Goal: Task Accomplishment & Management: Manage account settings

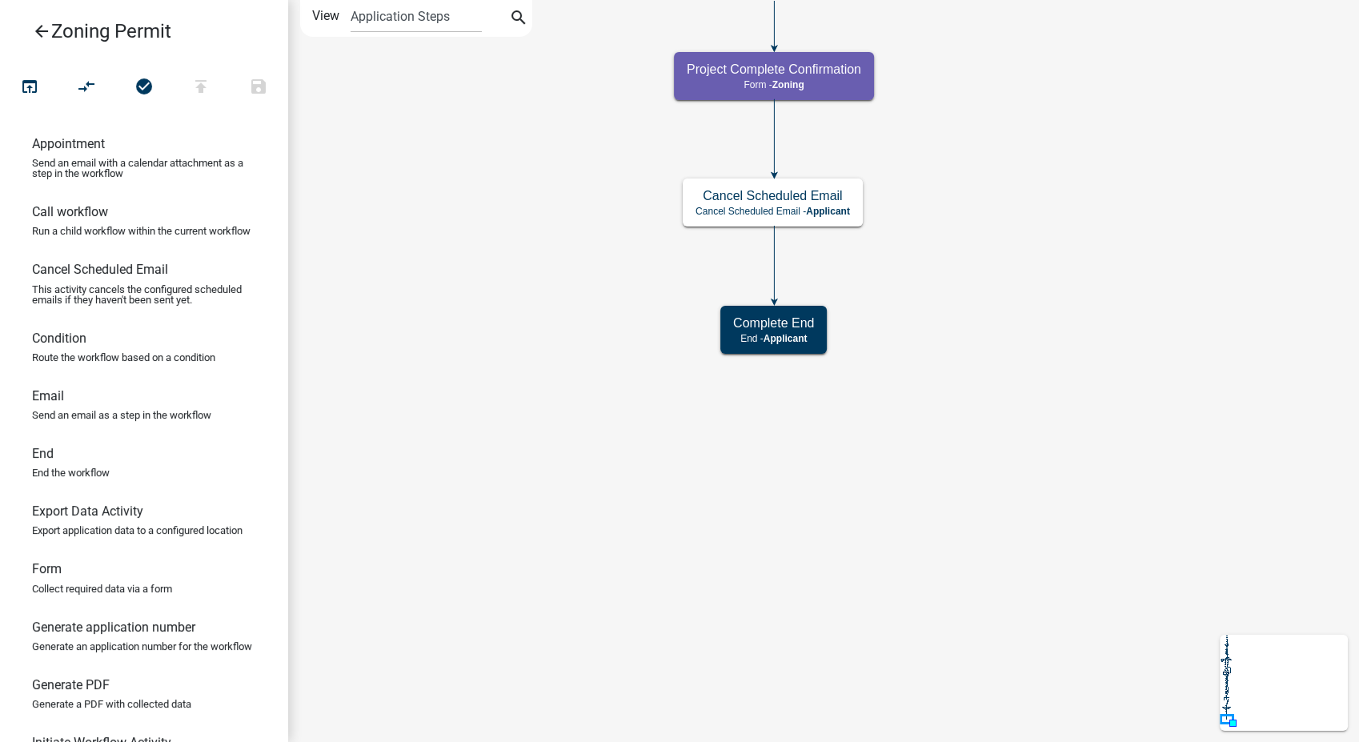
click at [42, 26] on icon "arrow_back" at bounding box center [41, 33] width 19 height 22
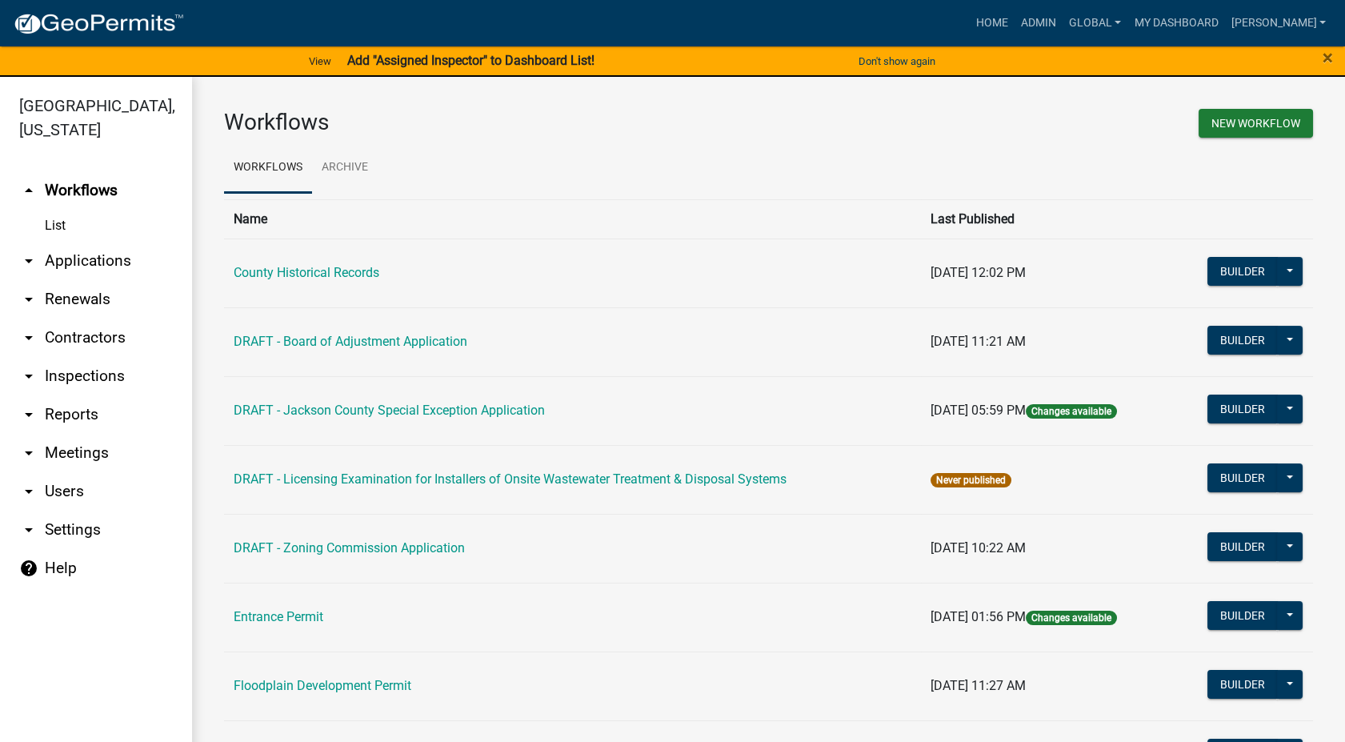
click at [531, 83] on div "Workflows New Workflow Workflows Archive Name Last Published County Historical …" at bounding box center [768, 662] width 1153 height 1170
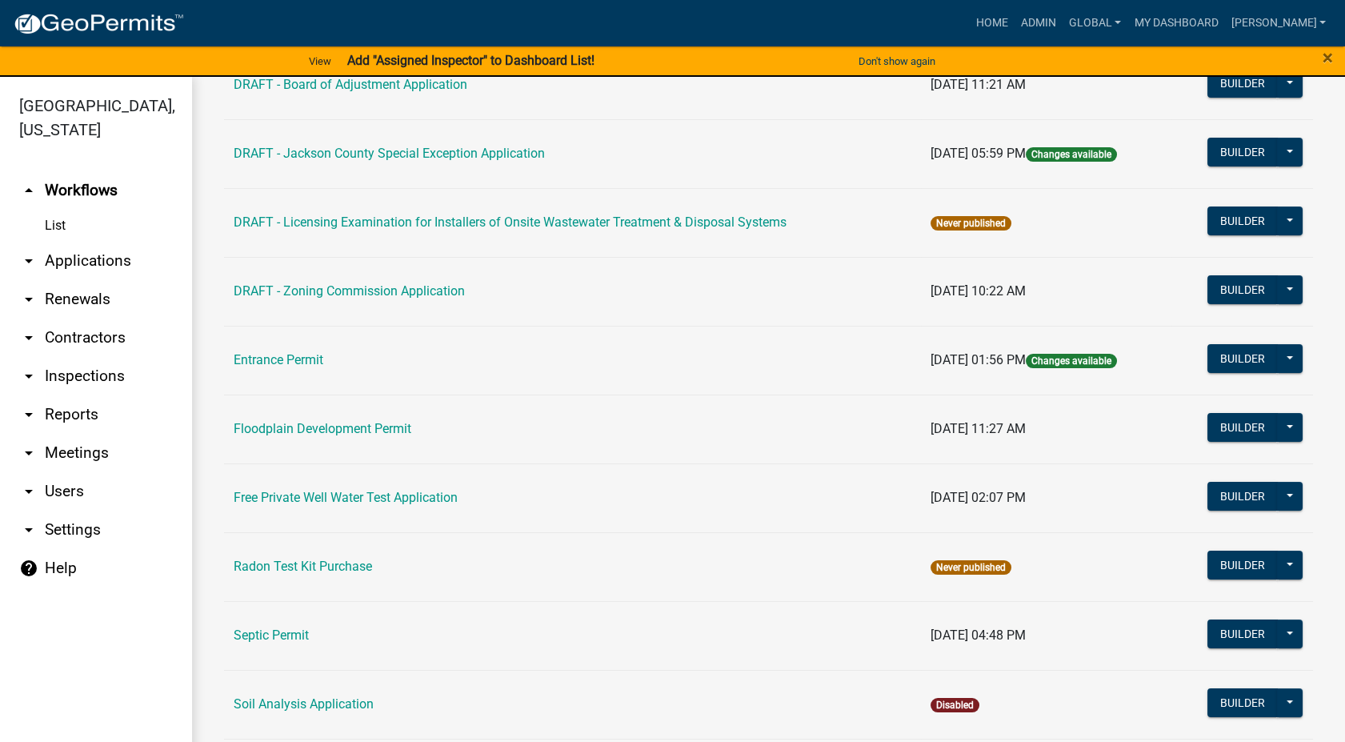
scroll to position [266, 0]
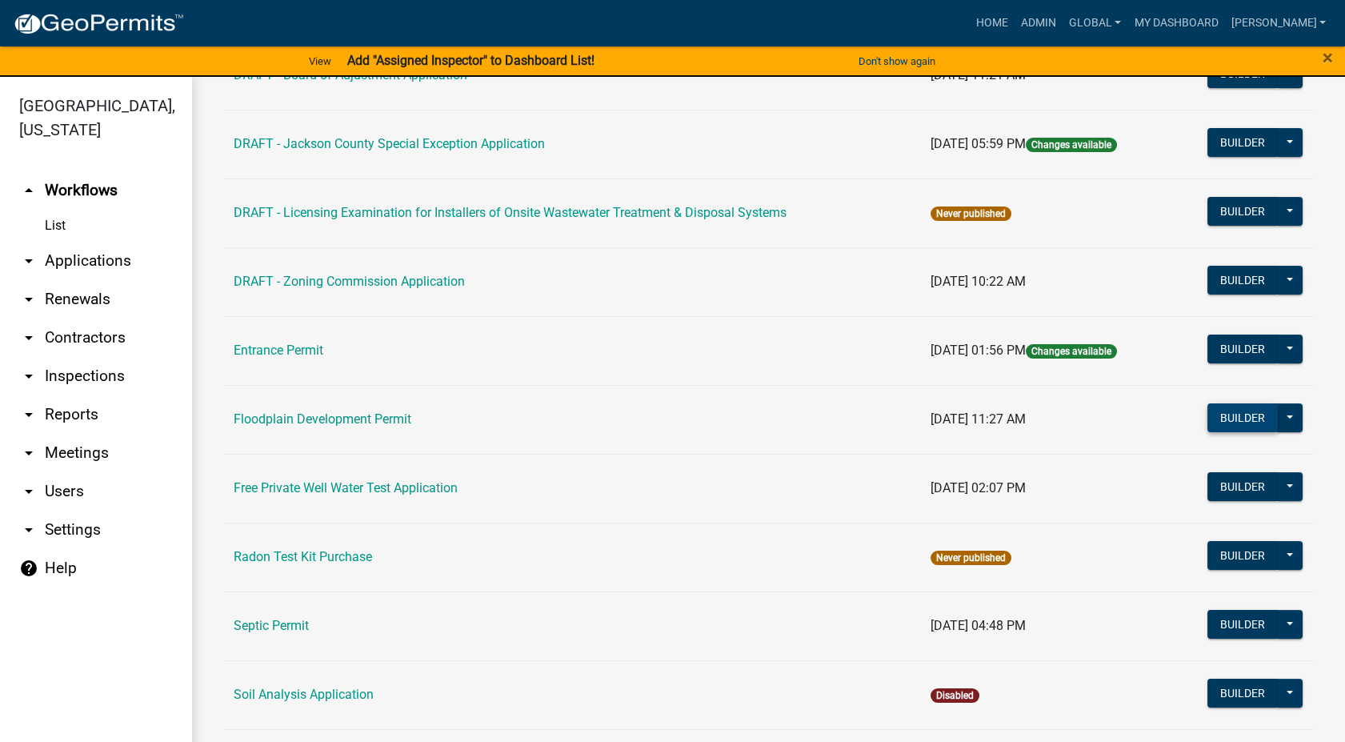
click at [1241, 419] on button "Builder" at bounding box center [1242, 417] width 70 height 29
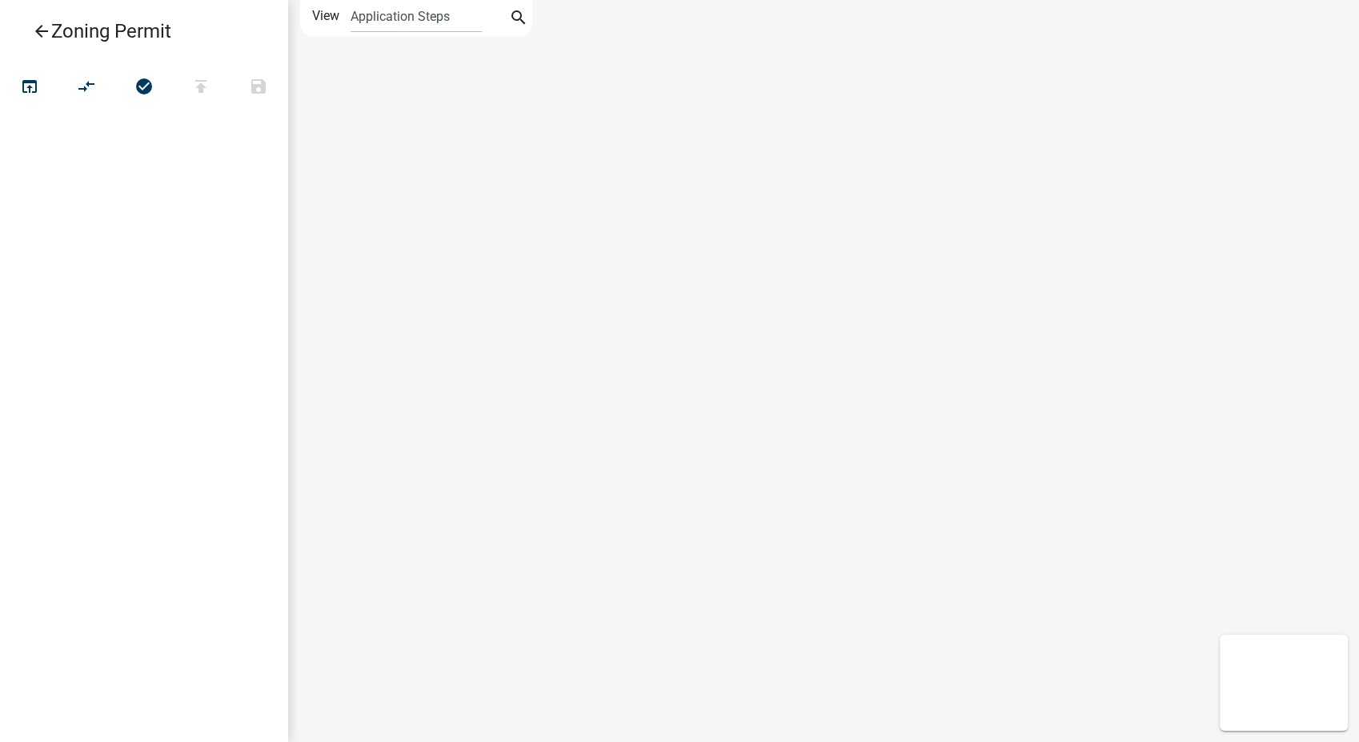
select select
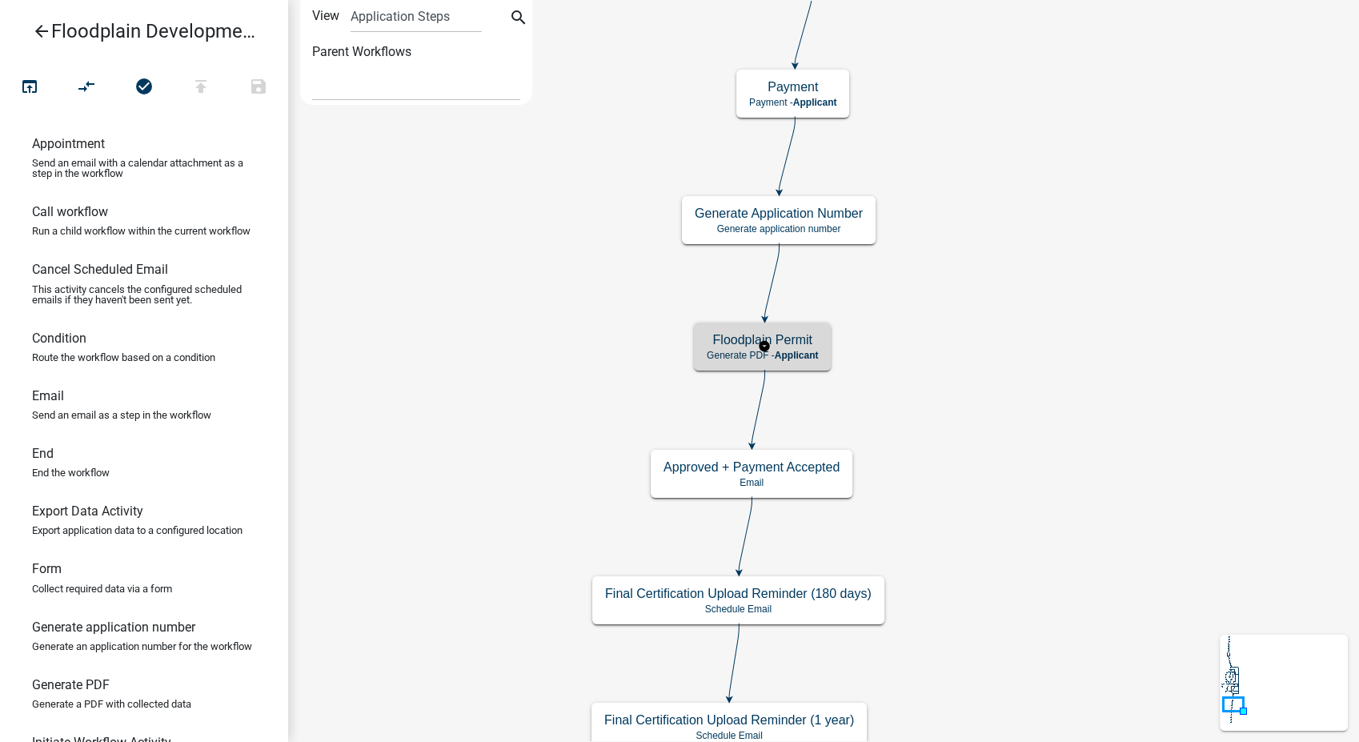
click at [783, 353] on span "Applicant" at bounding box center [797, 355] width 44 height 11
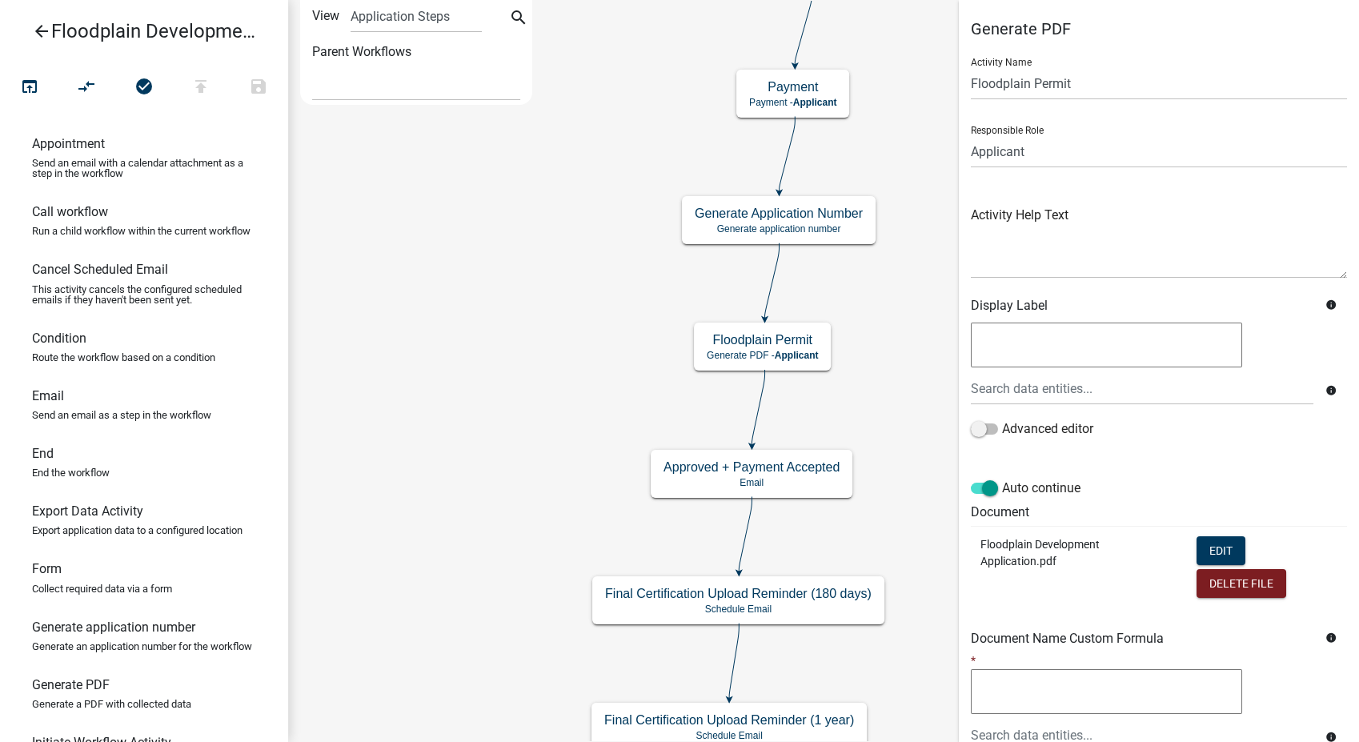
click at [41, 28] on icon "arrow_back" at bounding box center [41, 33] width 19 height 22
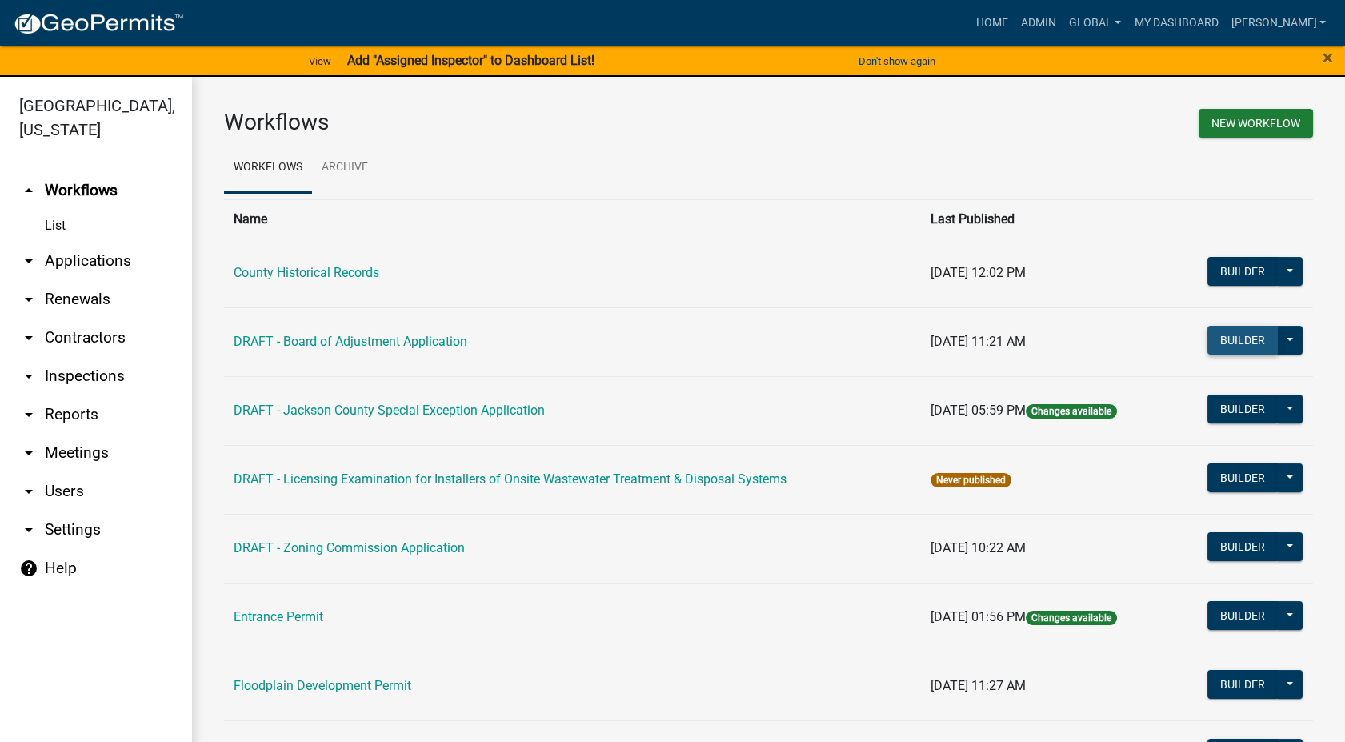
click at [1229, 342] on button "Builder" at bounding box center [1242, 340] width 70 height 29
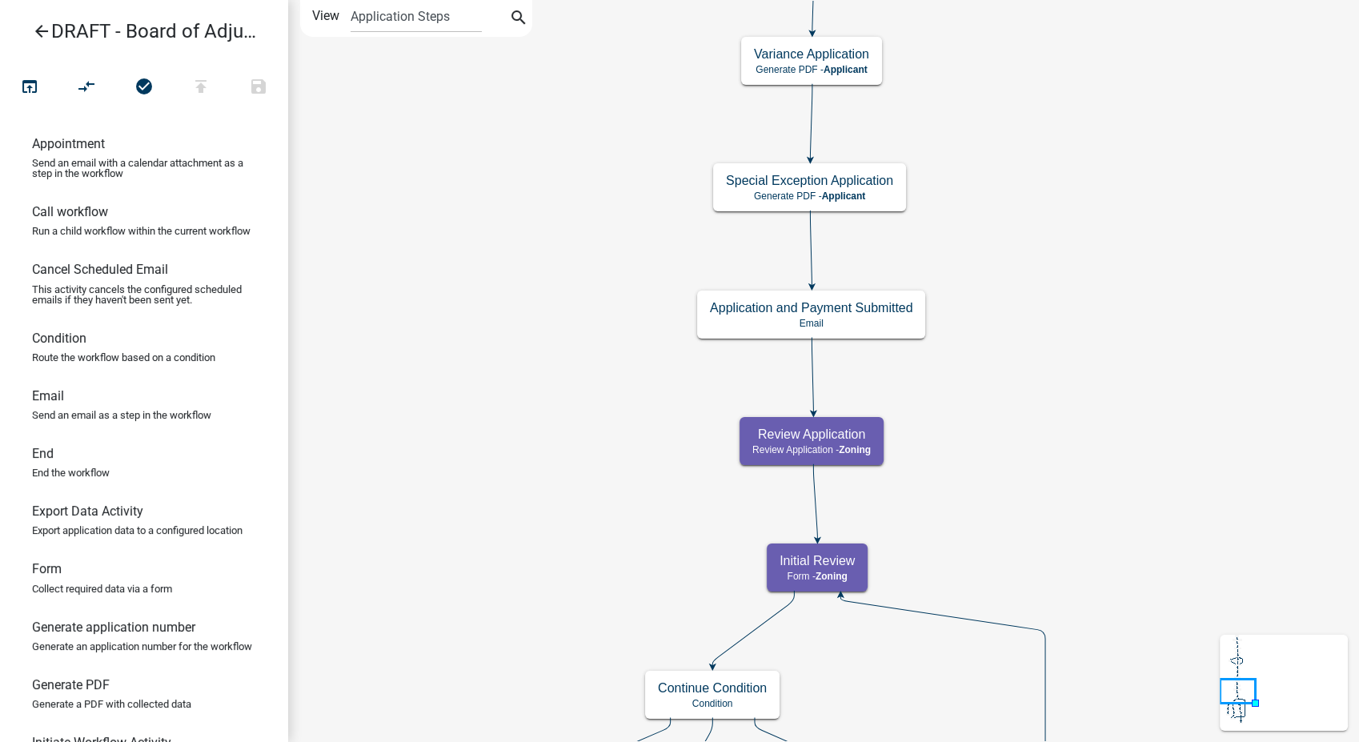
click at [866, 340] on icon "Start Start - Applicant Application Information Form - Applicant Parcel search …" at bounding box center [823, 676] width 1069 height 1350
click at [866, 330] on div "Application and Payment Submitted Email" at bounding box center [811, 314] width 228 height 48
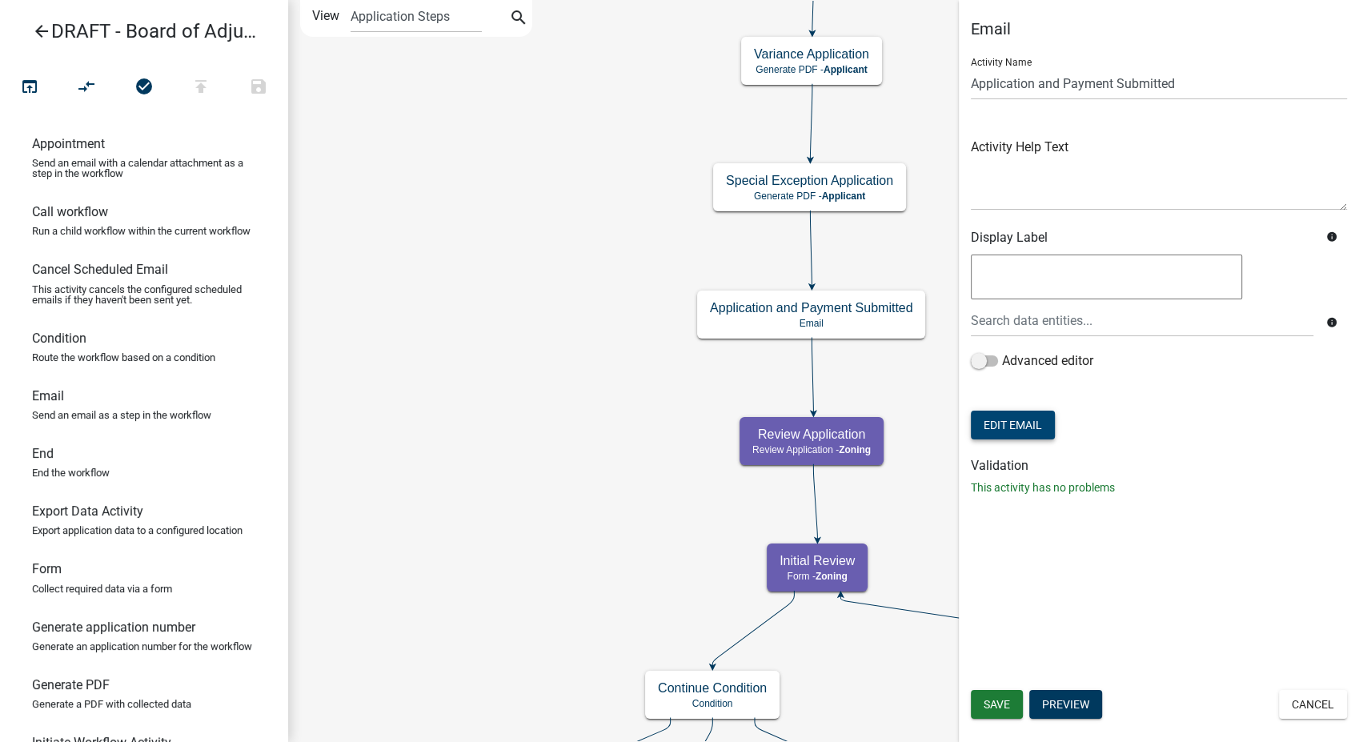
click at [1023, 435] on button "Edit Email" at bounding box center [1013, 424] width 84 height 29
select select "78e1197d-224a-4e0e-8b8e-5e672ce4c331"
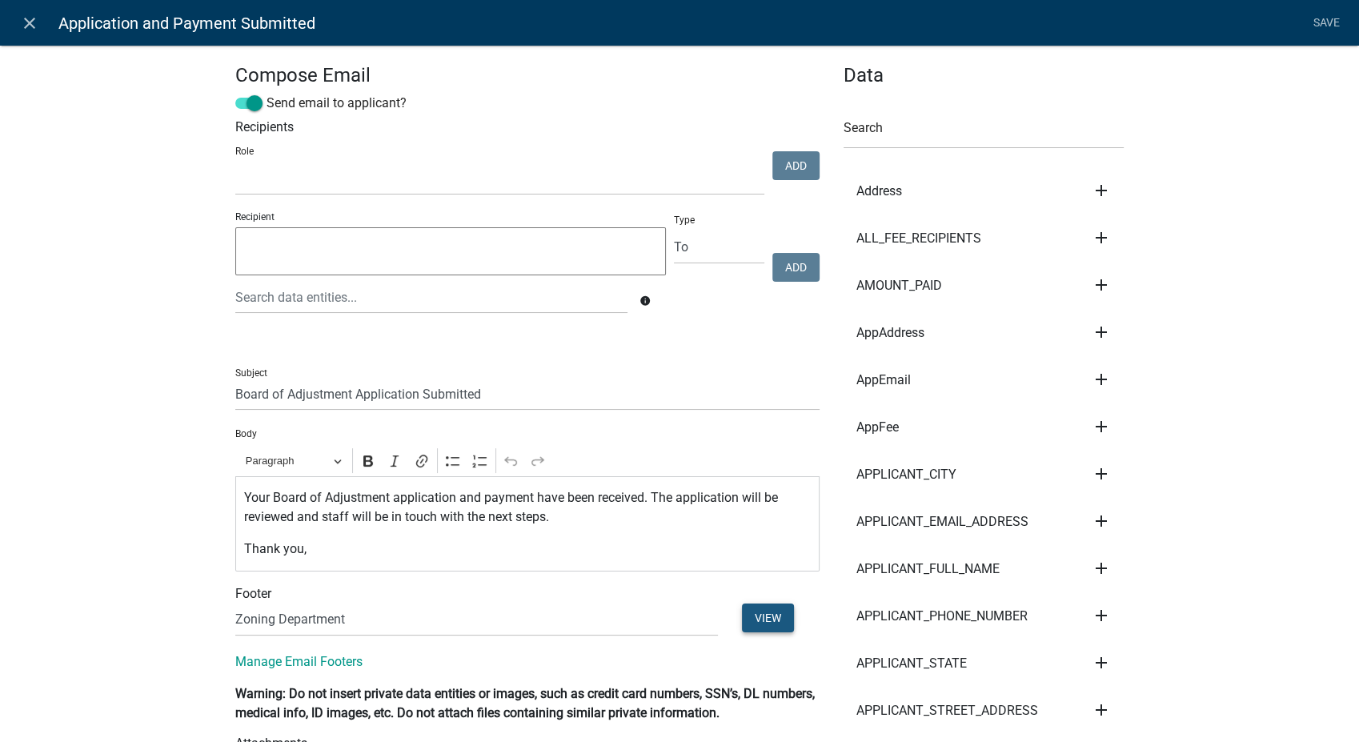
click at [781, 620] on button "View" at bounding box center [768, 617] width 52 height 29
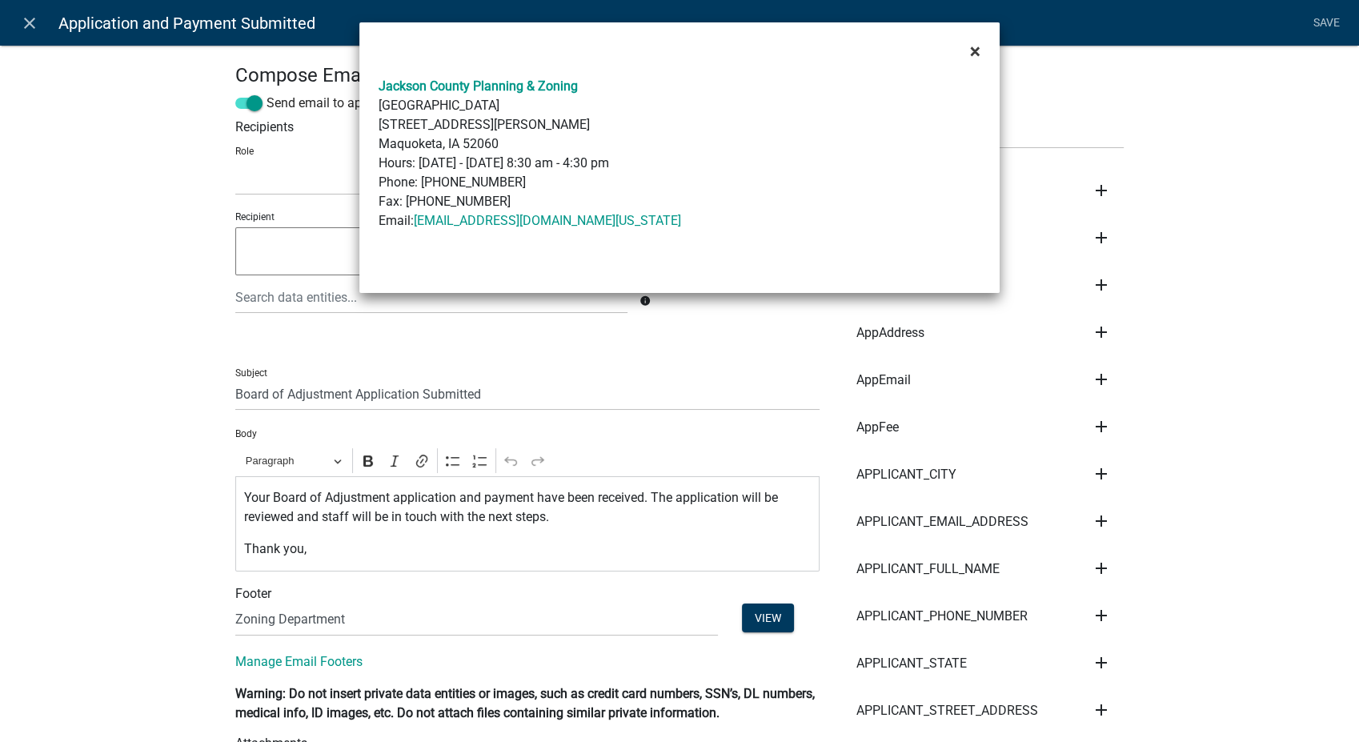
click at [977, 48] on span "×" at bounding box center [975, 51] width 10 height 22
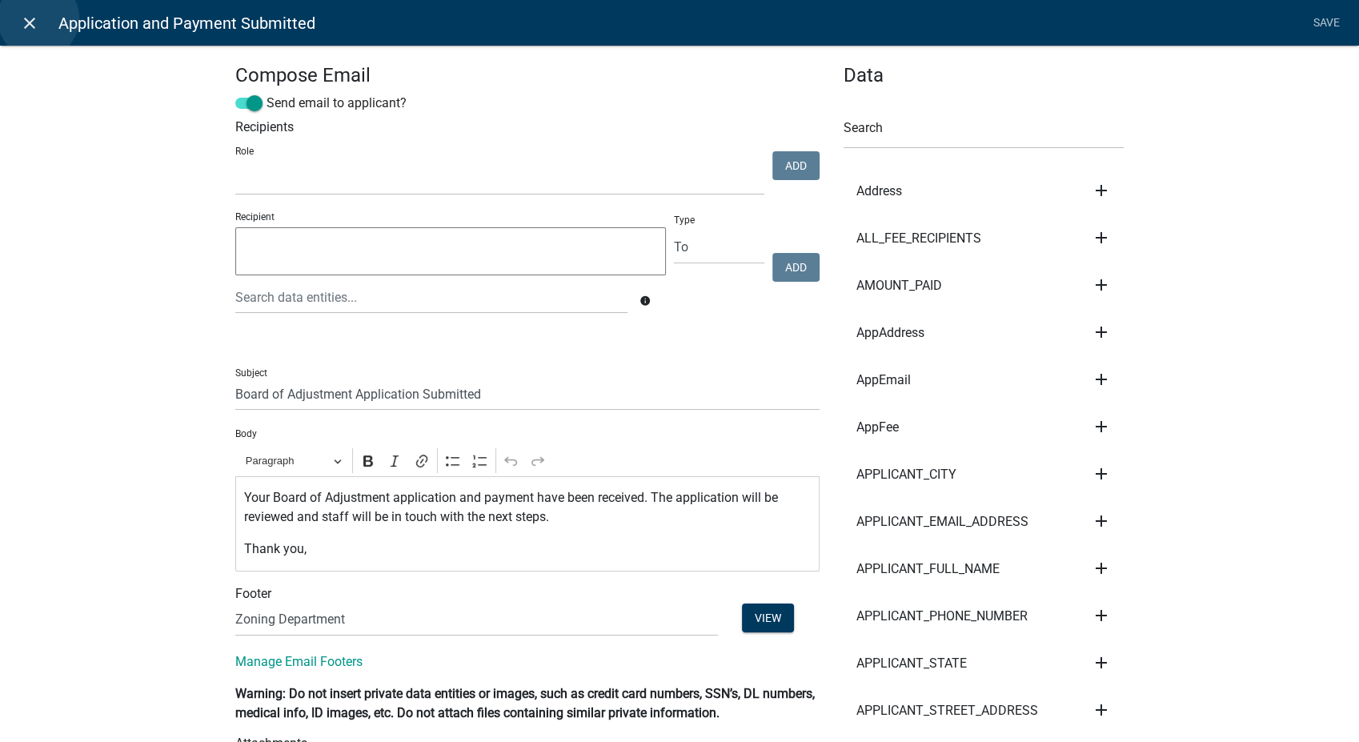
click at [39, 18] on link "close" at bounding box center [29, 22] width 33 height 33
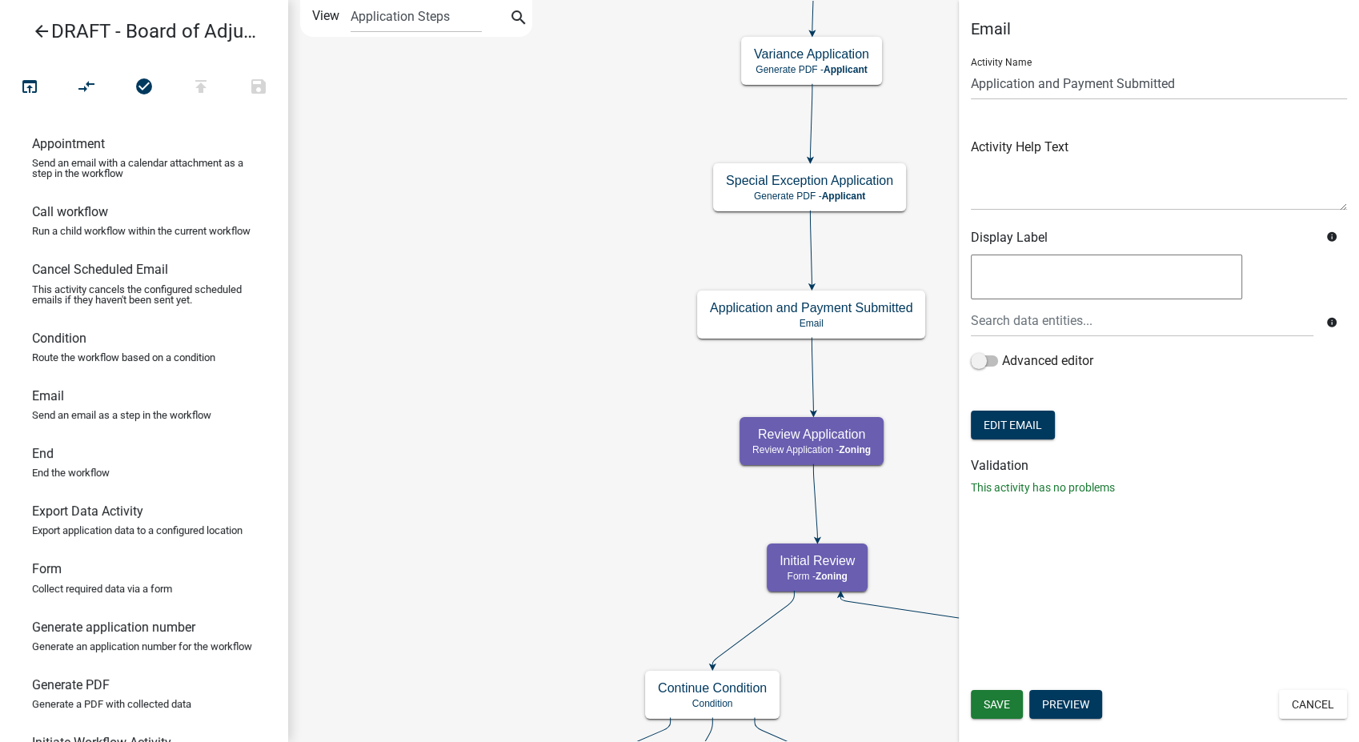
click at [42, 22] on icon "arrow_back" at bounding box center [41, 33] width 19 height 22
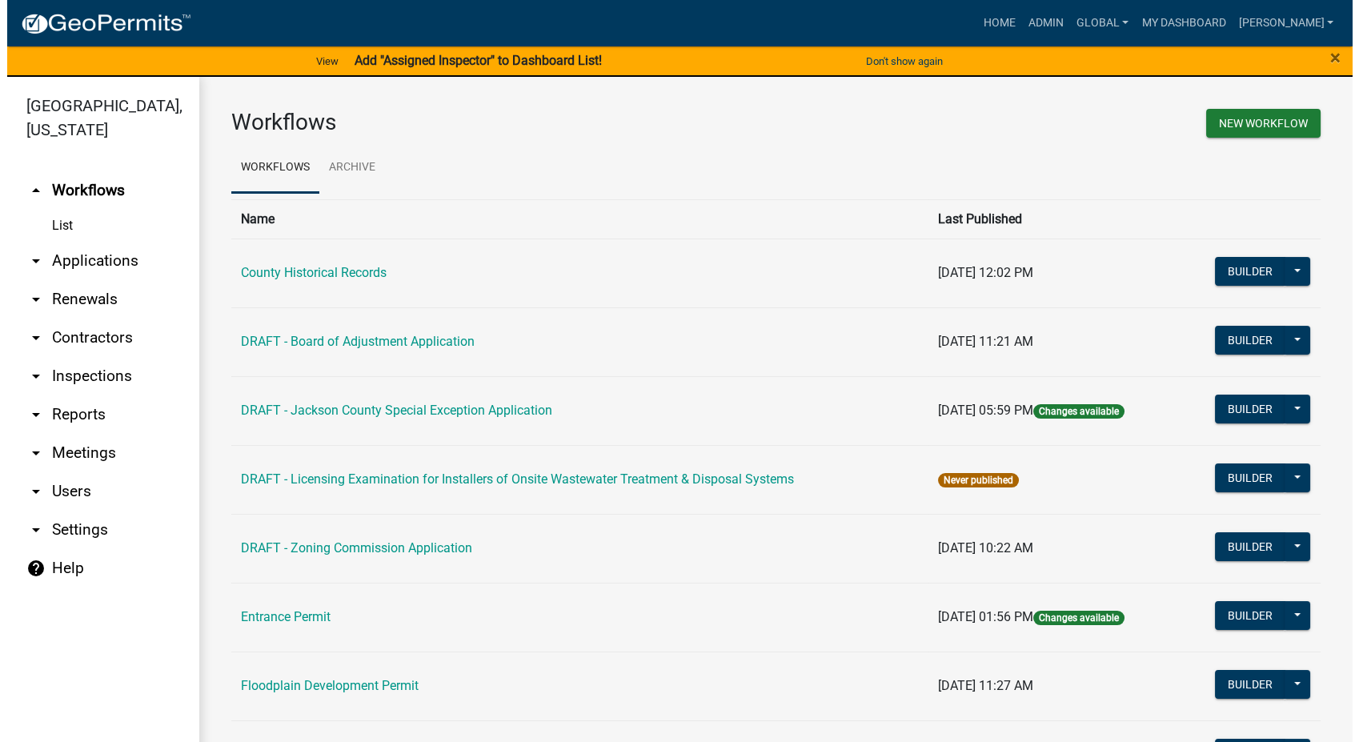
scroll to position [89, 0]
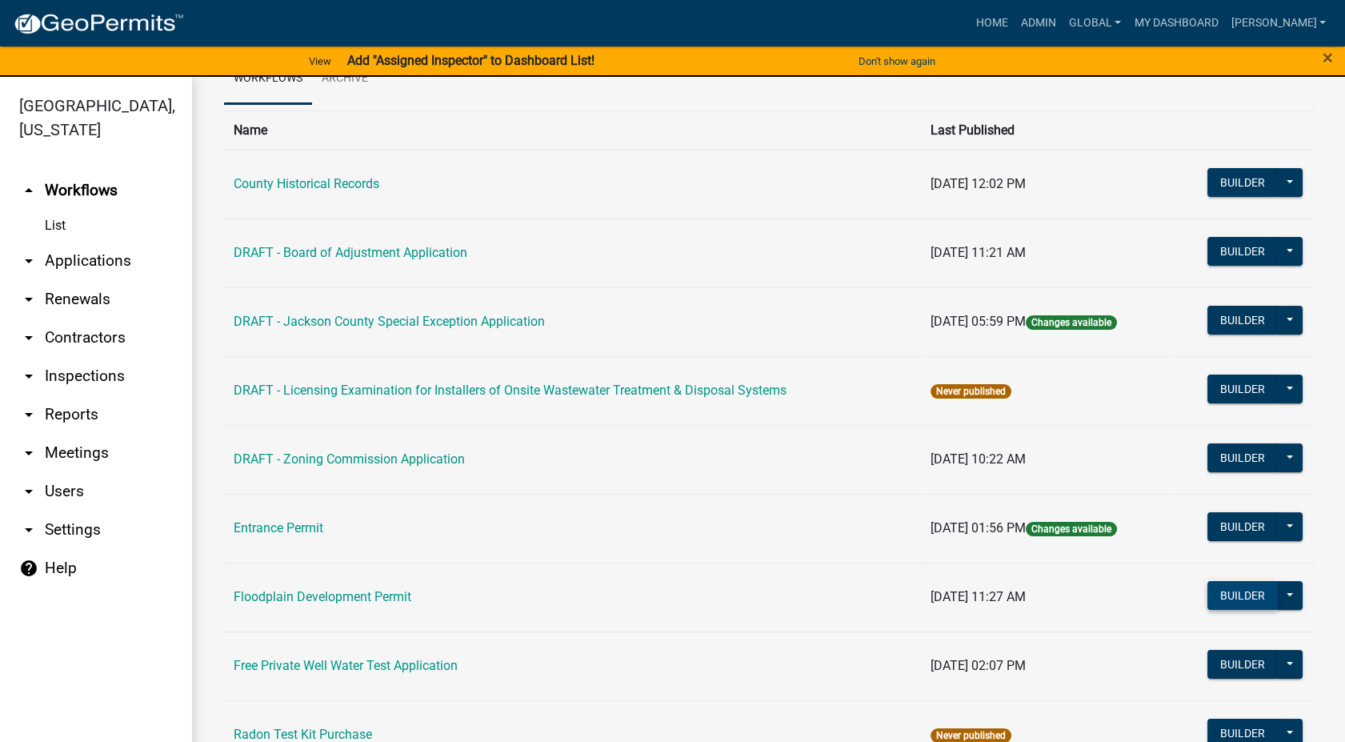
click at [1223, 595] on button "Builder" at bounding box center [1242, 595] width 70 height 29
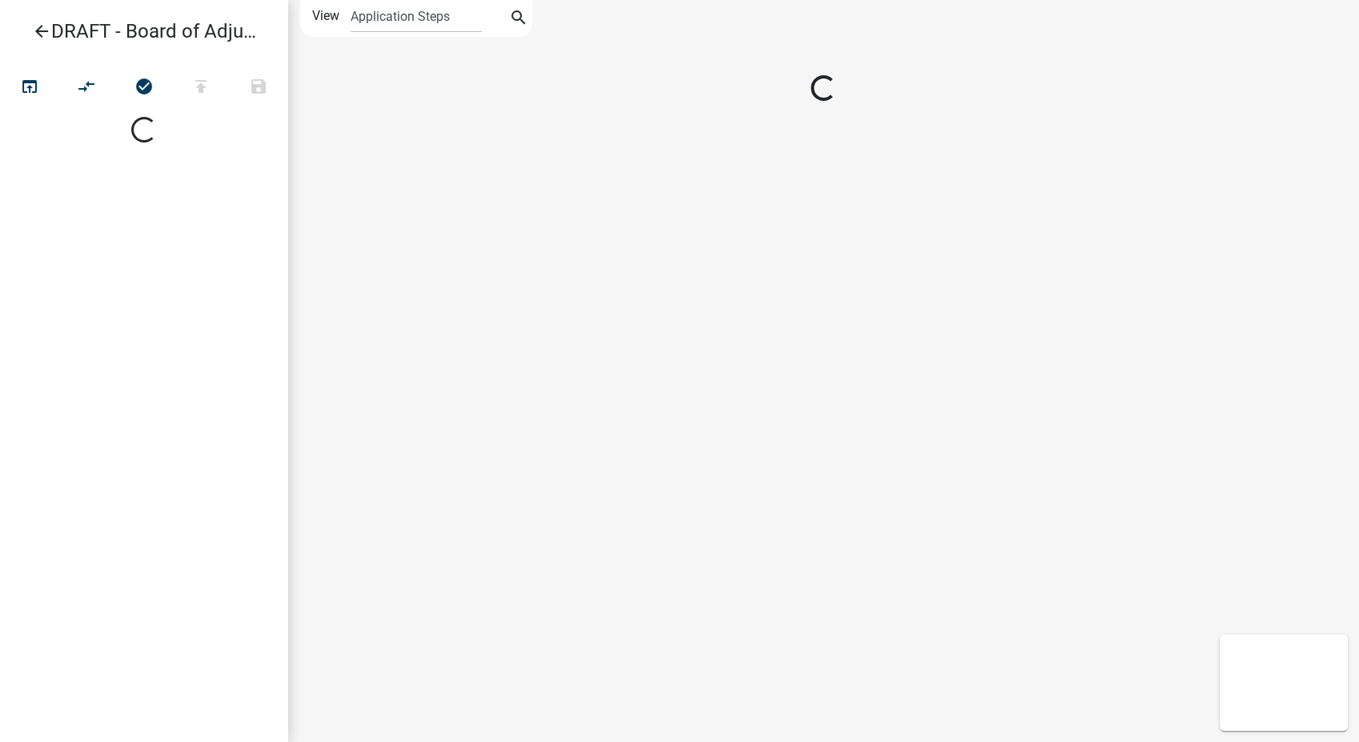
select select
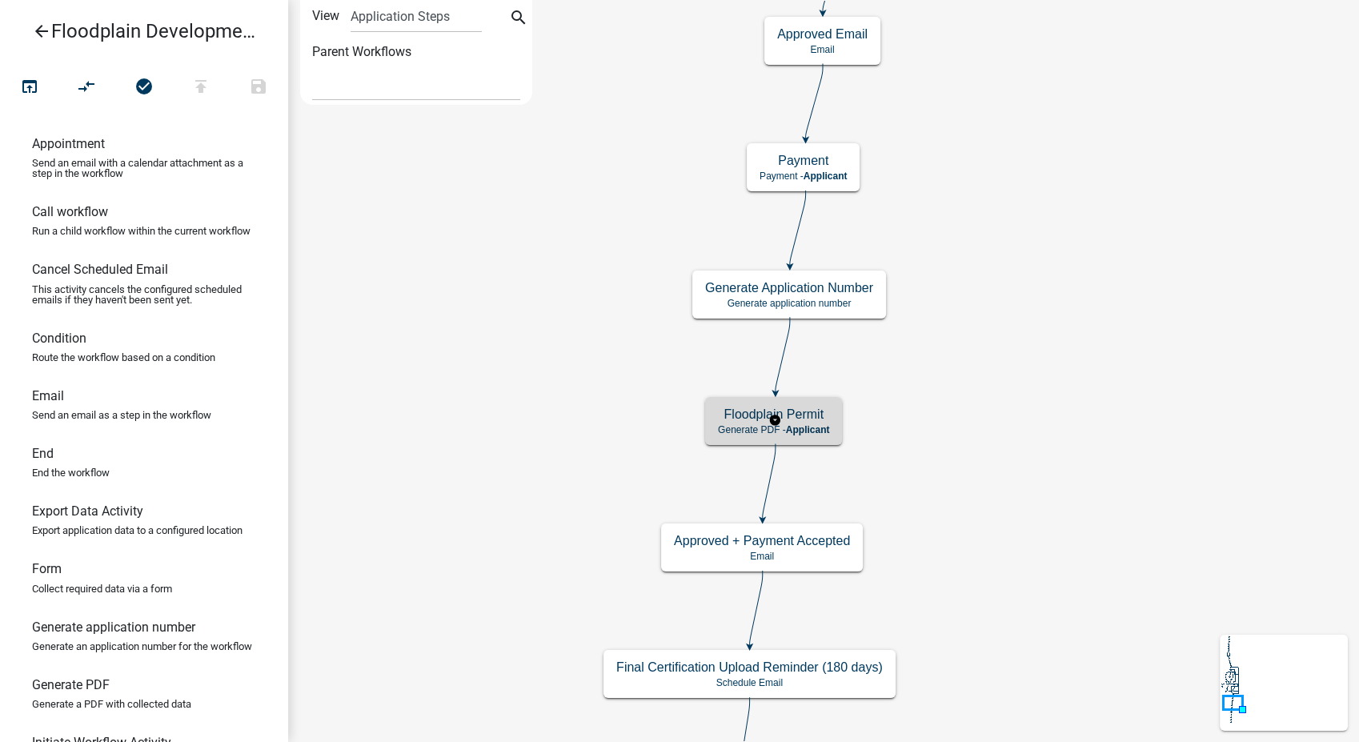
click at [795, 436] on div "Floodplain Permit Generate PDF - Applicant" at bounding box center [773, 421] width 137 height 48
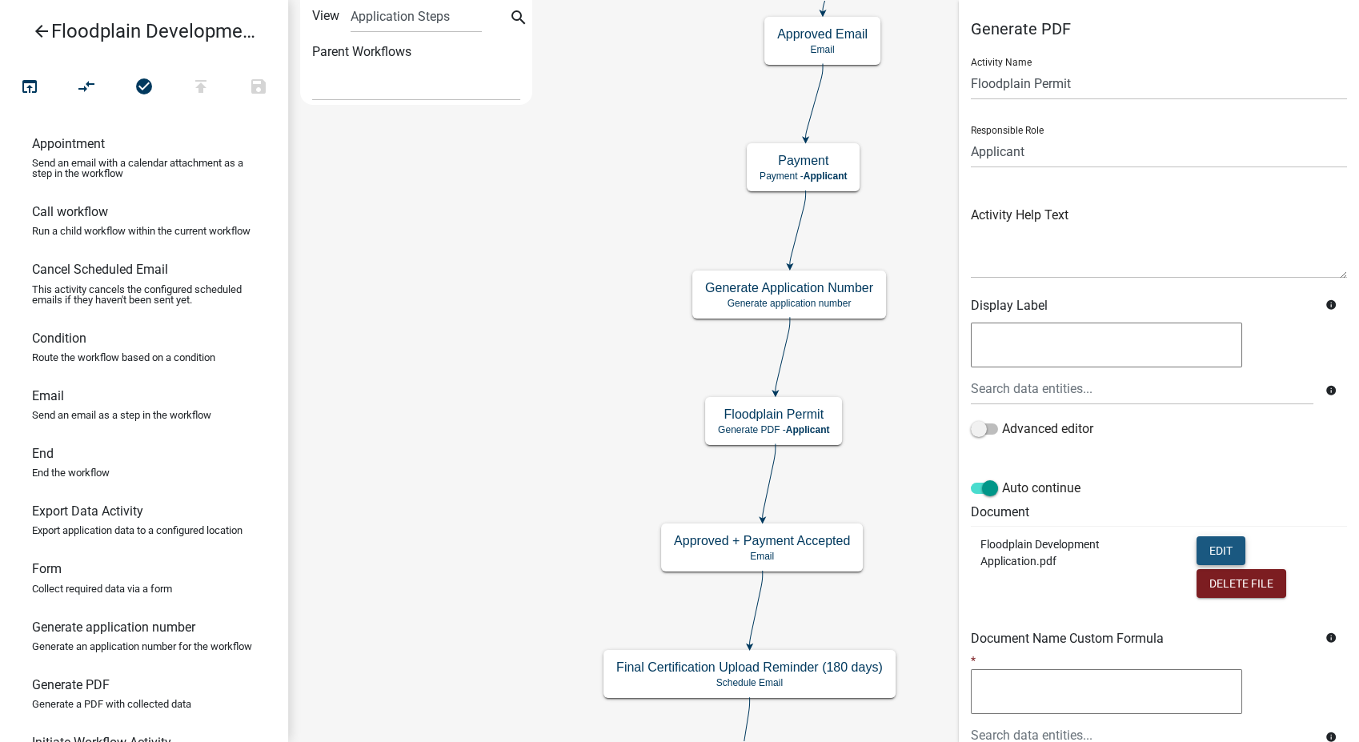
click at [1207, 557] on button "Edit" at bounding box center [1220, 550] width 49 height 29
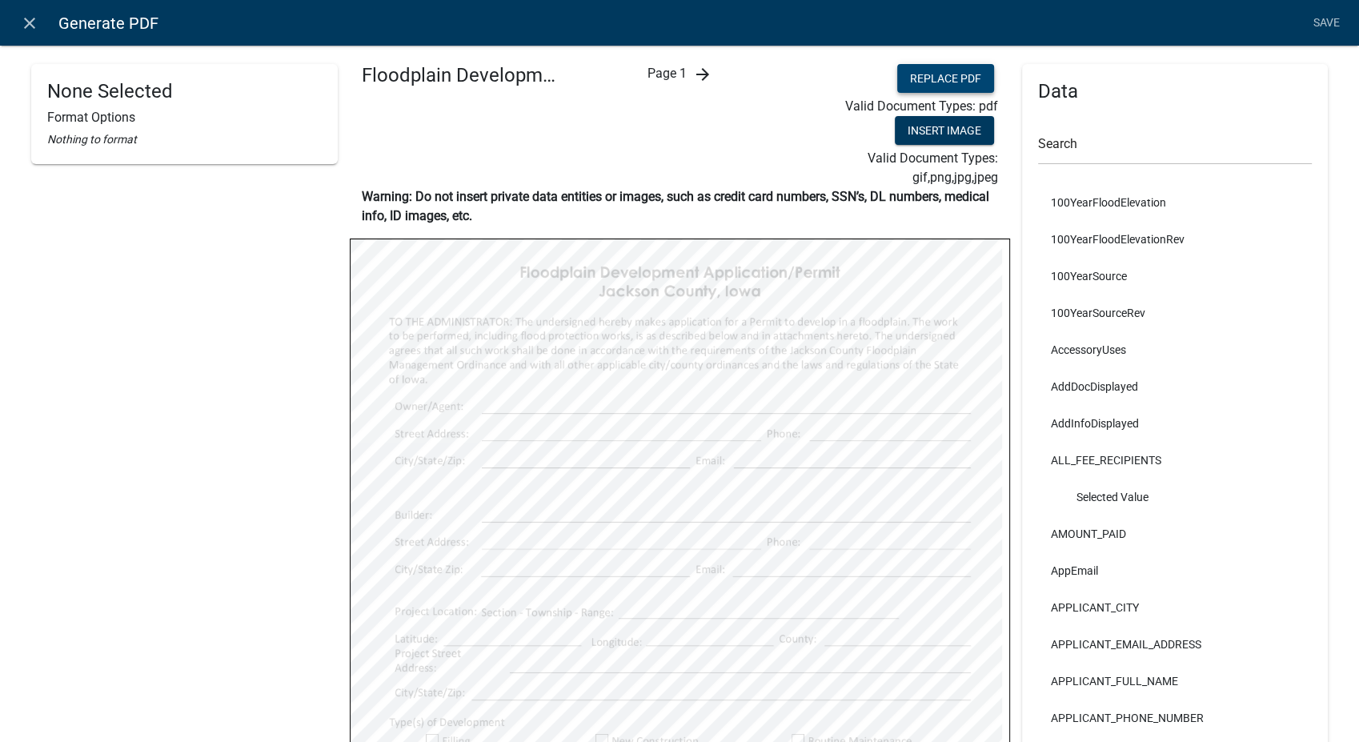
click at [900, 80] on button "Replace PDF" at bounding box center [945, 78] width 97 height 29
click at [695, 70] on icon "arrow_forward" at bounding box center [701, 74] width 19 height 19
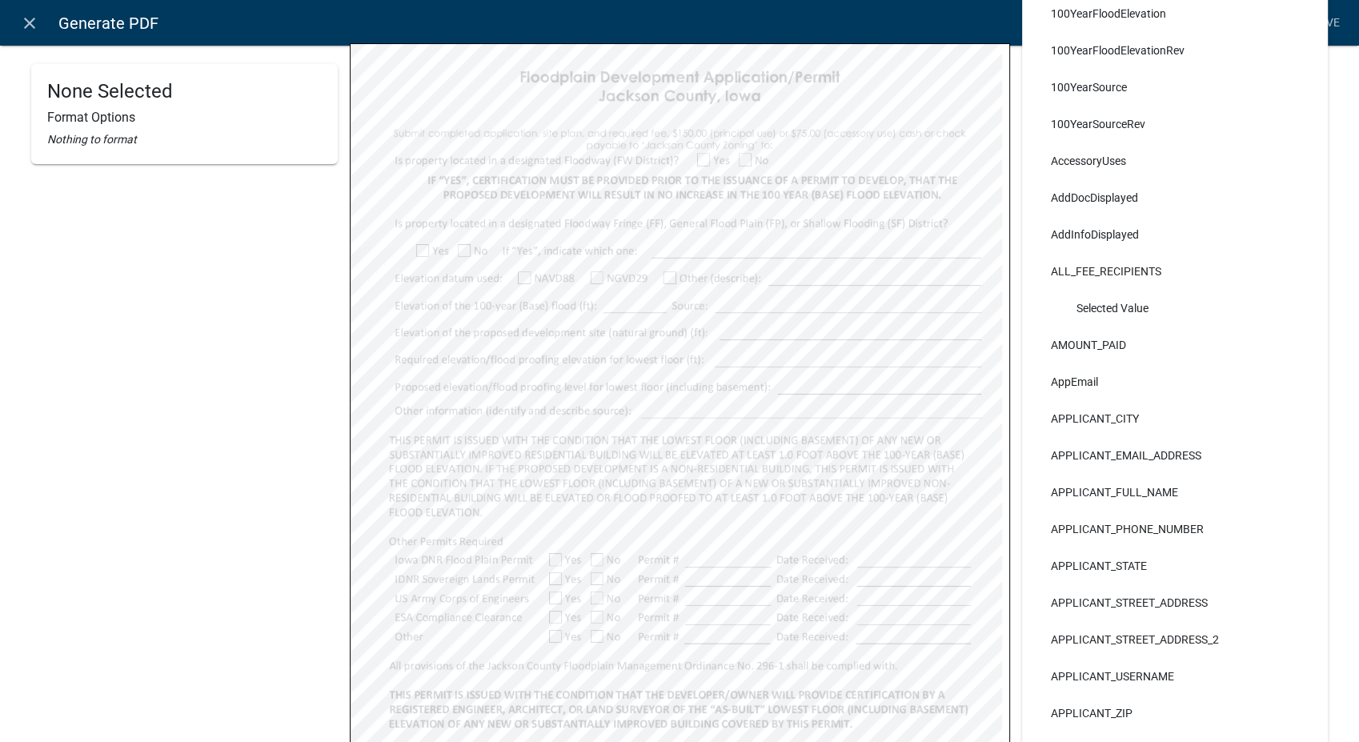
scroll to position [44, 0]
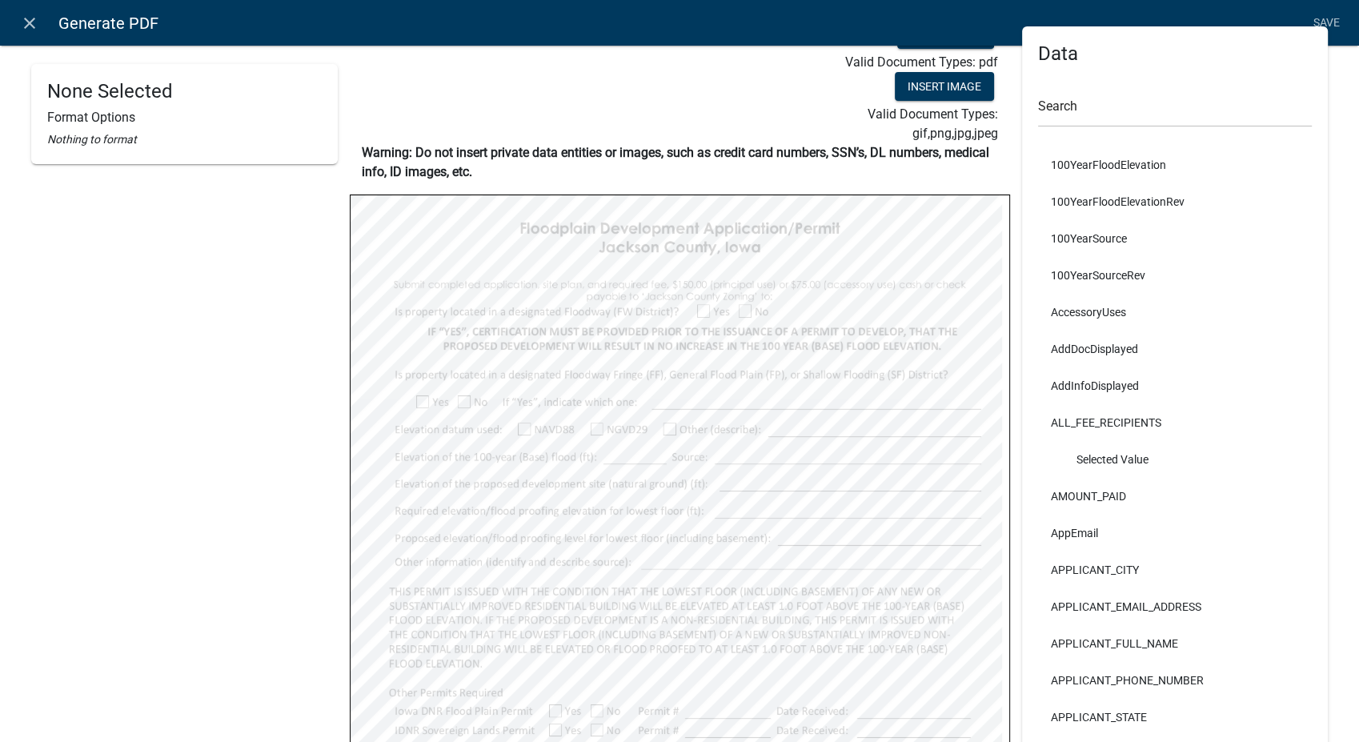
select select
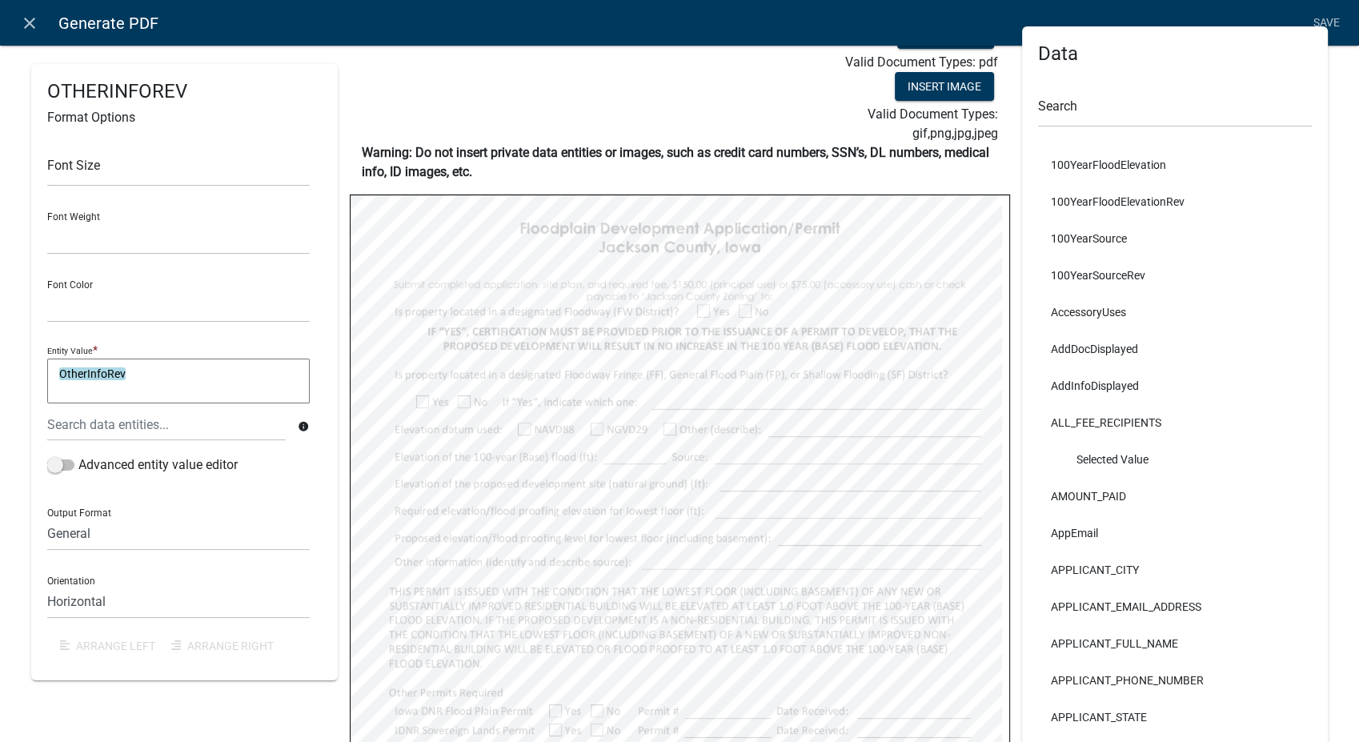
select select
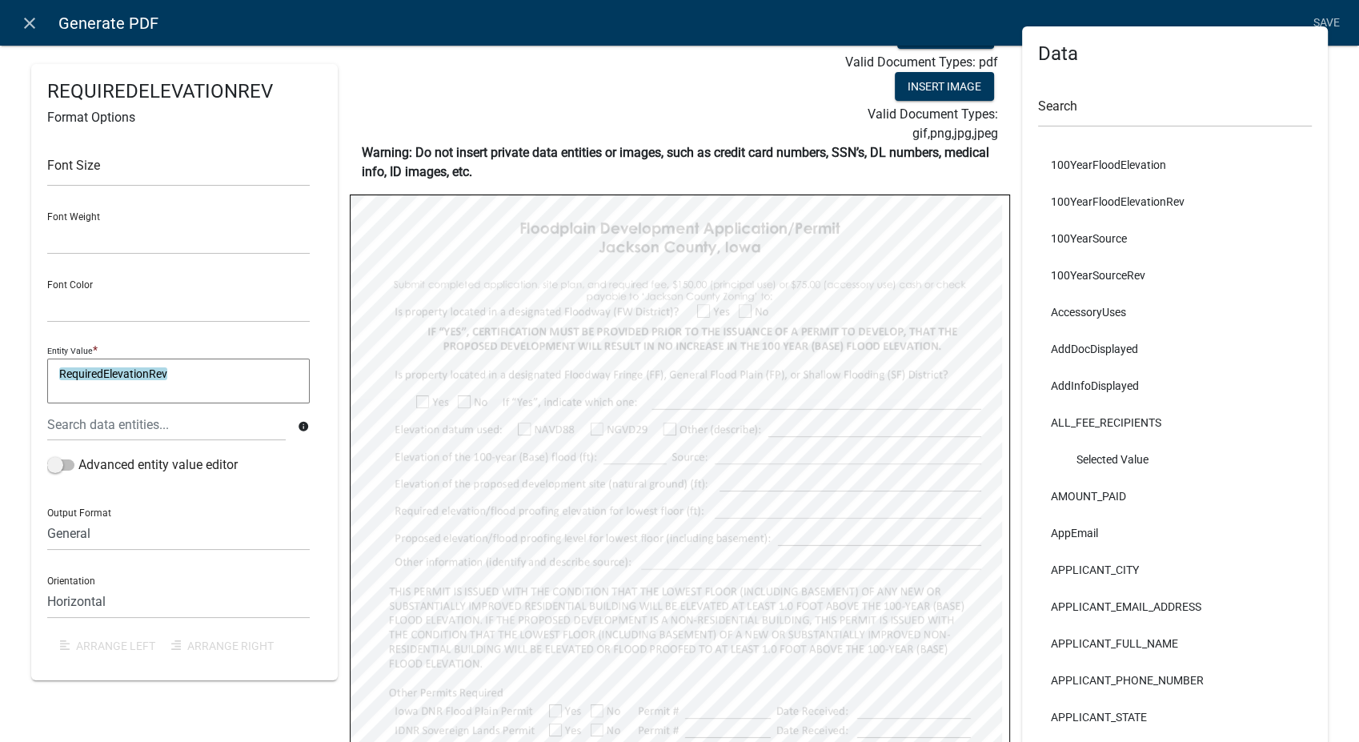
select select
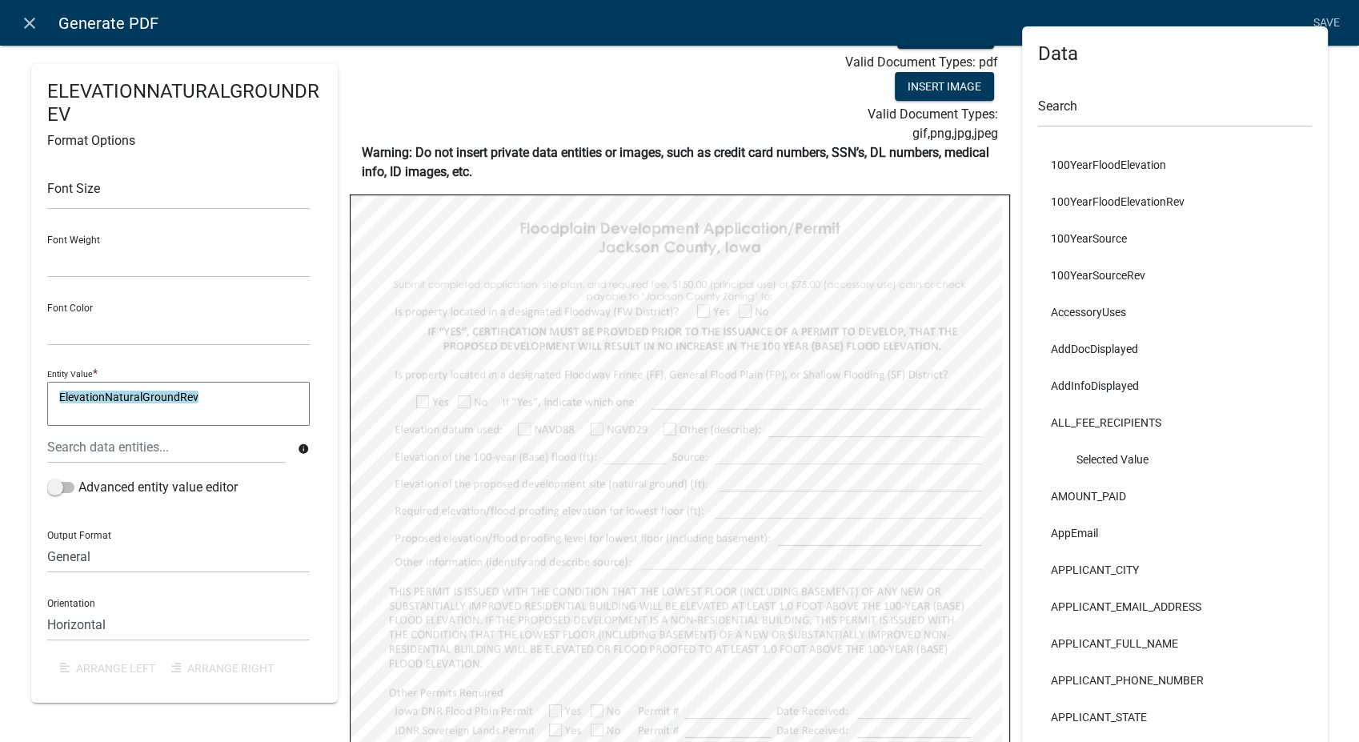
select select
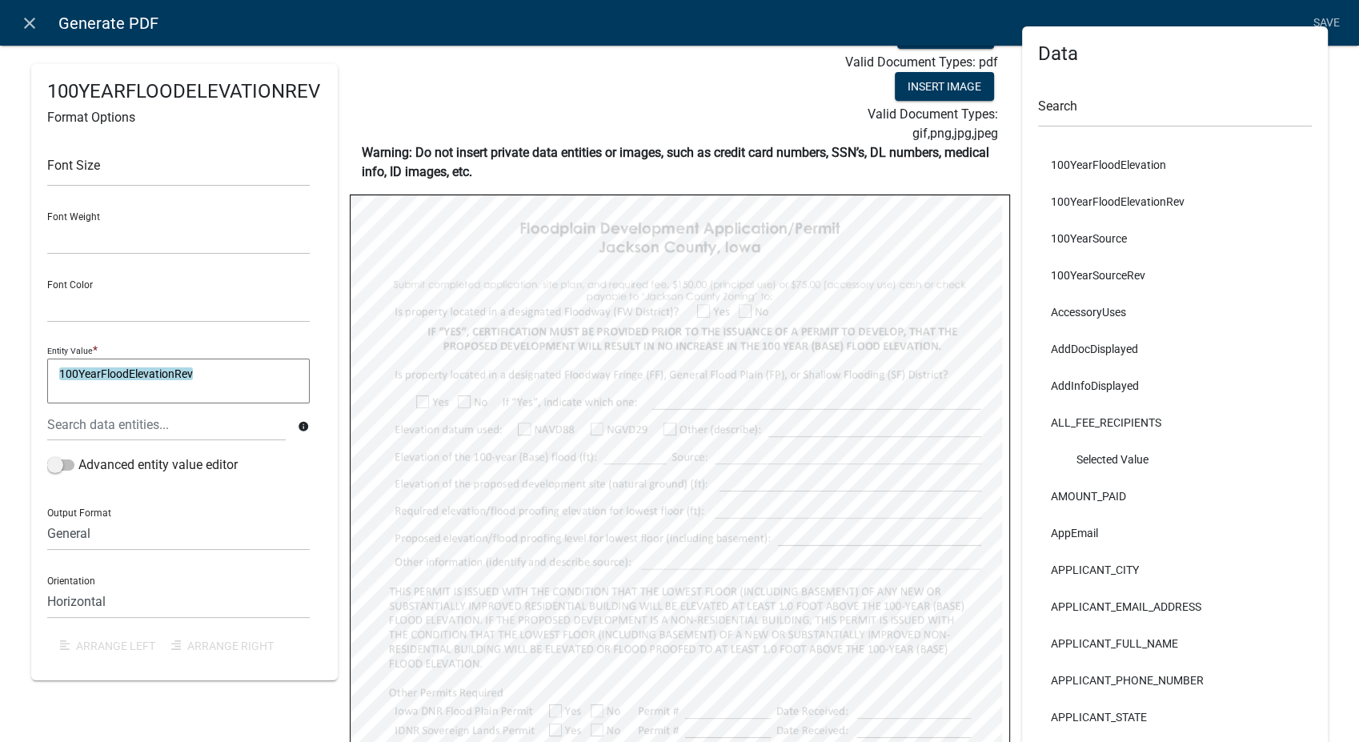
select select
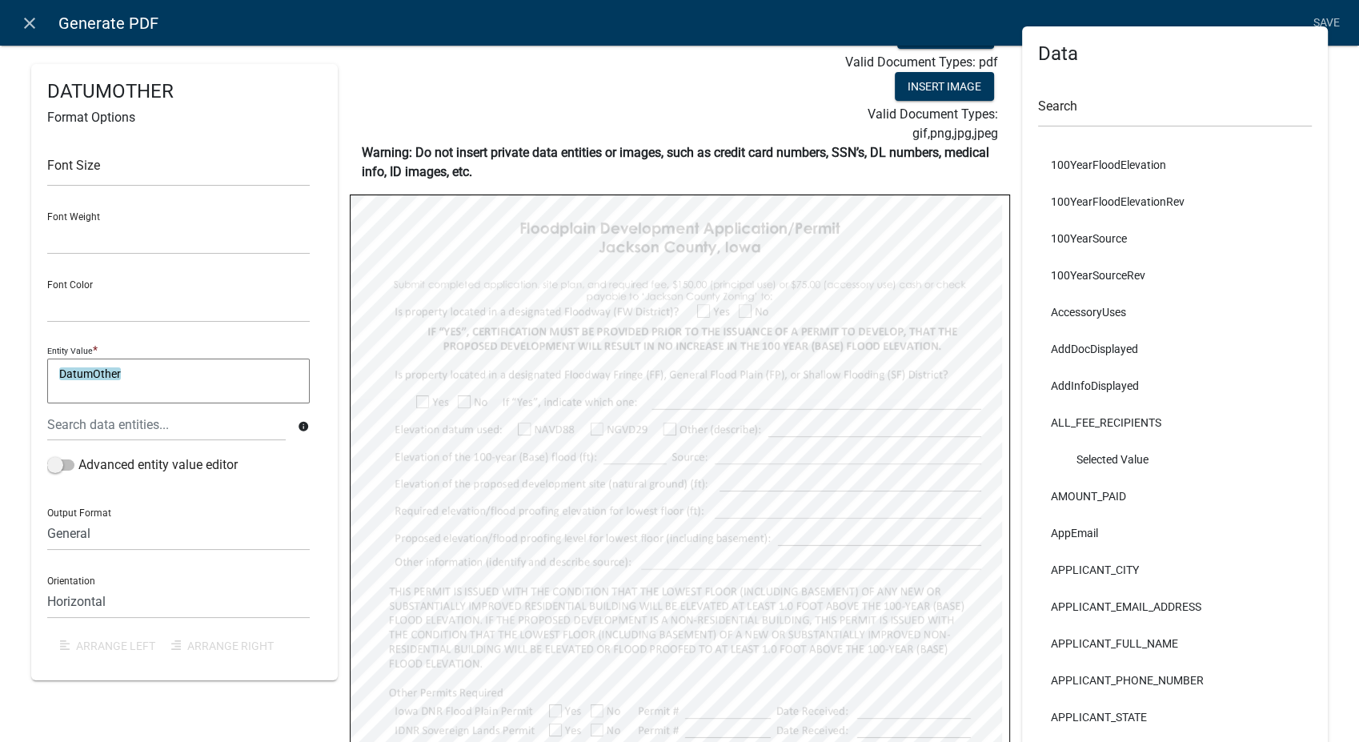
select select
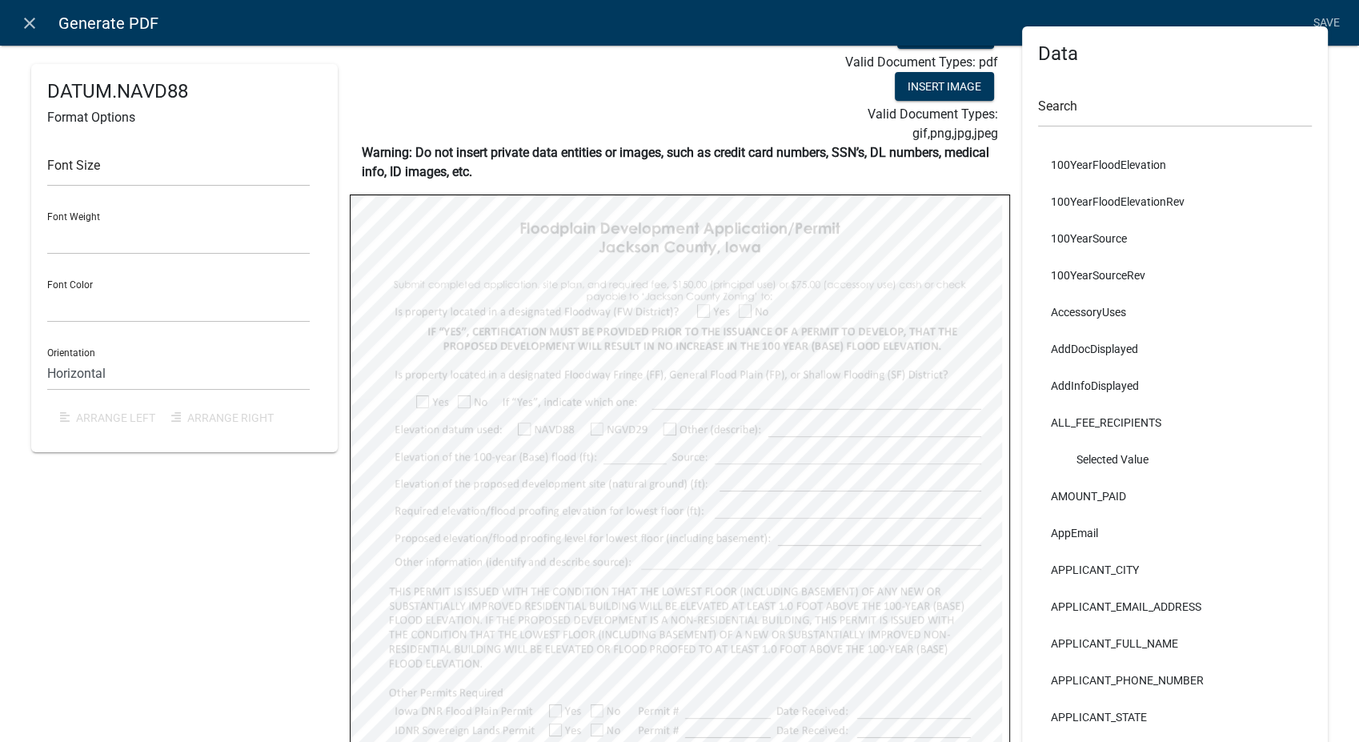
select select
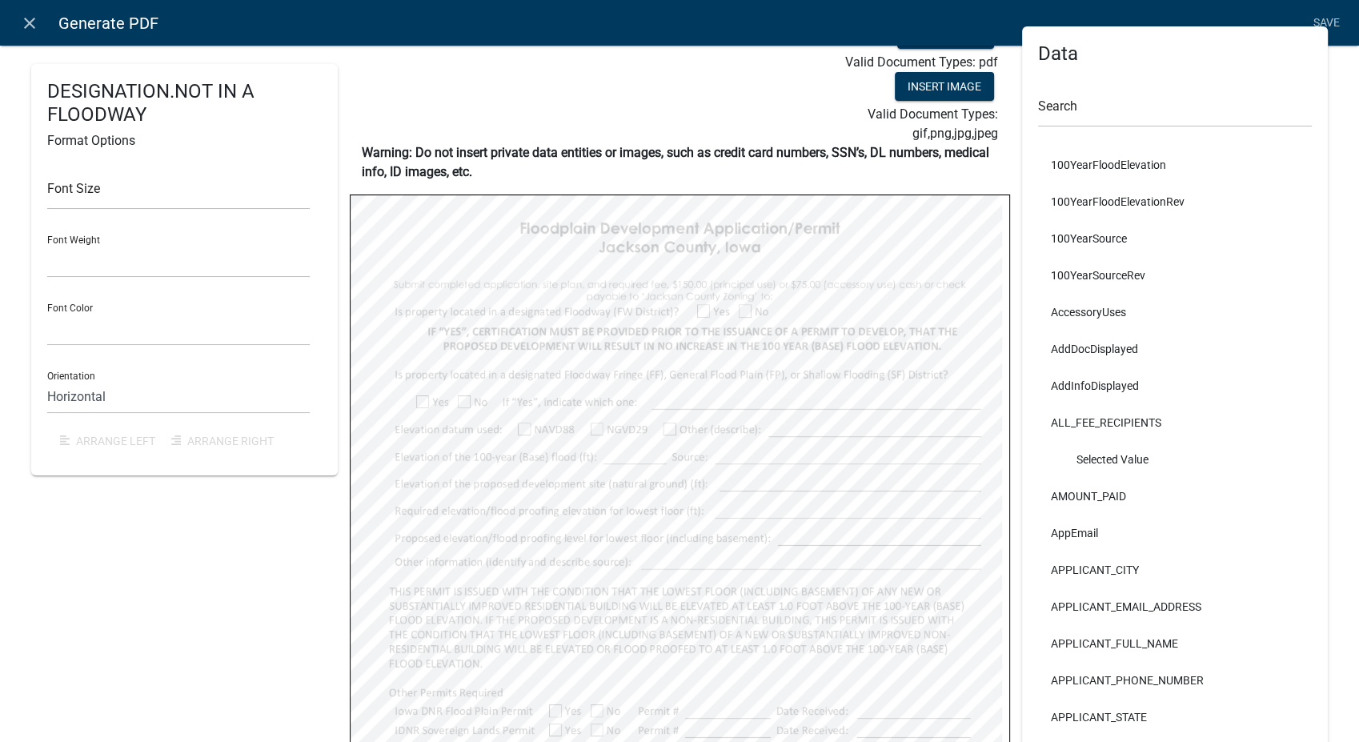
select select
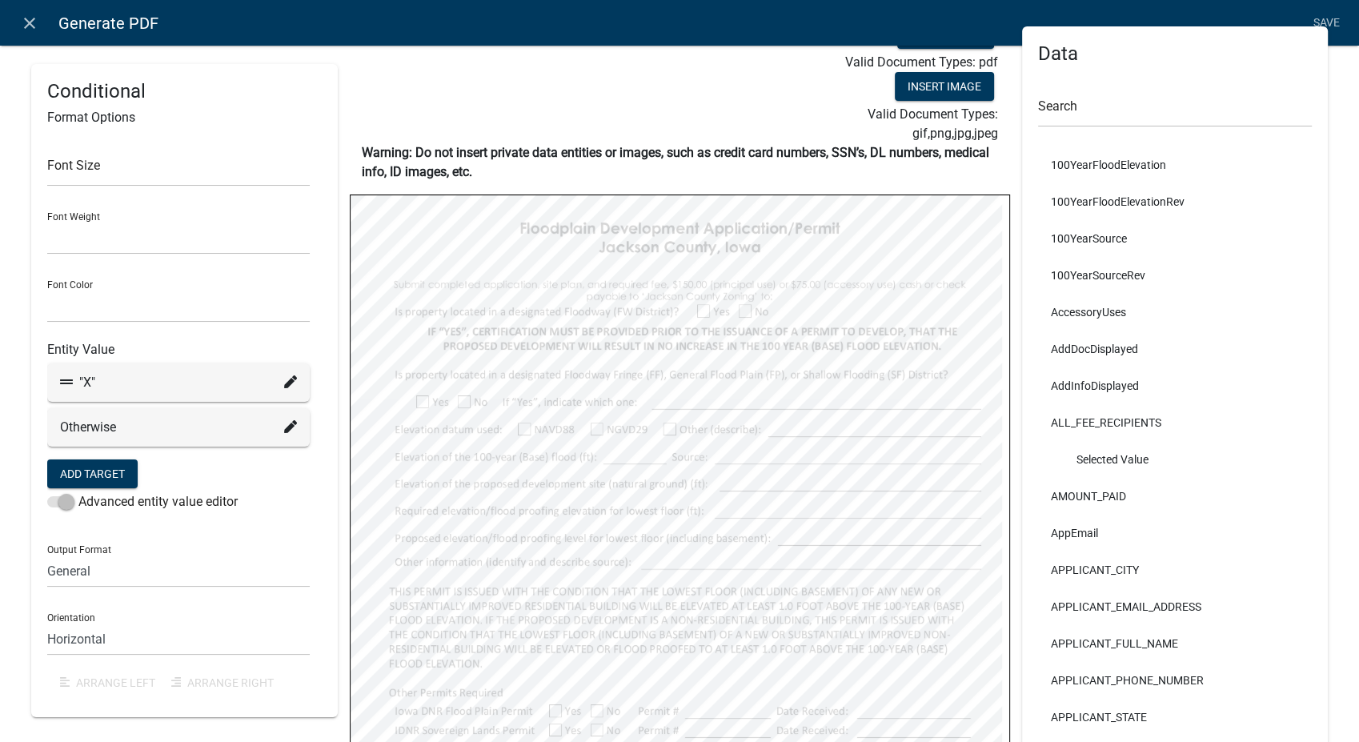
select select
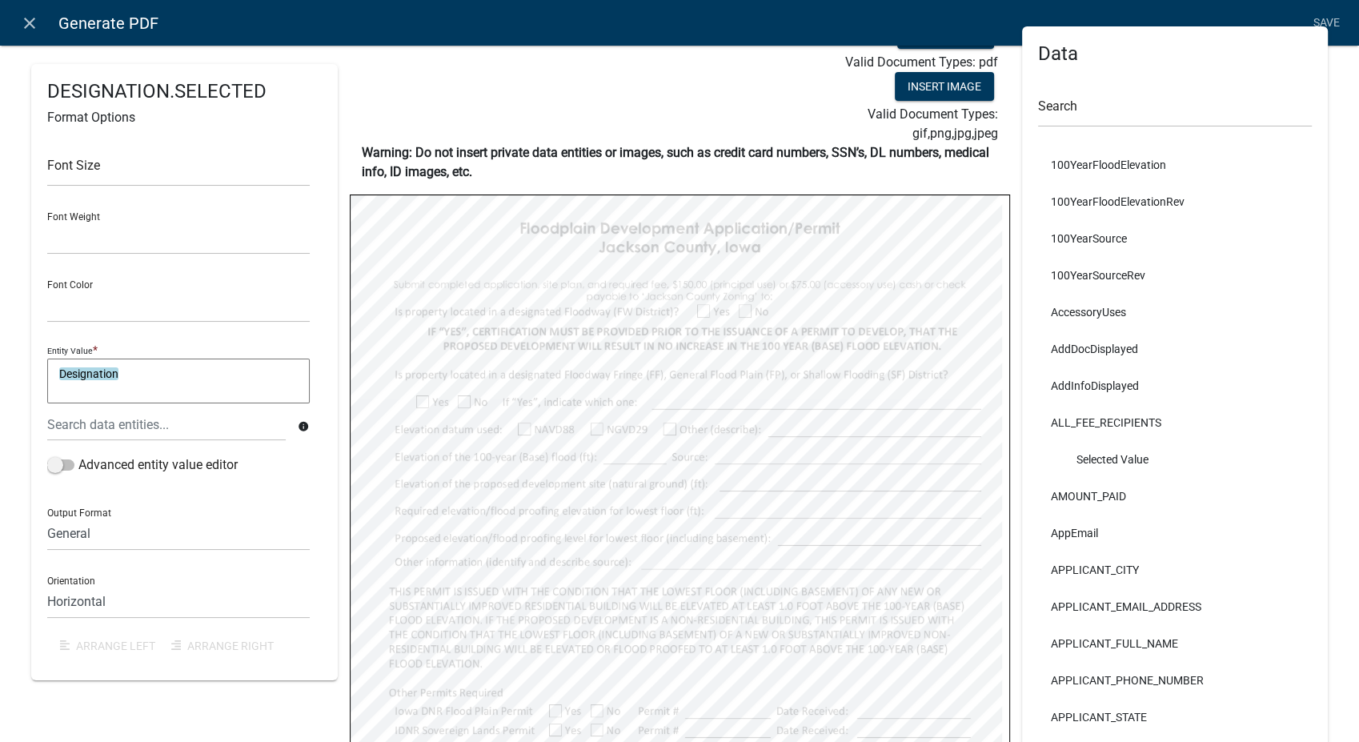
select select
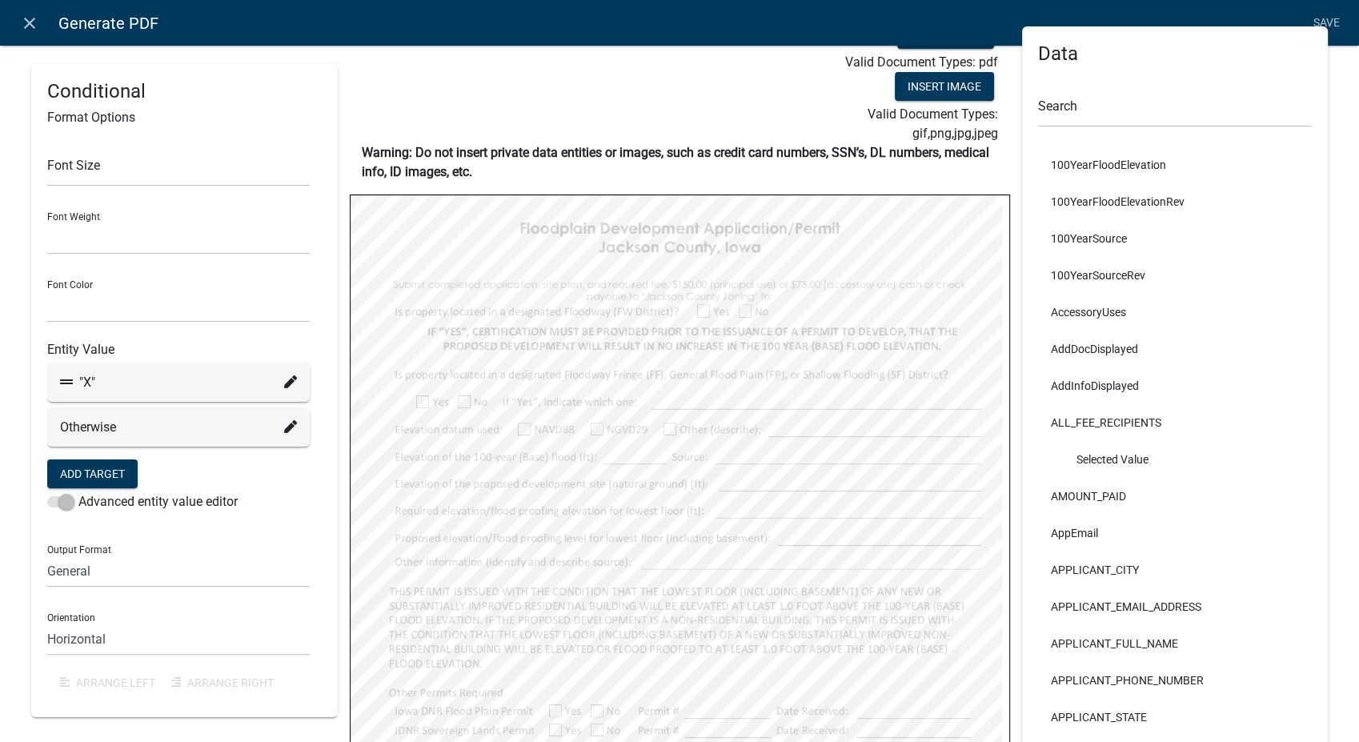
select select
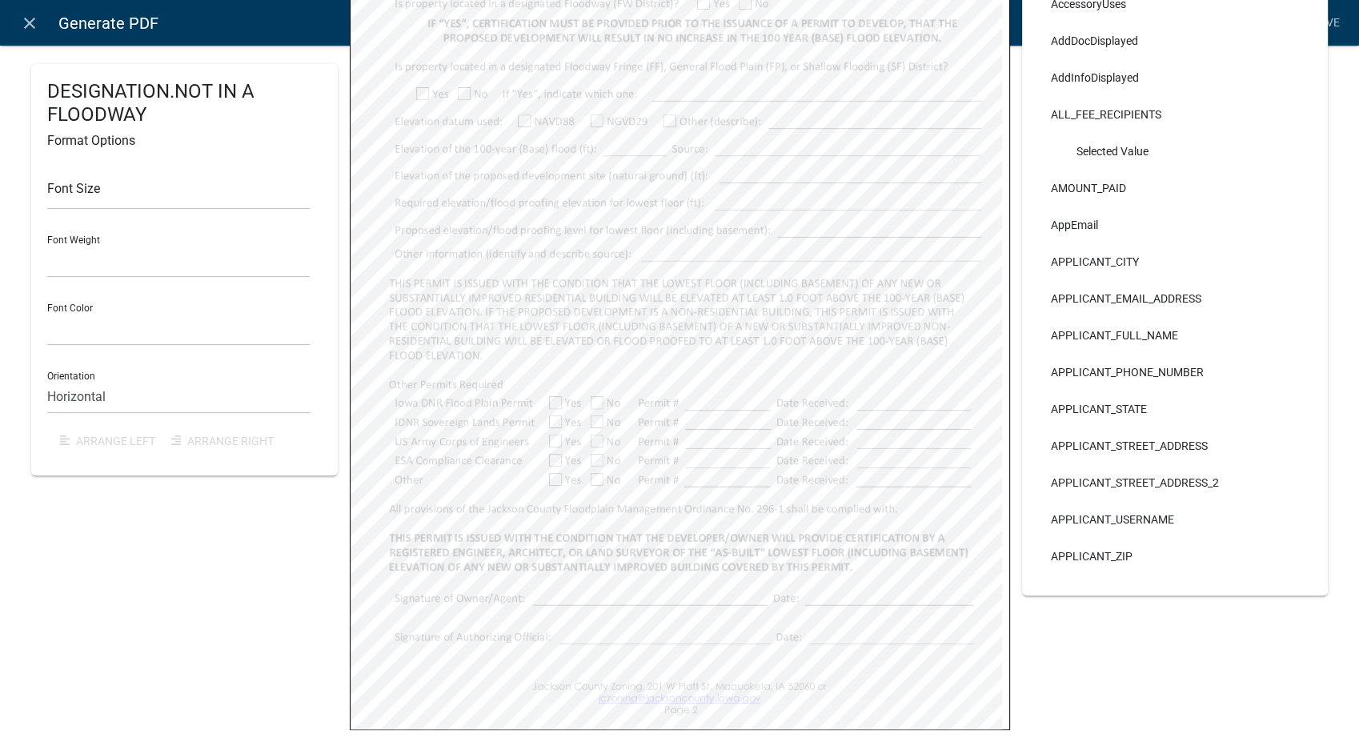
scroll to position [399, 0]
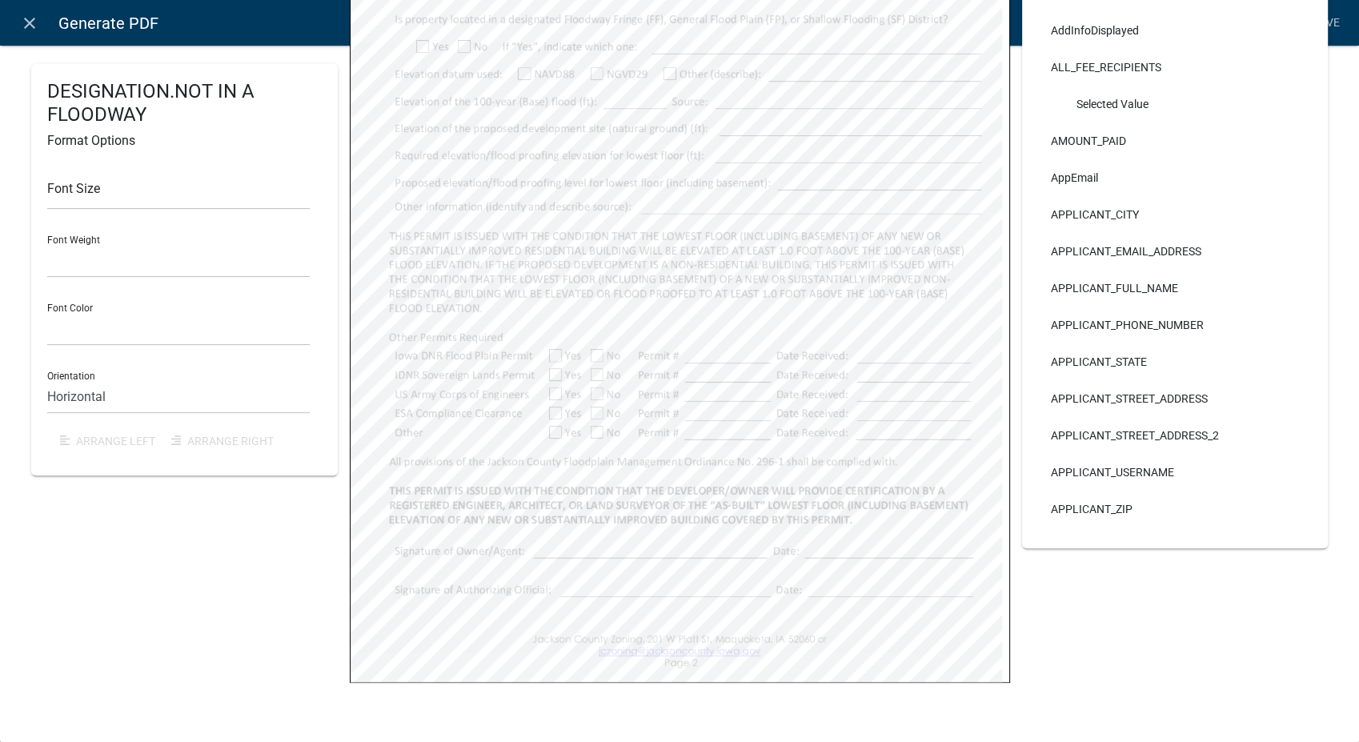
select select
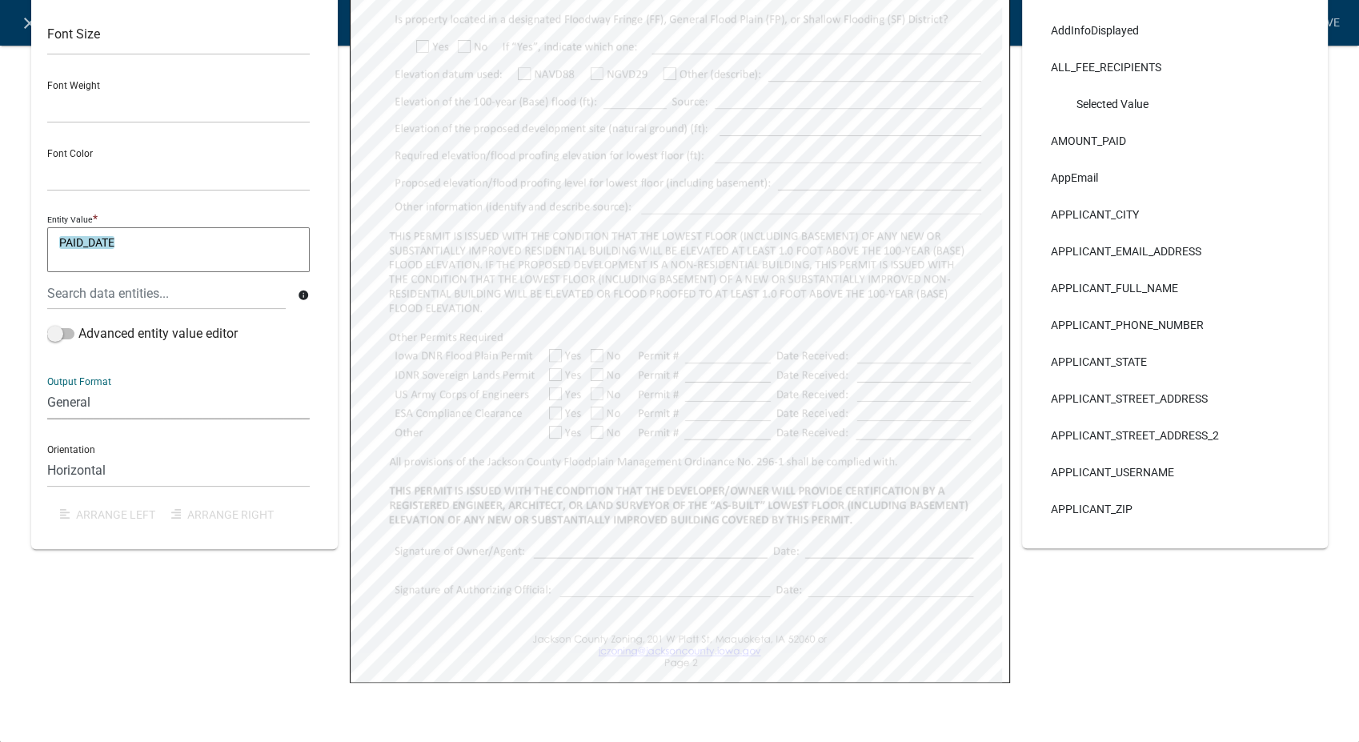
click at [104, 398] on select "General Text Number Decimal Date Date & Time" at bounding box center [178, 402] width 262 height 33
select select "4"
click at [47, 386] on select "General Text Number Decimal Date Date & Time" at bounding box center [178, 402] width 262 height 33
select select
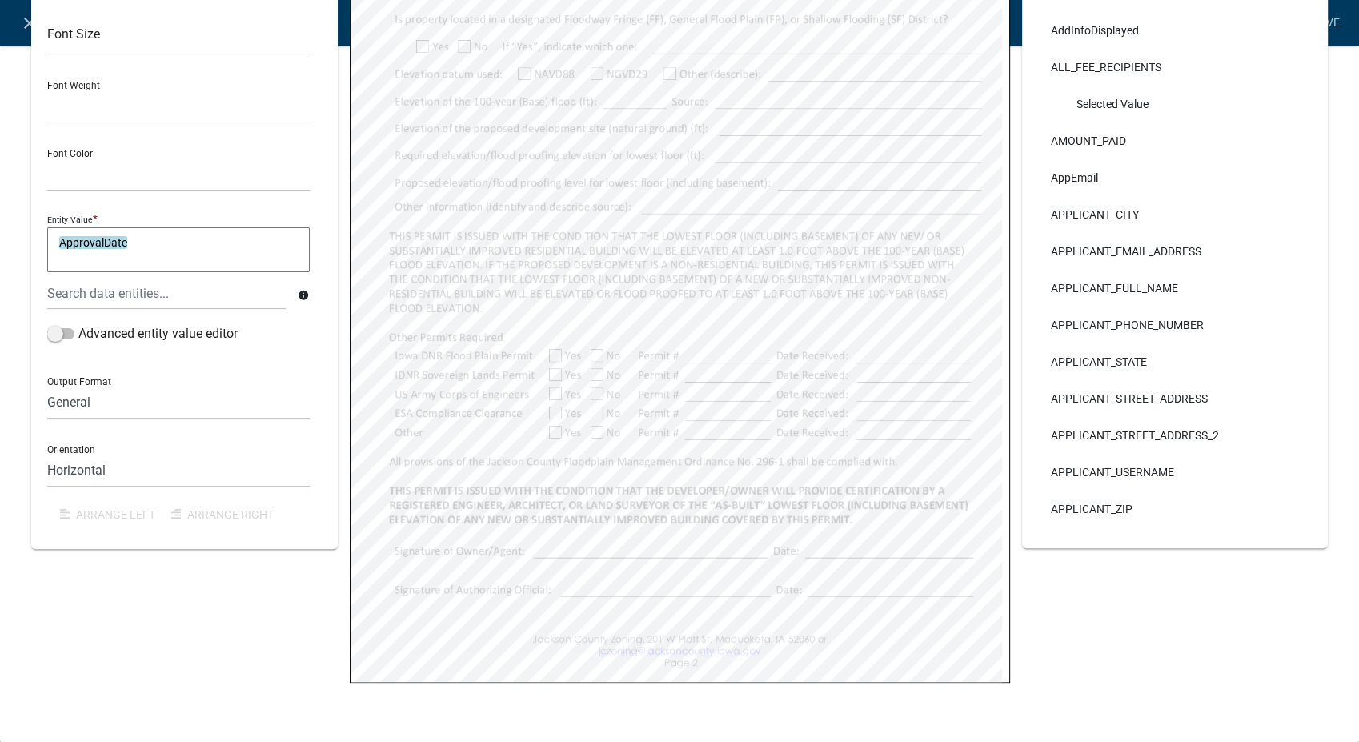
click at [109, 402] on select "General Text Number Decimal Date Date & Time" at bounding box center [178, 402] width 262 height 33
select select "4"
click at [47, 386] on select "General Text Number Decimal Date Date & Time" at bounding box center [178, 402] width 262 height 33
select select
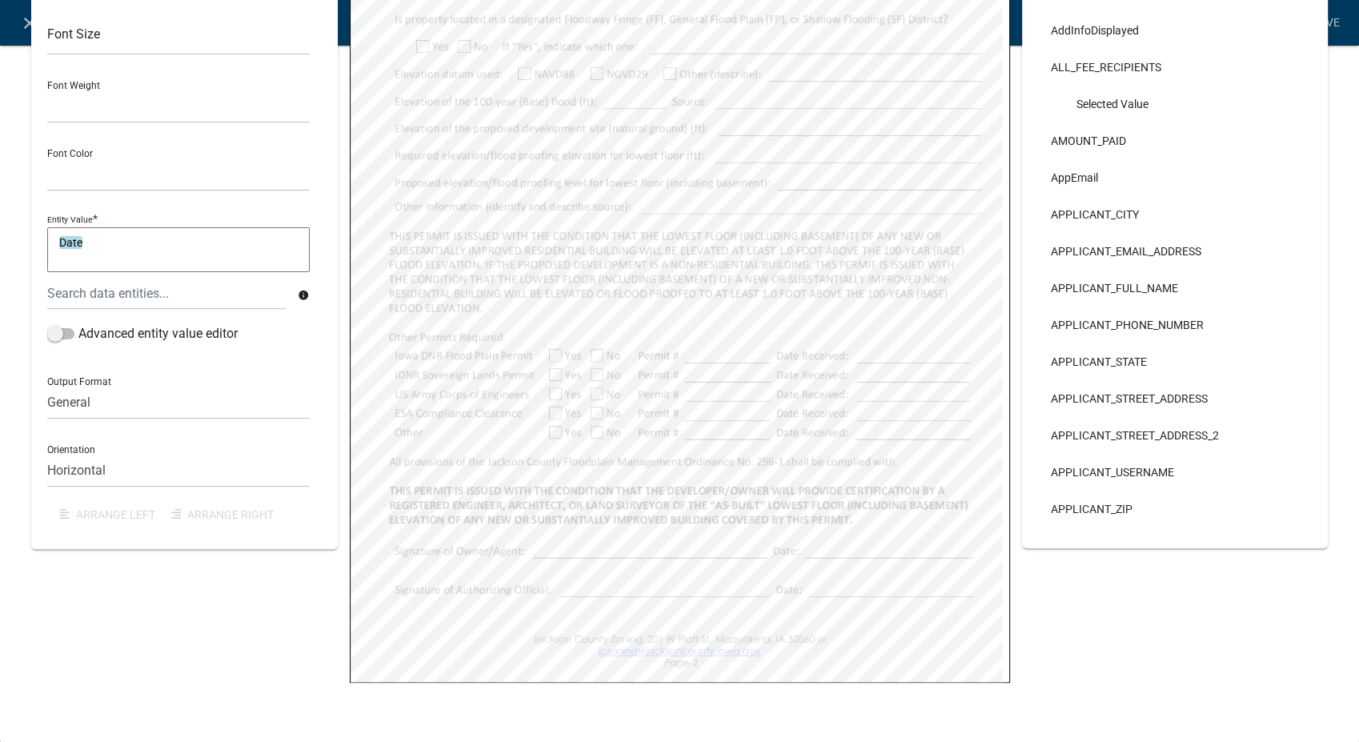
select select
select select "4"
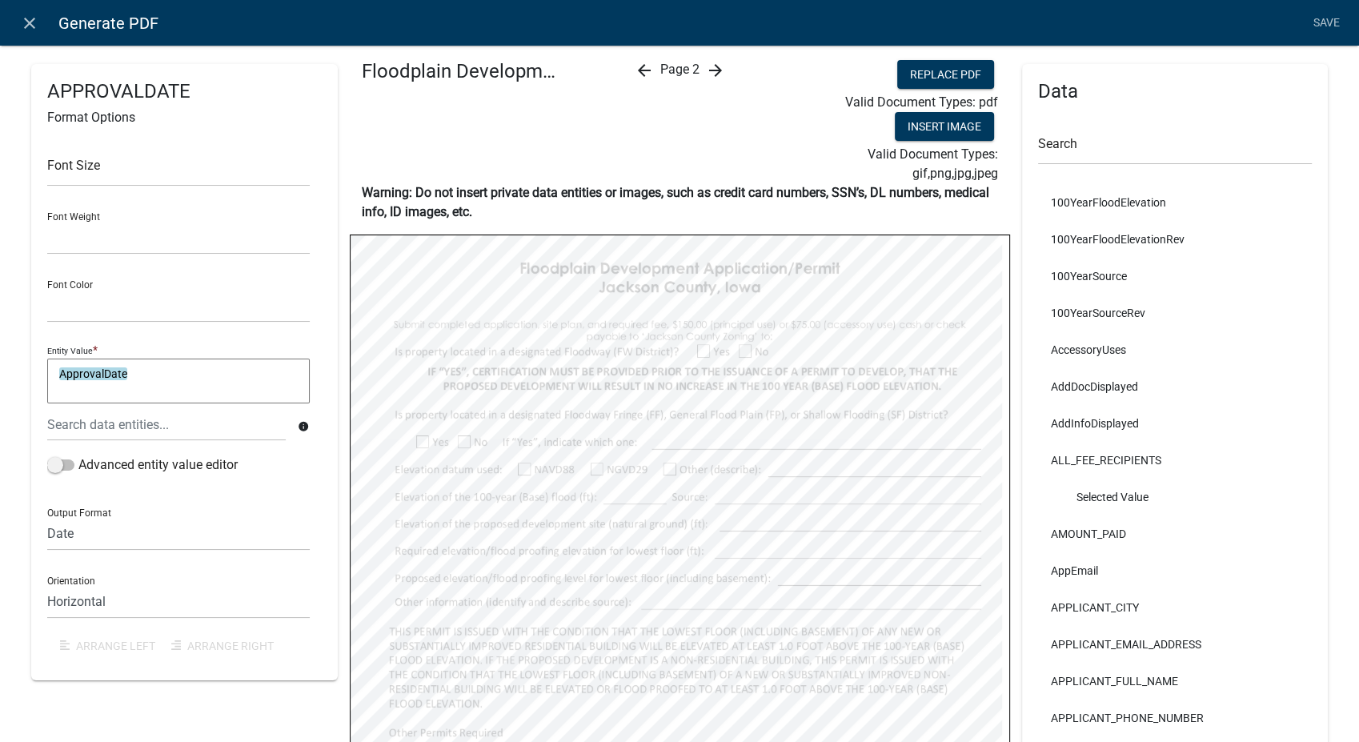
scroll to position [0, 0]
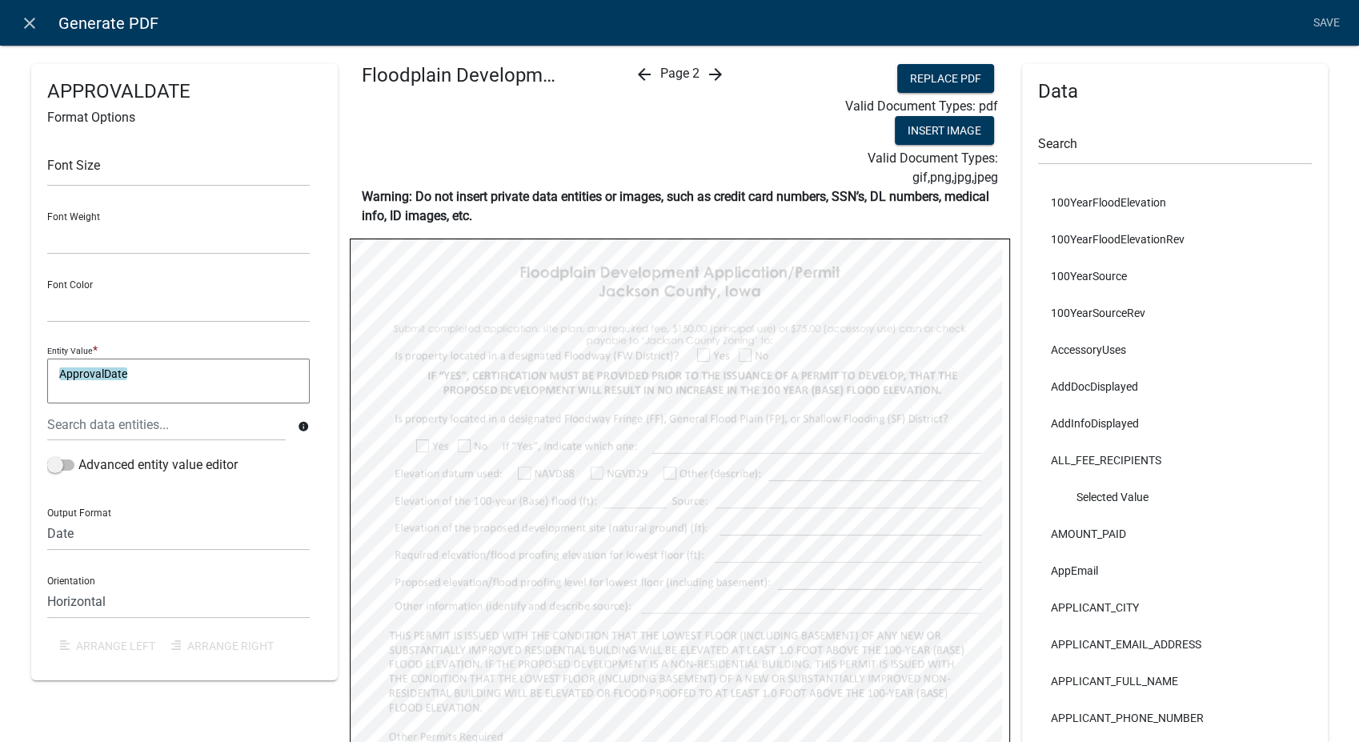
click at [706, 75] on icon "arrow_forward" at bounding box center [714, 74] width 19 height 19
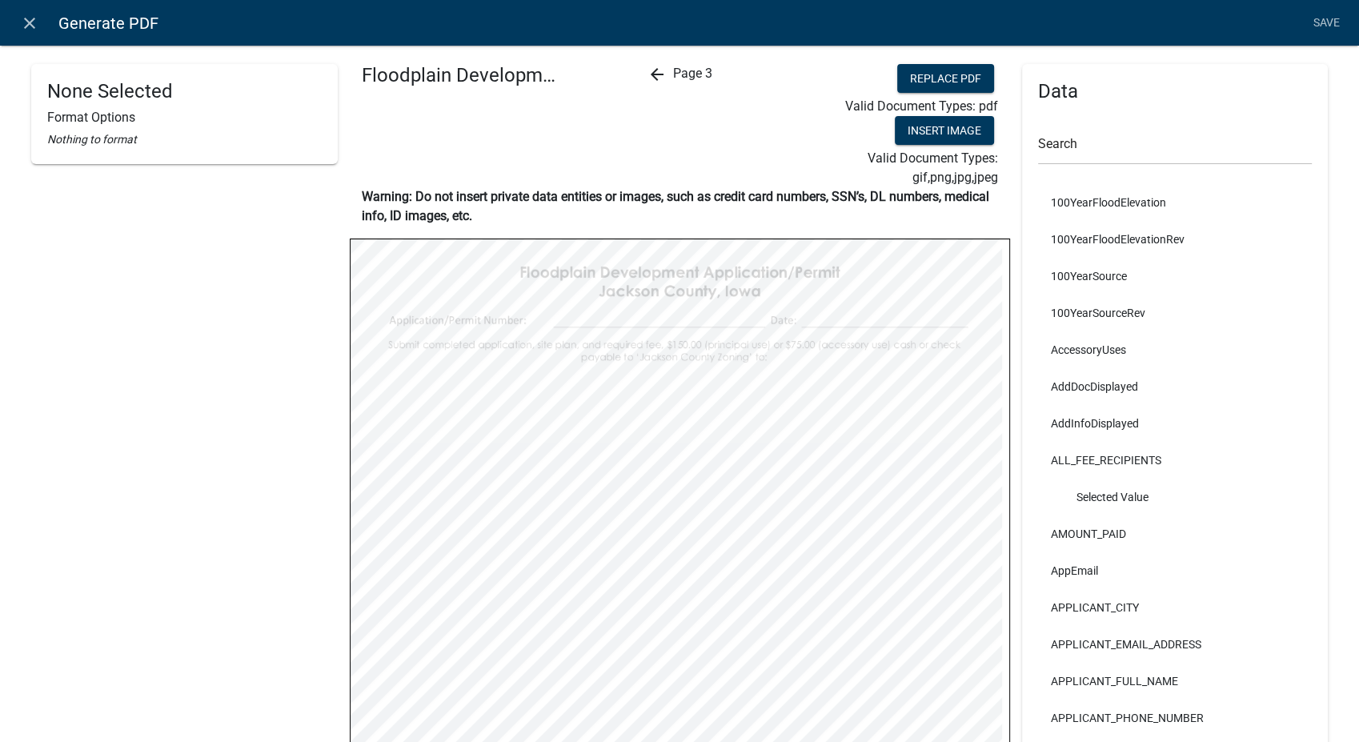
click at [649, 74] on icon "arrow_back" at bounding box center [656, 74] width 19 height 19
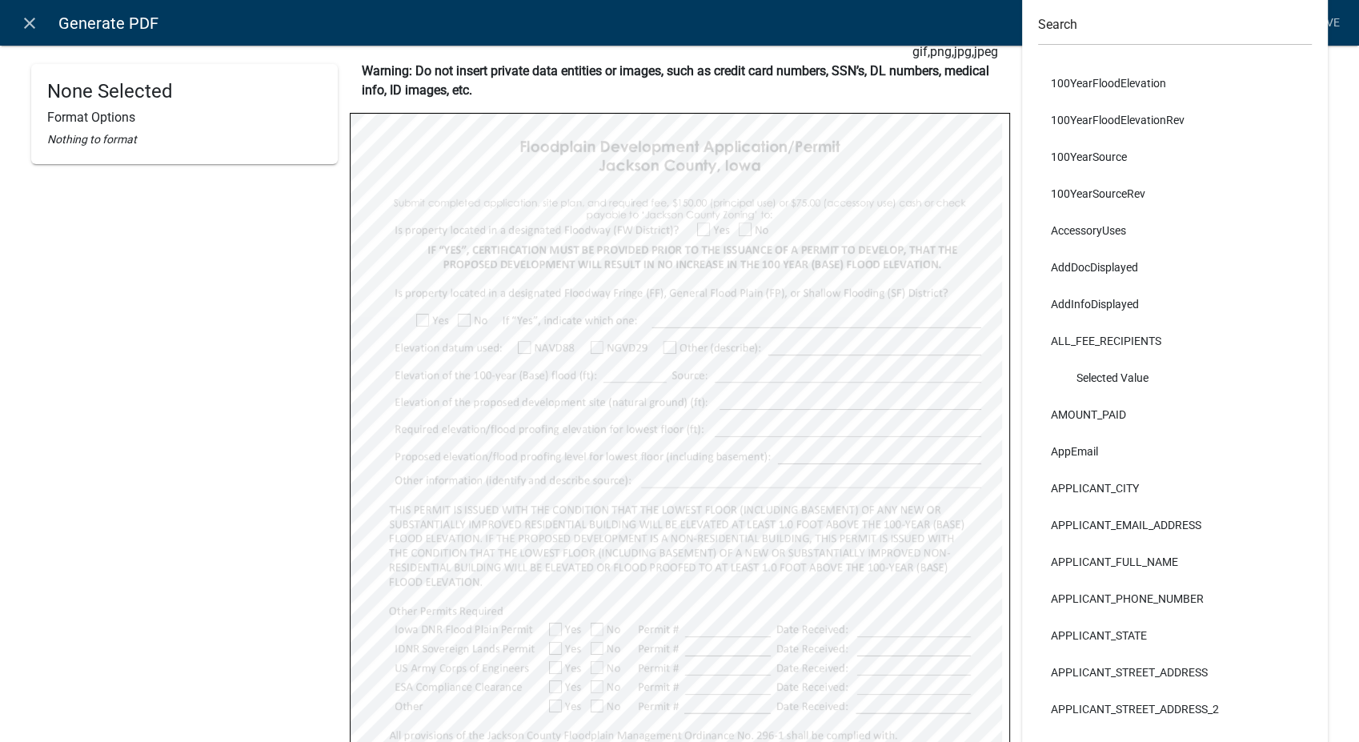
scroll to position [399, 0]
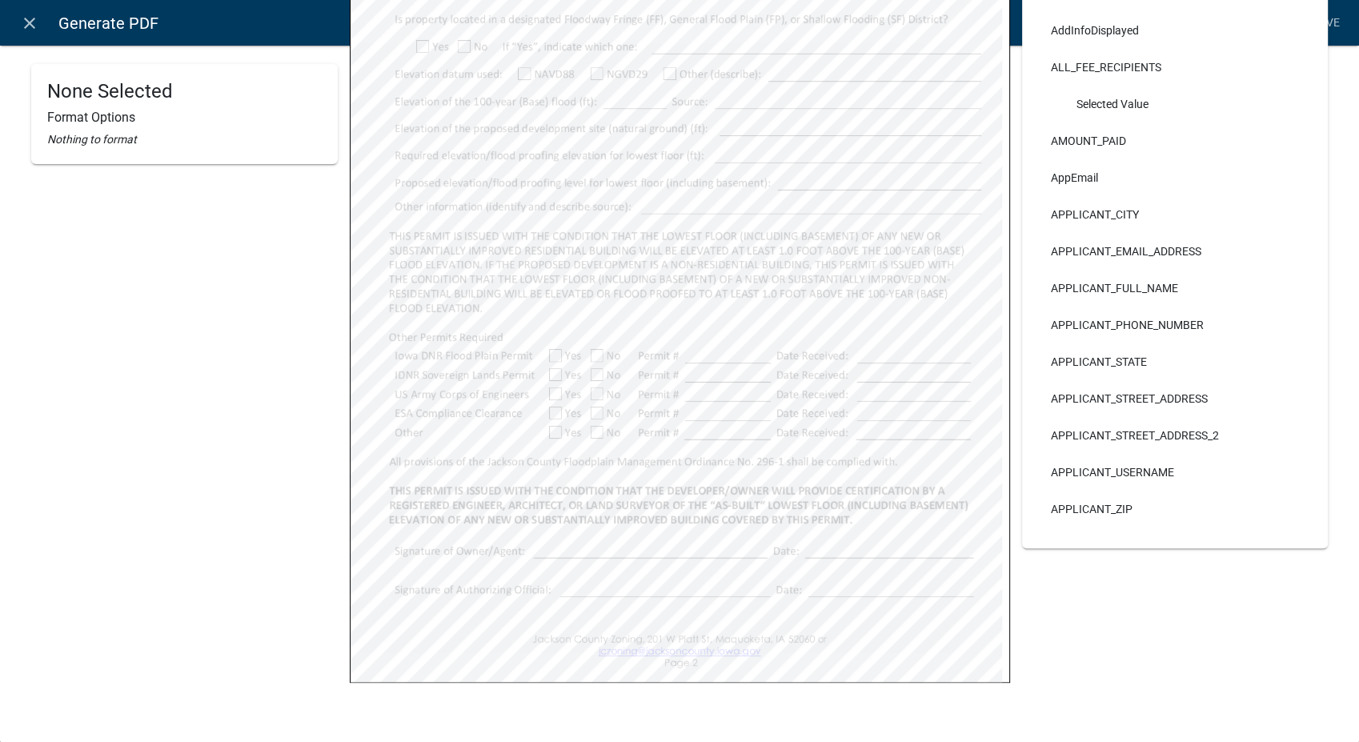
select select
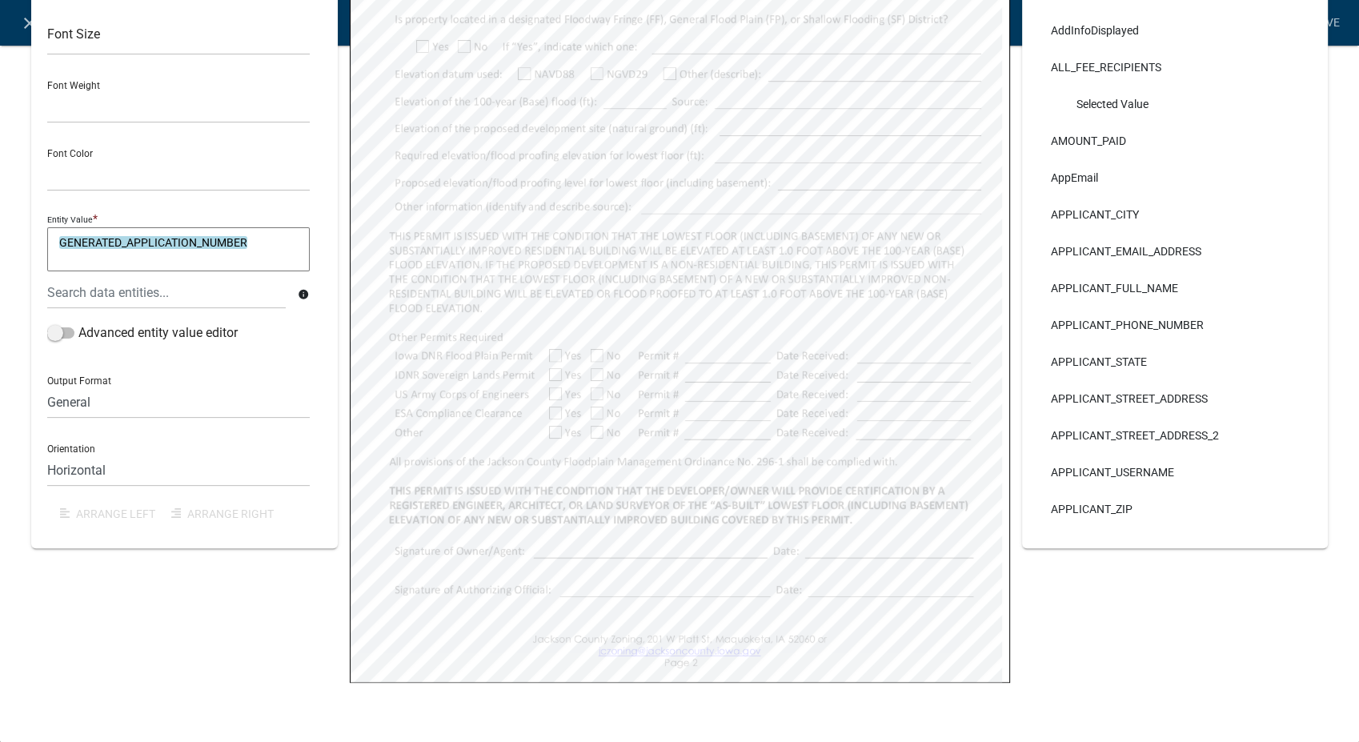
select select
select select "4"
click at [1328, 21] on link "Save" at bounding box center [1326, 23] width 40 height 30
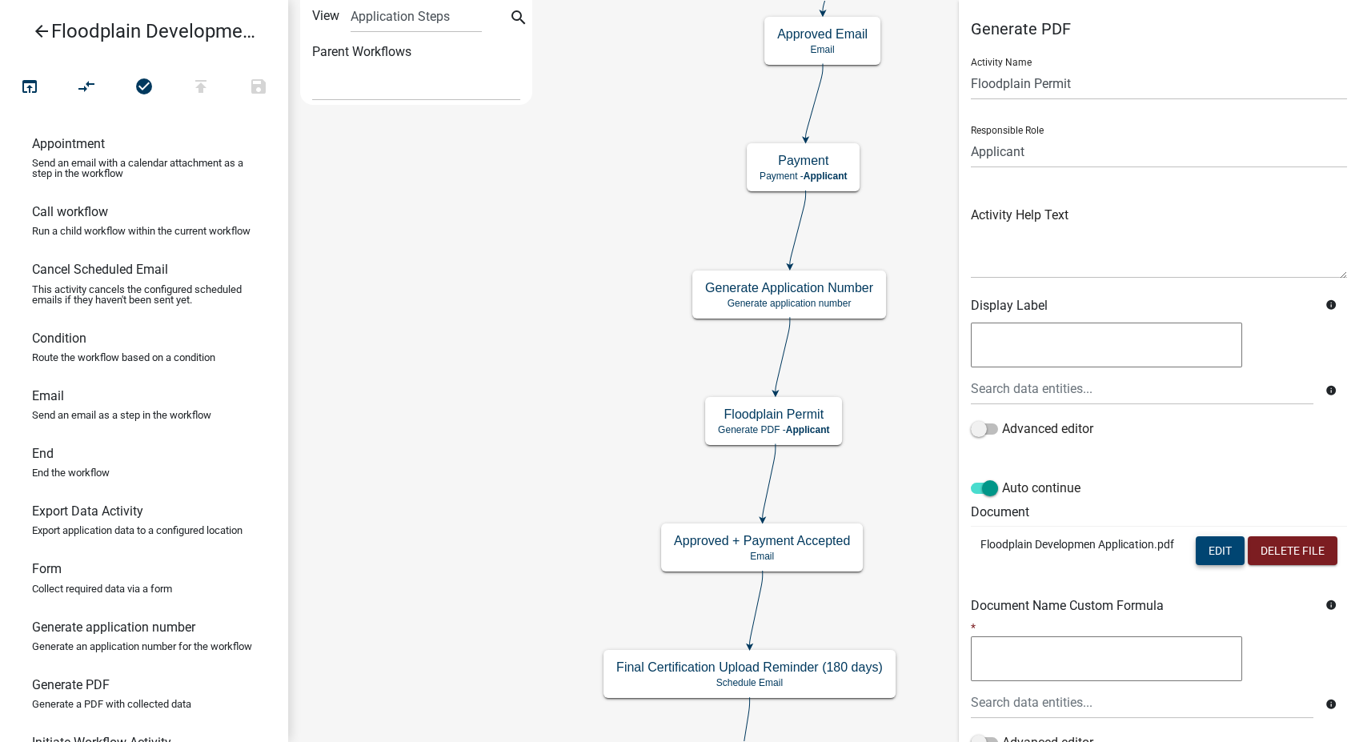
click at [1203, 551] on button "Edit" at bounding box center [1219, 550] width 49 height 29
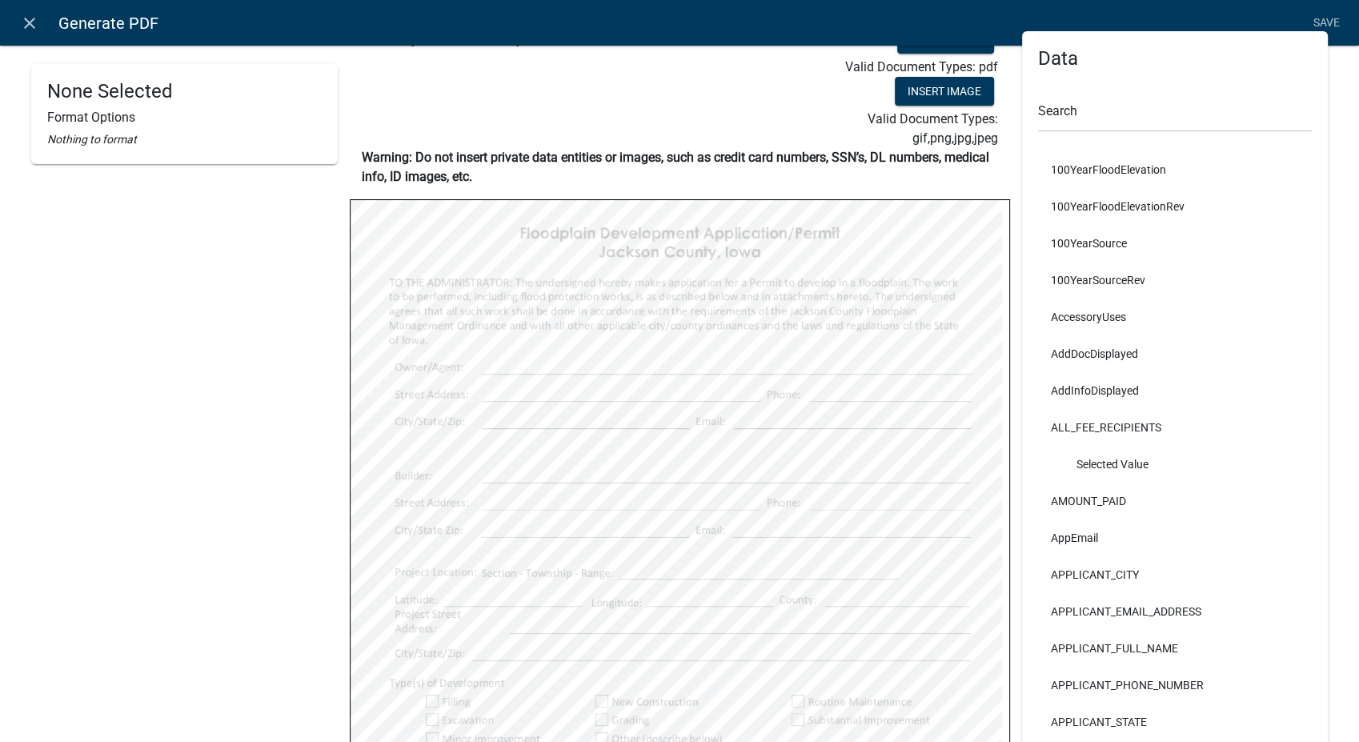
scroll to position [0, 0]
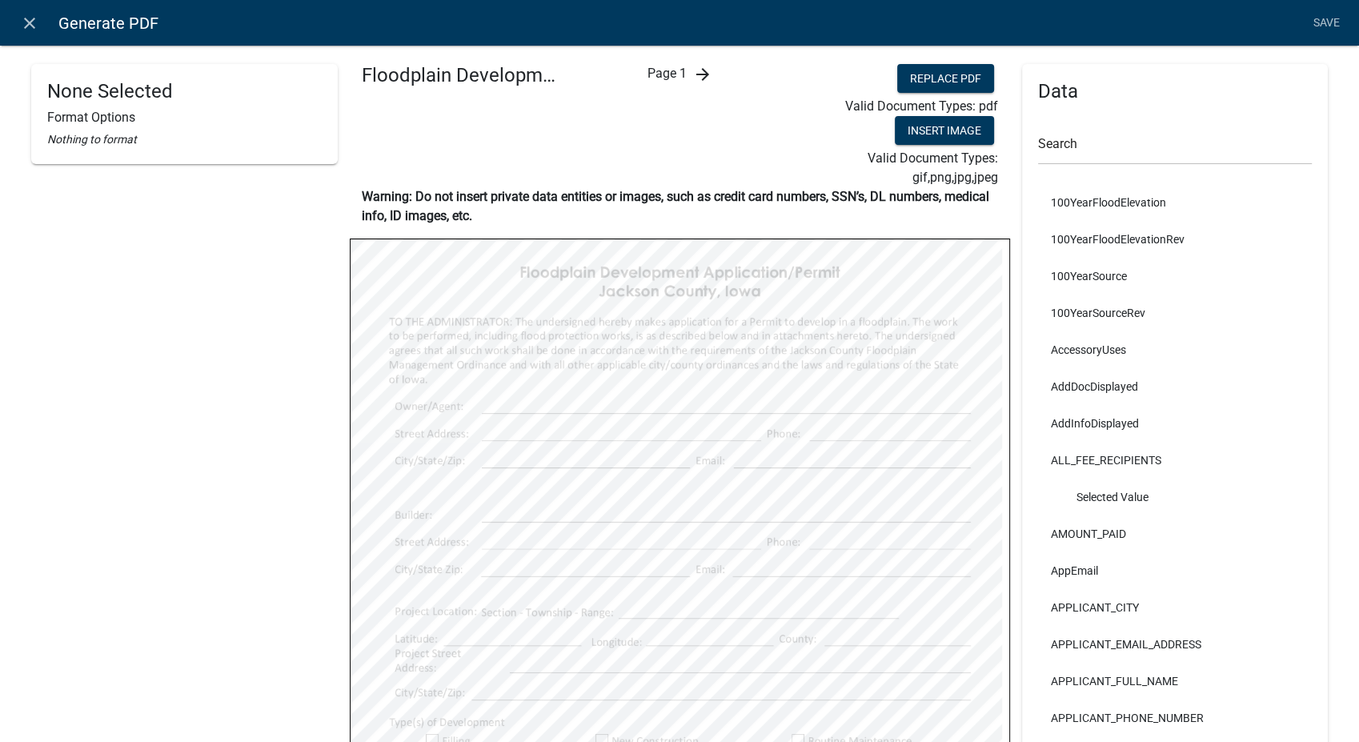
click at [692, 70] on icon "arrow_forward" at bounding box center [701, 74] width 19 height 19
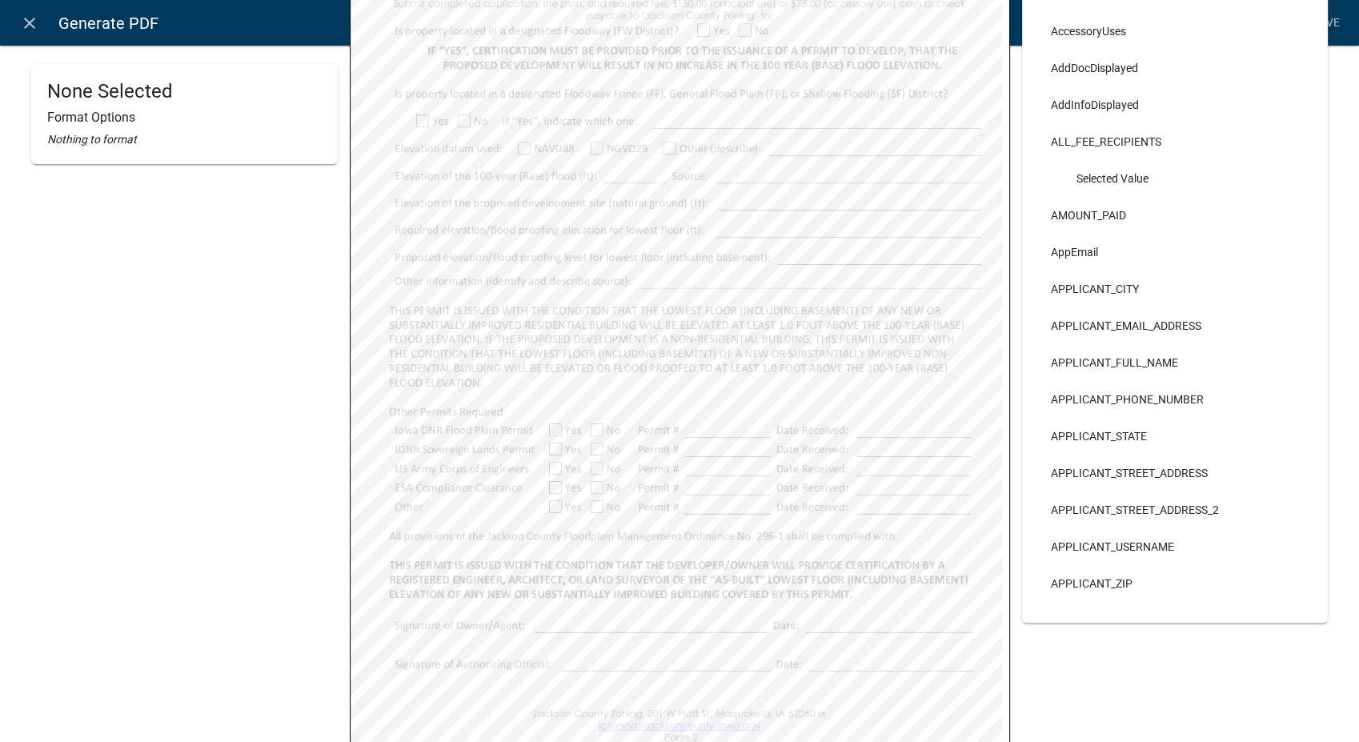
scroll to position [399, 0]
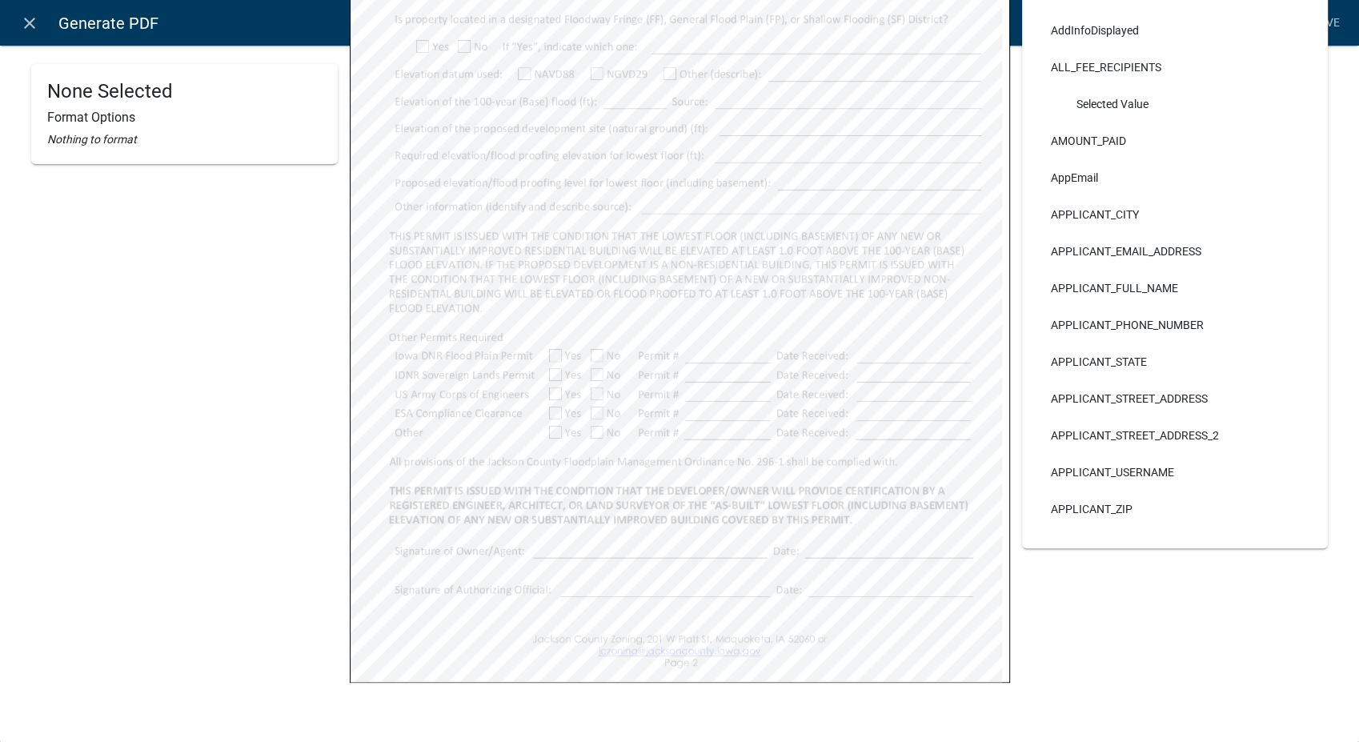
select select
select select "4"
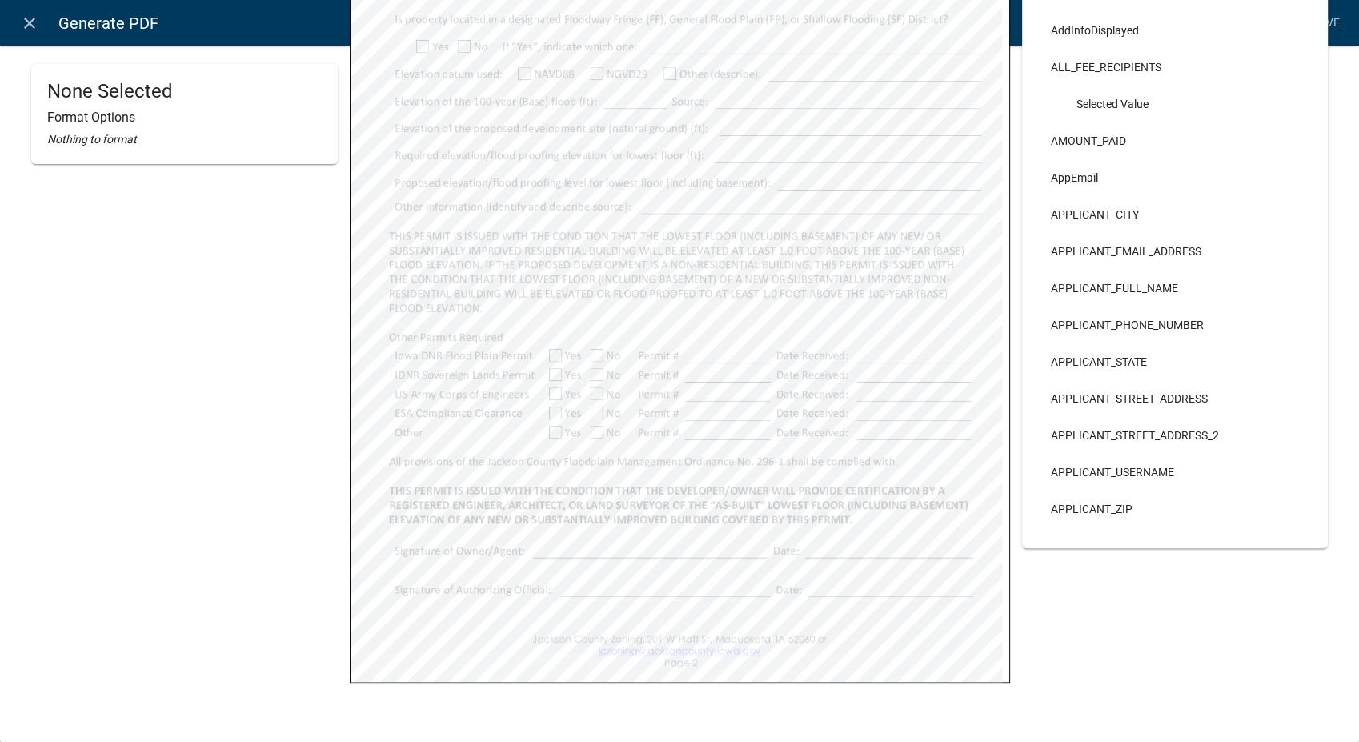
select select
select select "4"
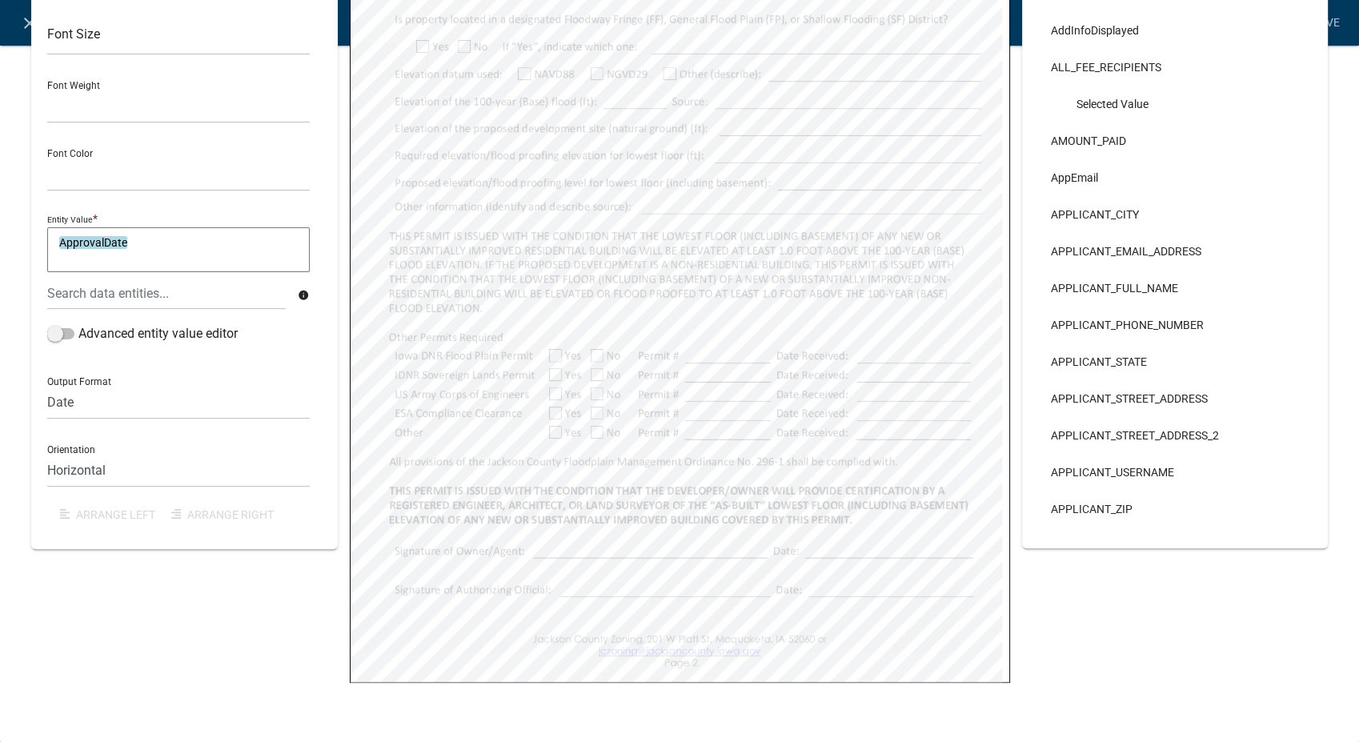
select select
click at [118, 401] on select "General Text Number Decimal Date Date & Time" at bounding box center [178, 402] width 262 height 33
select select "4"
click at [47, 386] on select "General Text Number Decimal Date Date & Time" at bounding box center [178, 402] width 262 height 33
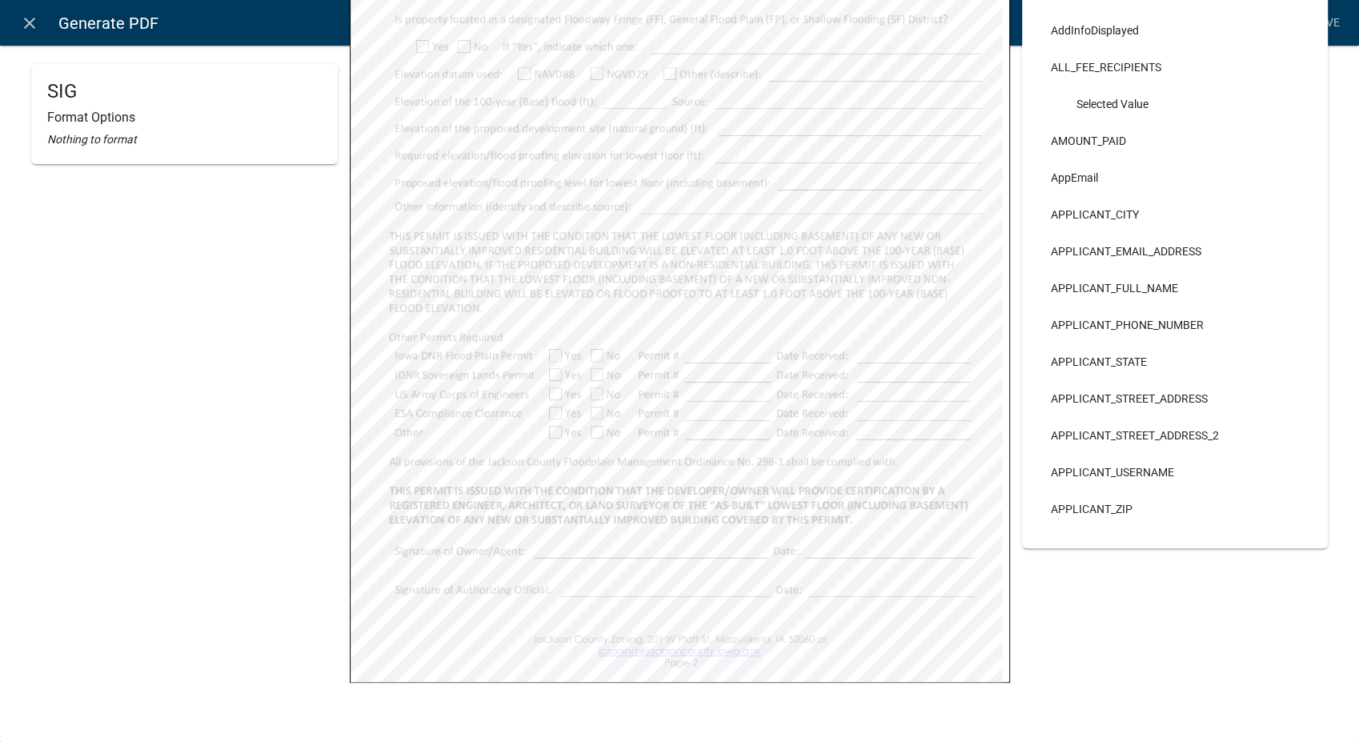
select select
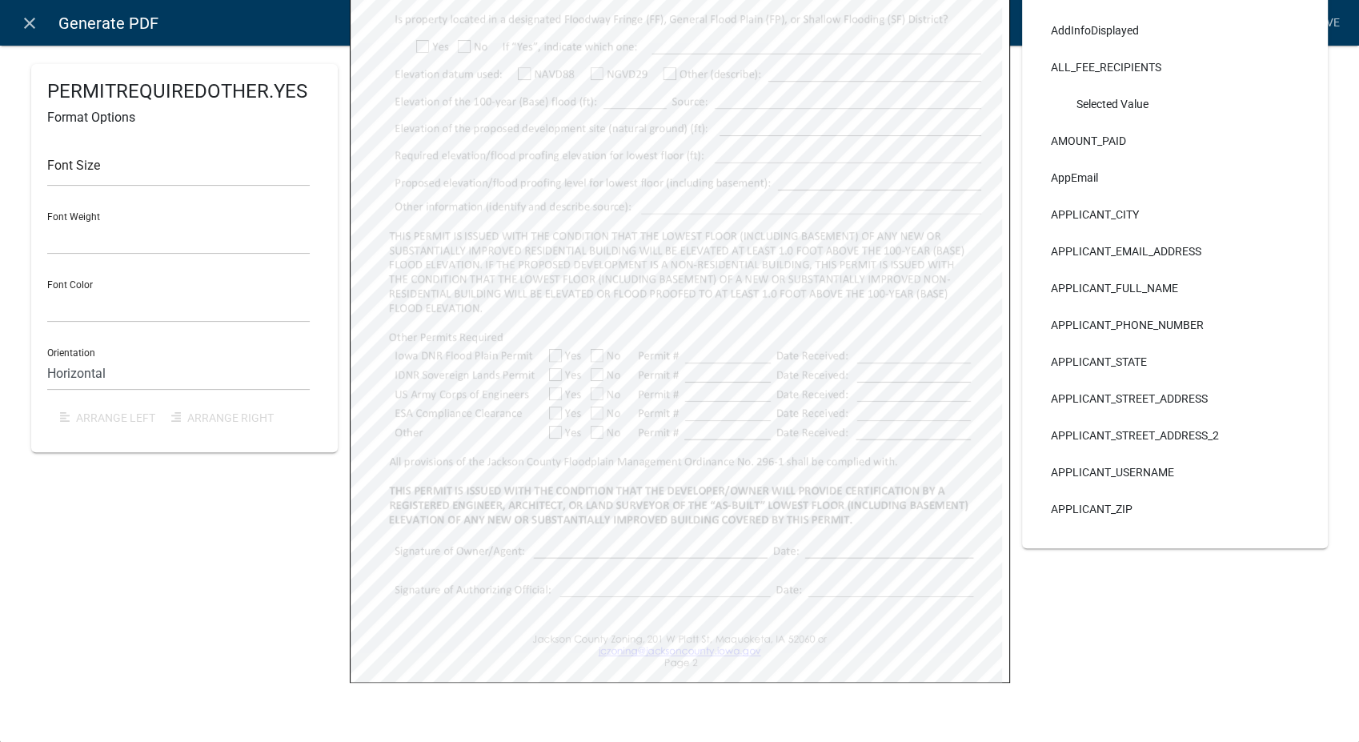
select select
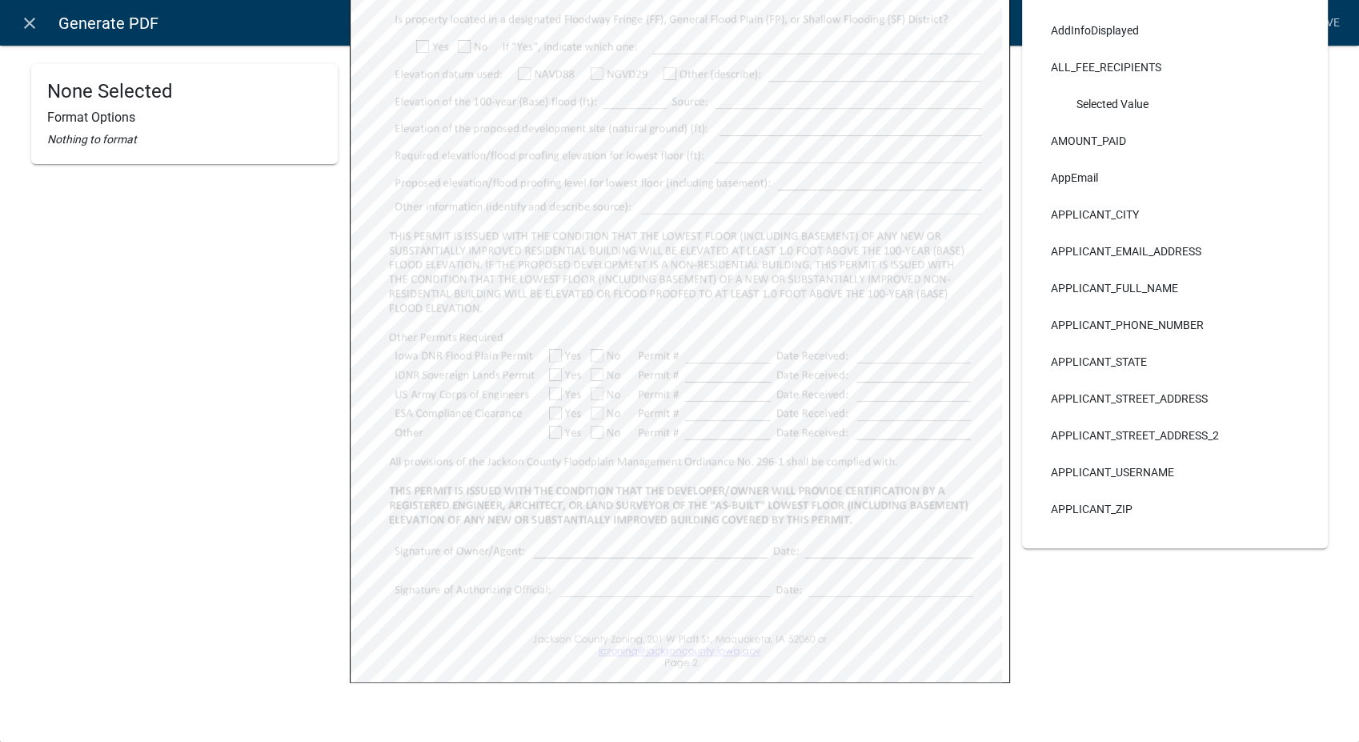
select select
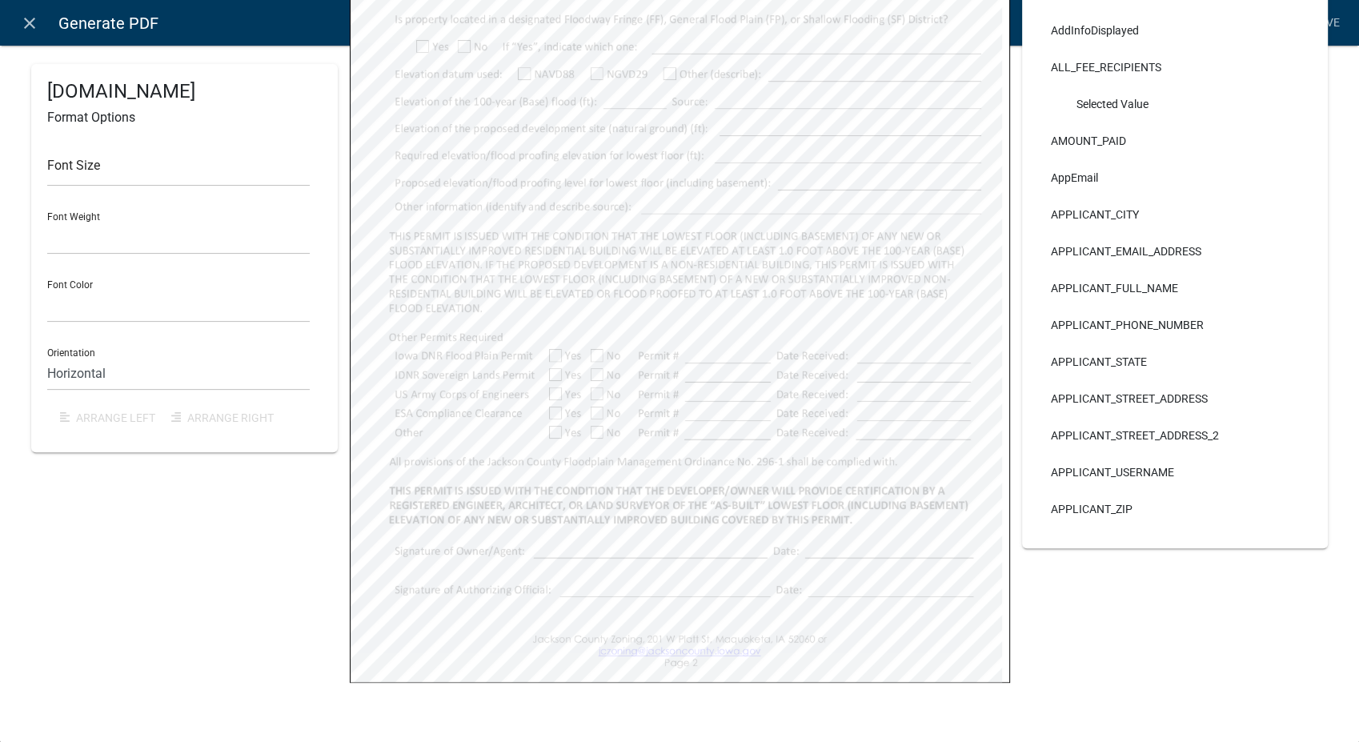
select select
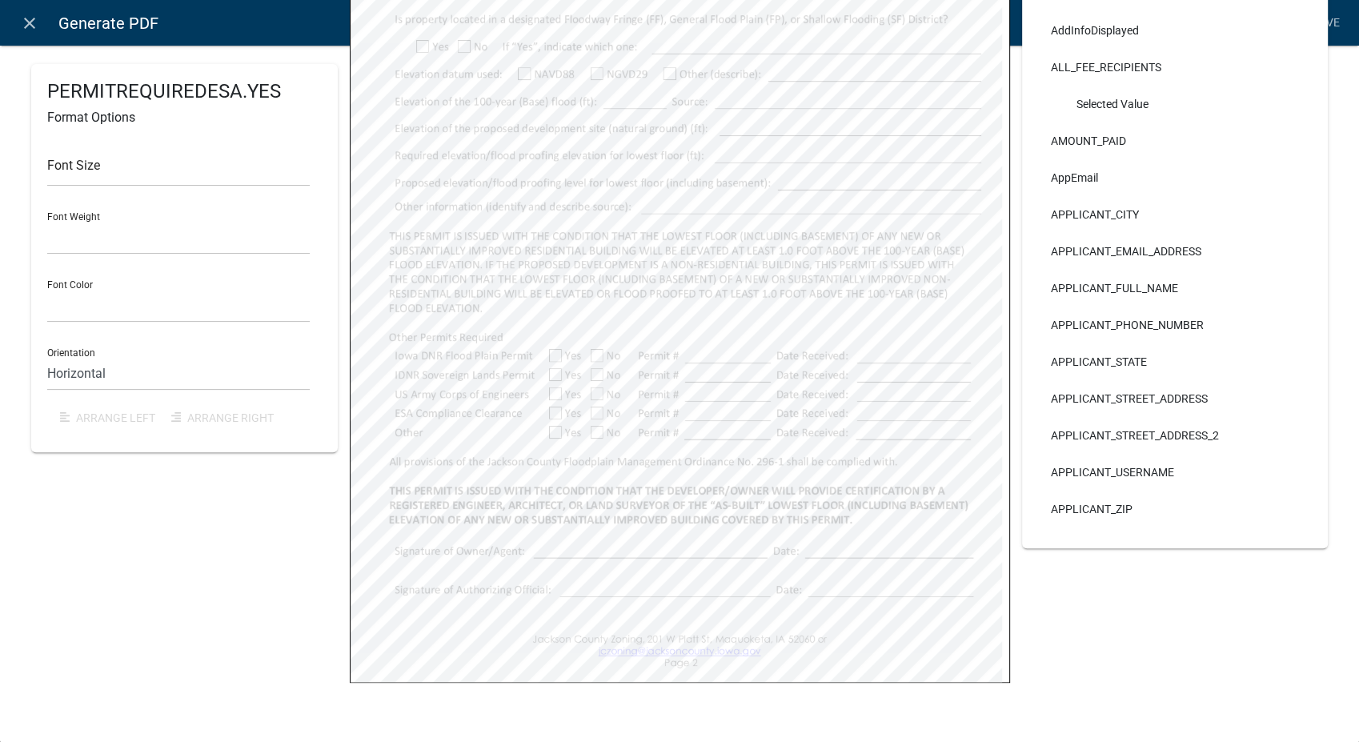
select select
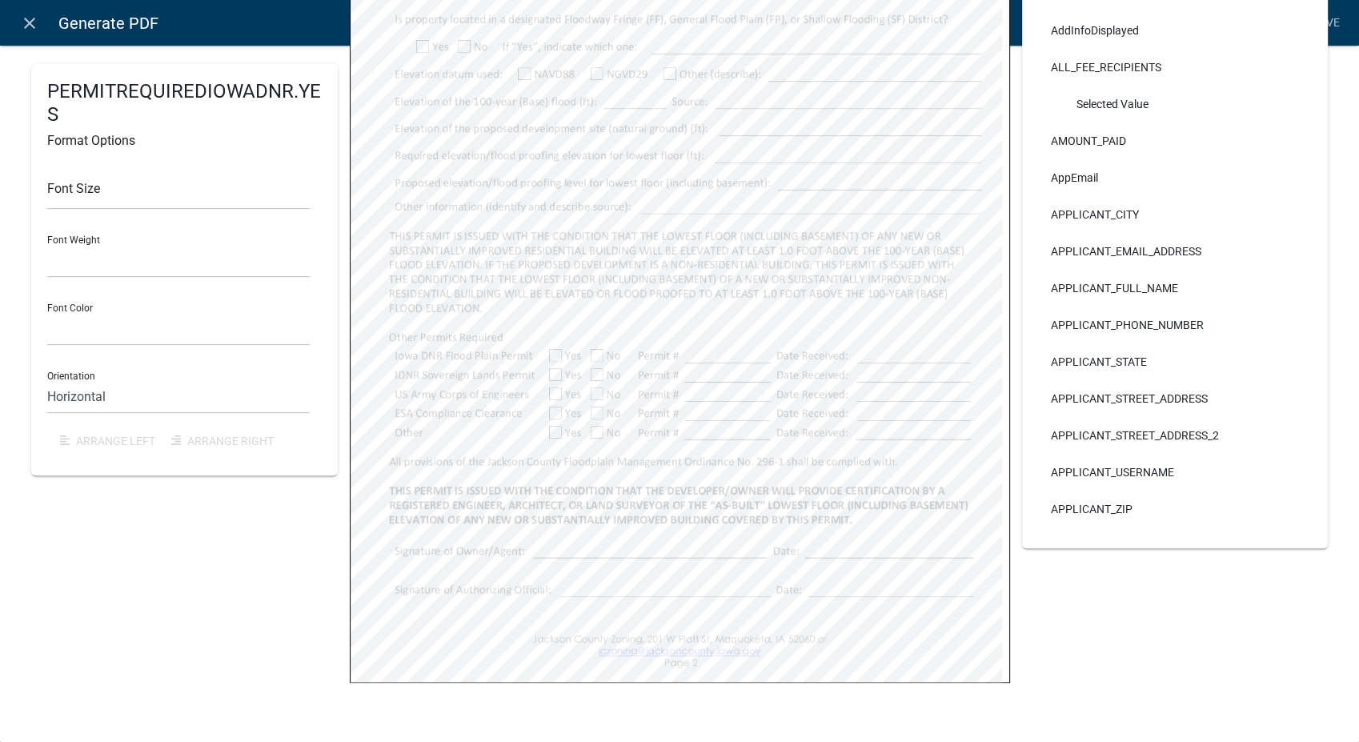
select select
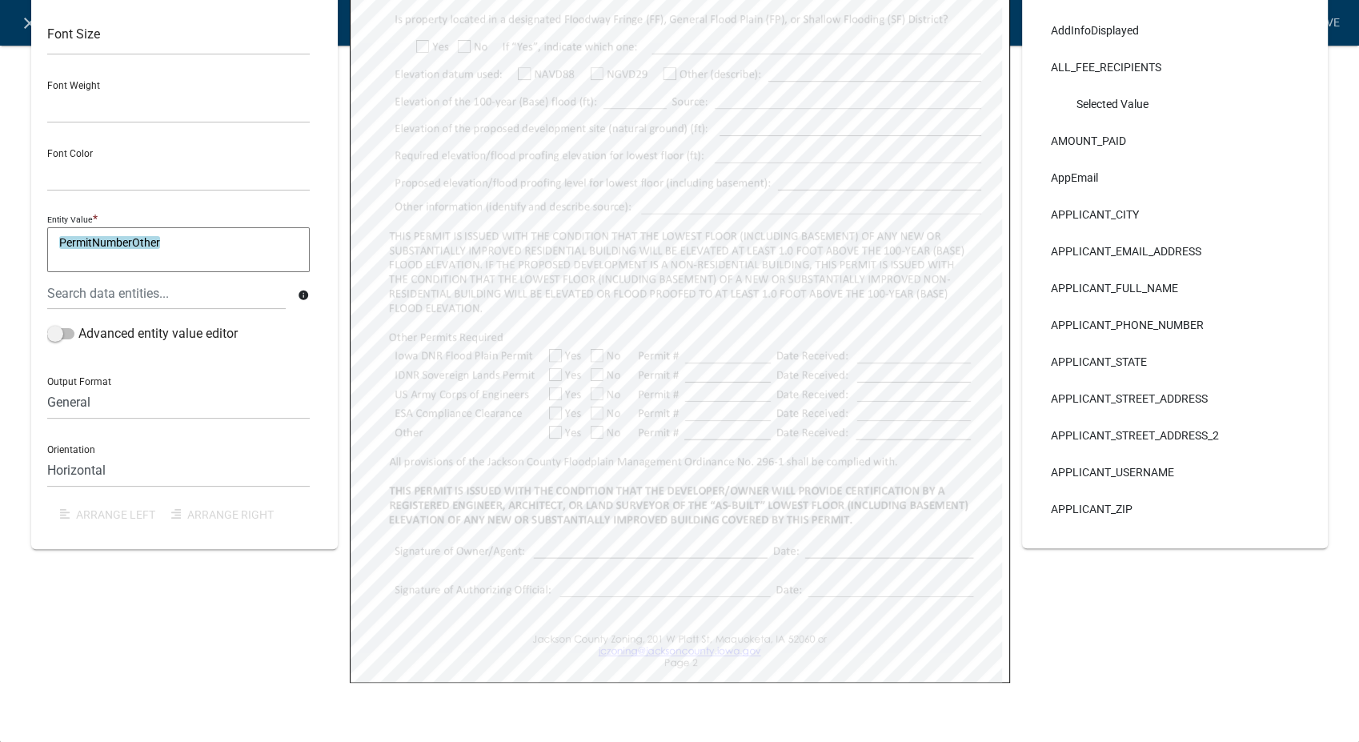
select select
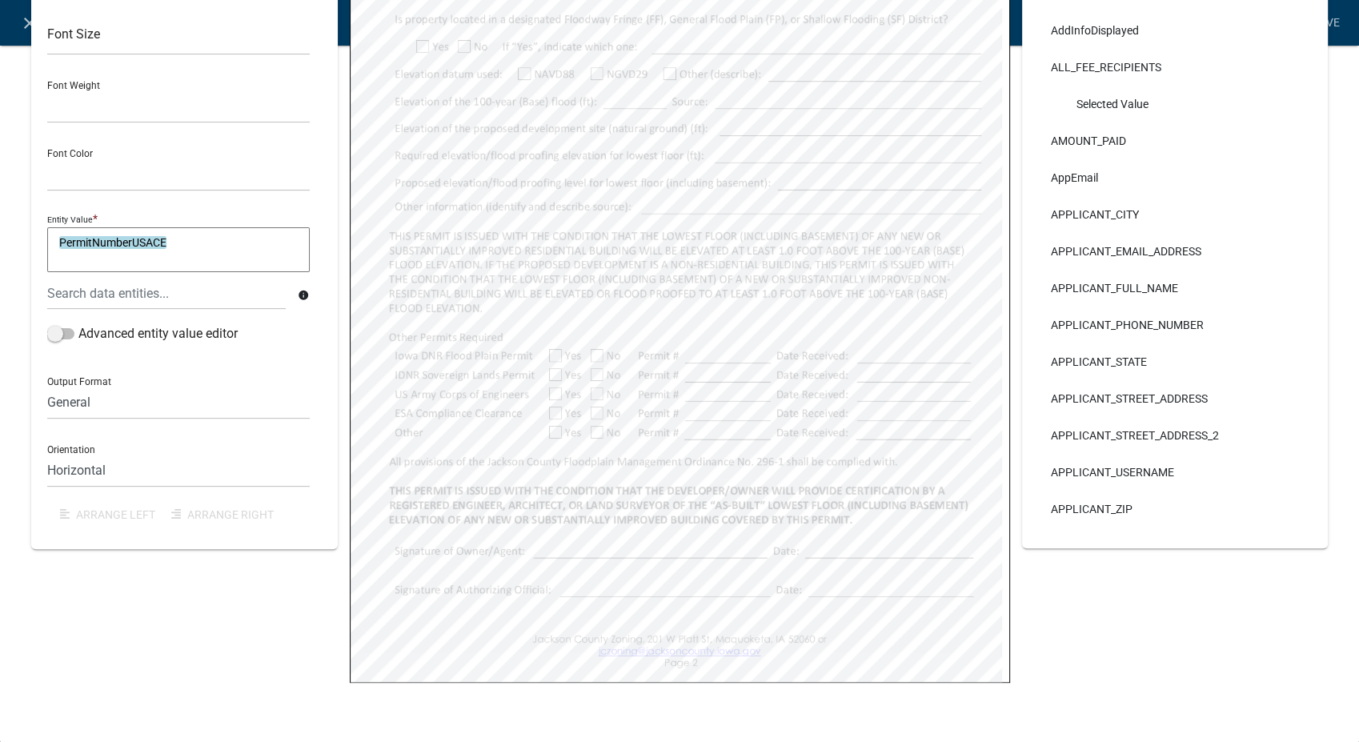
select select
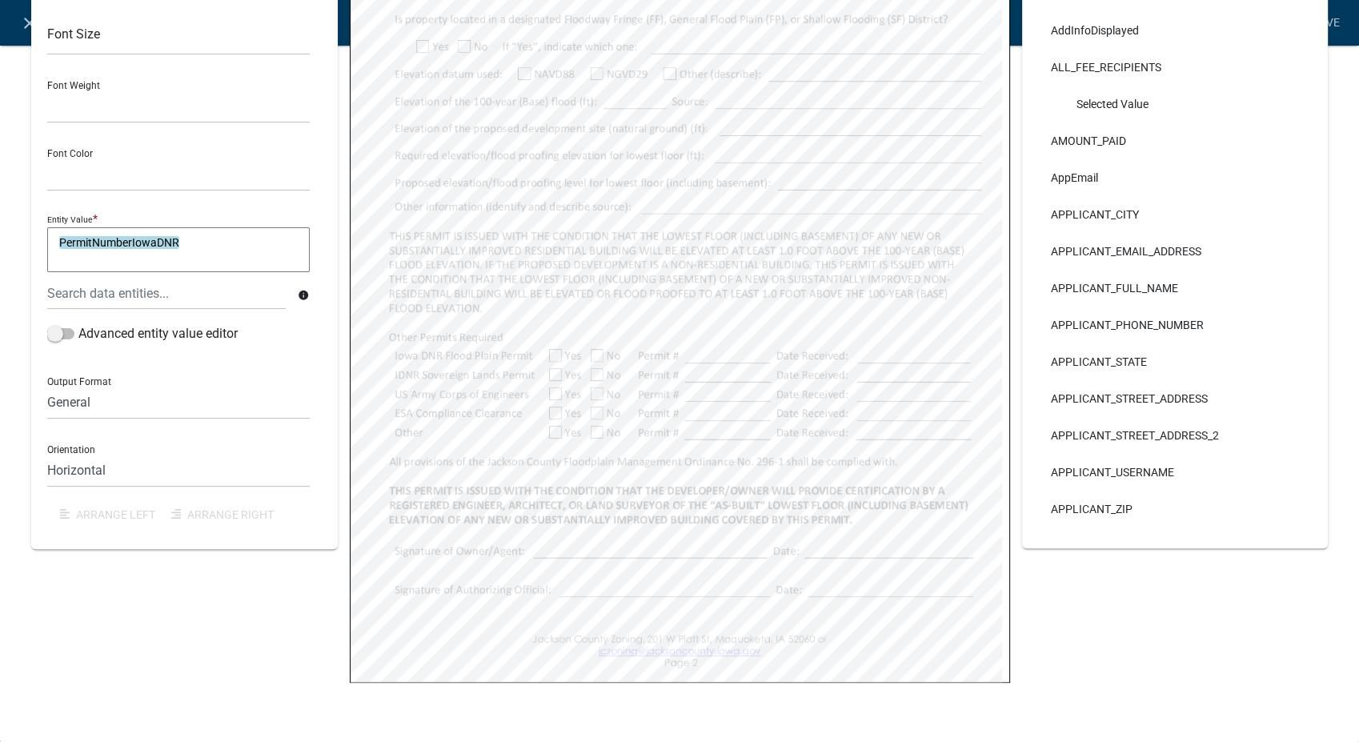
select select
click at [151, 405] on select "General Text Number Decimal Date Date & Time" at bounding box center [178, 402] width 262 height 33
select select "4"
click at [47, 386] on select "General Text Number Decimal Date Date & Time" at bounding box center [178, 402] width 262 height 33
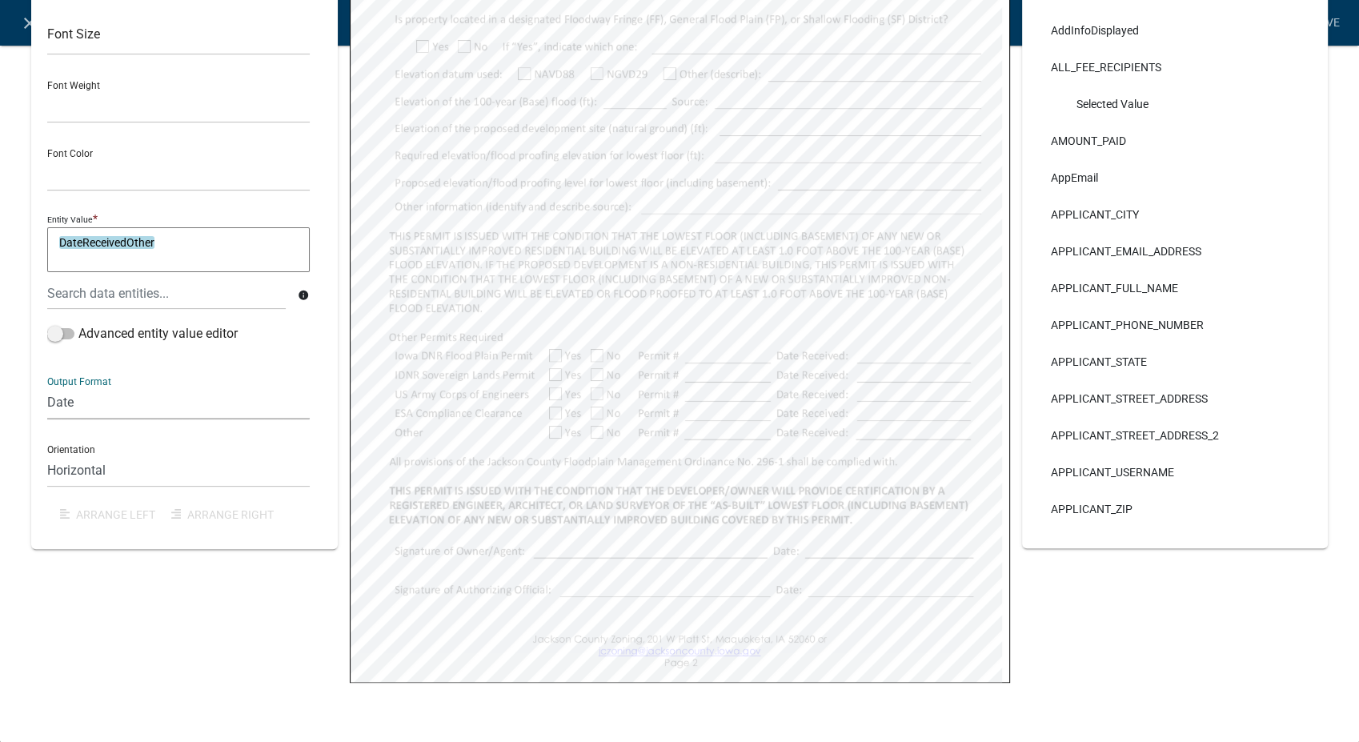
select select
click at [133, 406] on select "General Text Number Decimal Date Date & Time" at bounding box center [178, 402] width 262 height 33
select select "4"
click at [47, 386] on select "General Text Number Decimal Date Date & Time" at bounding box center [178, 402] width 262 height 33
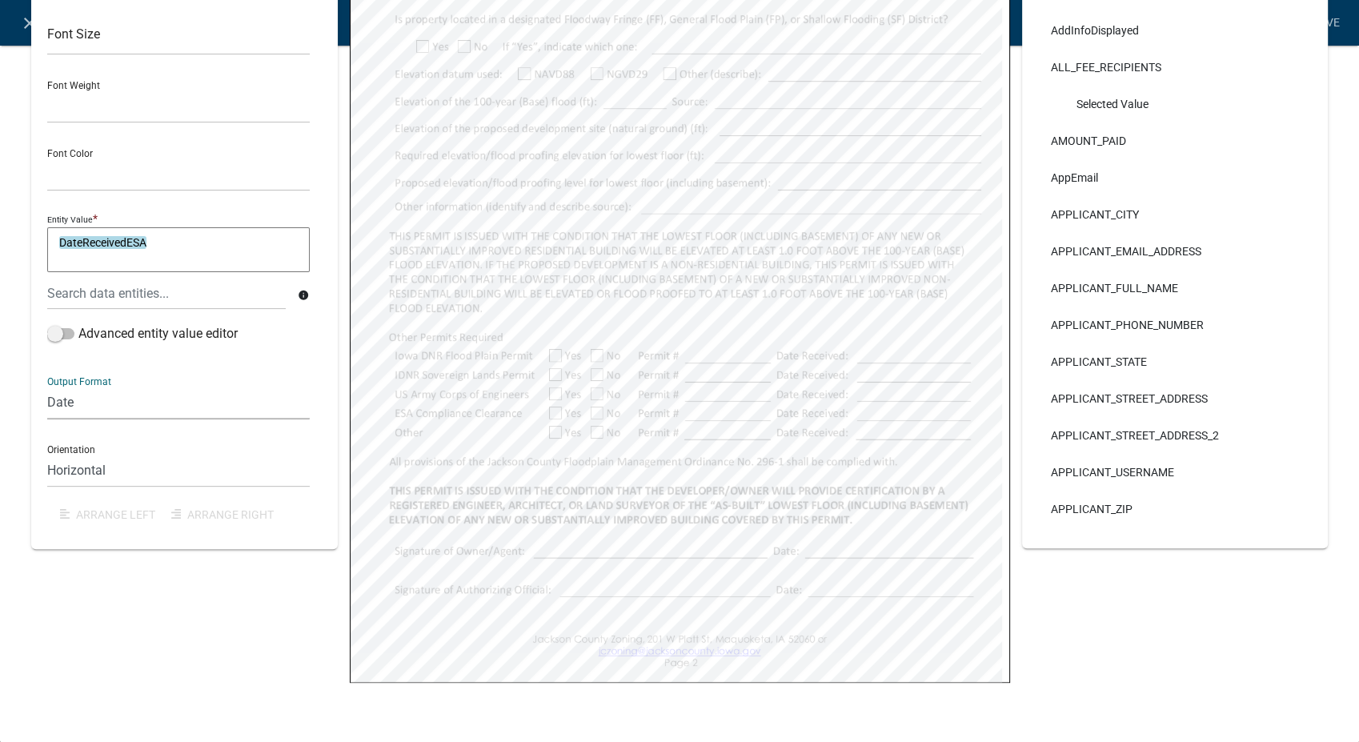
select select
drag, startPoint x: 130, startPoint y: 387, endPoint x: 106, endPoint y: 402, distance: 28.7
click at [130, 387] on select "General Text Number Decimal Date Date & Time" at bounding box center [178, 402] width 262 height 33
select select "4"
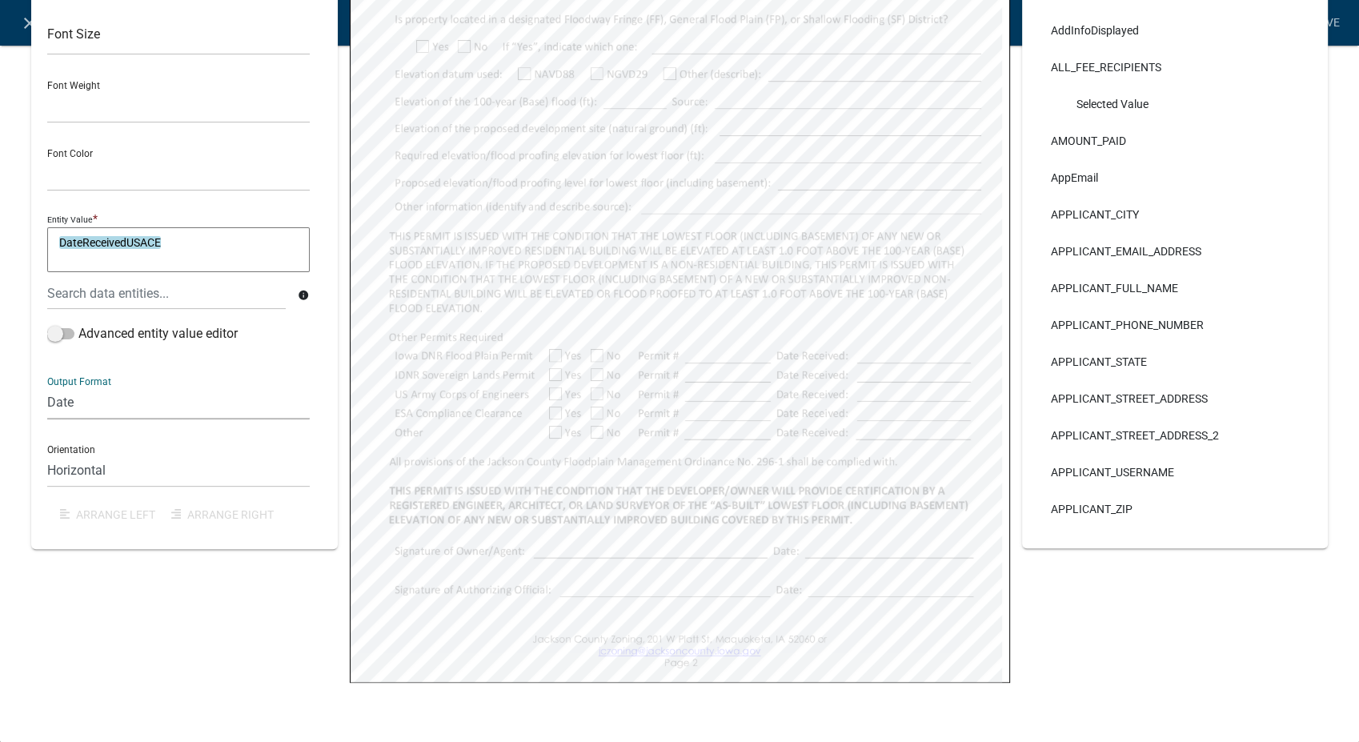
click at [47, 386] on select "General Text Number Decimal Date Date & Time" at bounding box center [178, 402] width 262 height 33
select select
click at [120, 403] on select "General Text Number Decimal Date Date & Time" at bounding box center [178, 402] width 262 height 33
select select "4"
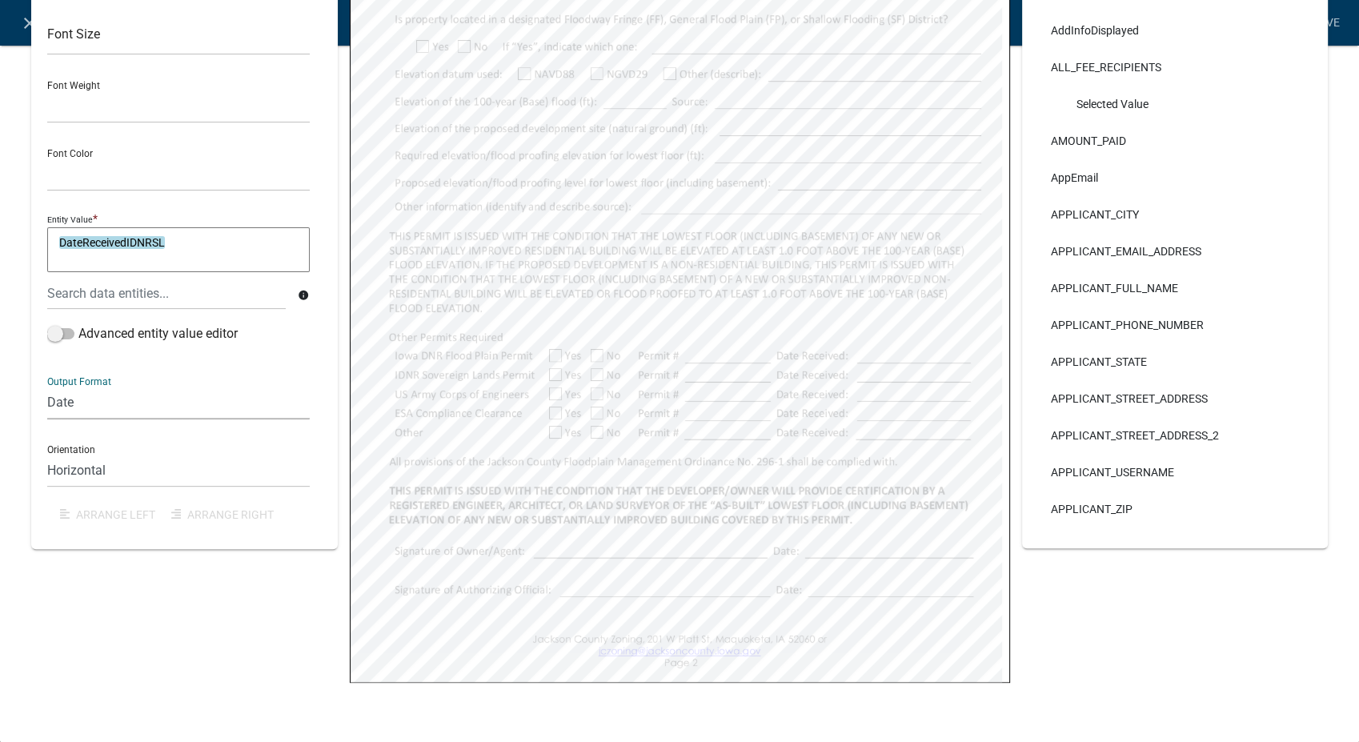
click at [47, 386] on select "General Text Number Decimal Date Date & Time" at bounding box center [178, 402] width 262 height 33
select select
drag, startPoint x: 139, startPoint y: 394, endPoint x: 129, endPoint y: 406, distance: 16.5
click at [138, 394] on select "General Text Number Decimal Date Date & Time" at bounding box center [178, 402] width 262 height 33
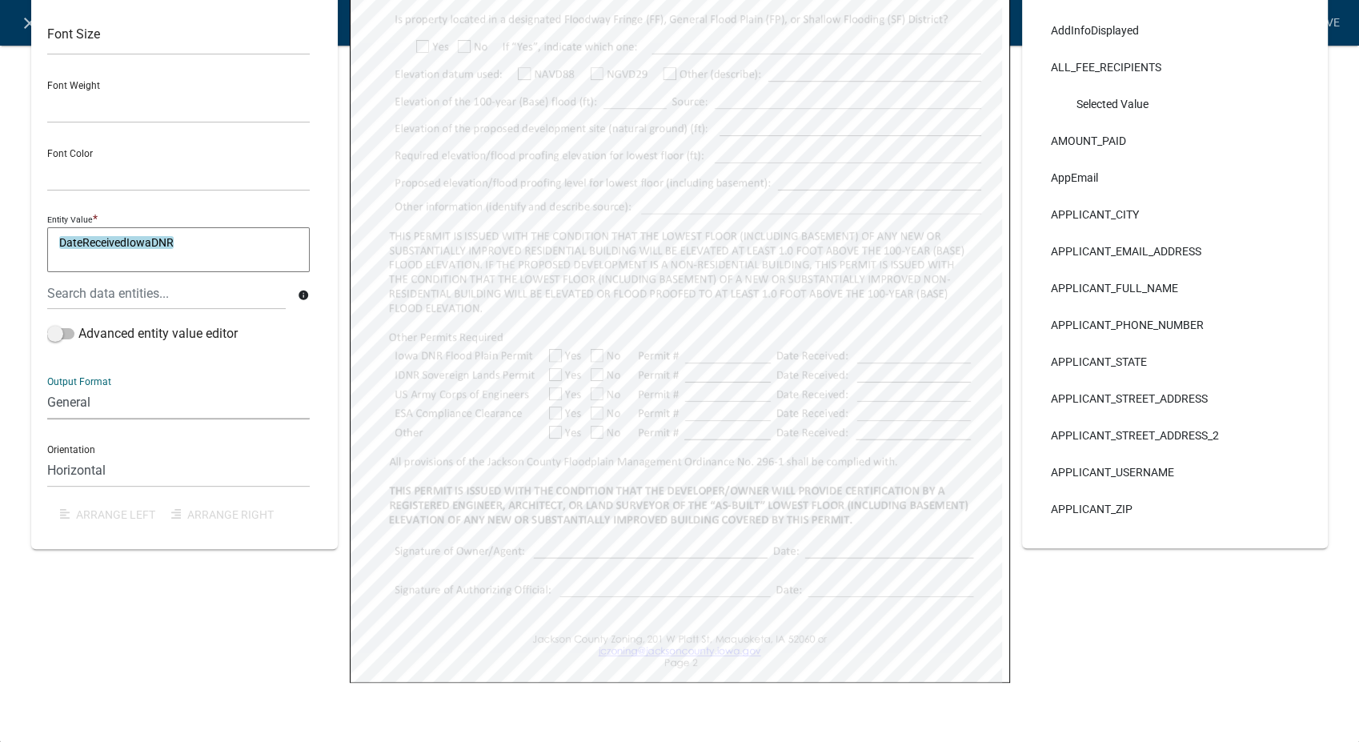
select select "4"
click at [47, 386] on select "General Text Number Decimal Date Date & Time" at bounding box center [178, 402] width 262 height 33
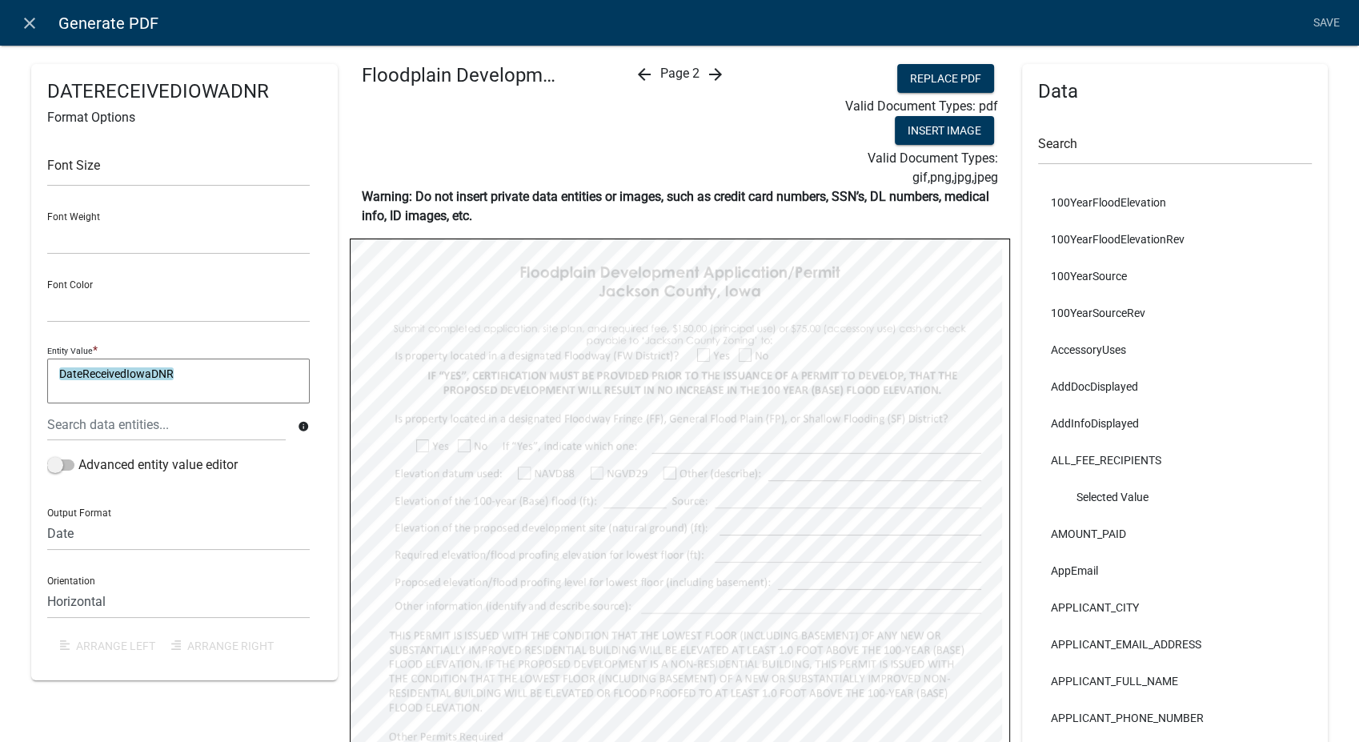
click at [709, 66] on icon "arrow_forward" at bounding box center [714, 74] width 19 height 19
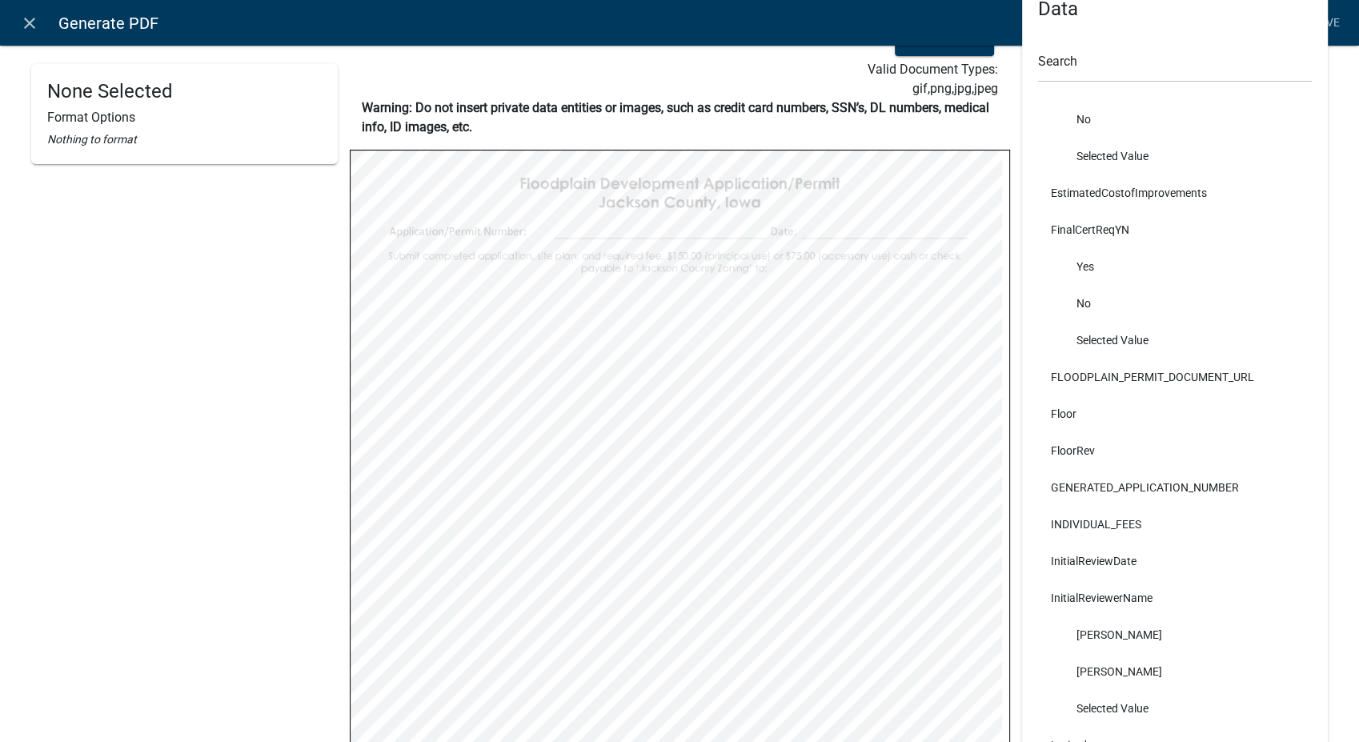
scroll to position [6757, 0]
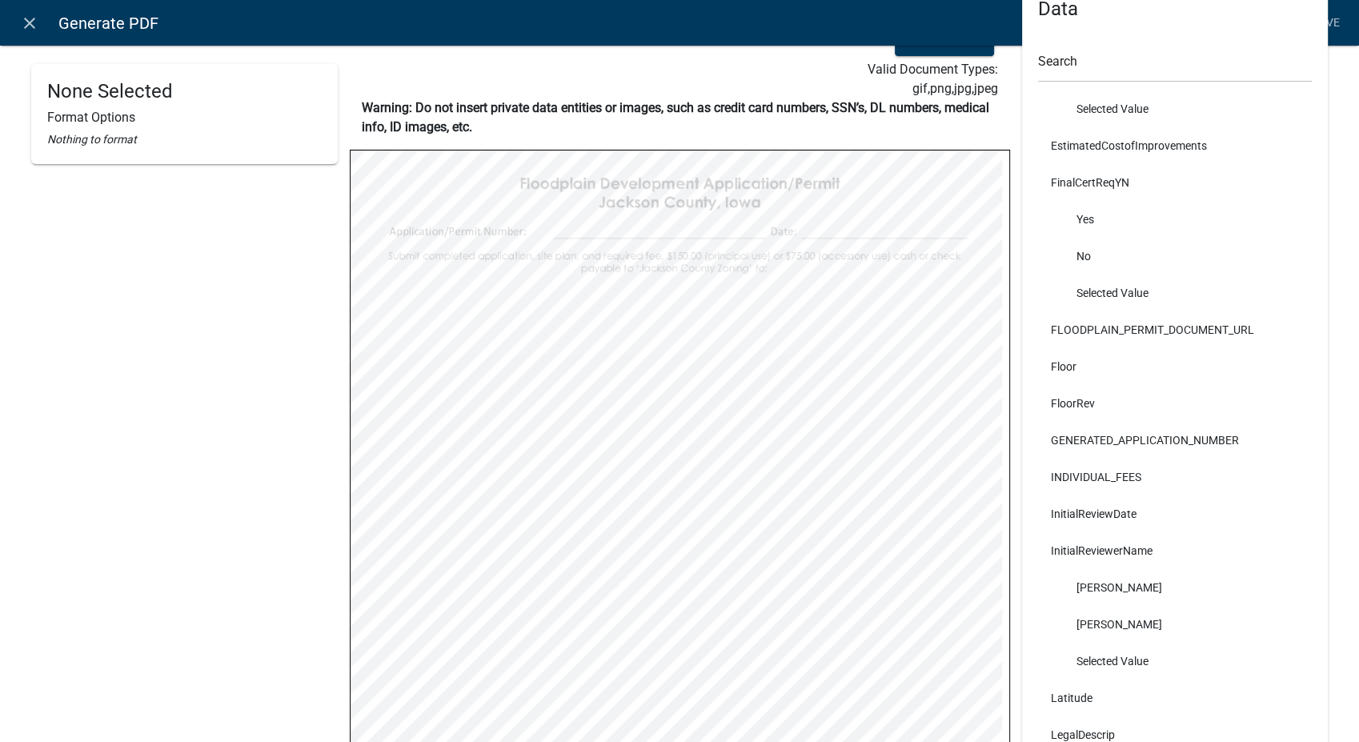
select select
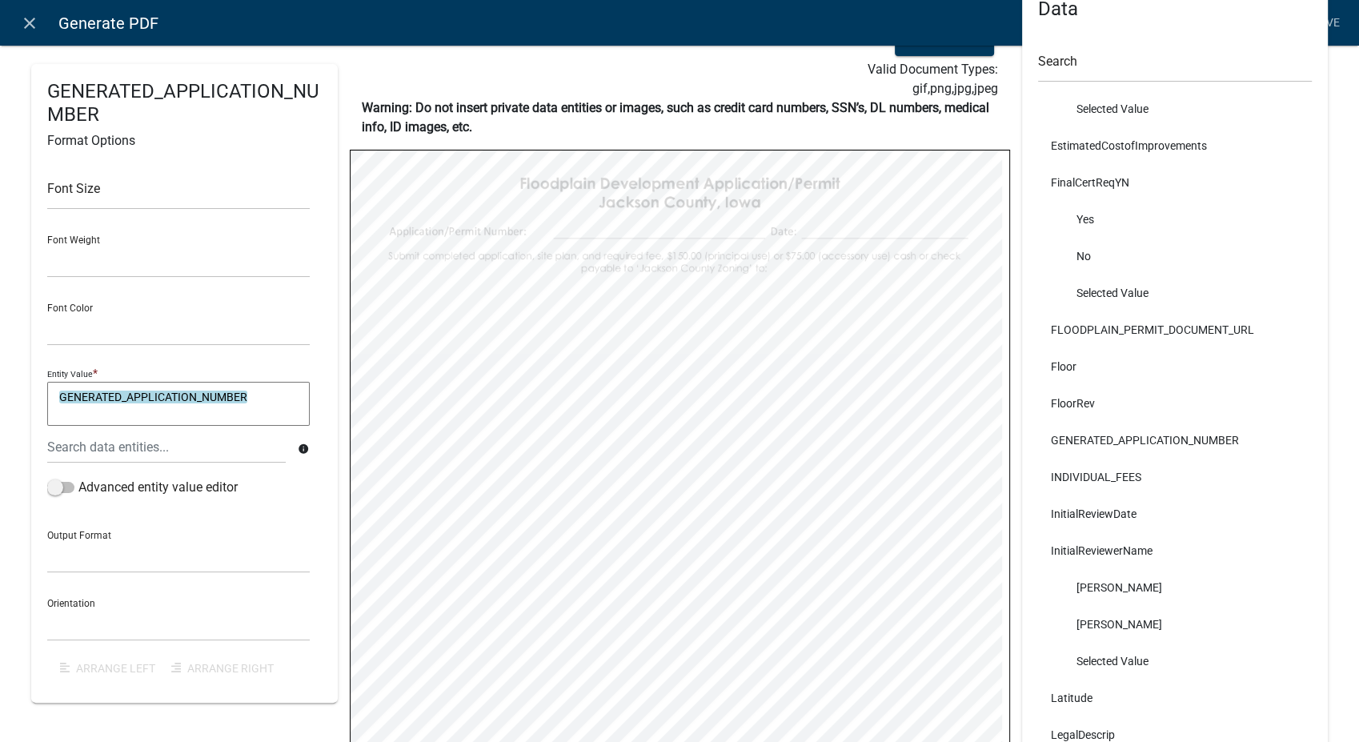
scroll to position [6846, 0]
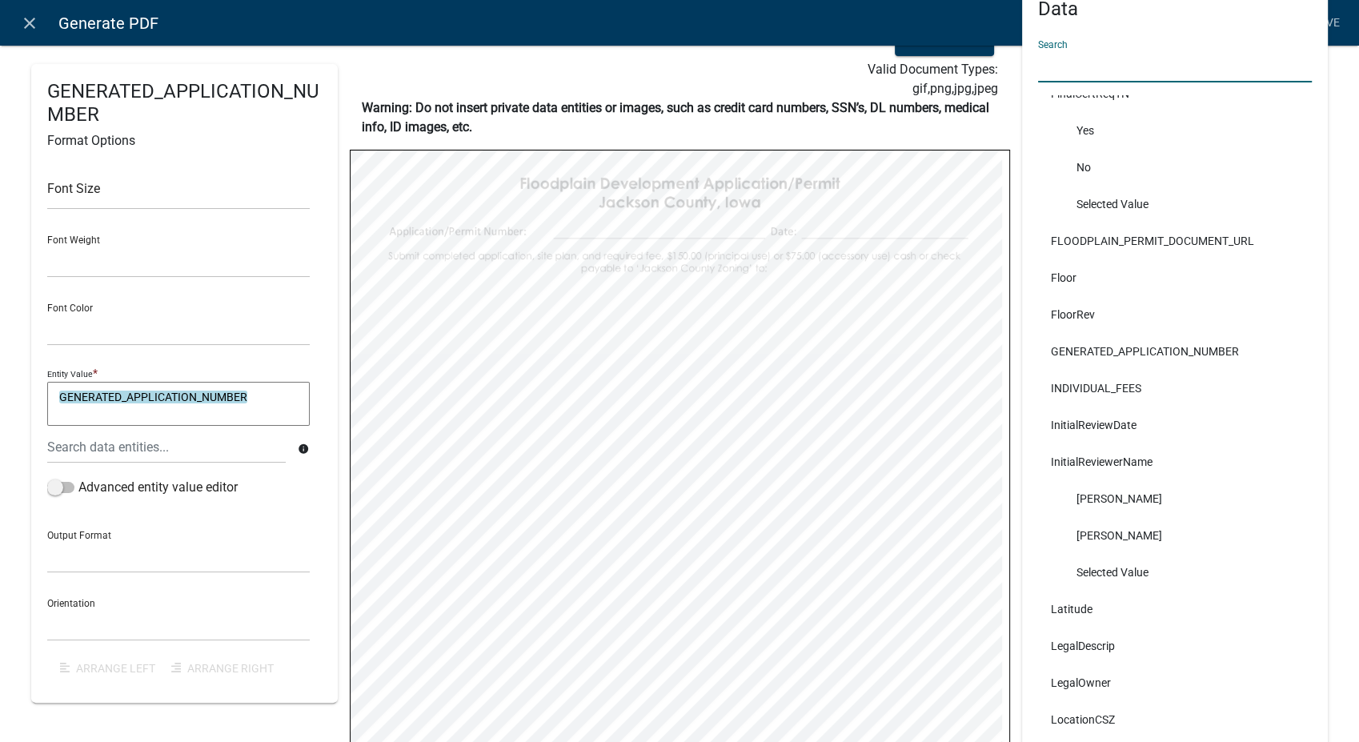
click at [1112, 65] on input "text" at bounding box center [1175, 66] width 274 height 33
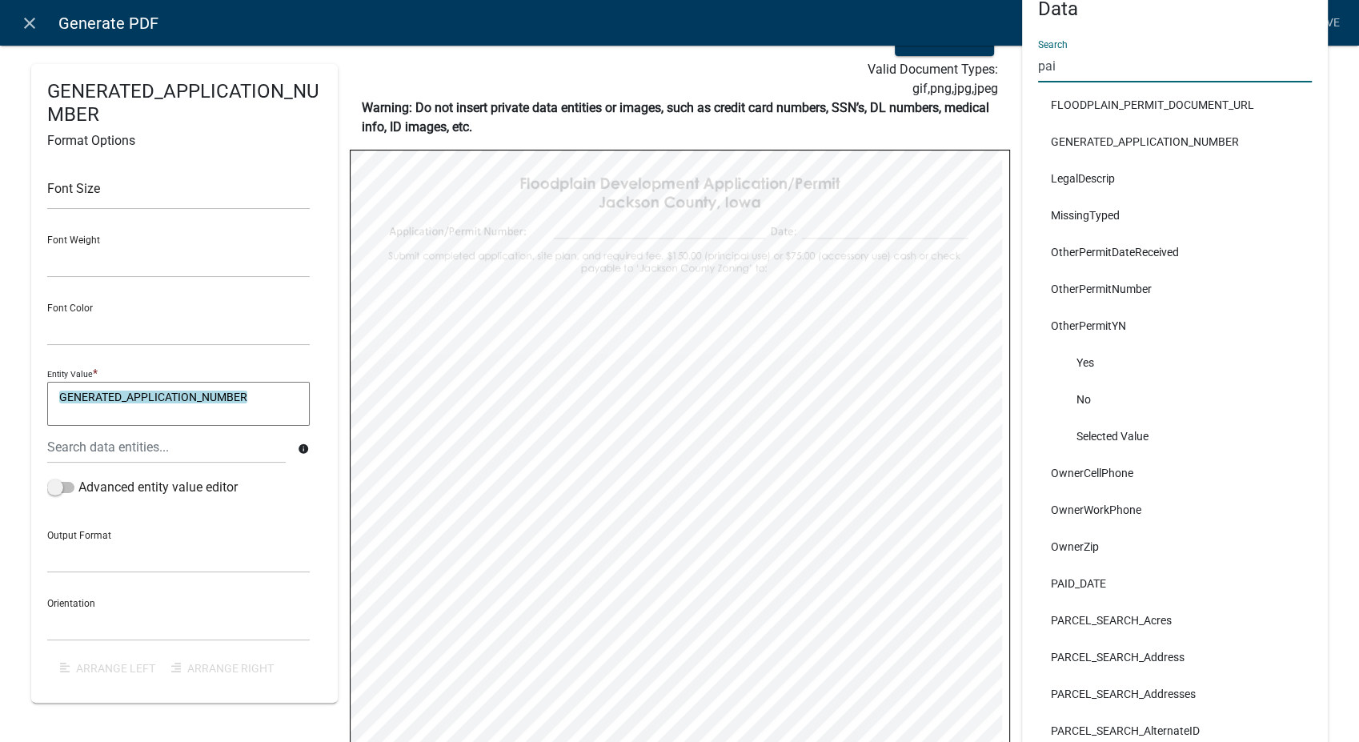
scroll to position [0, 0]
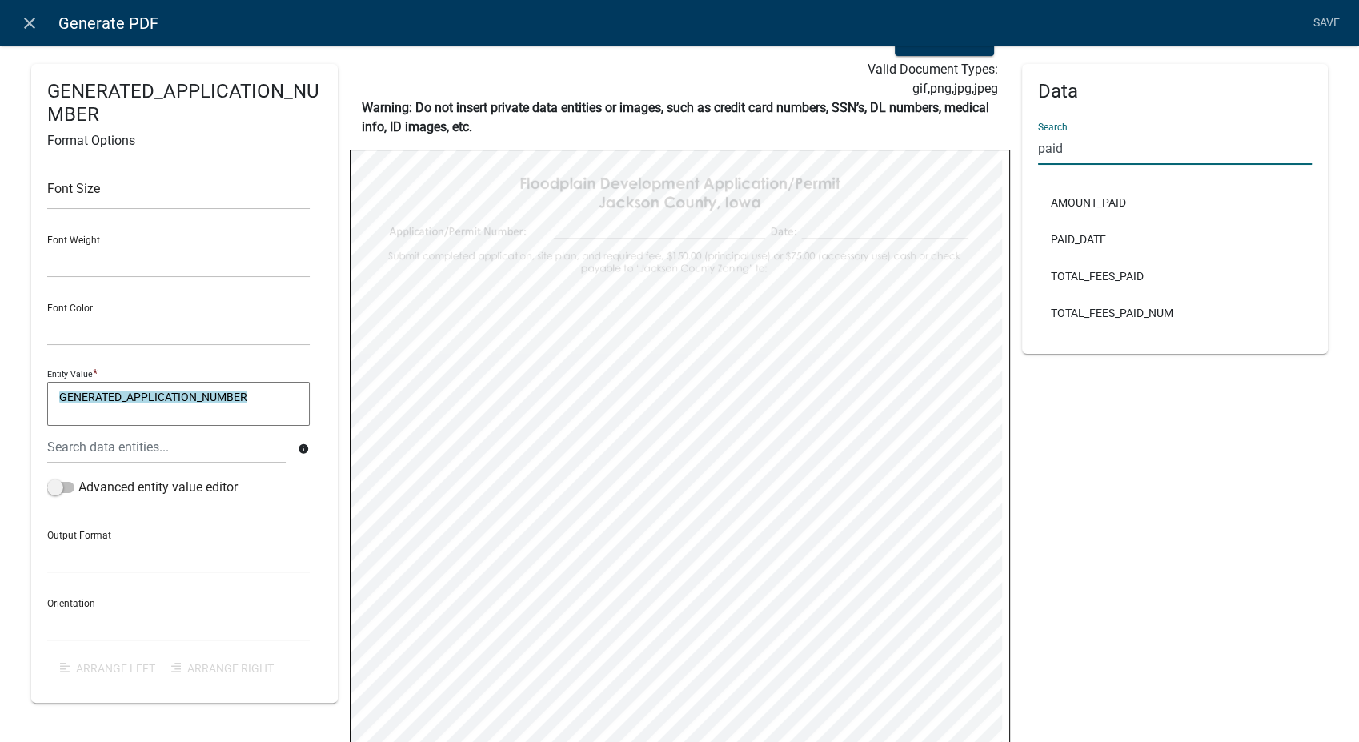
type input "paid"
select select
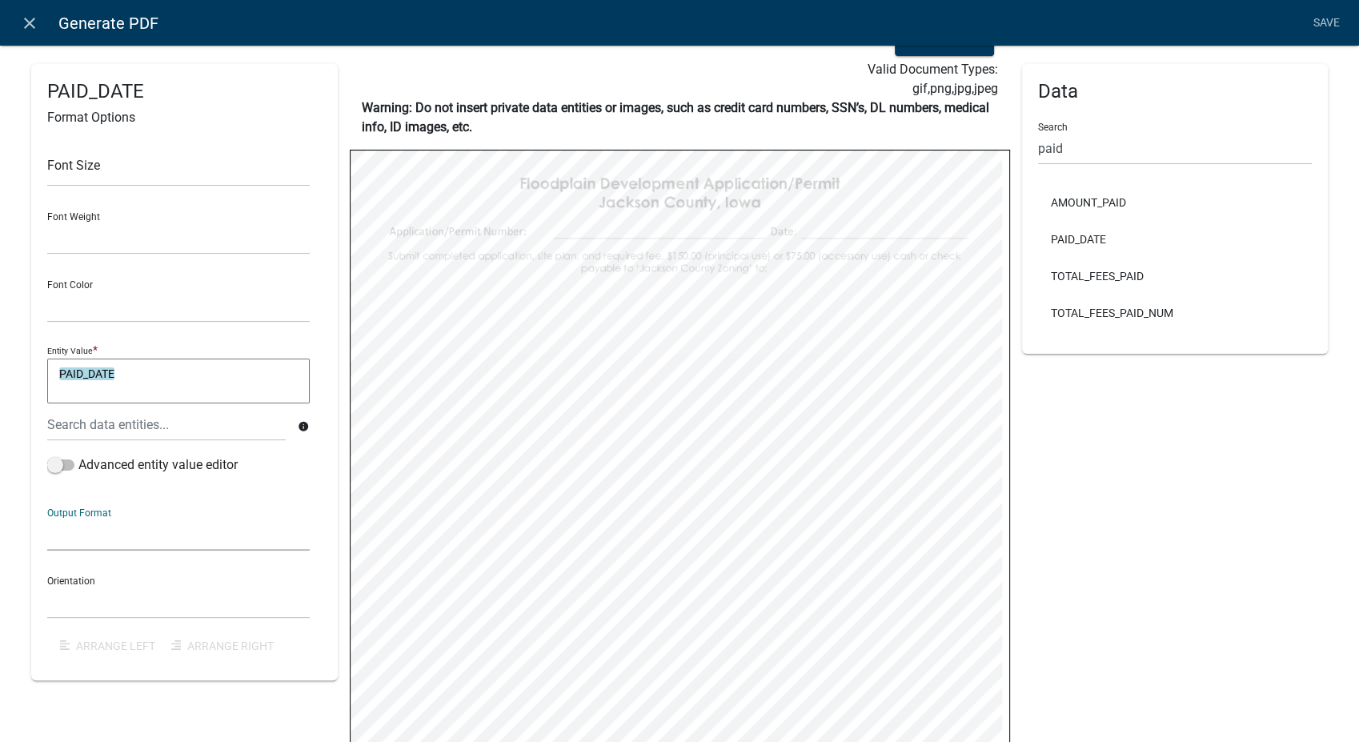
click at [89, 530] on select "General Text Number Decimal Date Date & Time" at bounding box center [178, 534] width 262 height 33
select select "4"
click at [47, 518] on select "General Text Number Decimal Date Date & Time" at bounding box center [178, 534] width 262 height 33
click at [108, 607] on select "Horizontal Vertical" at bounding box center [178, 602] width 262 height 33
select select "1"
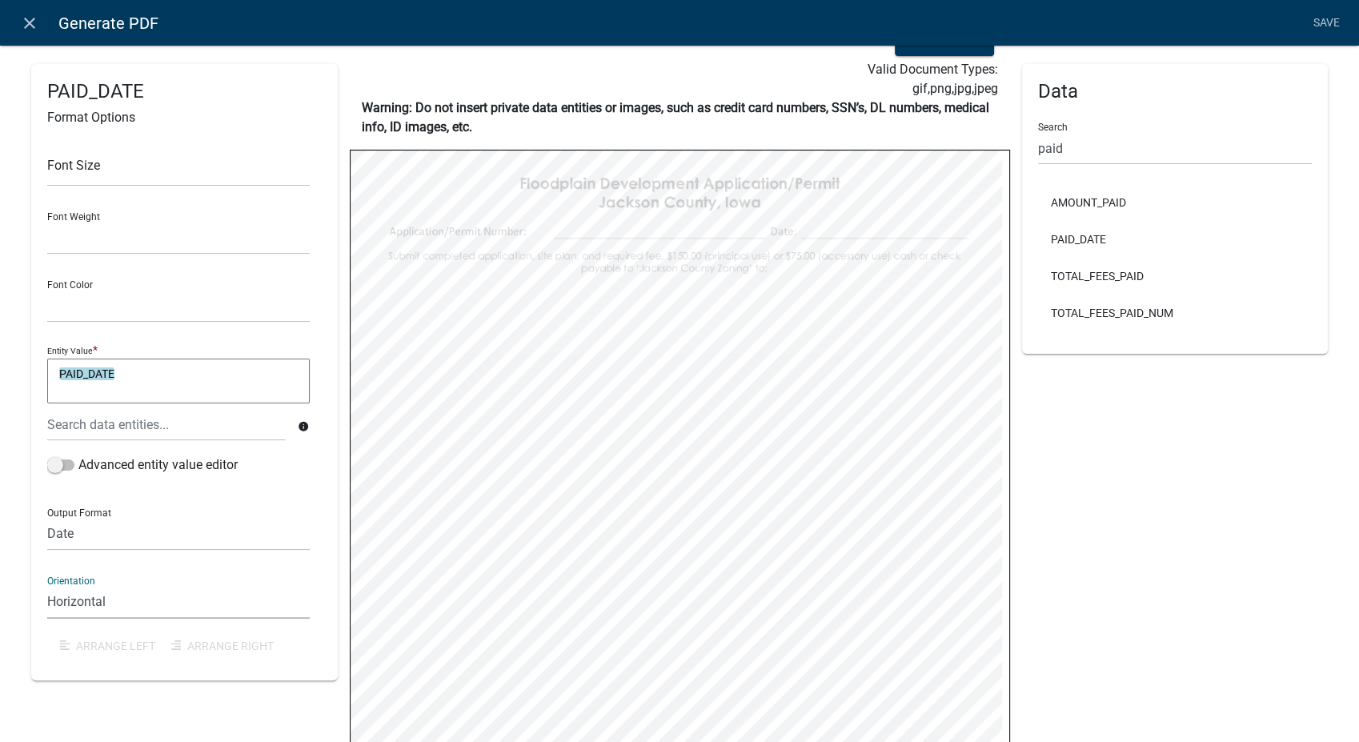
click at [47, 586] on select "Horizontal Vertical" at bounding box center [178, 602] width 262 height 33
click at [1318, 14] on link "Save" at bounding box center [1326, 23] width 40 height 30
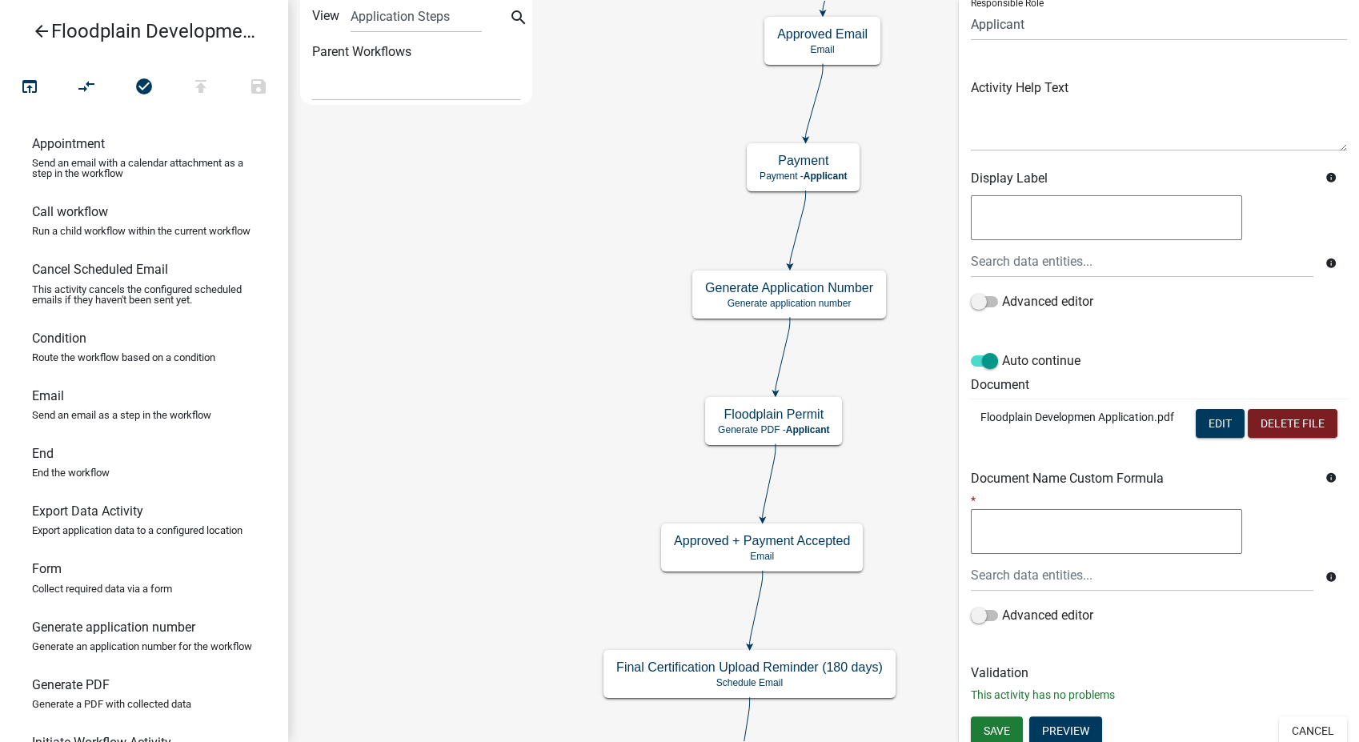
scroll to position [166, 0]
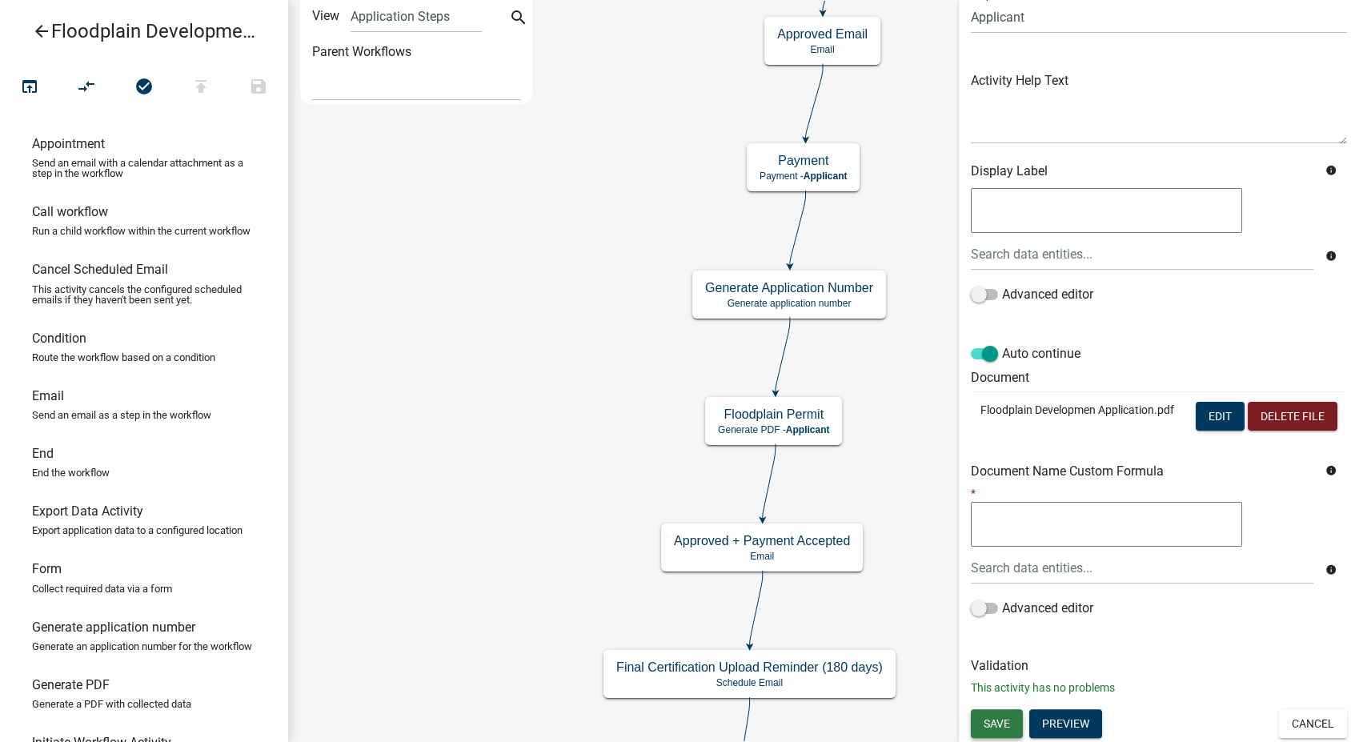
click at [1008, 719] on span "Save" at bounding box center [996, 722] width 26 height 13
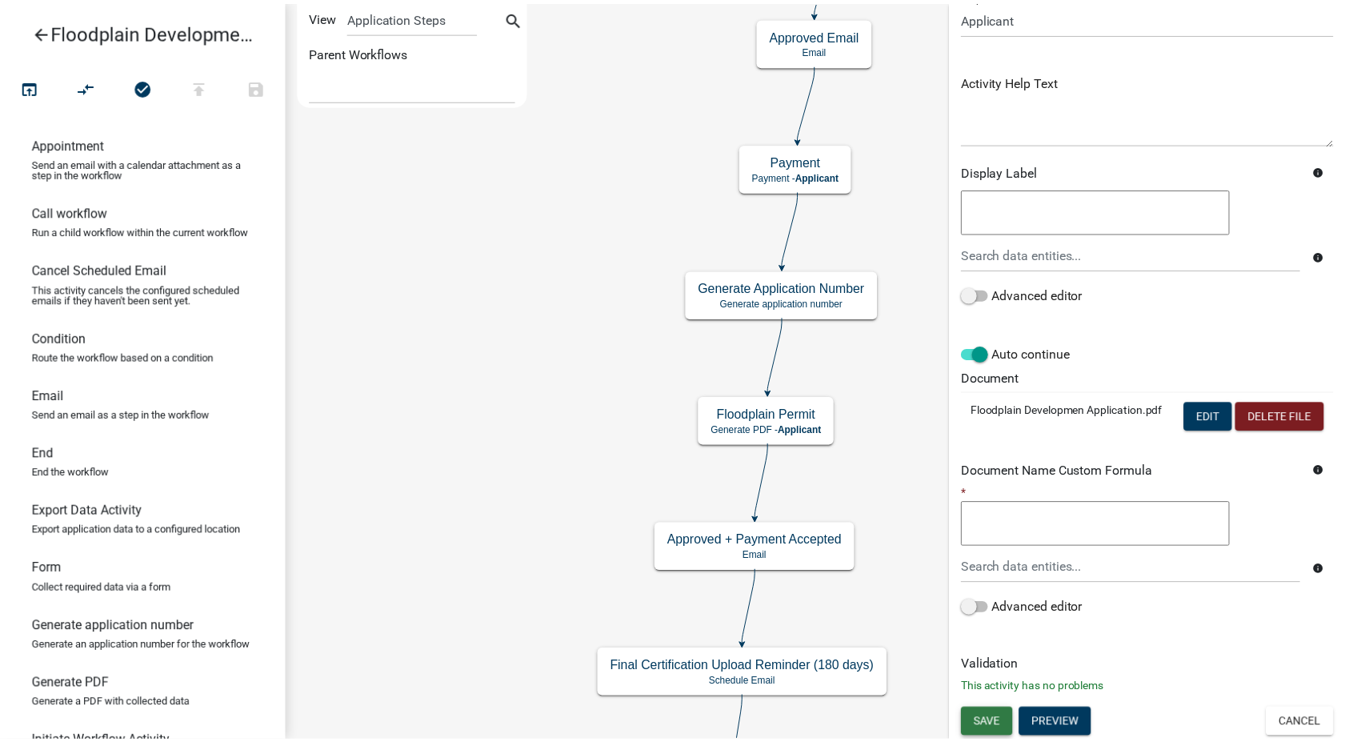
scroll to position [0, 0]
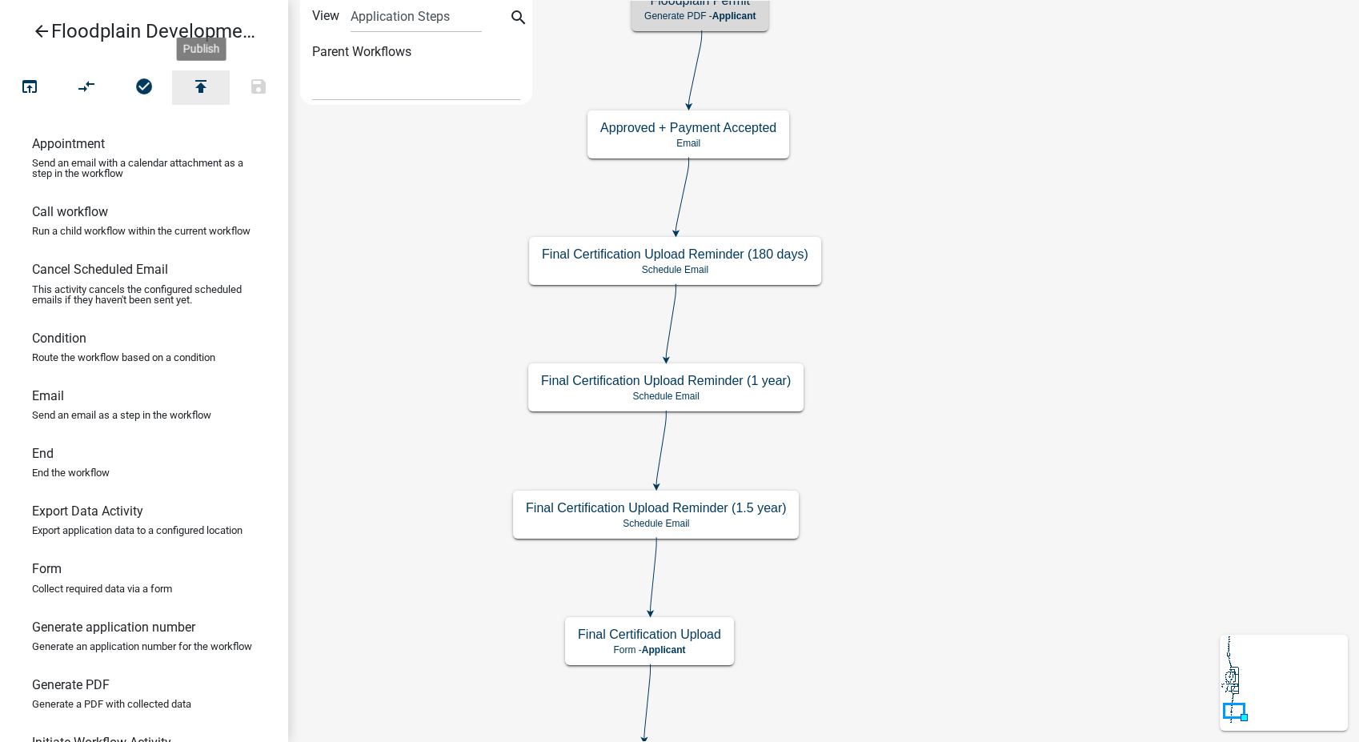
click at [194, 81] on icon "publish" at bounding box center [200, 88] width 19 height 22
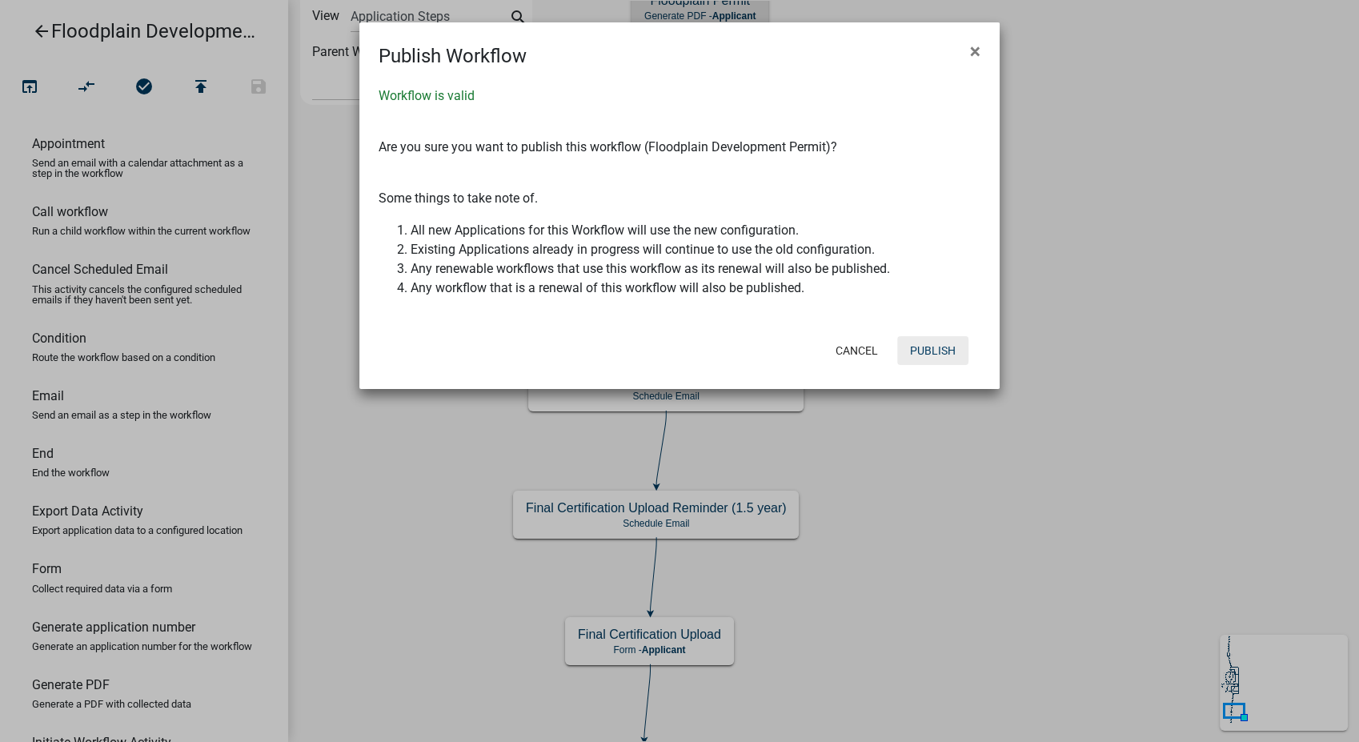
click at [924, 349] on button "Publish" at bounding box center [932, 350] width 71 height 29
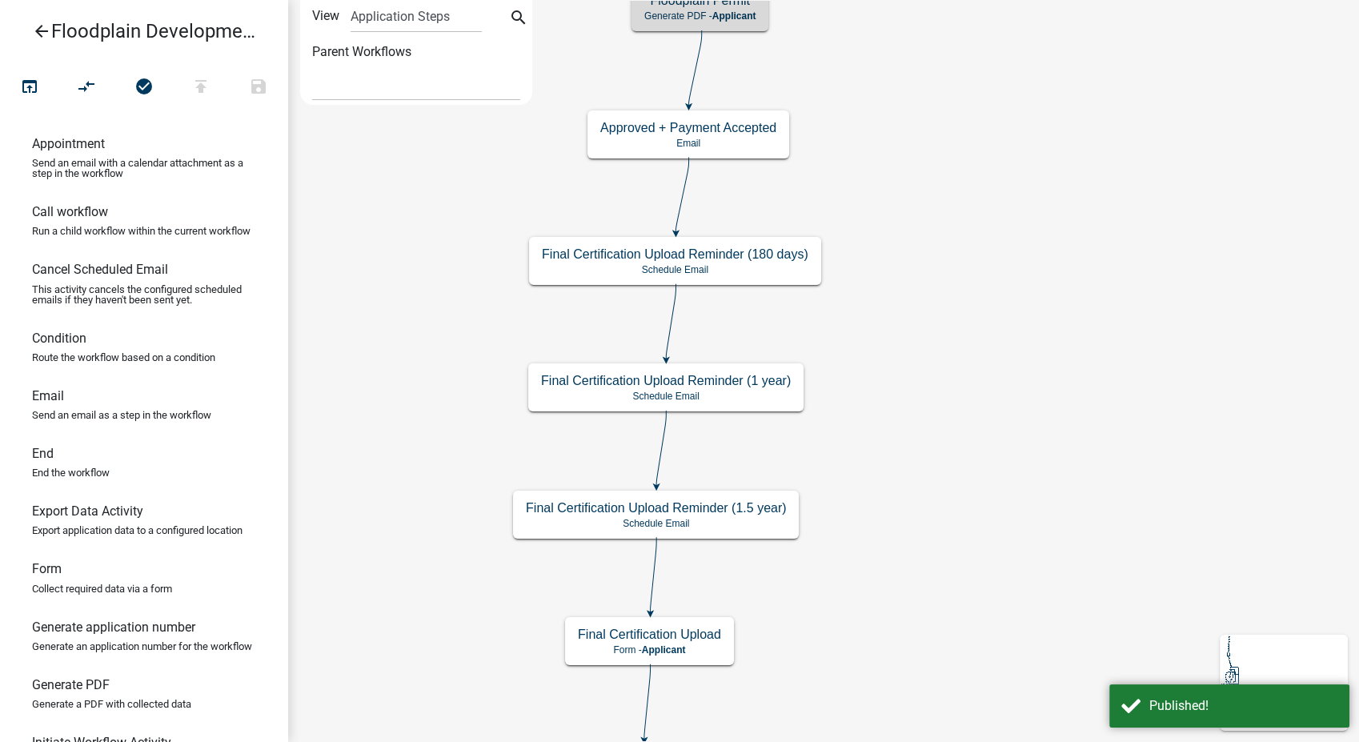
click at [38, 31] on icon "arrow_back" at bounding box center [41, 33] width 19 height 22
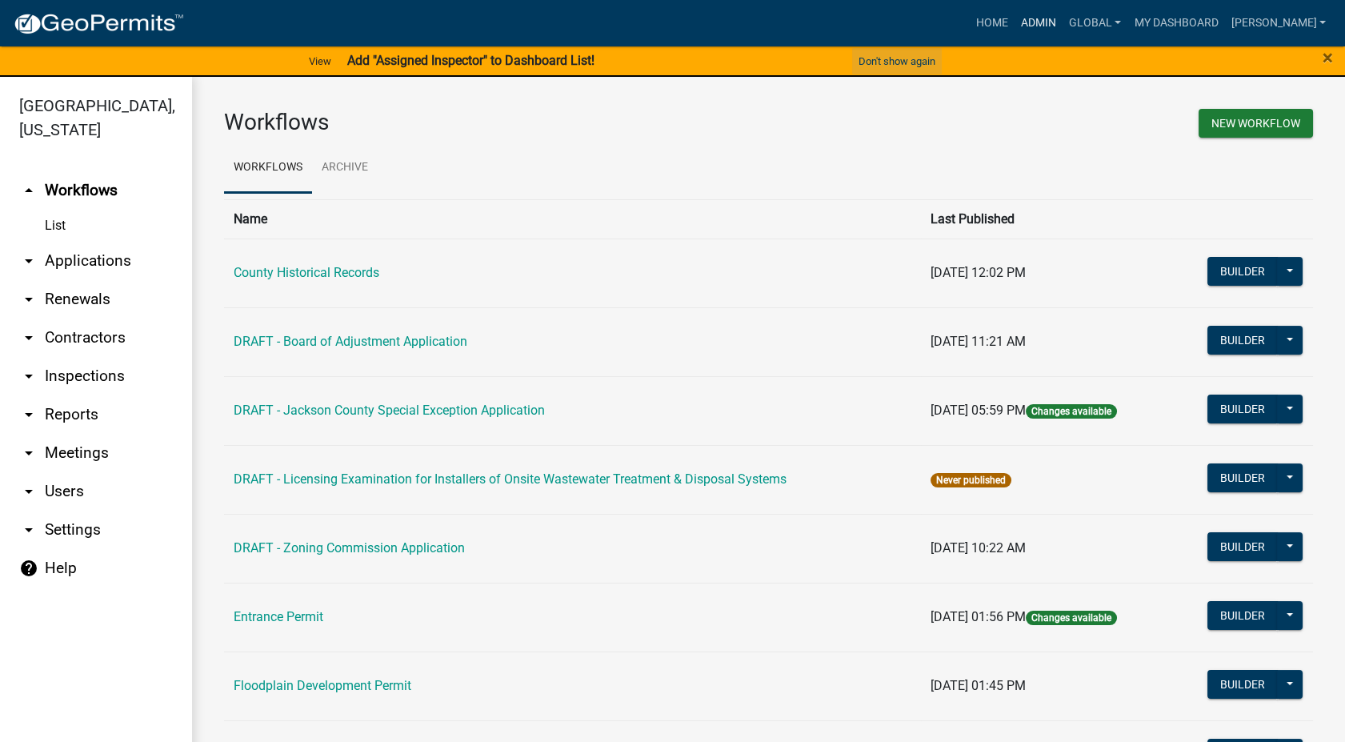
drag, startPoint x: 1057, startPoint y: 16, endPoint x: 862, endPoint y: 50, distance: 198.1
click at [1057, 16] on link "Admin" at bounding box center [1039, 23] width 48 height 30
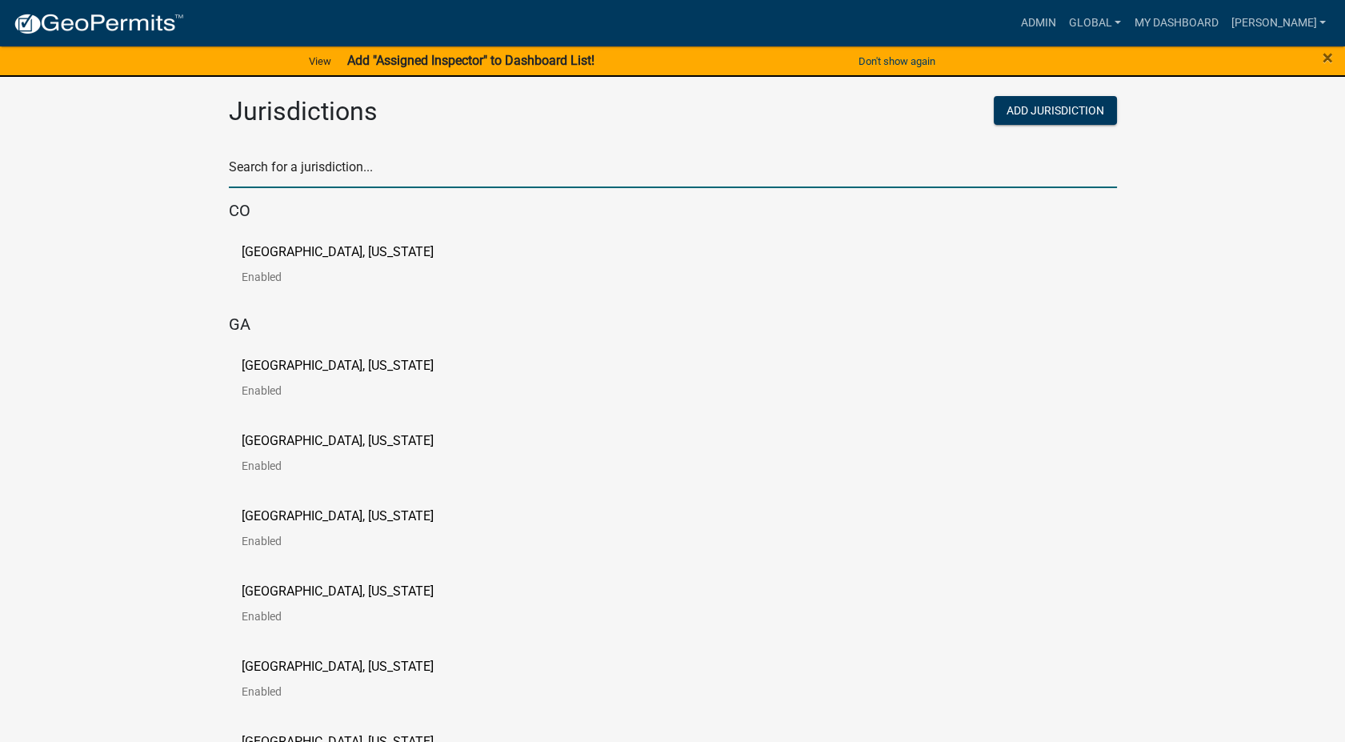
click at [331, 163] on input "text" at bounding box center [673, 171] width 888 height 33
type input "[PERSON_NAME]"
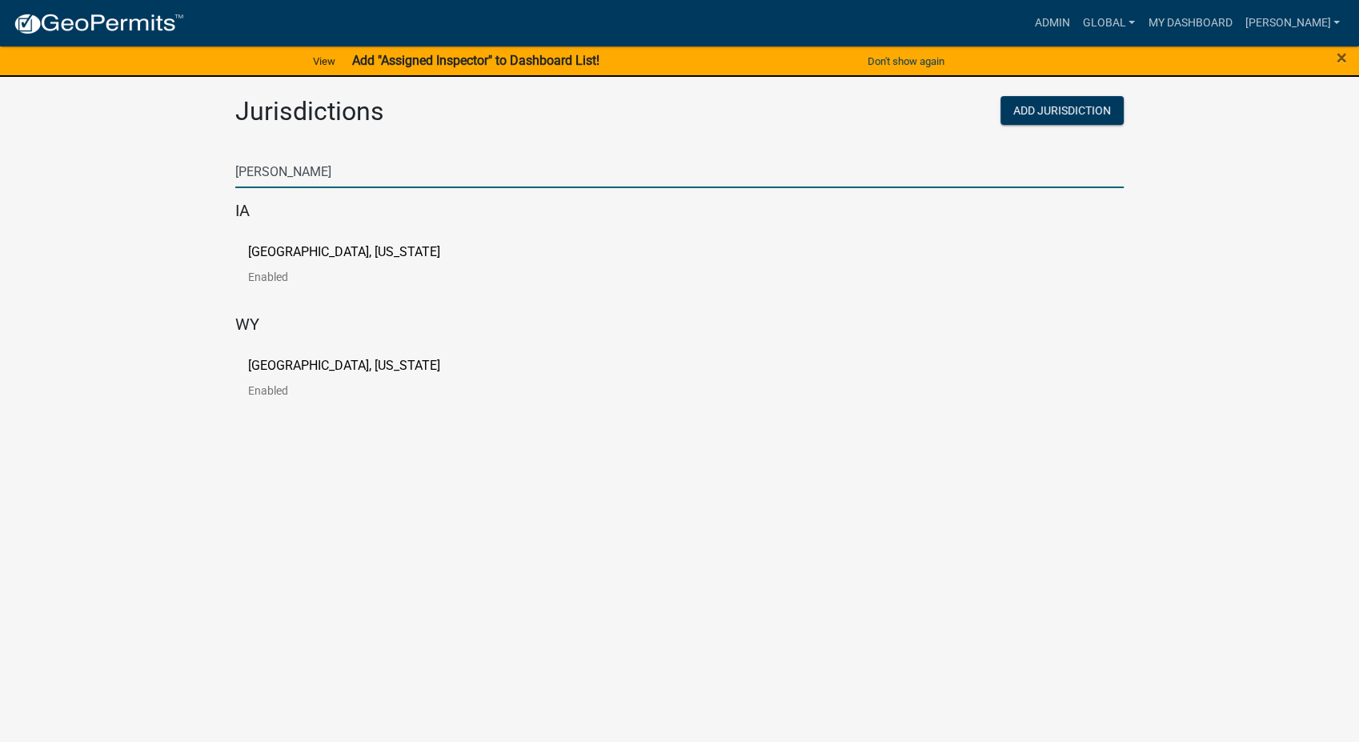
click at [286, 250] on p "[GEOGRAPHIC_DATA], [US_STATE]" at bounding box center [344, 252] width 192 height 13
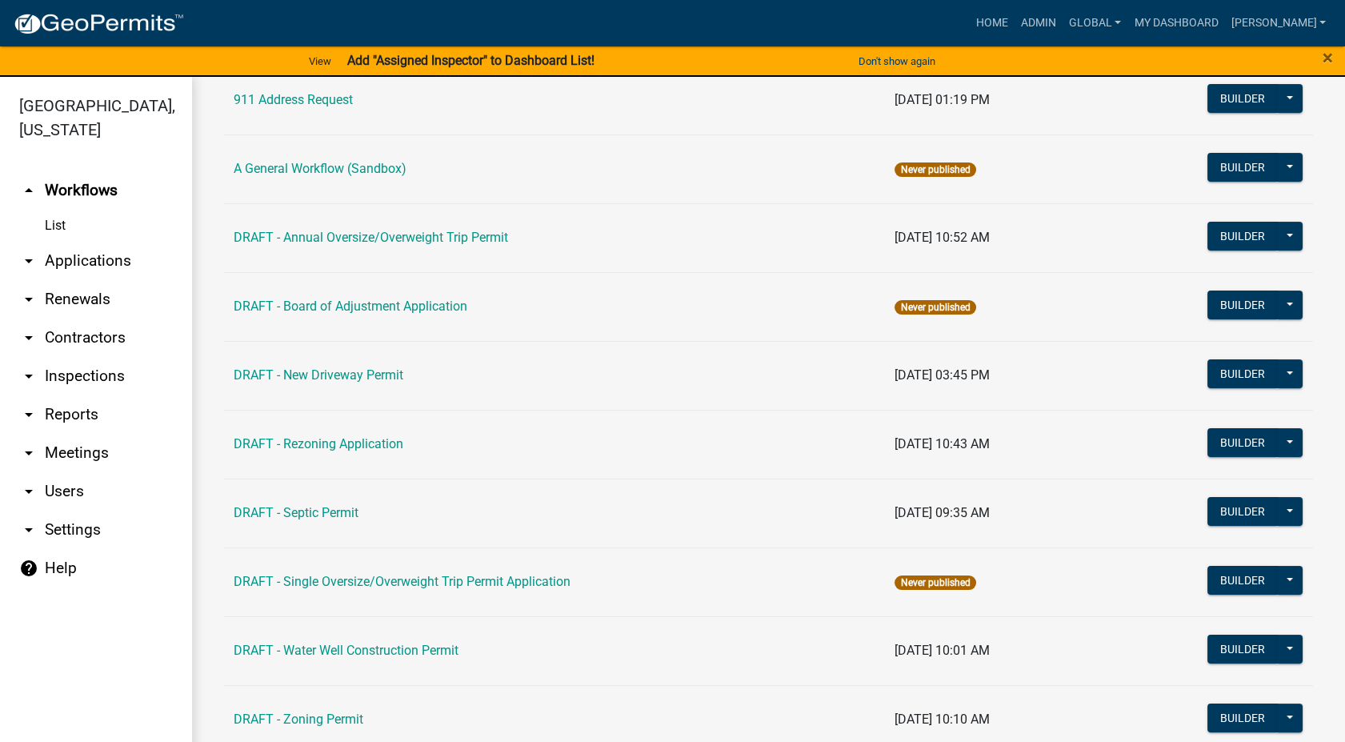
scroll to position [178, 0]
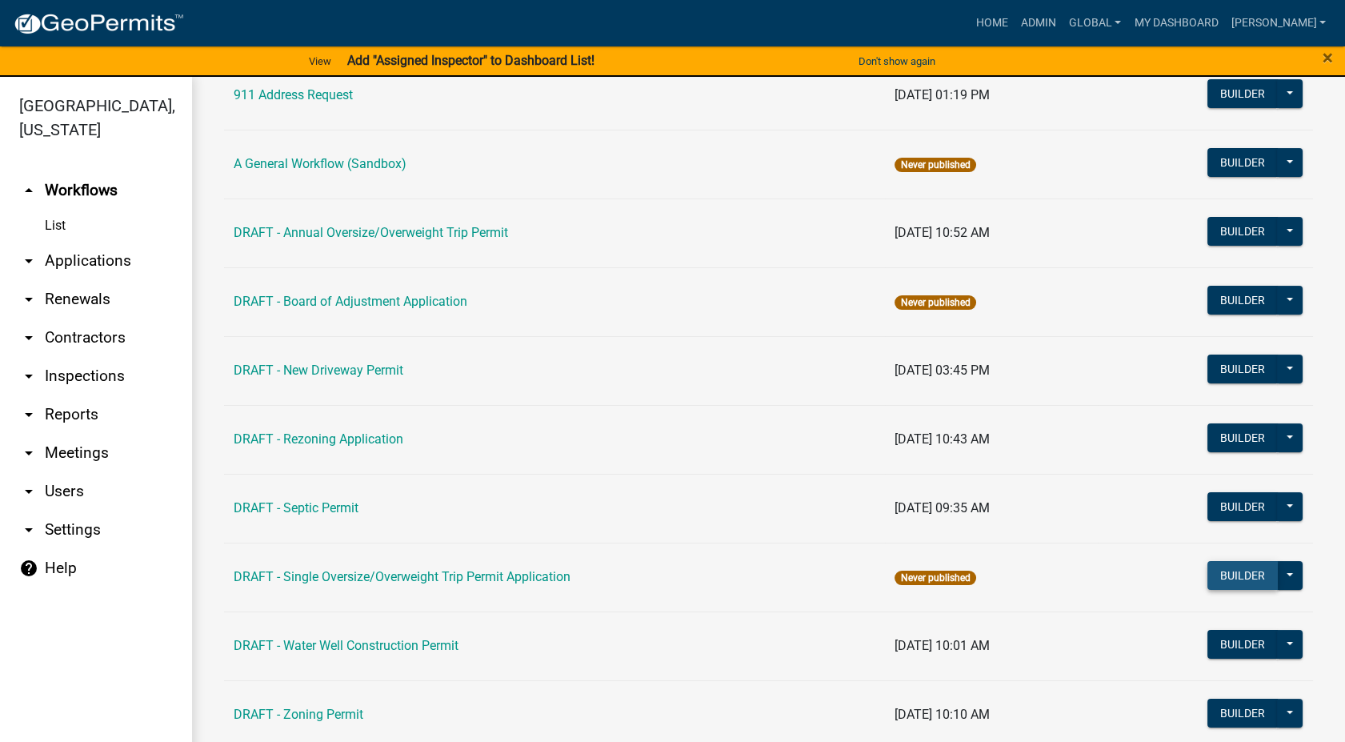
click at [1233, 579] on button "Builder" at bounding box center [1242, 575] width 70 height 29
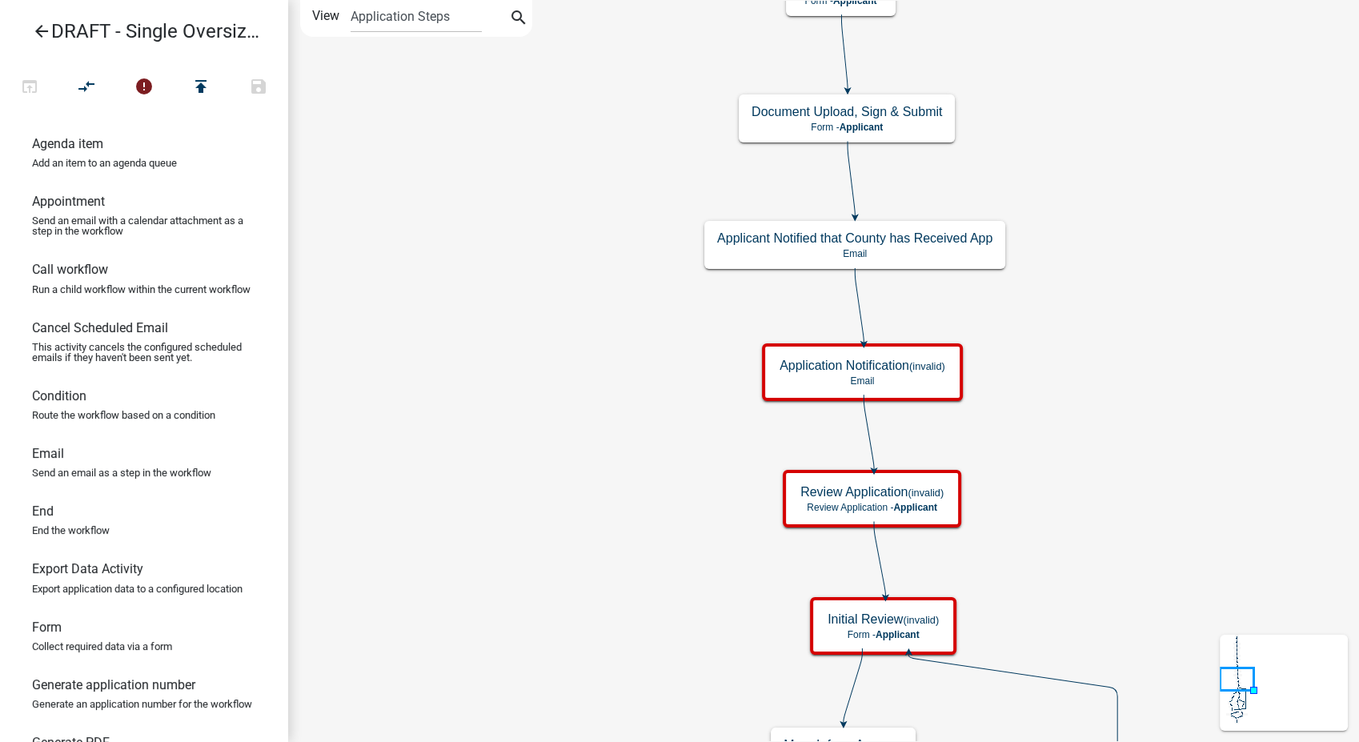
click at [38, 29] on icon "arrow_back" at bounding box center [41, 33] width 19 height 22
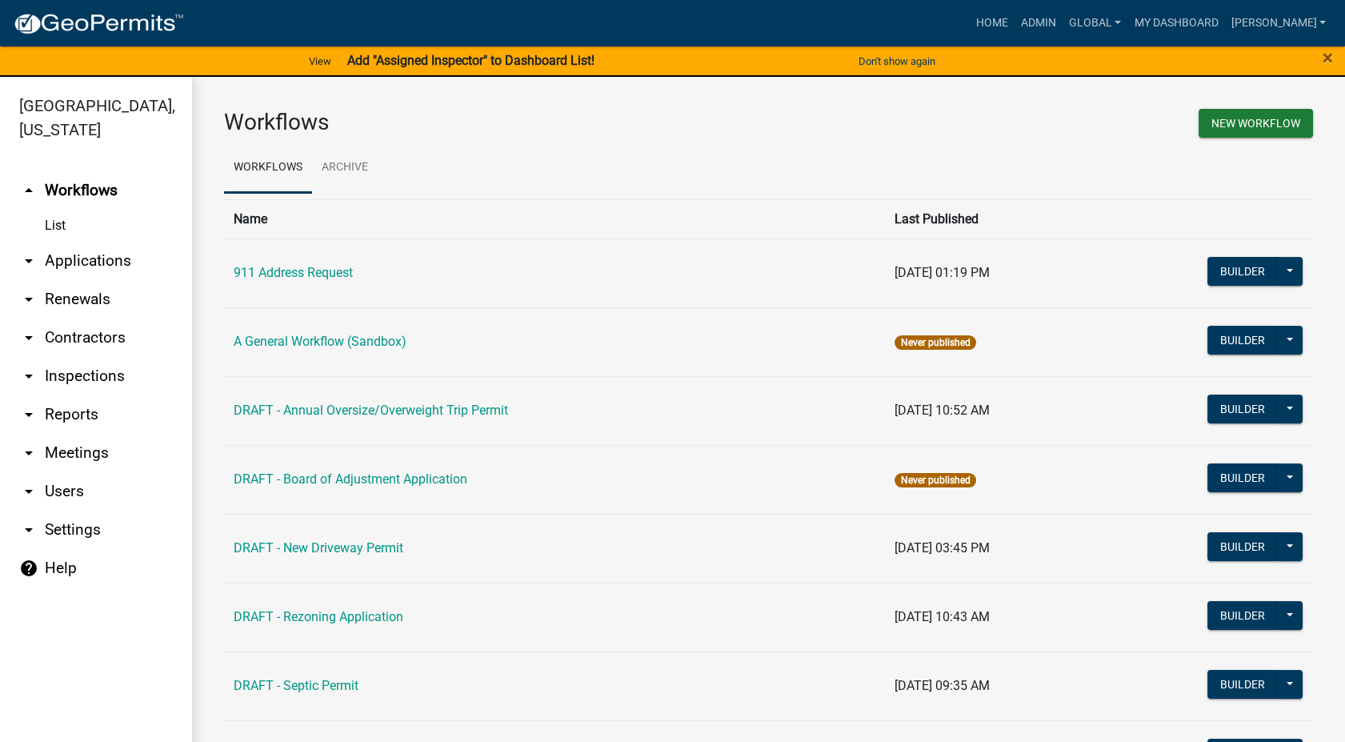
click at [494, 675] on td "DRAFT - Septic Permit" at bounding box center [554, 685] width 661 height 69
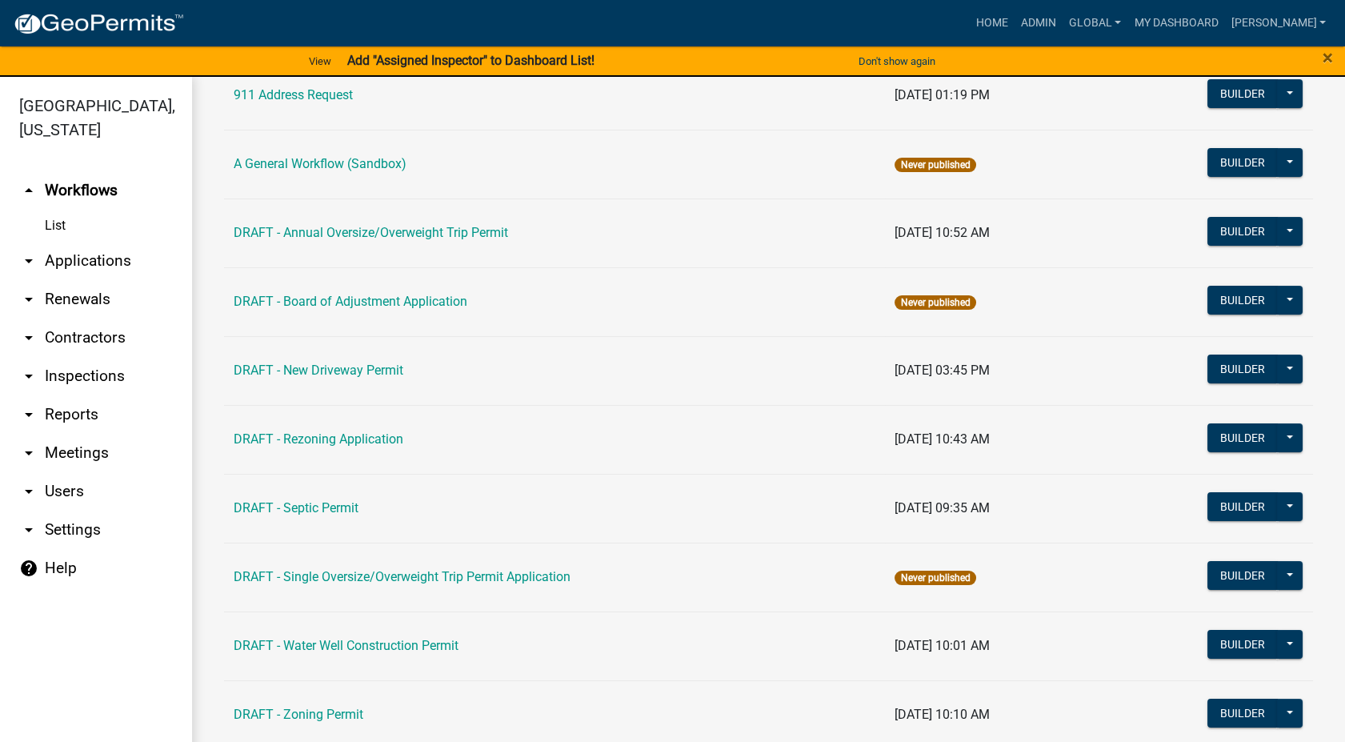
scroll to position [346, 0]
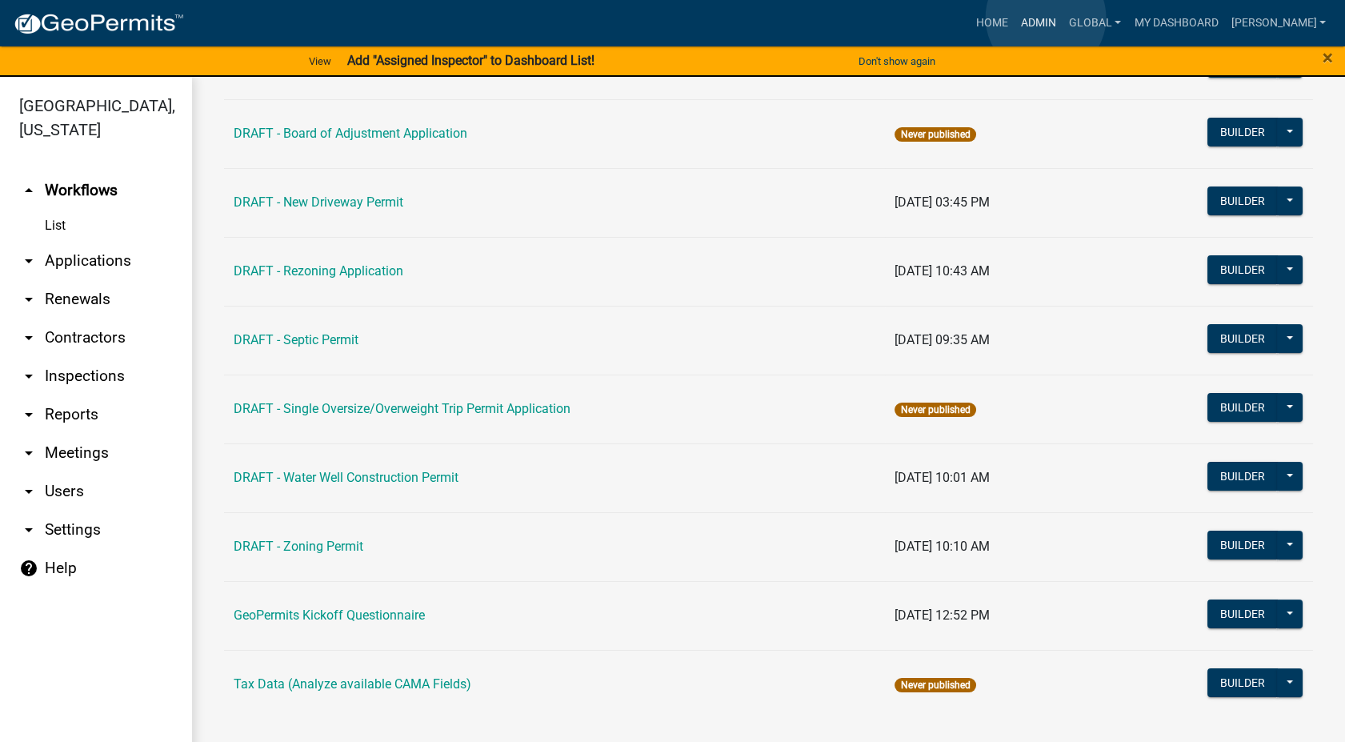
click at [1046, 18] on link "Admin" at bounding box center [1039, 23] width 48 height 30
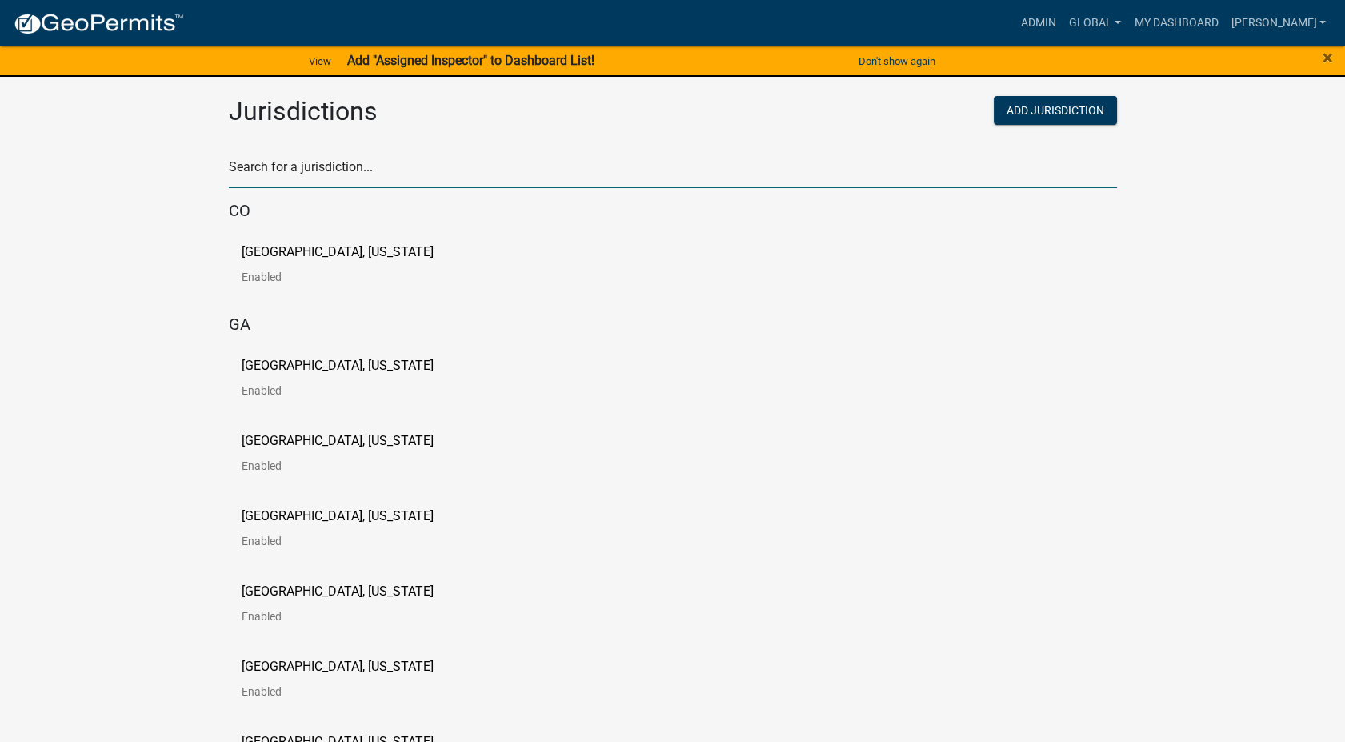
click at [259, 170] on input "text" at bounding box center [673, 171] width 888 height 33
type input "[PERSON_NAME]"
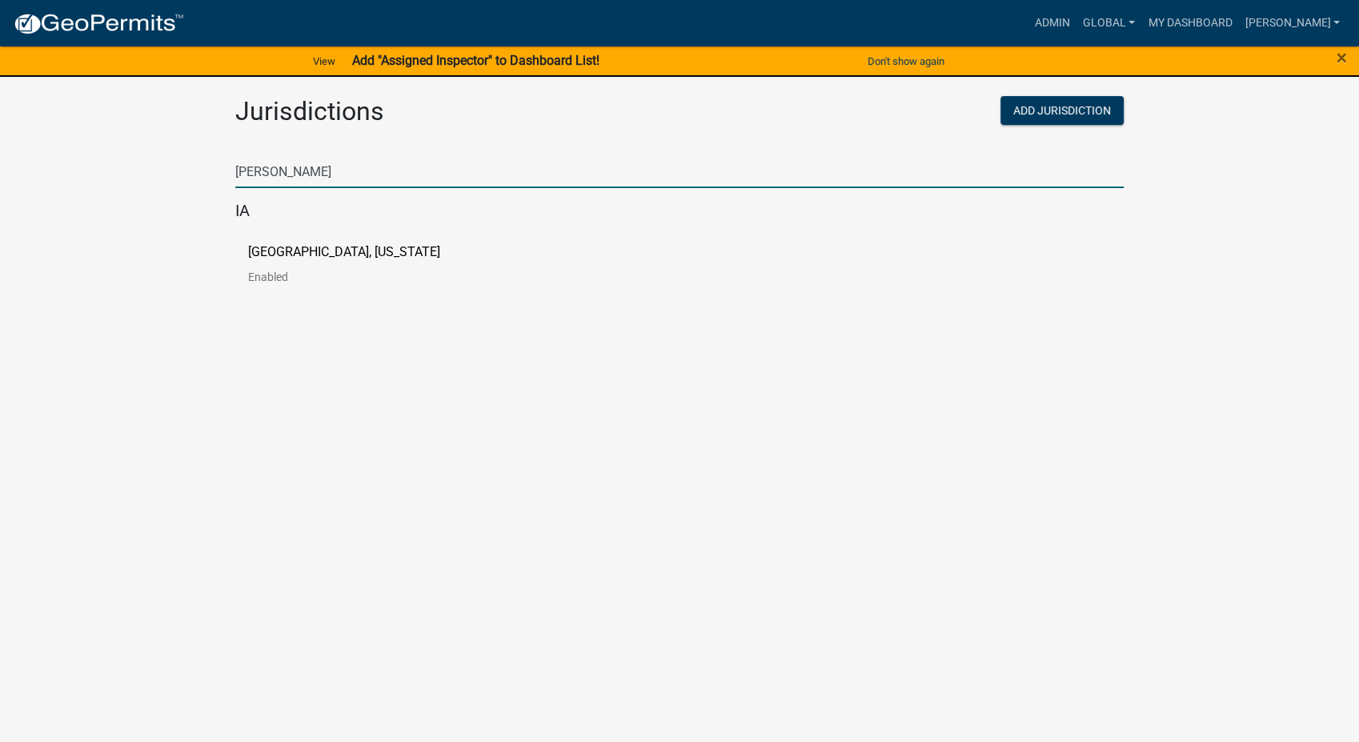
click at [308, 247] on p "[GEOGRAPHIC_DATA], [US_STATE]" at bounding box center [344, 252] width 192 height 13
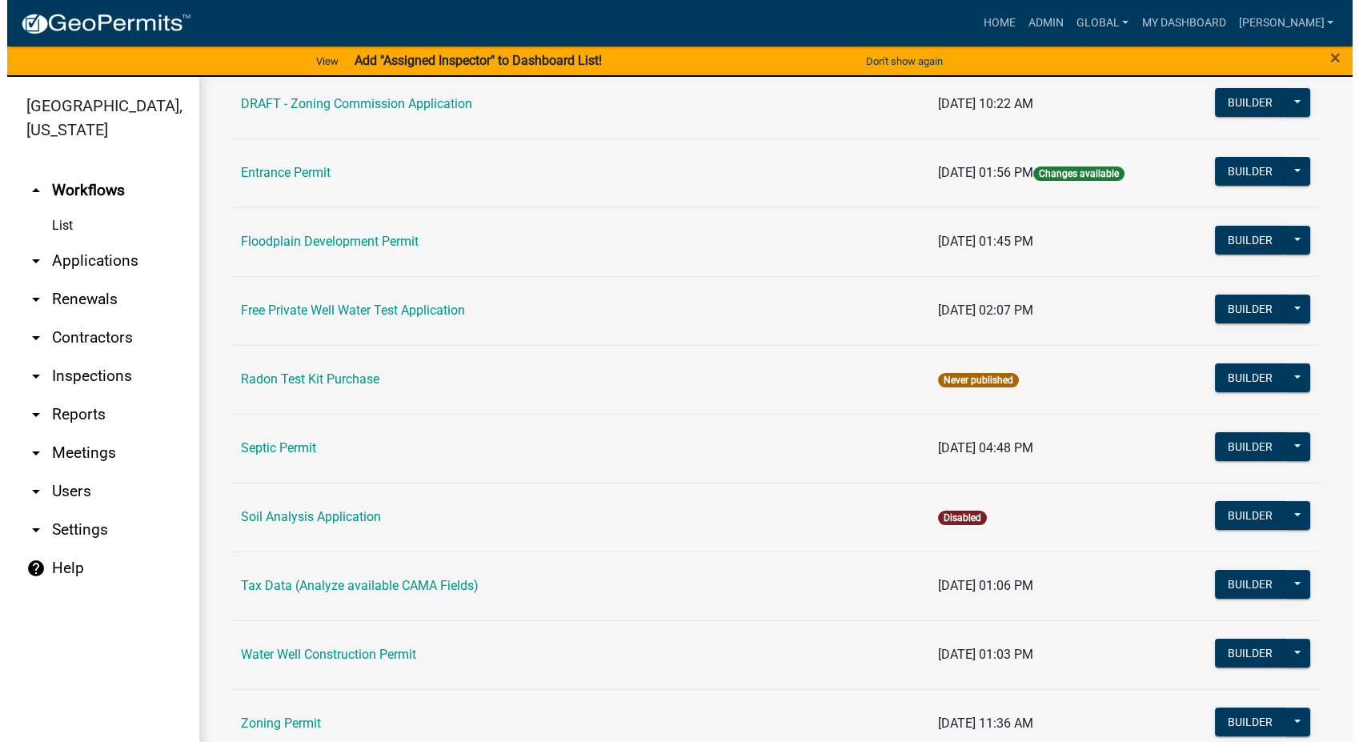
scroll to position [483, 0]
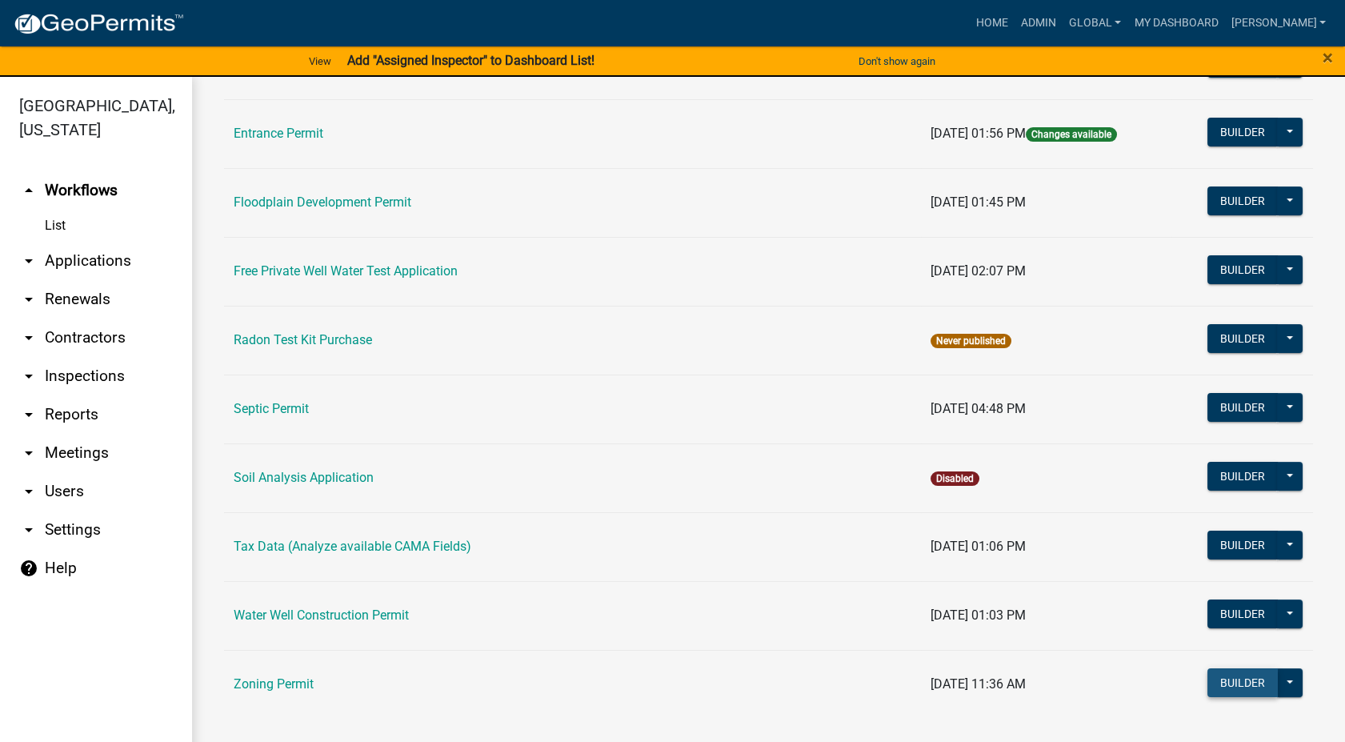
click at [1224, 681] on button "Builder" at bounding box center [1242, 682] width 70 height 29
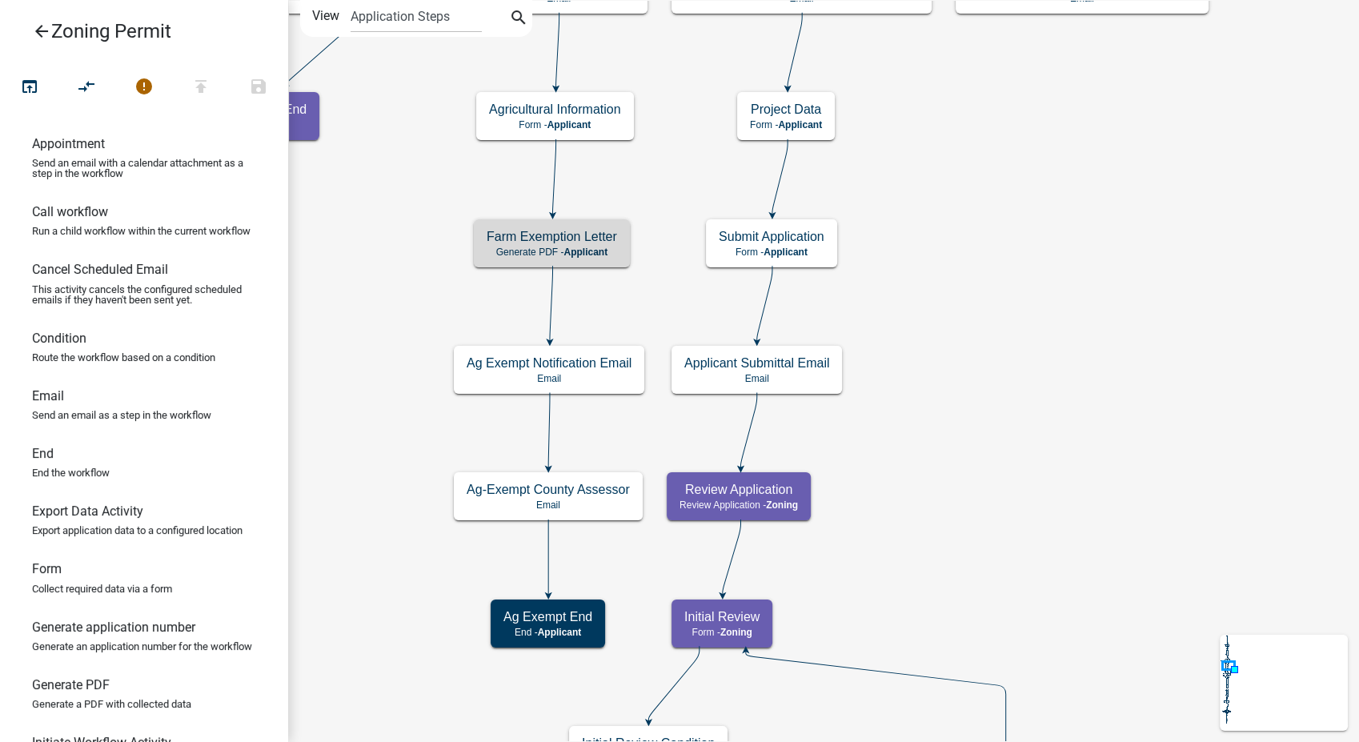
click at [558, 246] on p "Generate PDF - Applicant" at bounding box center [552, 251] width 130 height 11
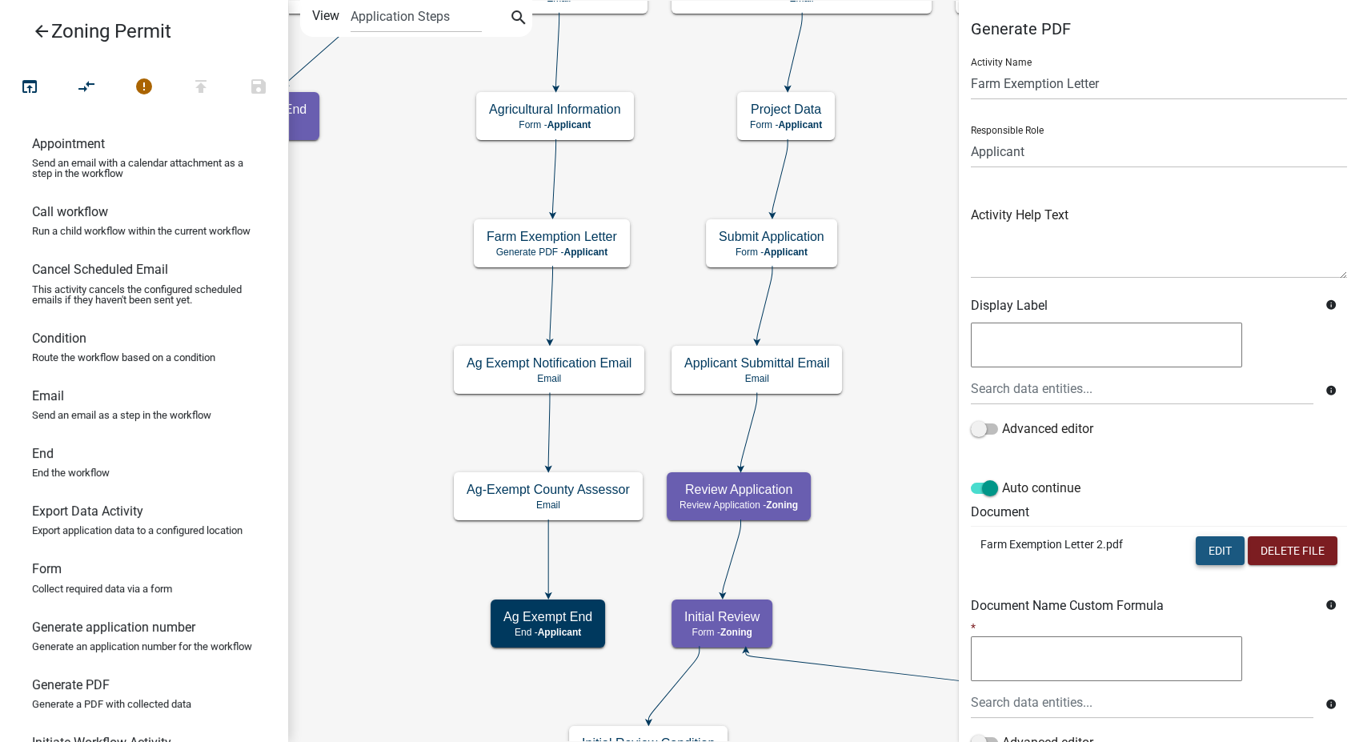
click at [1196, 541] on button "Edit" at bounding box center [1219, 550] width 49 height 29
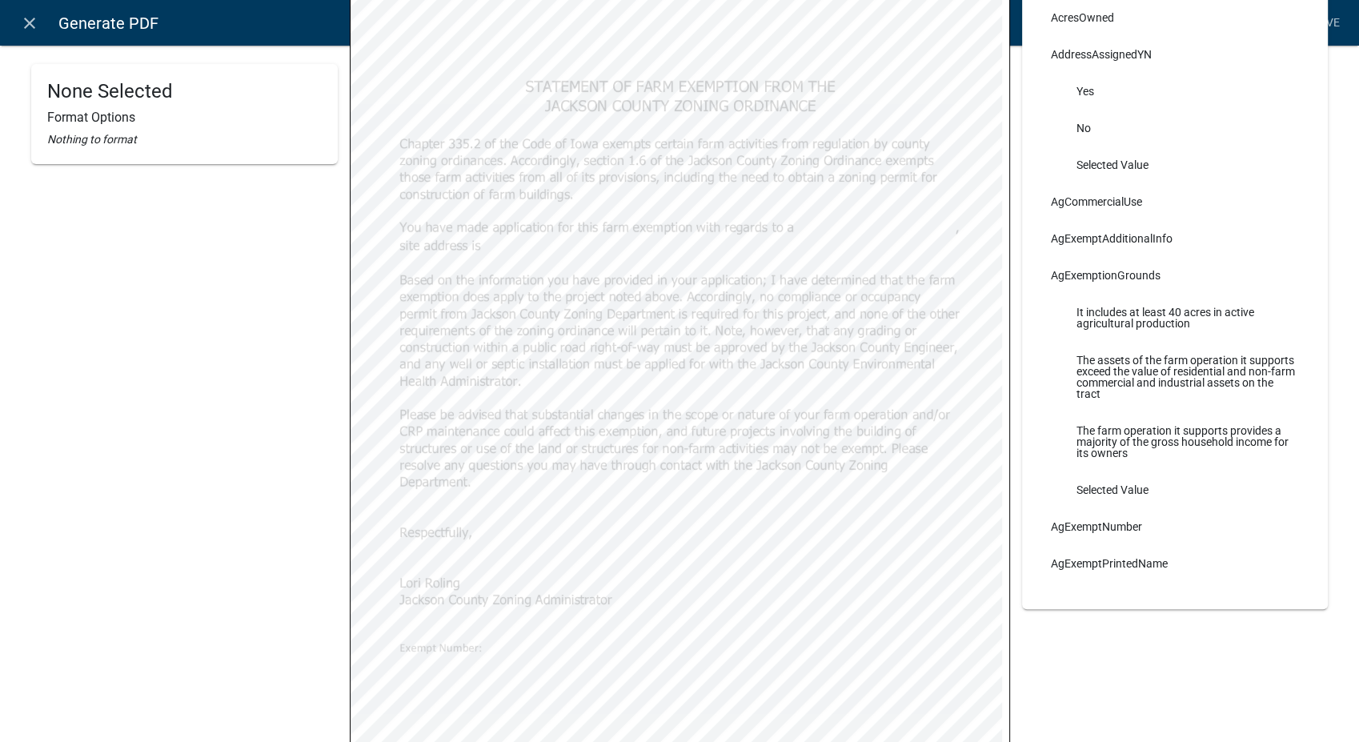
scroll to position [399, 0]
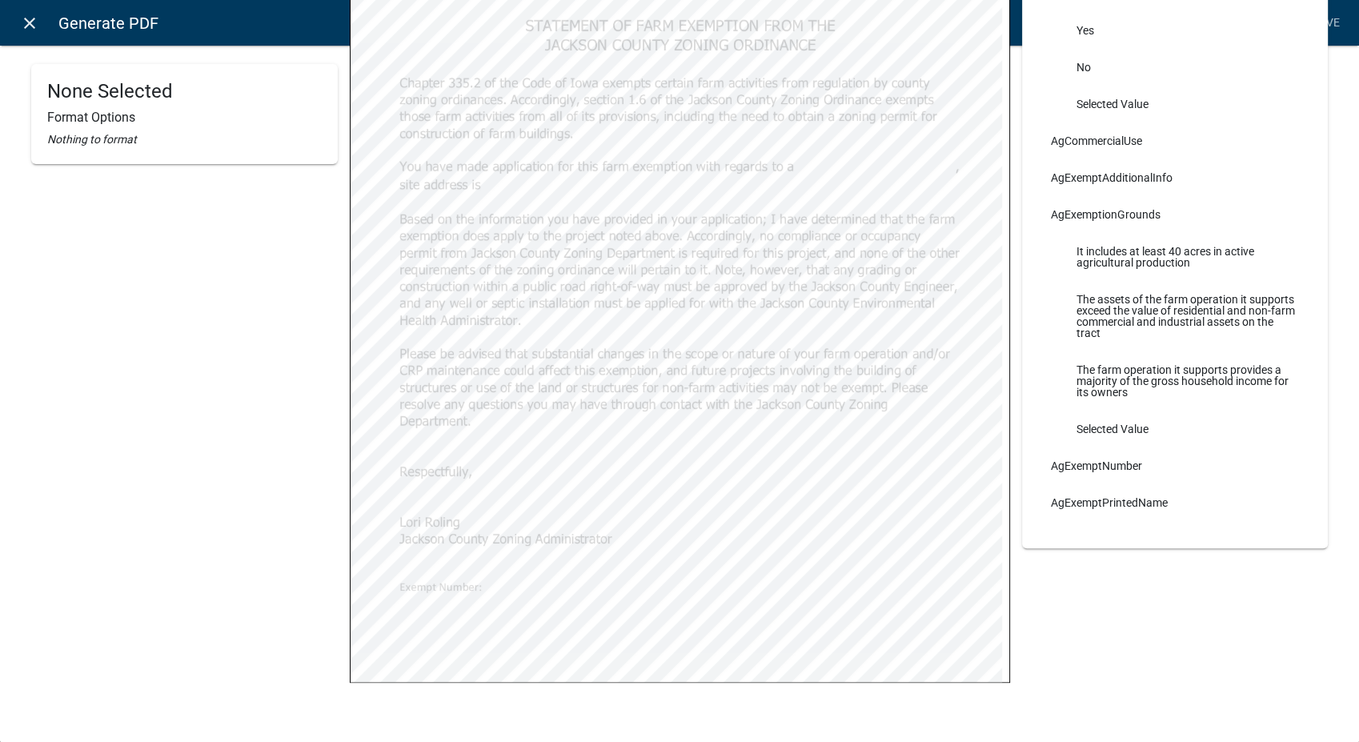
click at [29, 28] on icon "close" at bounding box center [29, 23] width 19 height 19
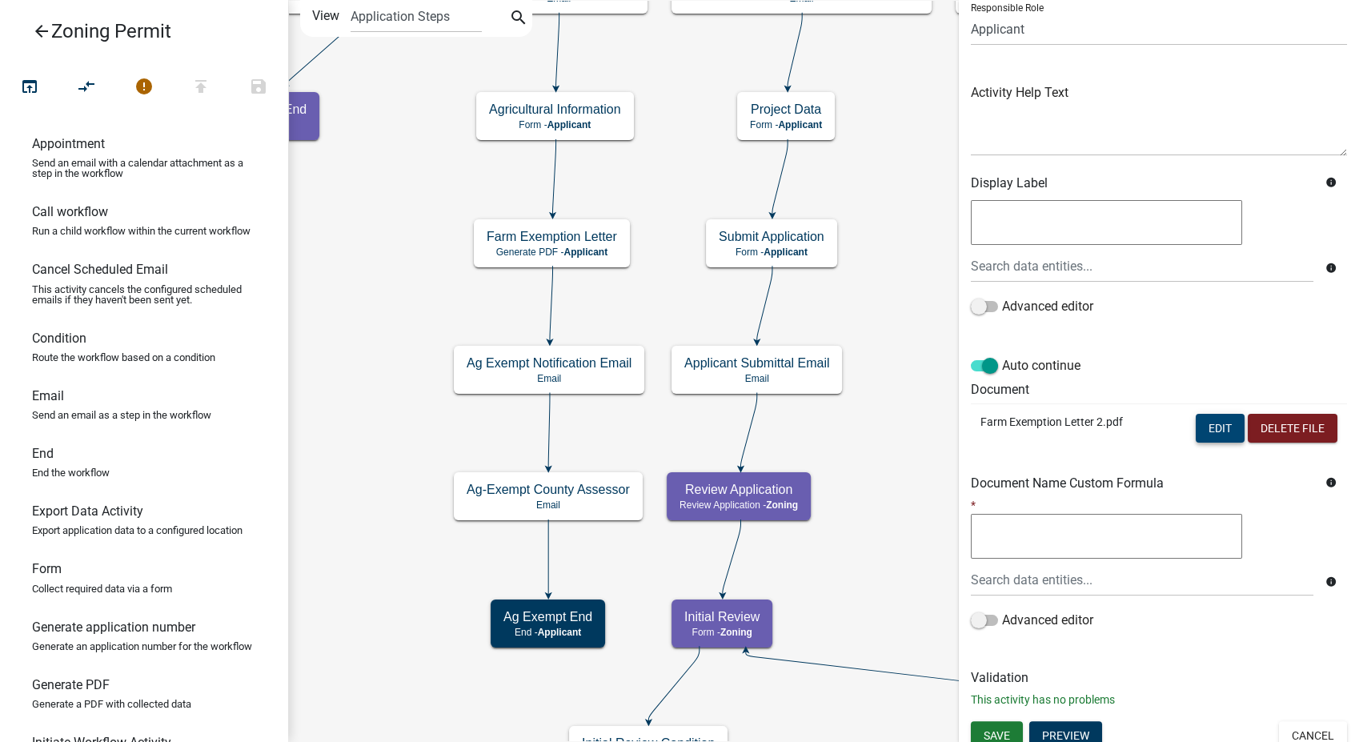
scroll to position [134, 0]
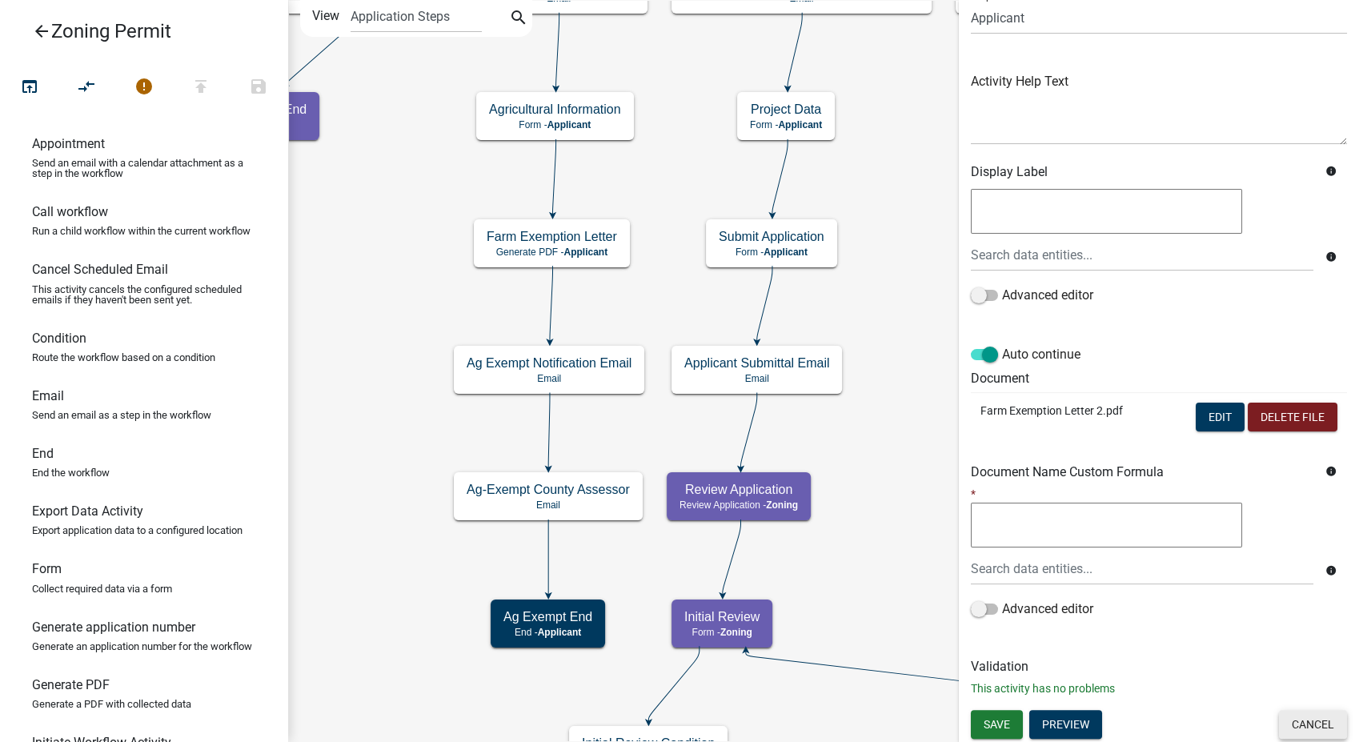
click at [1287, 711] on button "Cancel" at bounding box center [1313, 724] width 68 height 29
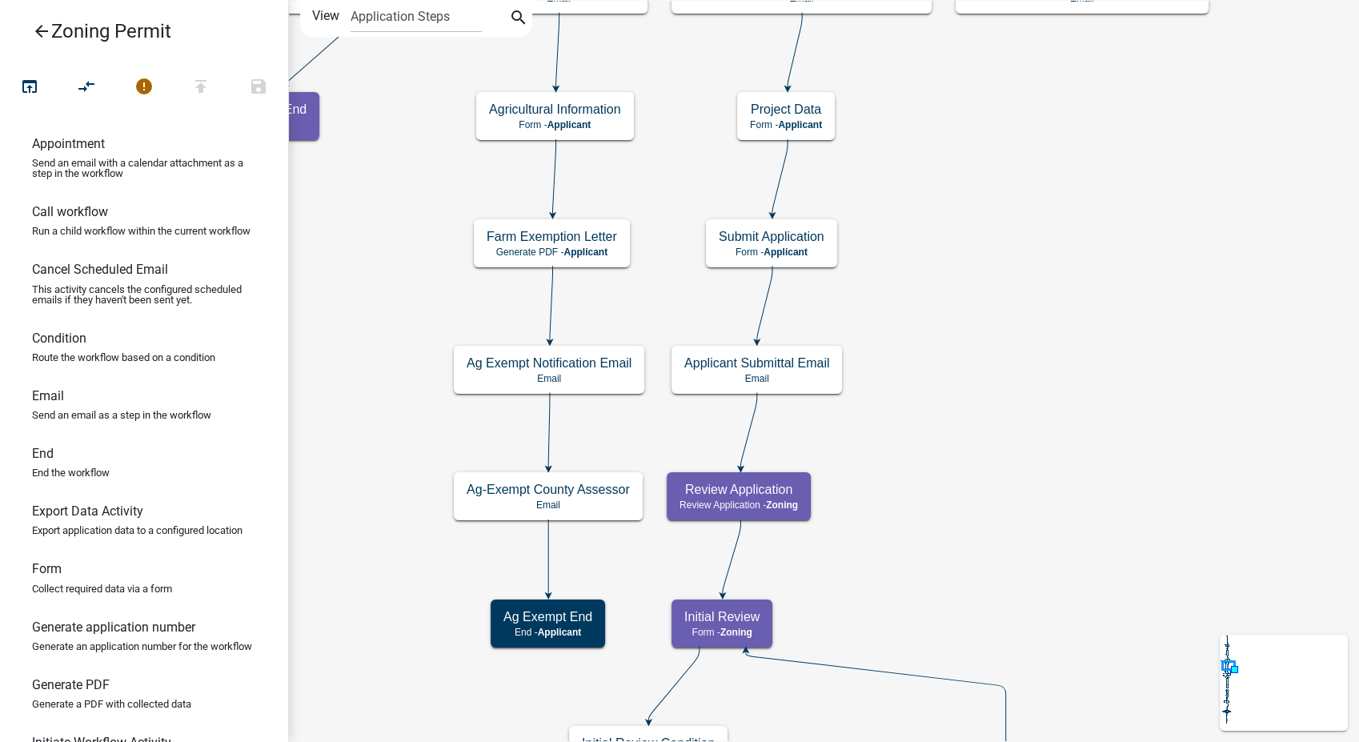
scroll to position [0, 0]
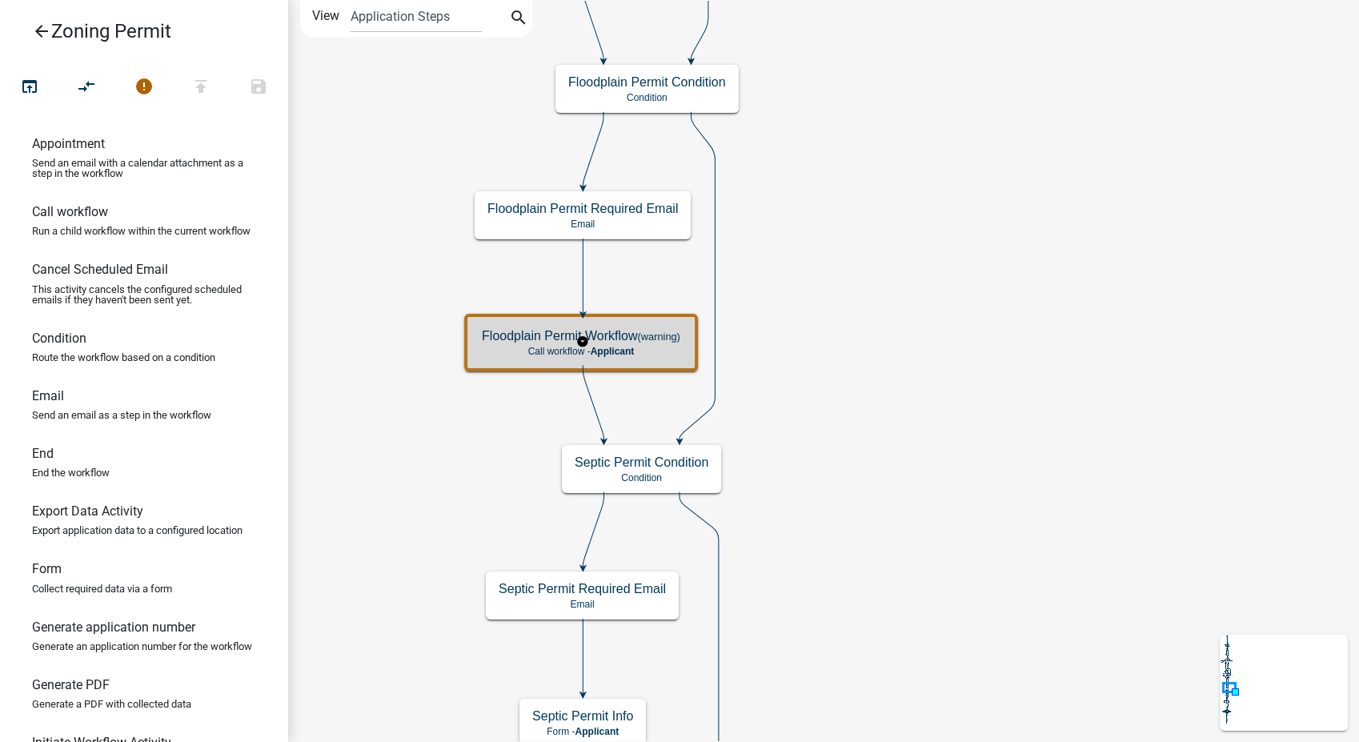
click at [647, 343] on div "Floodplain Permit Workflow (warning) Call workflow - Applicant" at bounding box center [581, 342] width 224 height 48
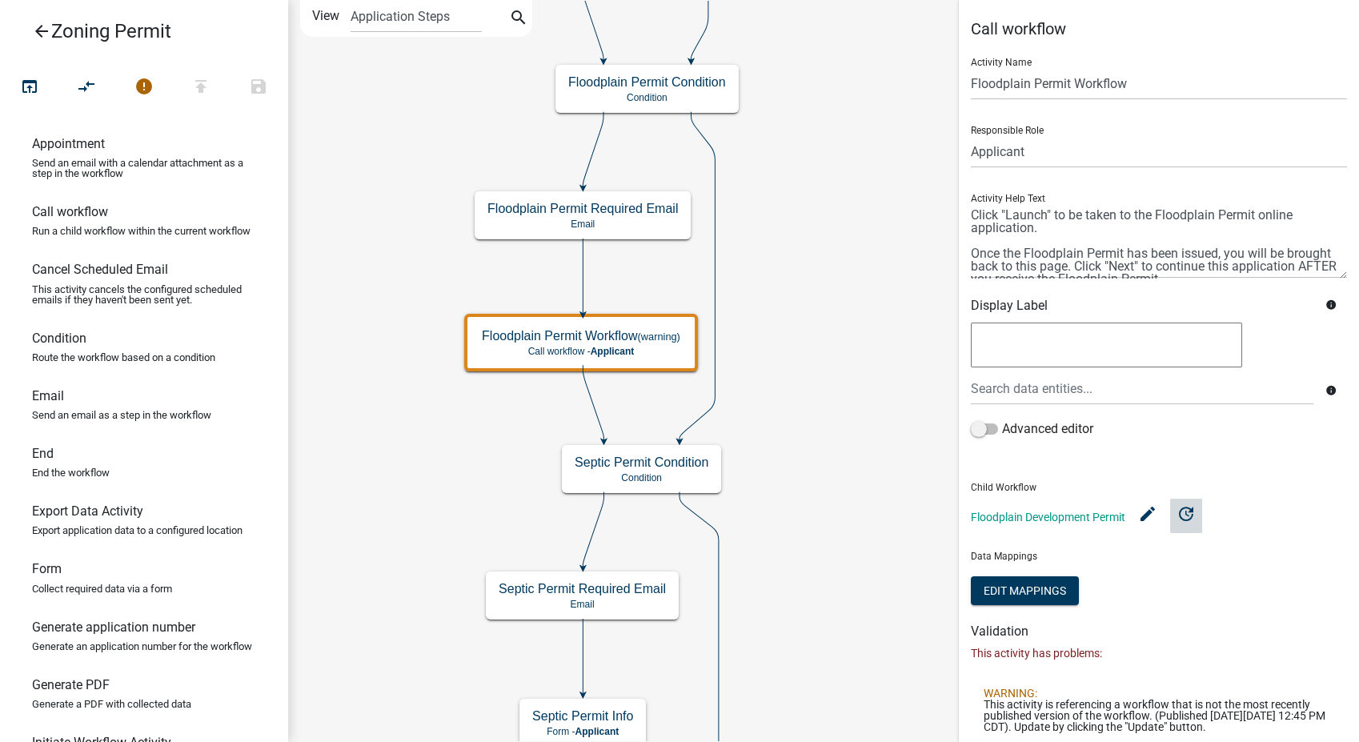
click at [1183, 518] on icon "update" at bounding box center [1185, 512] width 19 height 19
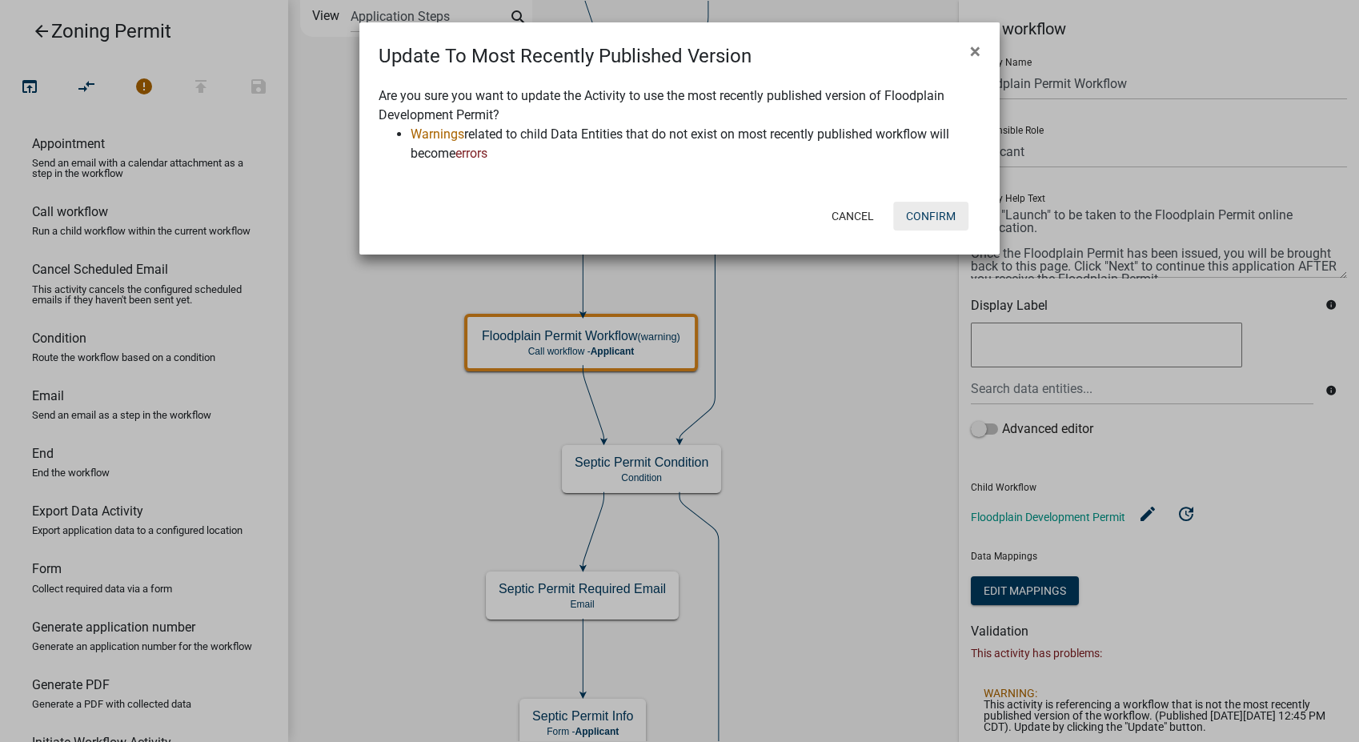
click at [927, 215] on button "Confirm" at bounding box center [930, 216] width 75 height 29
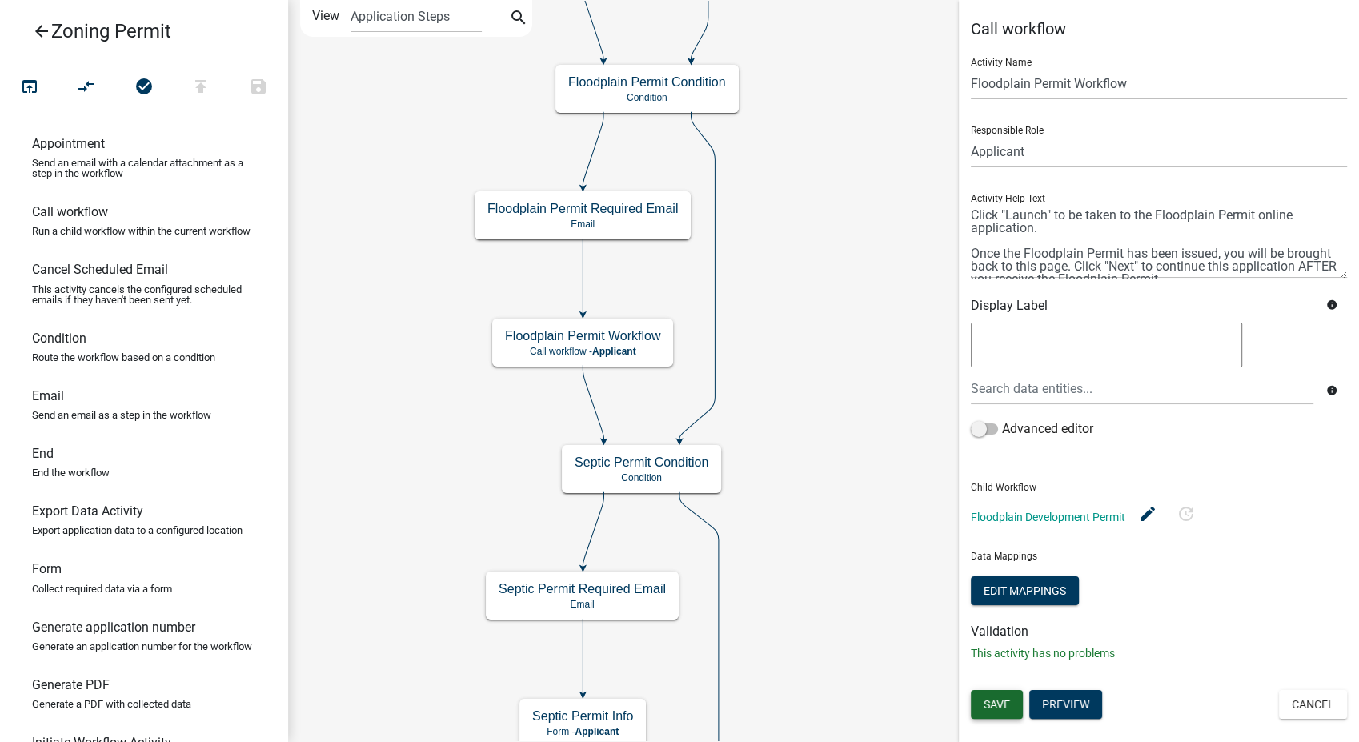
click at [979, 695] on button "Save" at bounding box center [997, 704] width 52 height 29
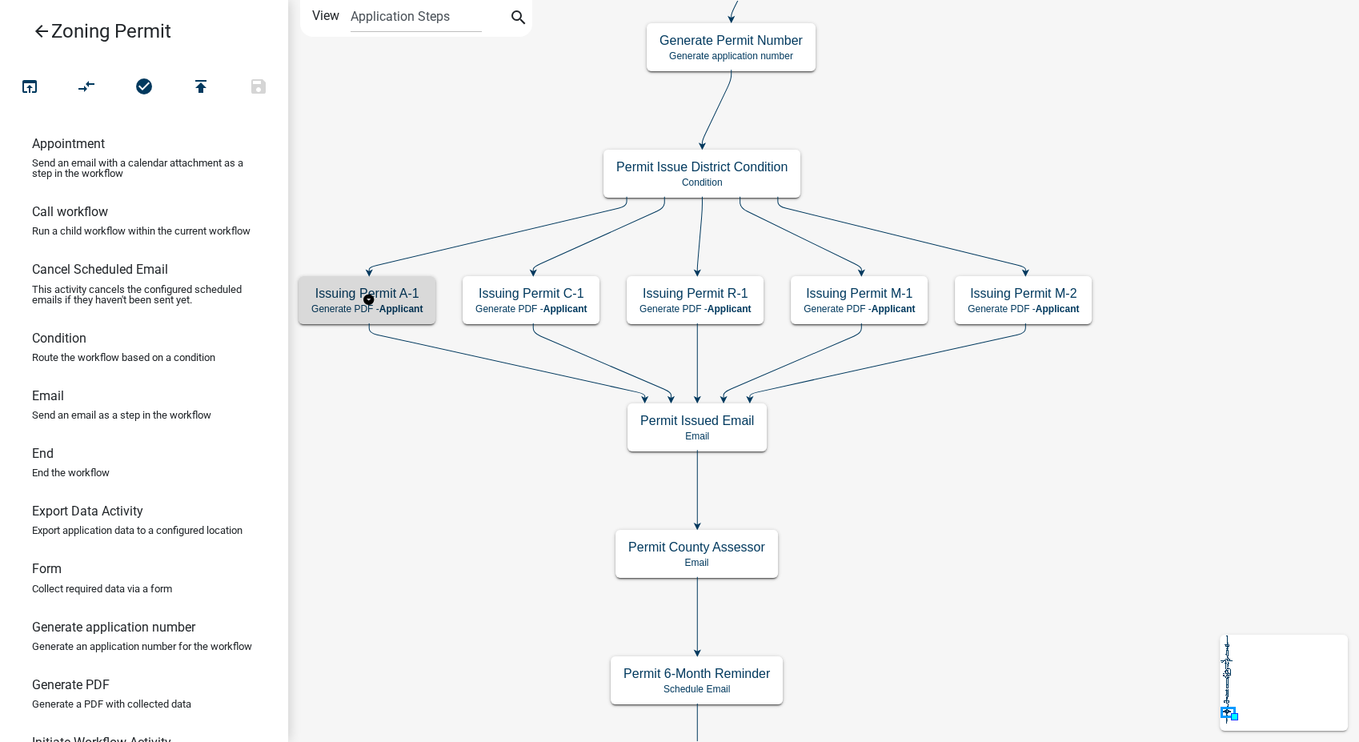
click at [384, 300] on h5 "Issuing Permit A-1" at bounding box center [366, 293] width 111 height 15
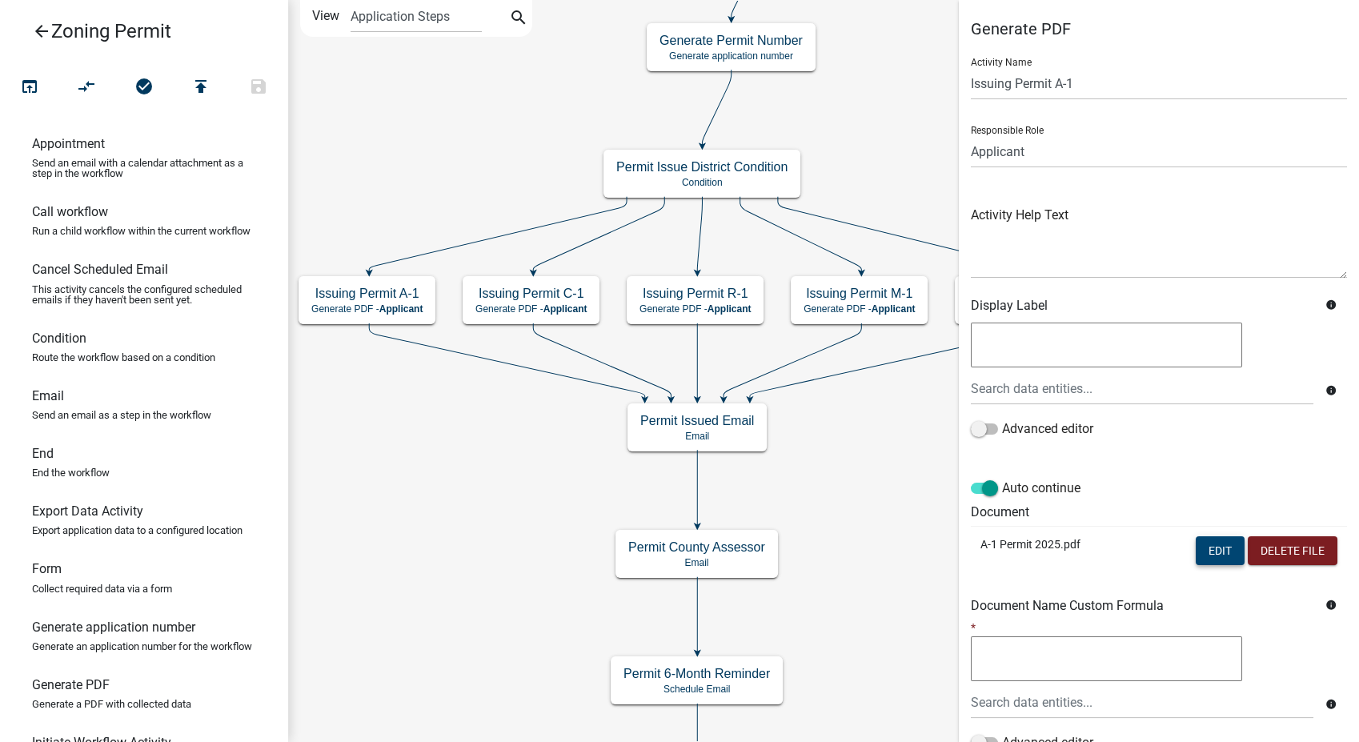
click at [1207, 546] on button "Edit" at bounding box center [1219, 550] width 49 height 29
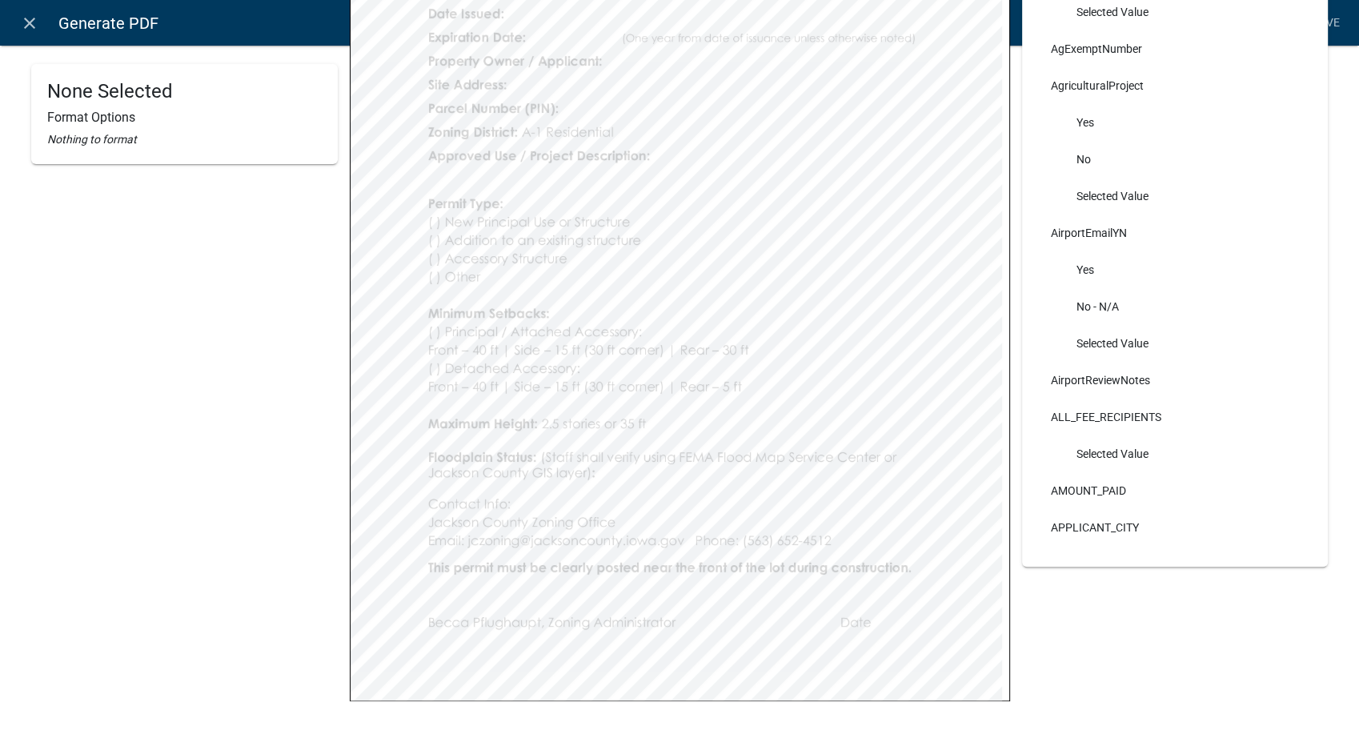
scroll to position [399, 0]
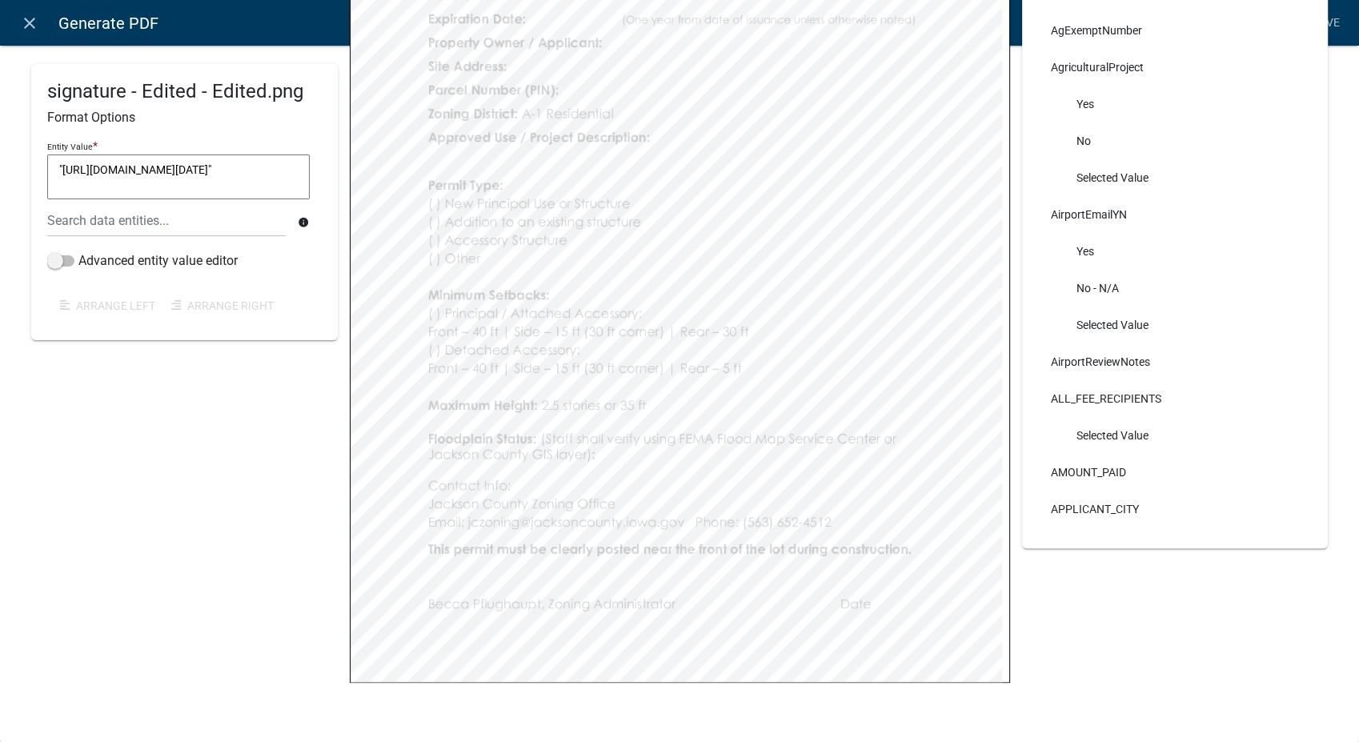
select select
select select "4"
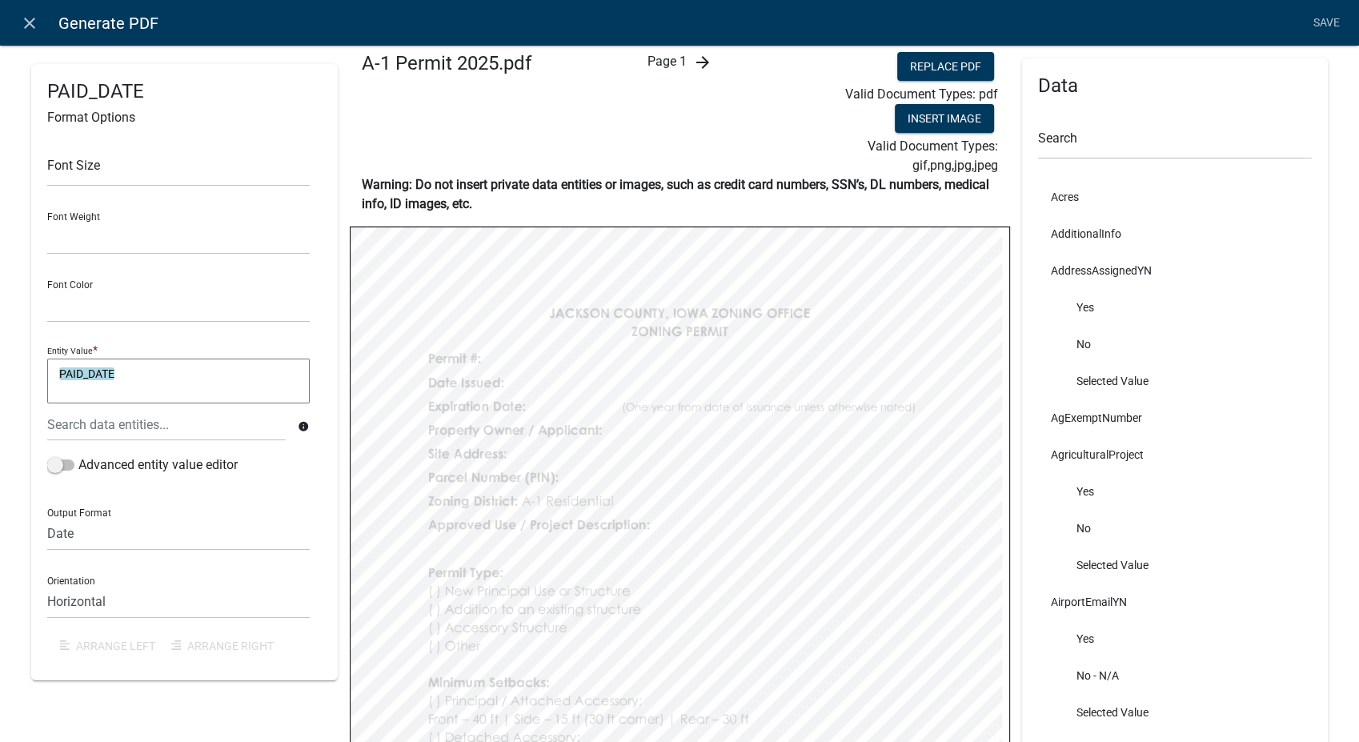
scroll to position [0, 0]
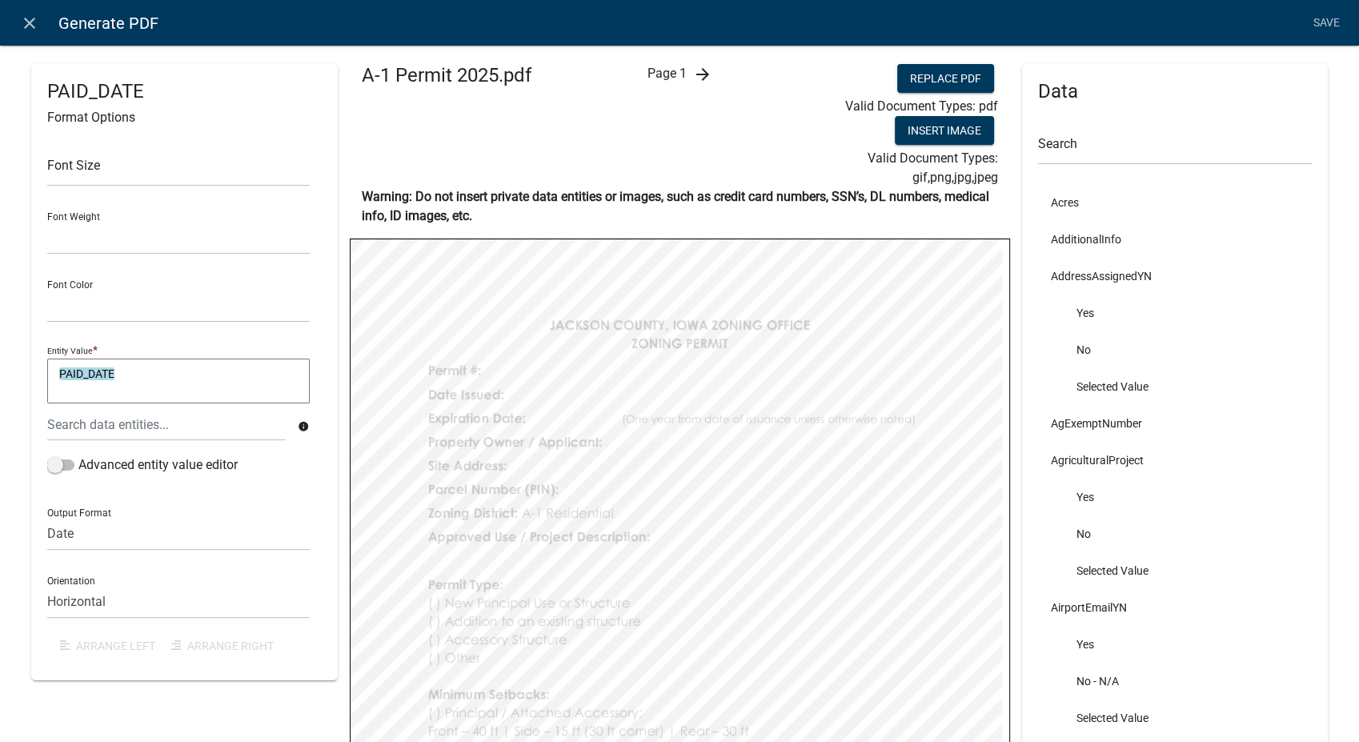
click at [695, 74] on icon "arrow_forward" at bounding box center [701, 74] width 19 height 19
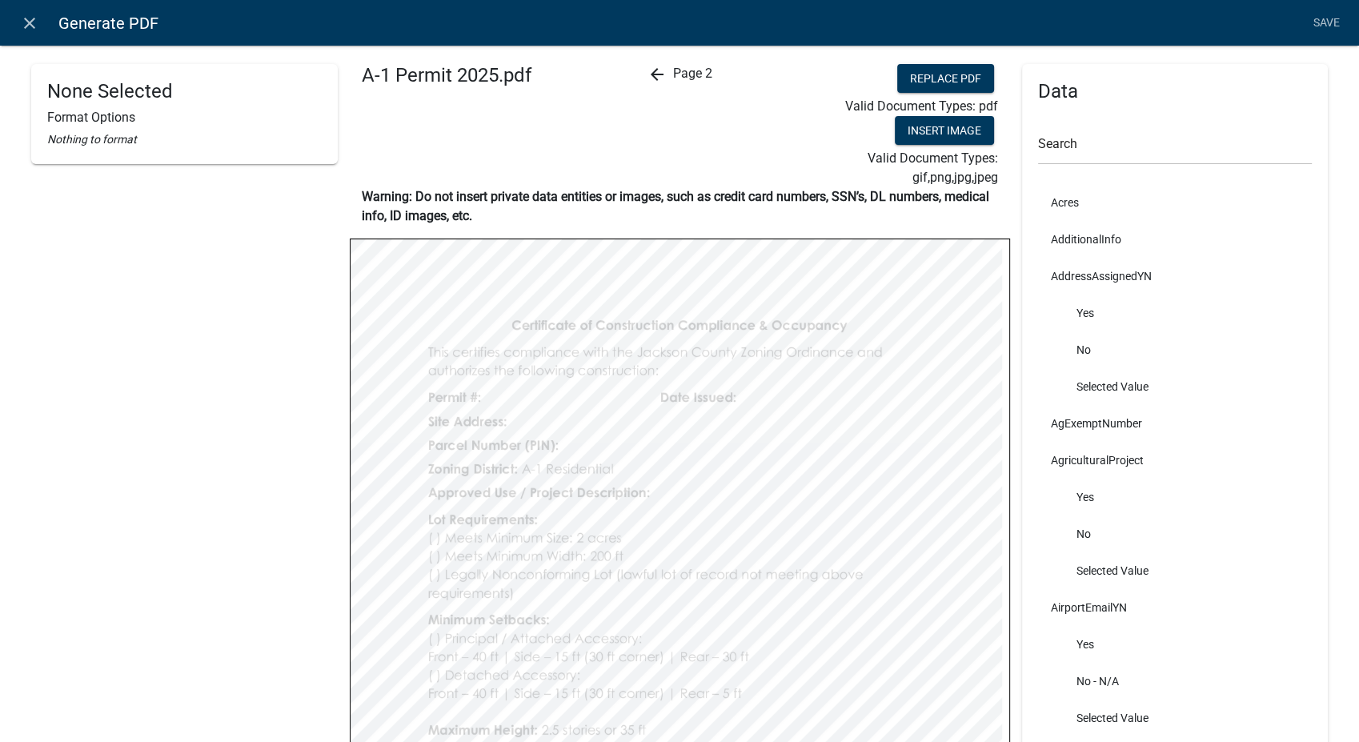
click at [647, 76] on icon "arrow_back" at bounding box center [656, 74] width 19 height 19
click at [30, 19] on icon "close" at bounding box center [29, 23] width 19 height 19
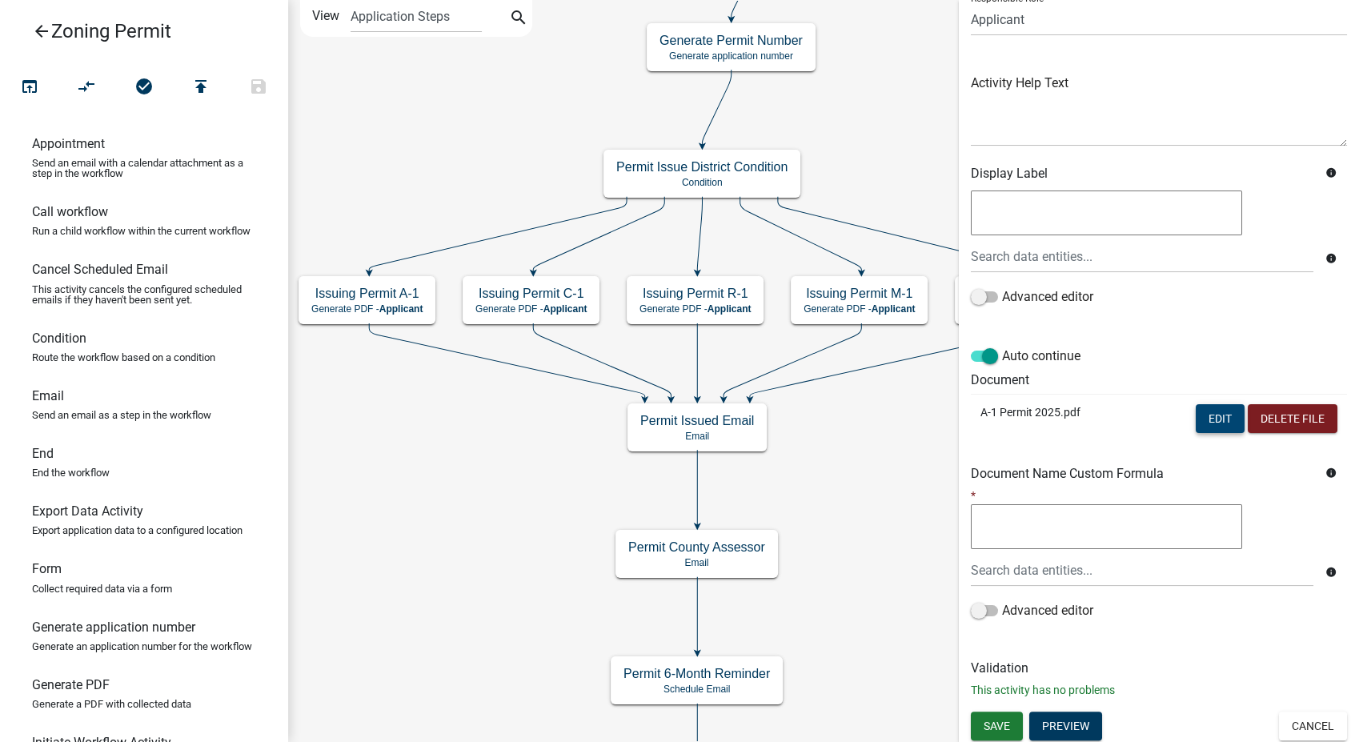
scroll to position [134, 0]
click at [1061, 723] on button "Preview" at bounding box center [1065, 724] width 73 height 29
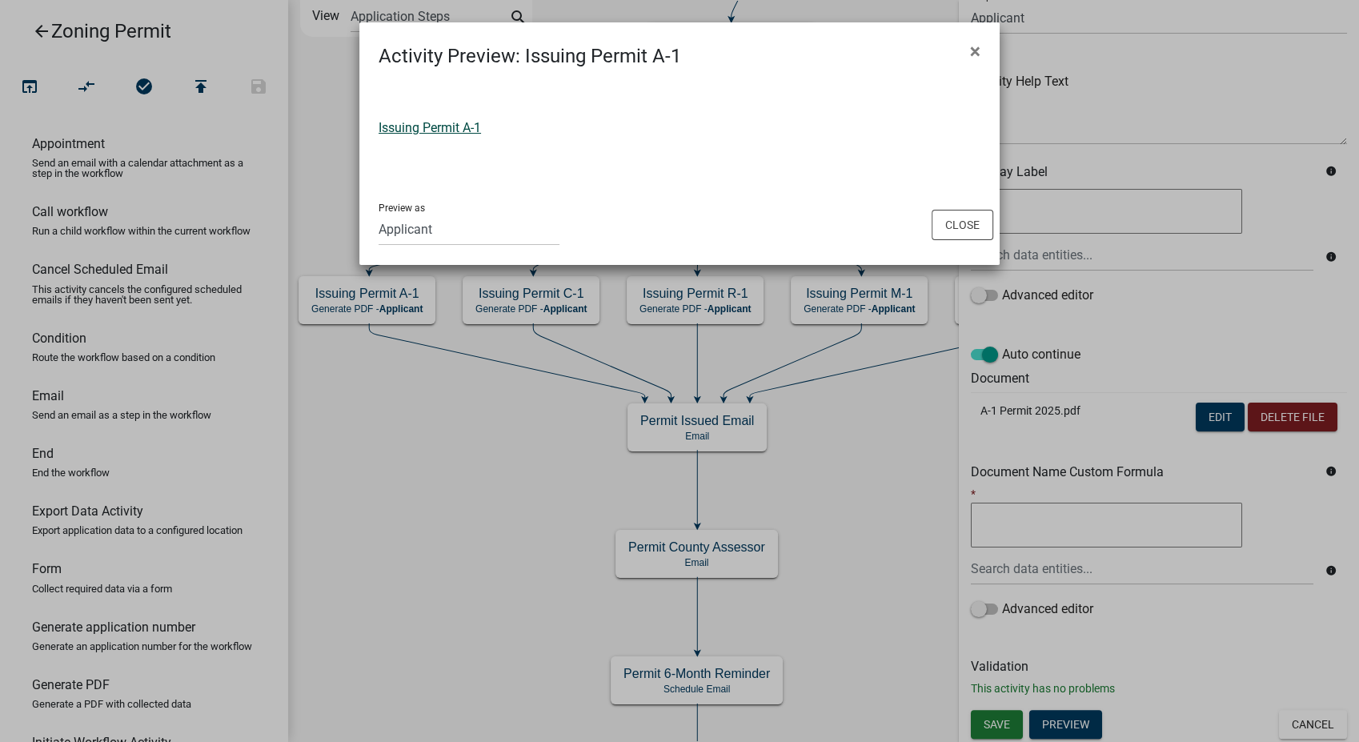
click at [429, 126] on link "Issuing Permit A-1" at bounding box center [429, 127] width 102 height 15
click at [954, 219] on button "Close" at bounding box center [962, 225] width 62 height 30
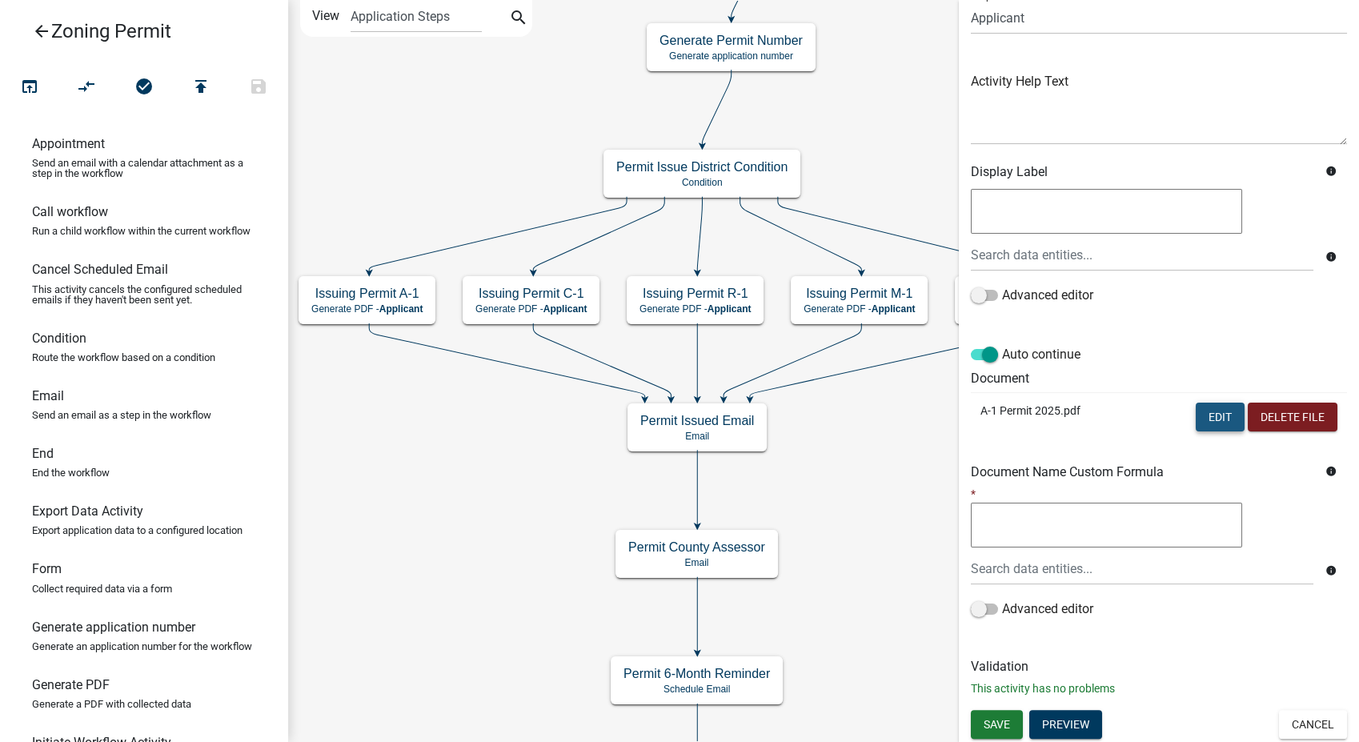
click at [1199, 425] on button "Edit" at bounding box center [1219, 416] width 49 height 29
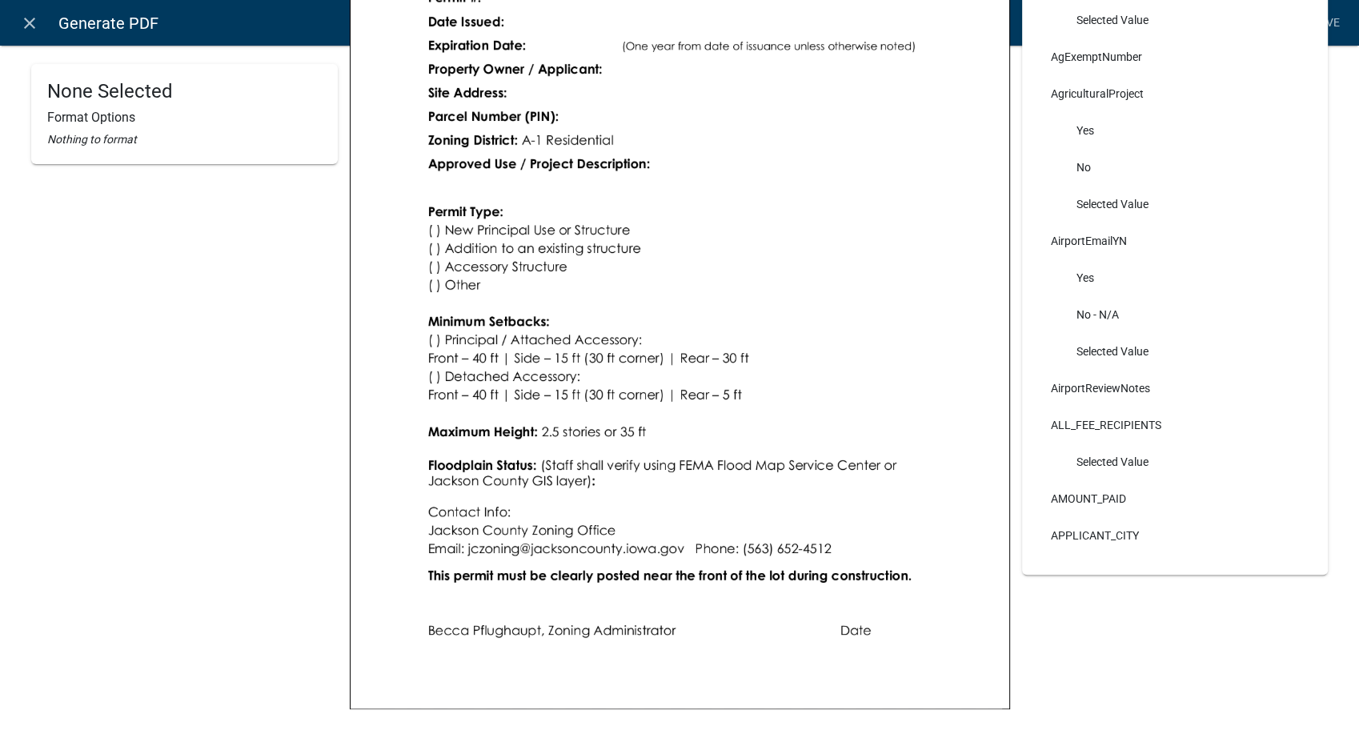
scroll to position [399, 0]
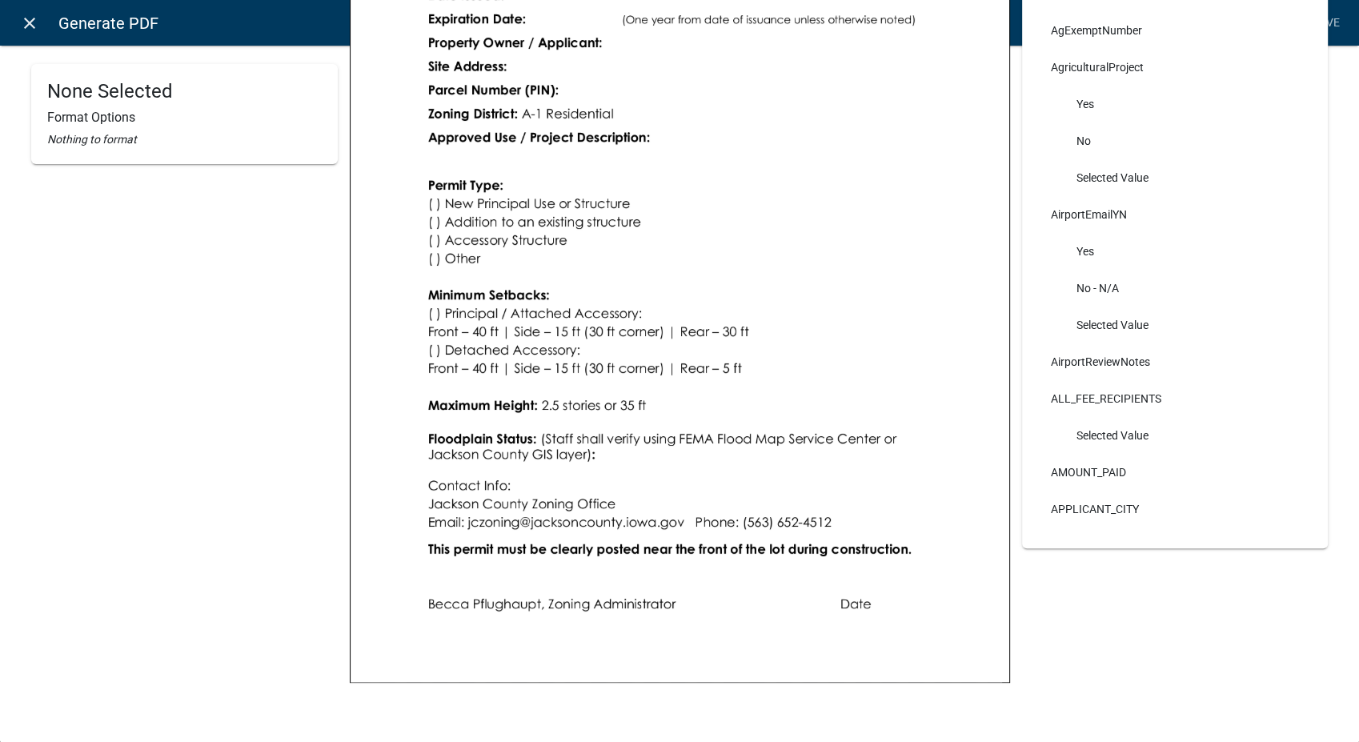
click at [21, 22] on icon "close" at bounding box center [29, 23] width 19 height 19
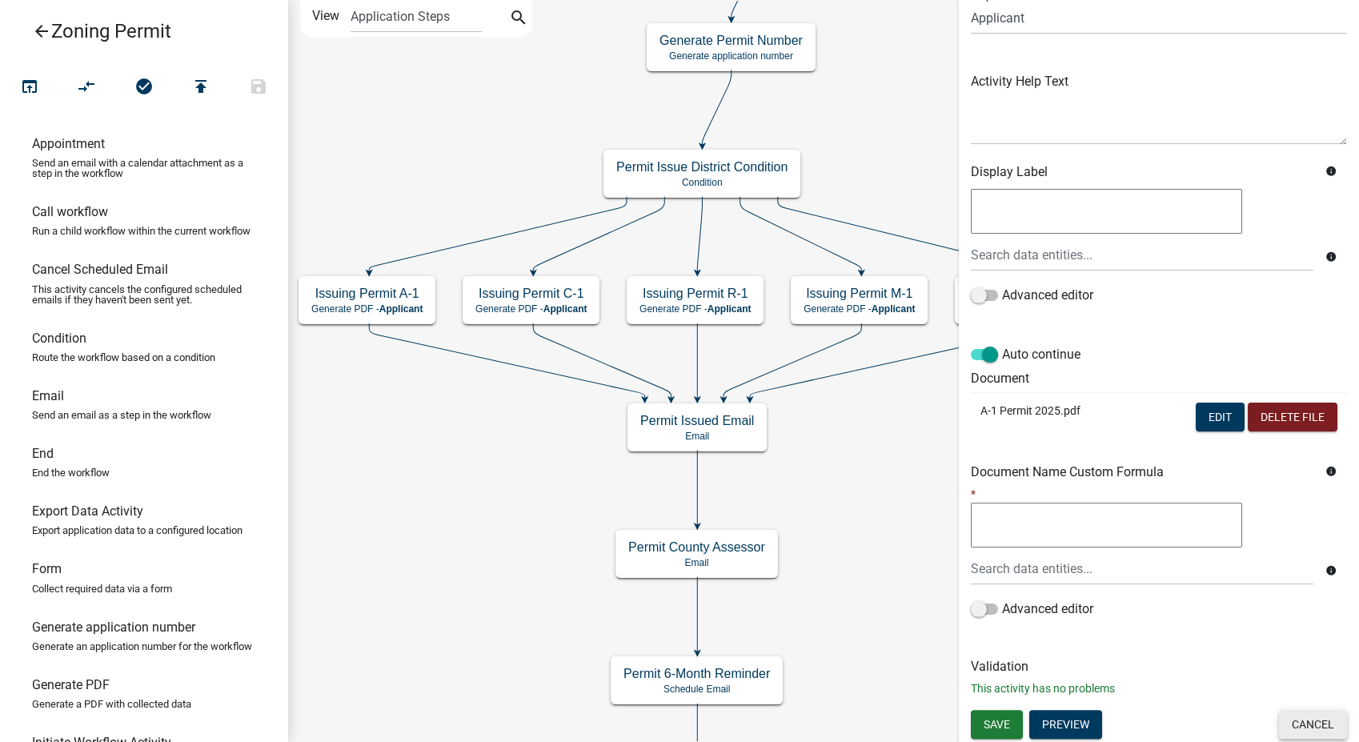
click at [1315, 731] on button "Cancel" at bounding box center [1313, 724] width 68 height 29
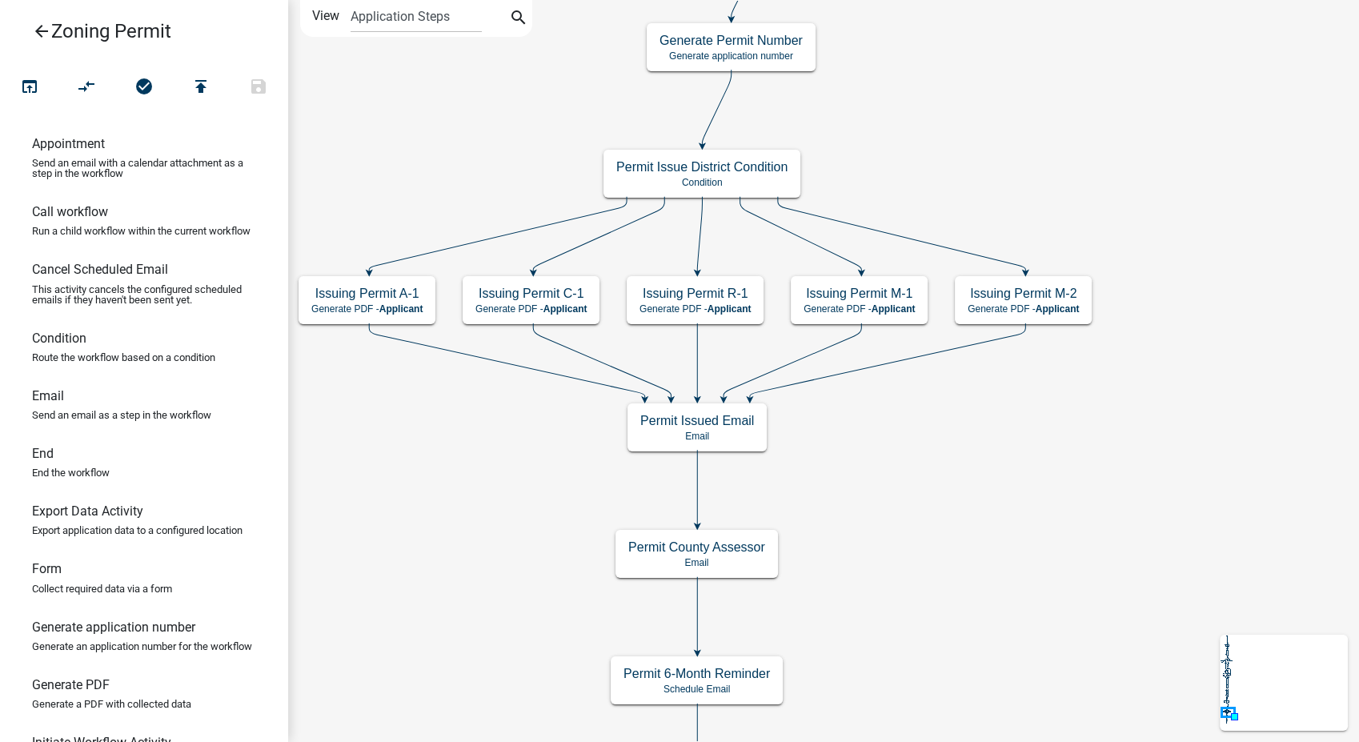
scroll to position [0, 0]
click at [572, 298] on h5 "Issuing Permit C-1" at bounding box center [530, 293] width 111 height 15
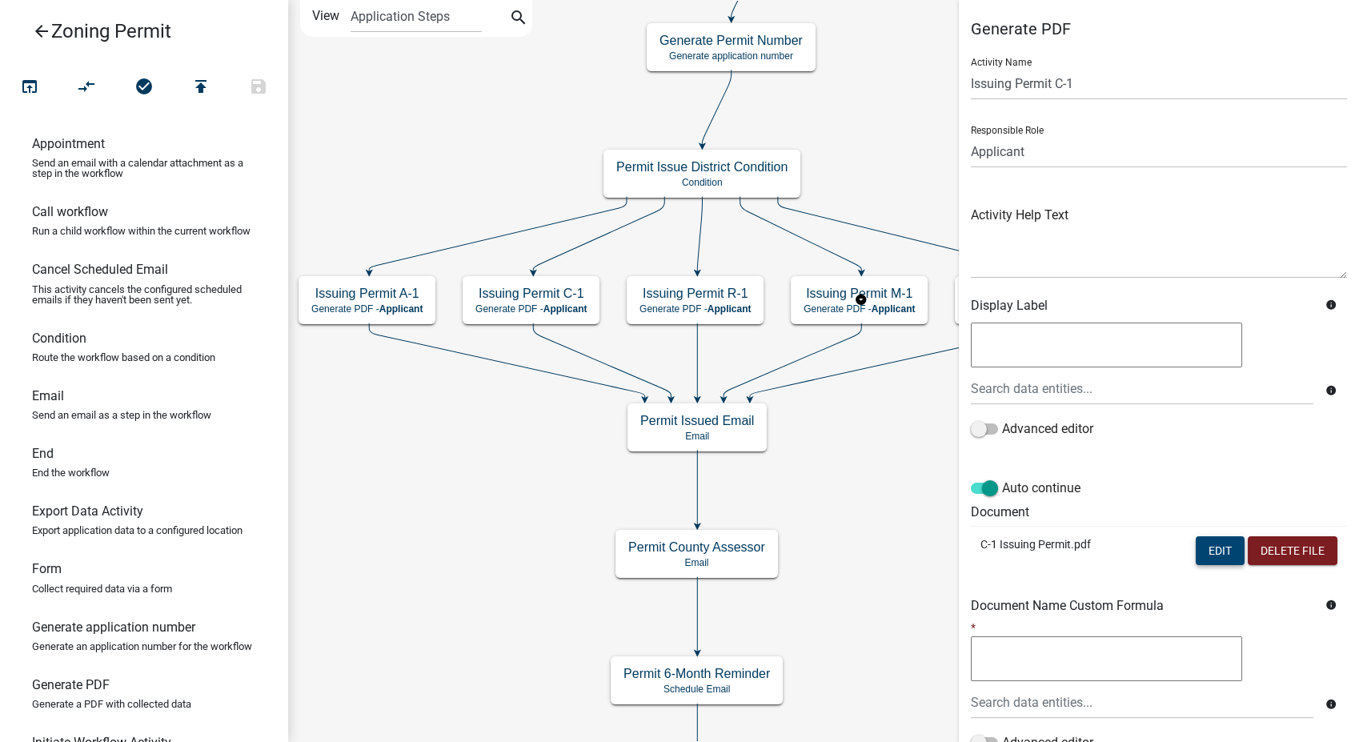
click at [1204, 547] on button "Edit" at bounding box center [1219, 550] width 49 height 29
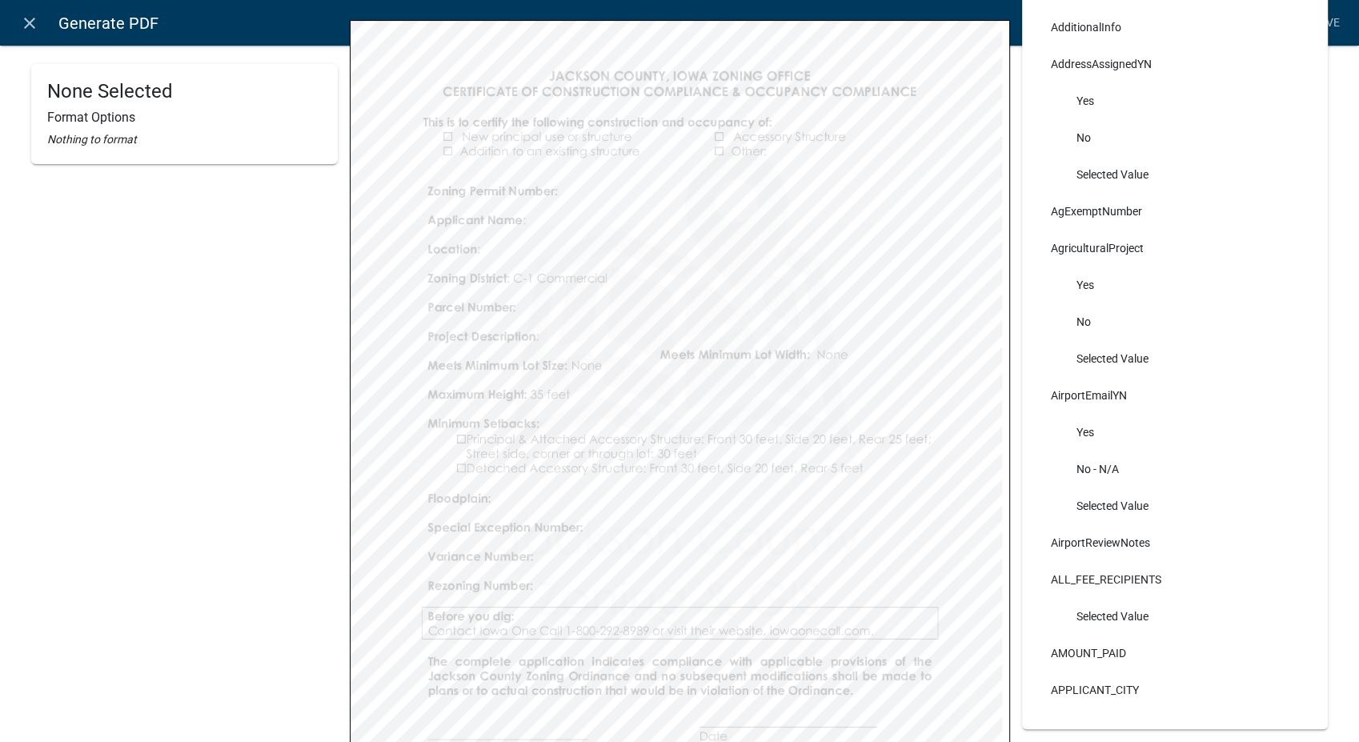
scroll to position [133, 0]
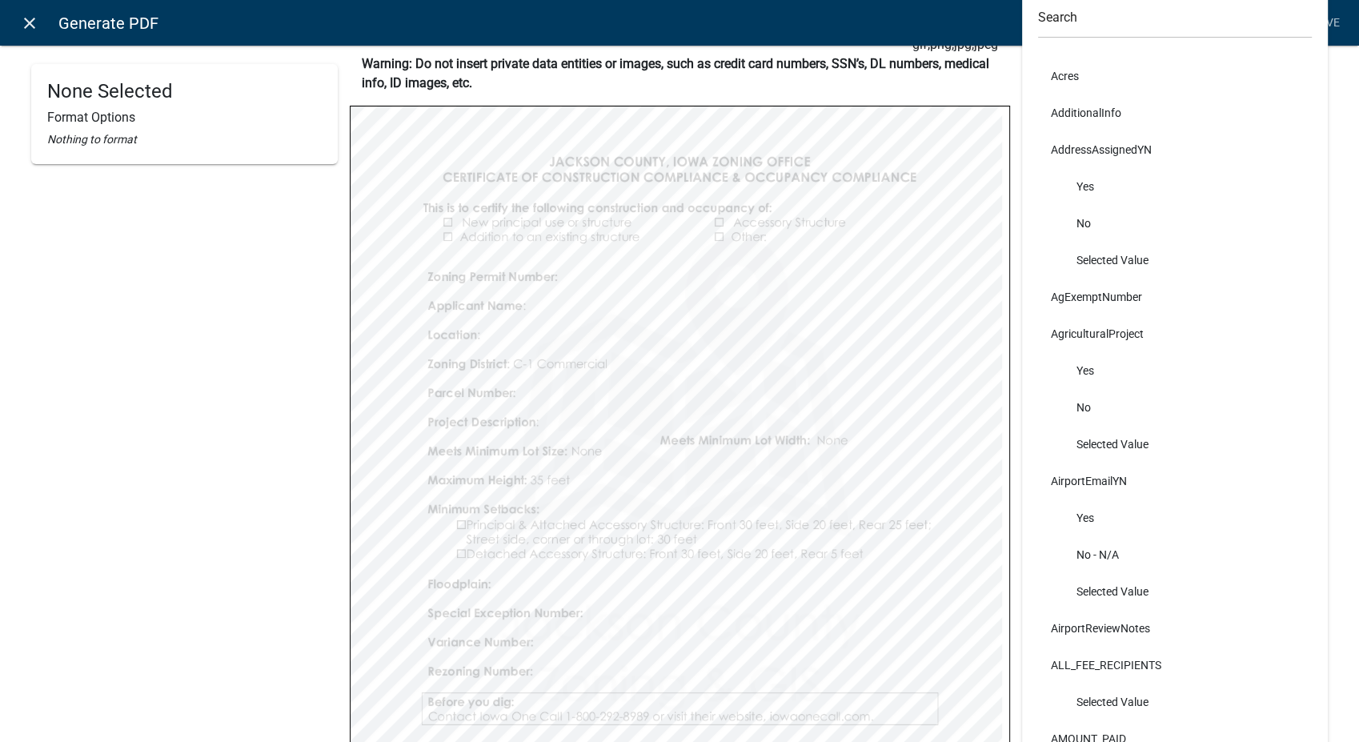
click at [28, 26] on icon "close" at bounding box center [29, 23] width 19 height 19
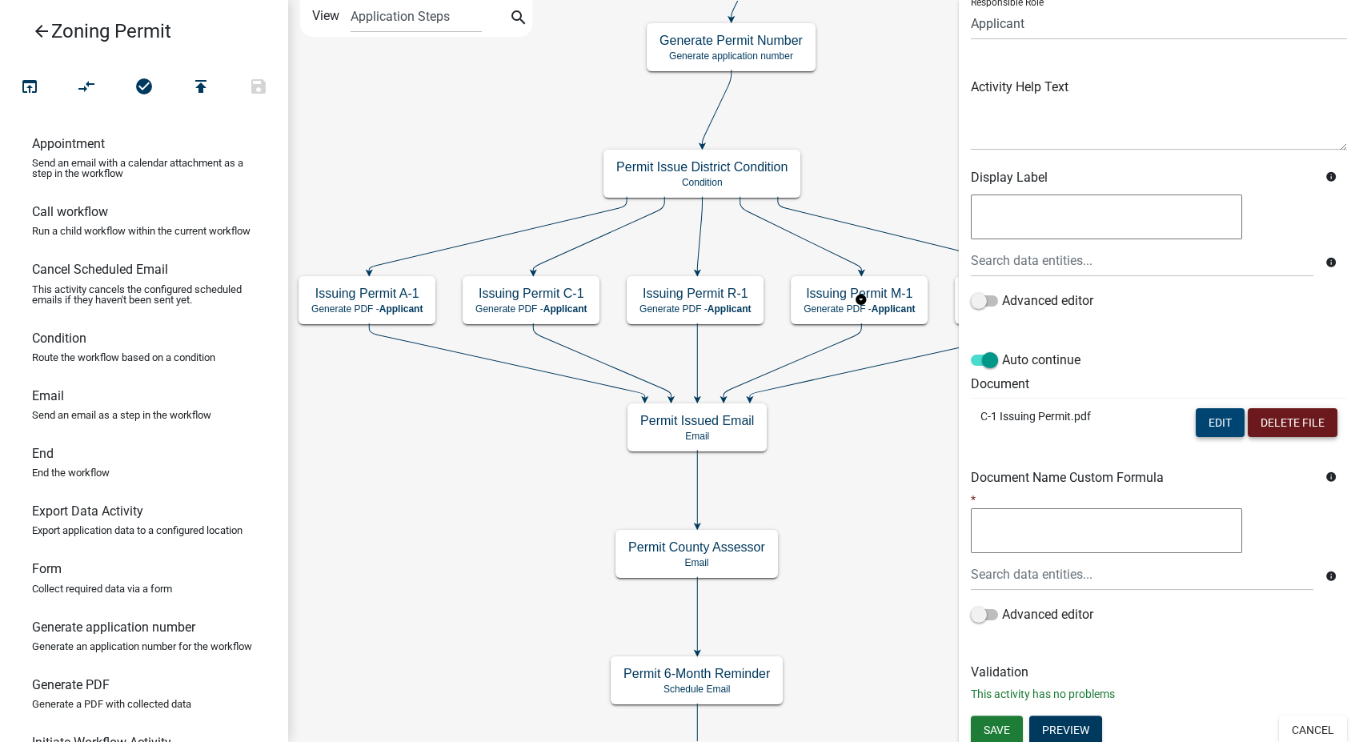
scroll to position [134, 0]
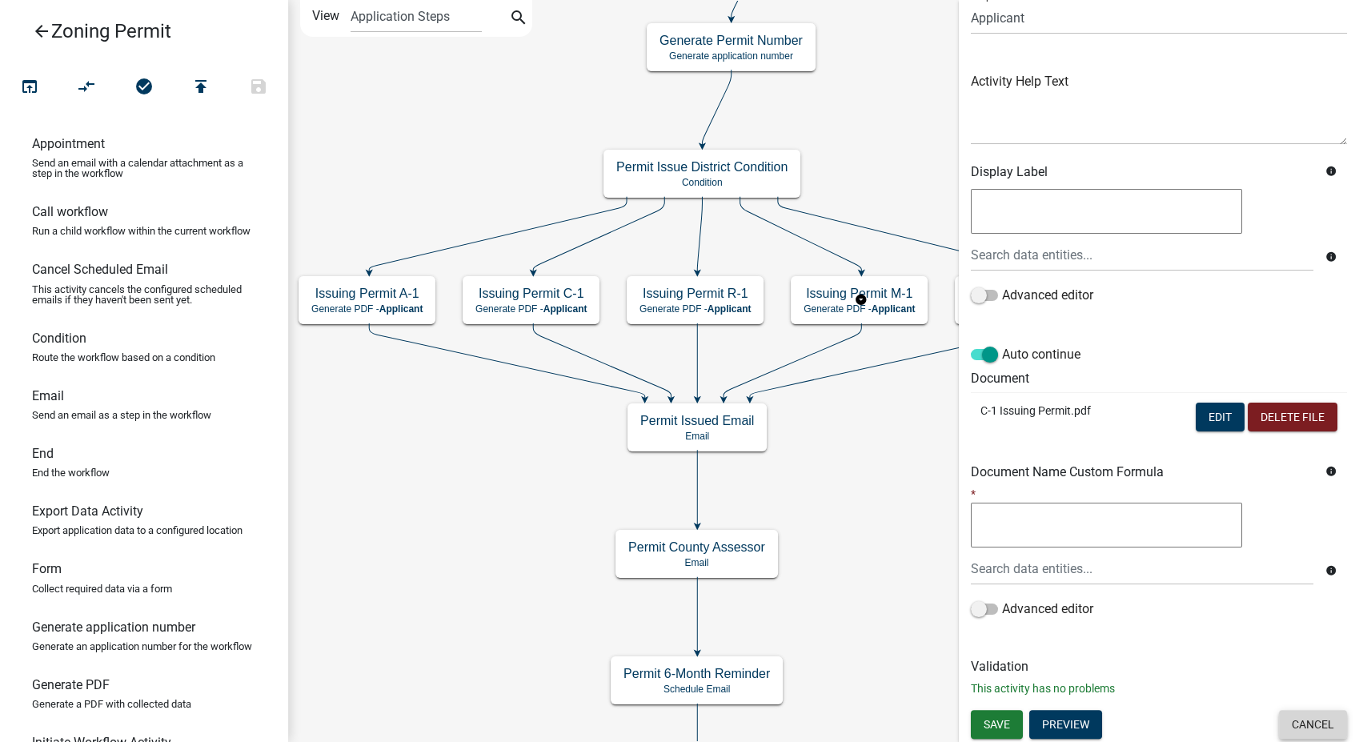
click at [1287, 724] on button "Cancel" at bounding box center [1313, 724] width 68 height 29
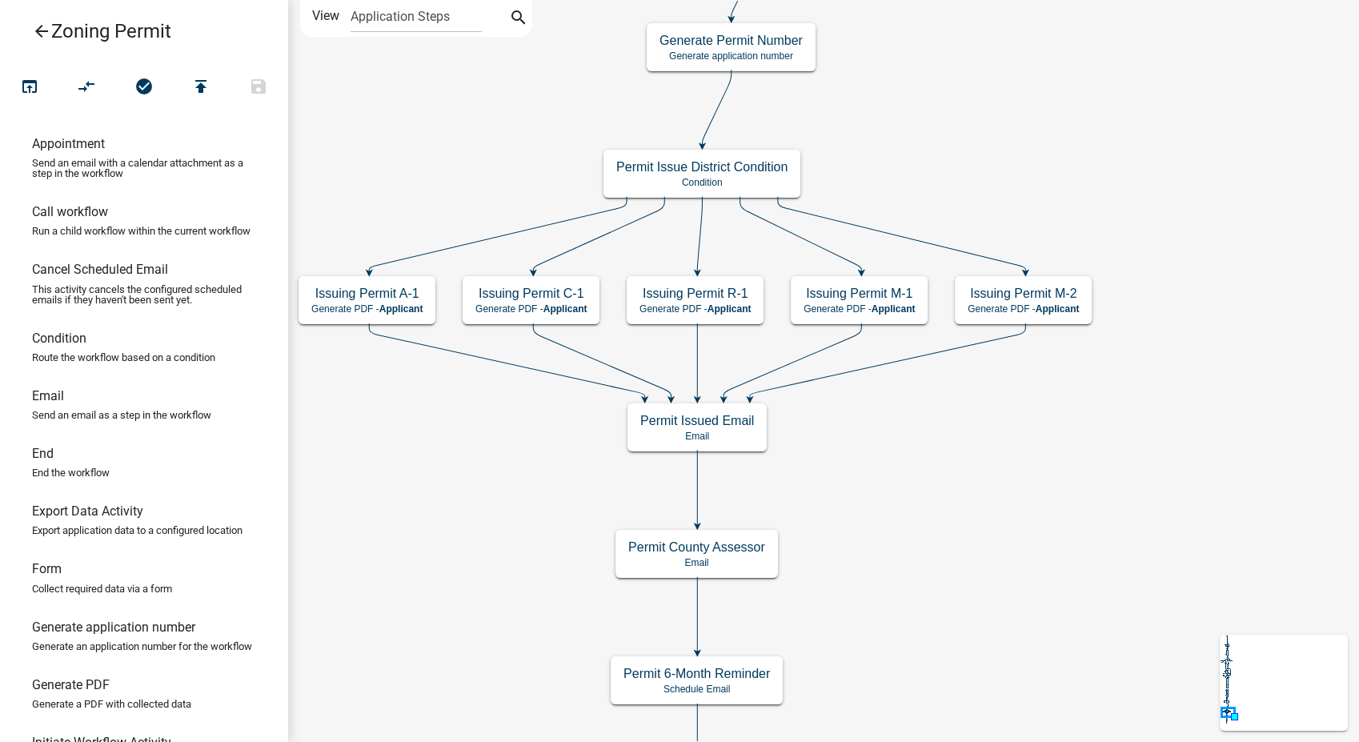
scroll to position [0, 0]
click at [675, 310] on p "Generate PDF - Applicant" at bounding box center [694, 308] width 111 height 11
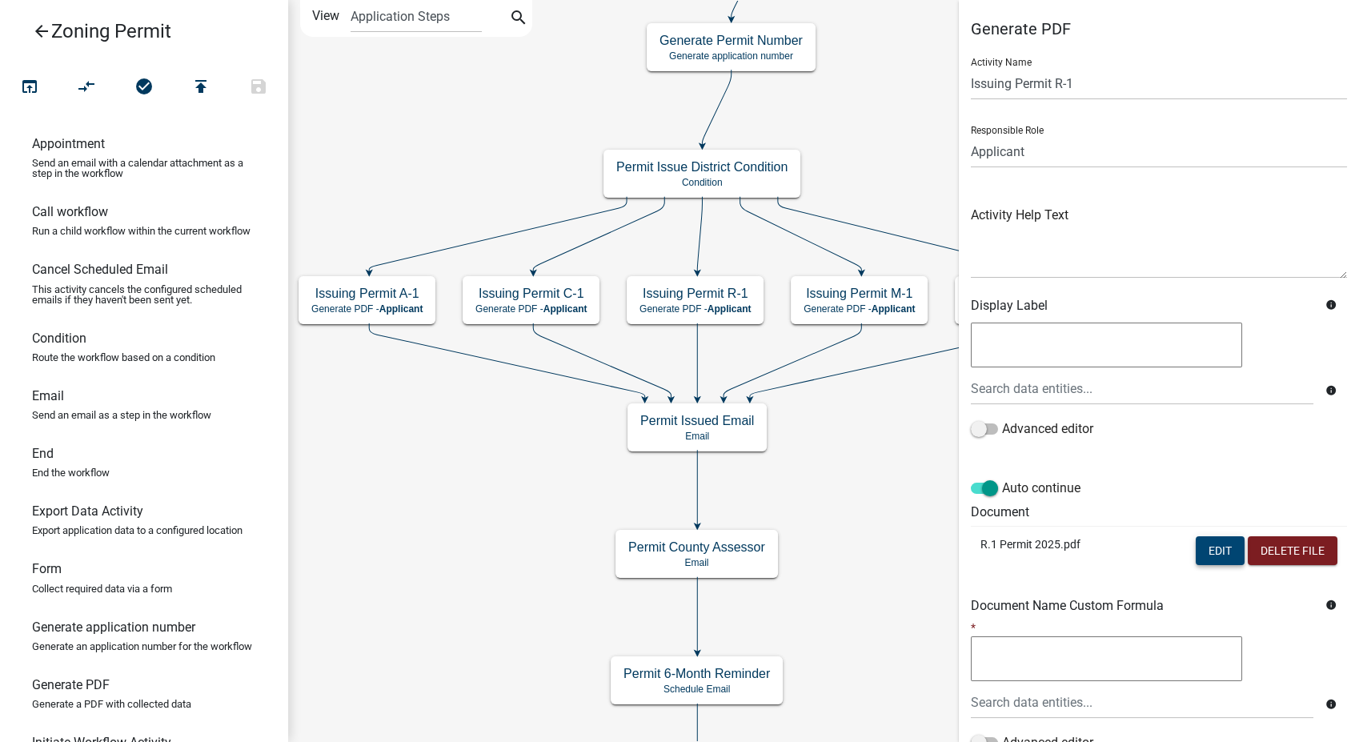
click at [1219, 541] on button "Edit" at bounding box center [1219, 550] width 49 height 29
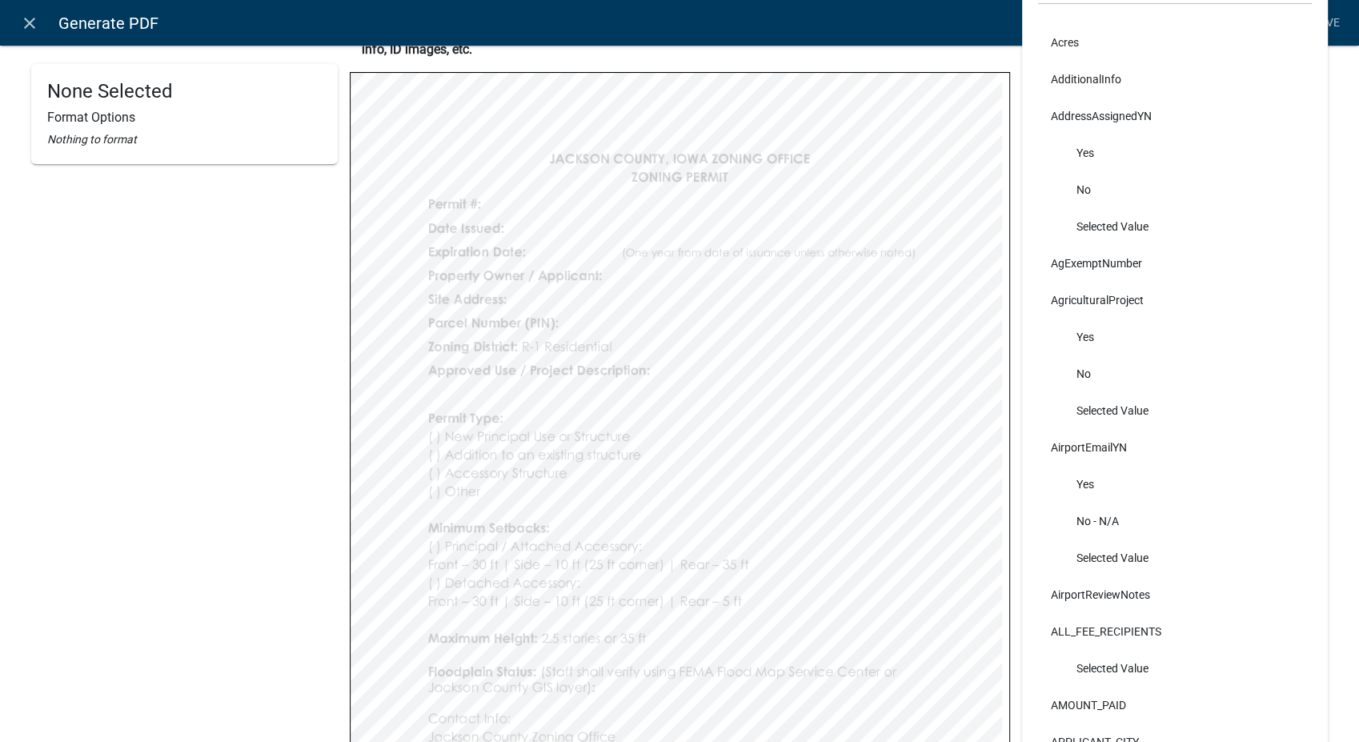
scroll to position [399, 0]
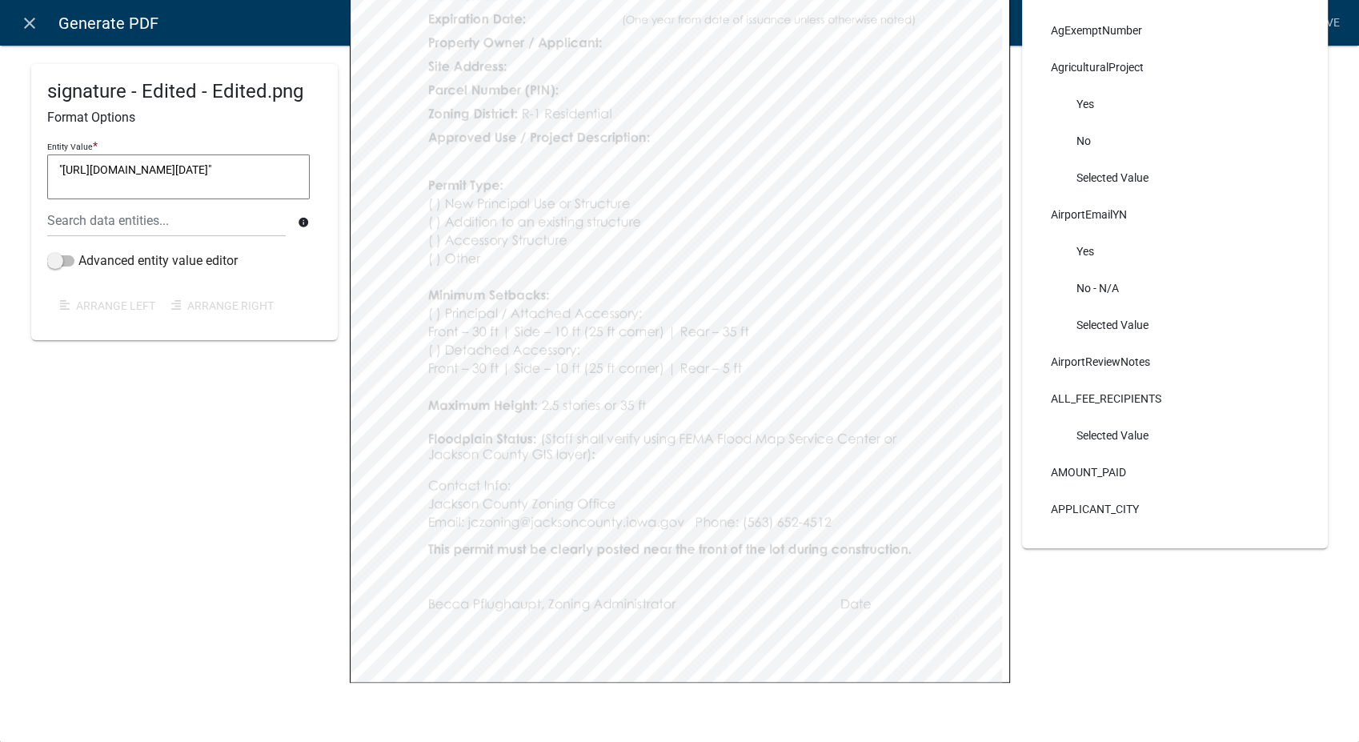
drag, startPoint x: 1039, startPoint y: 515, endPoint x: 60, endPoint y: 162, distance: 1040.8
click at [60, 162] on textarea ""[URL][DOMAIN_NAME][DATE]"" at bounding box center [178, 176] width 262 height 45
drag, startPoint x: 54, startPoint y: 168, endPoint x: 270, endPoint y: 190, distance: 217.9
click at [270, 190] on textarea ""[URL][DOMAIN_NAME][DATE]"" at bounding box center [178, 176] width 262 height 45
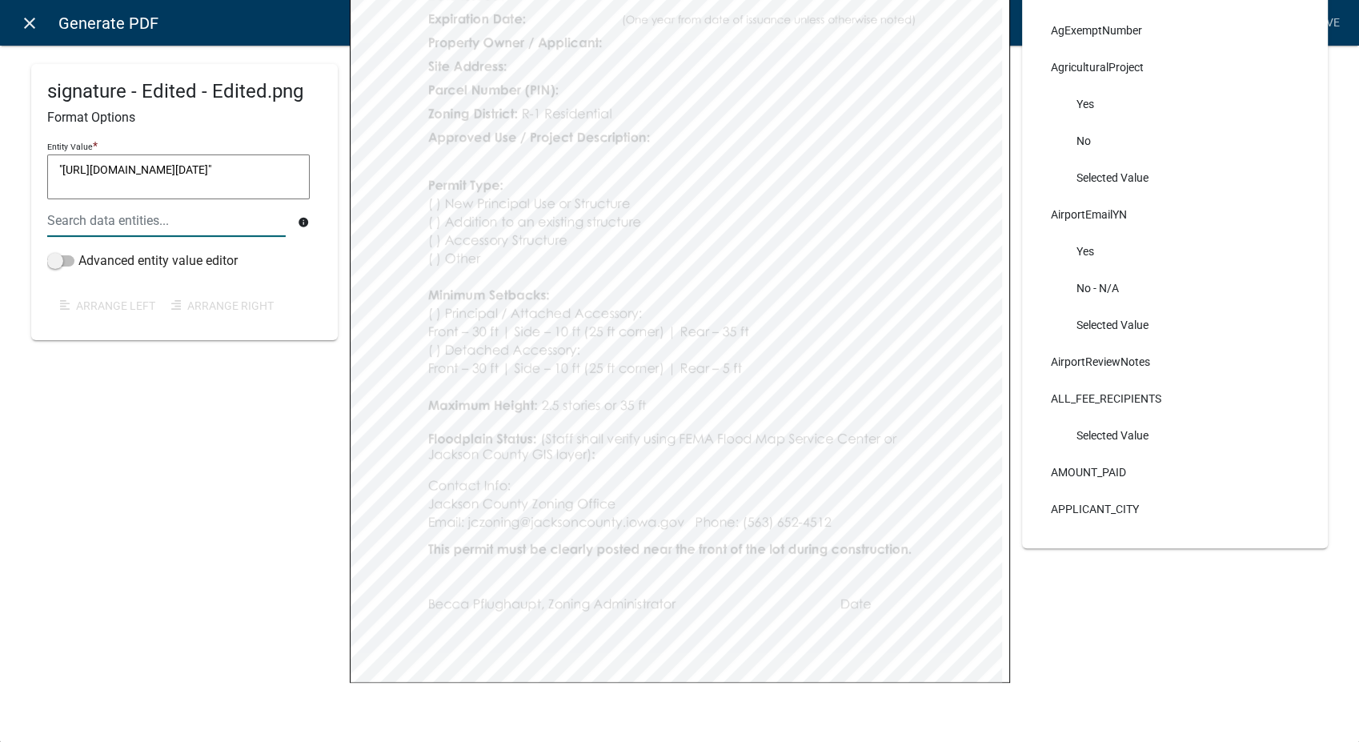
click at [36, 26] on icon "close" at bounding box center [29, 23] width 19 height 19
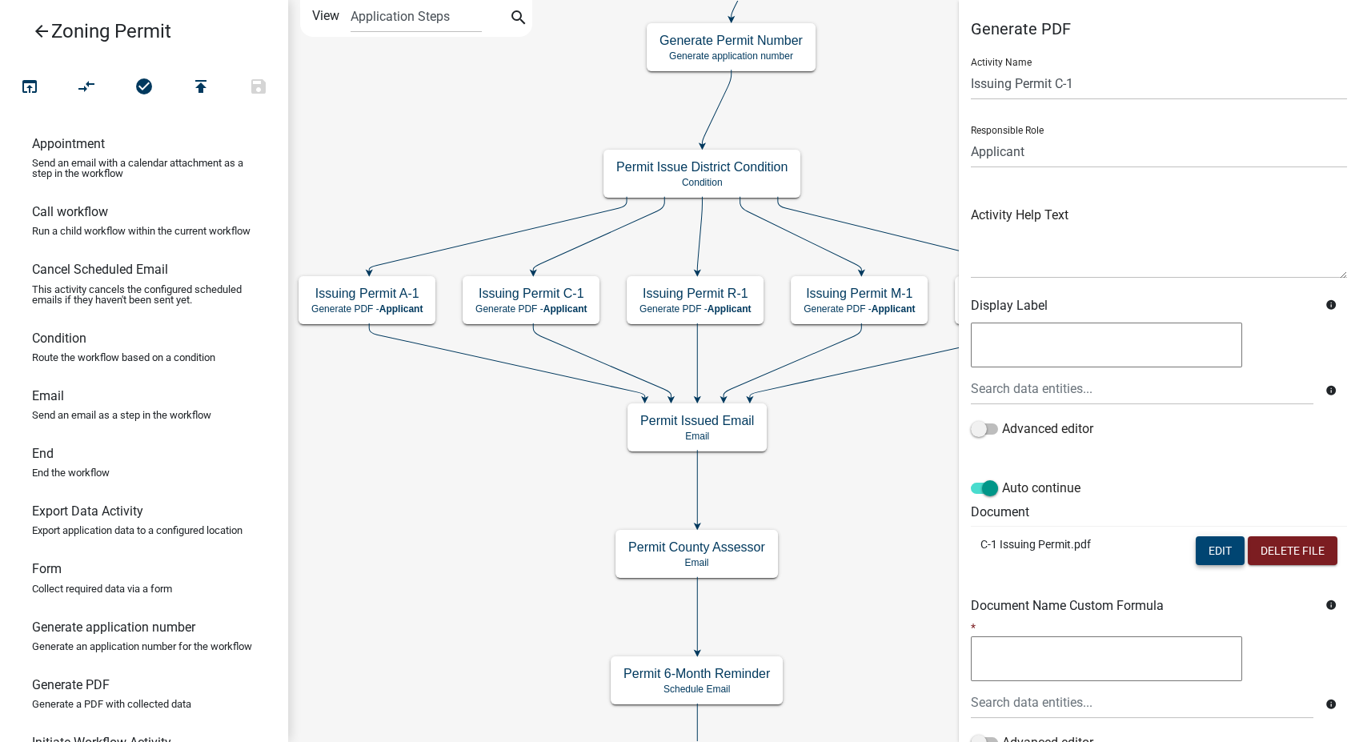
click at [1195, 551] on button "Edit" at bounding box center [1219, 550] width 49 height 29
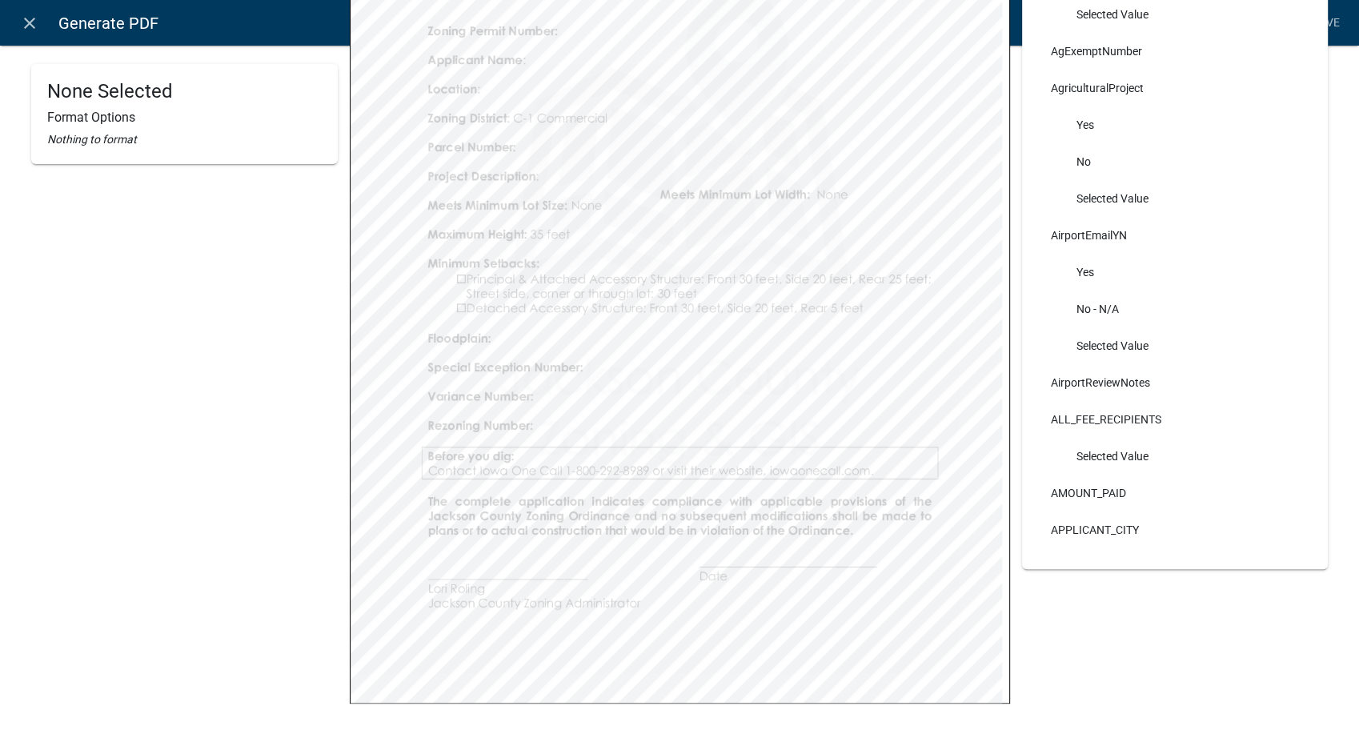
scroll to position [399, 0]
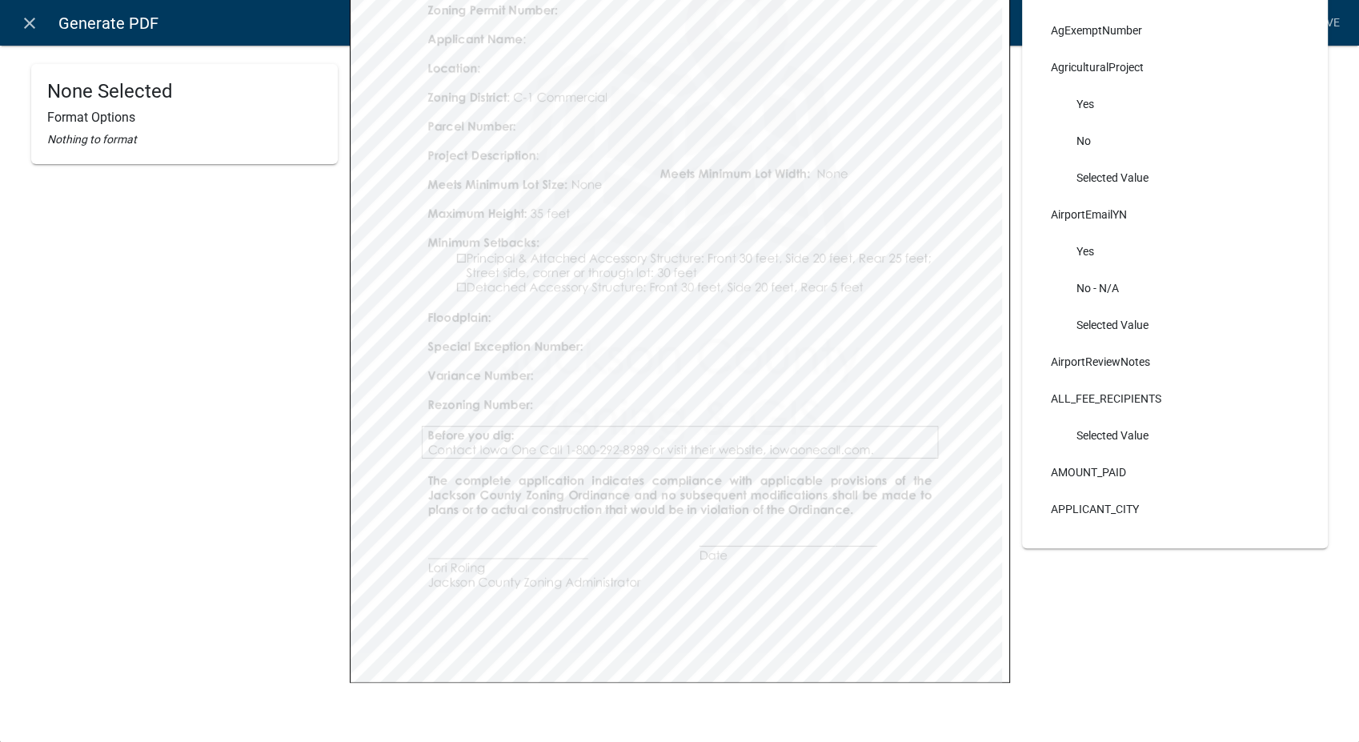
select select
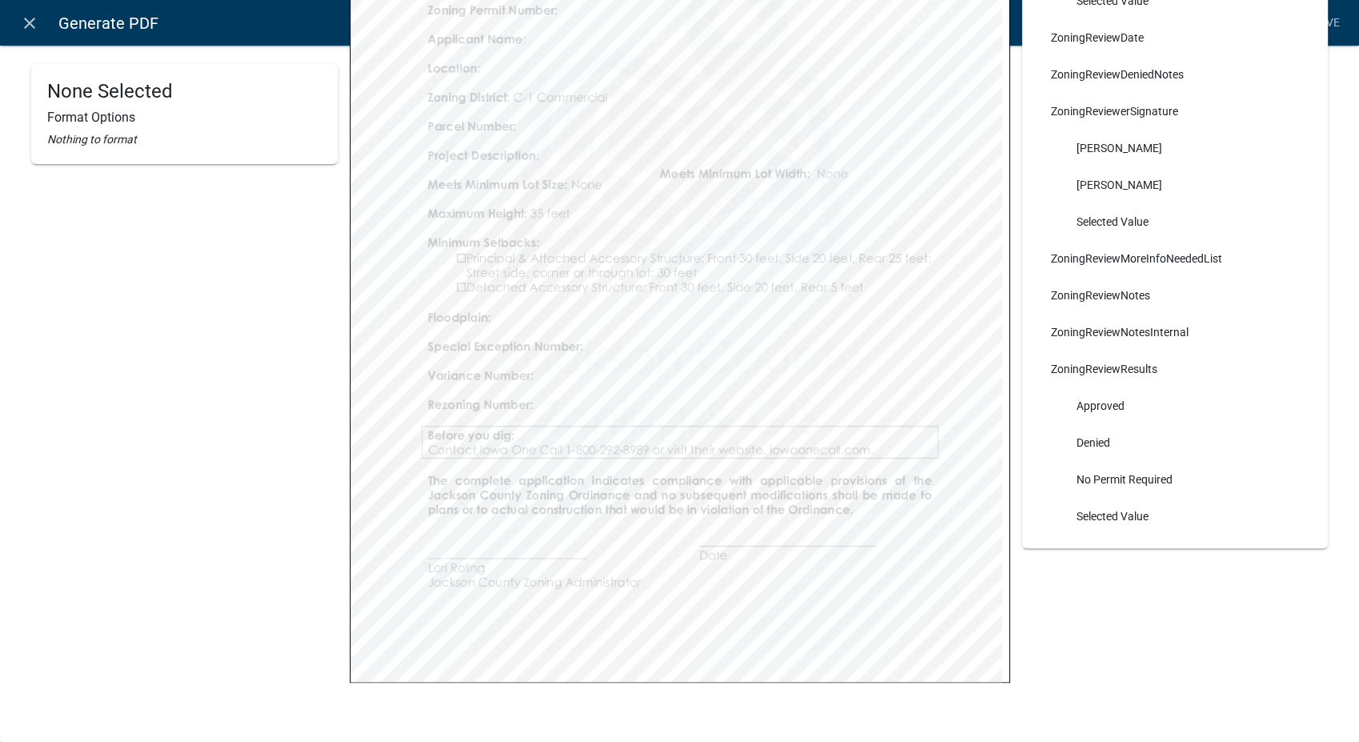
select select
click at [34, 21] on icon "close" at bounding box center [29, 23] width 19 height 19
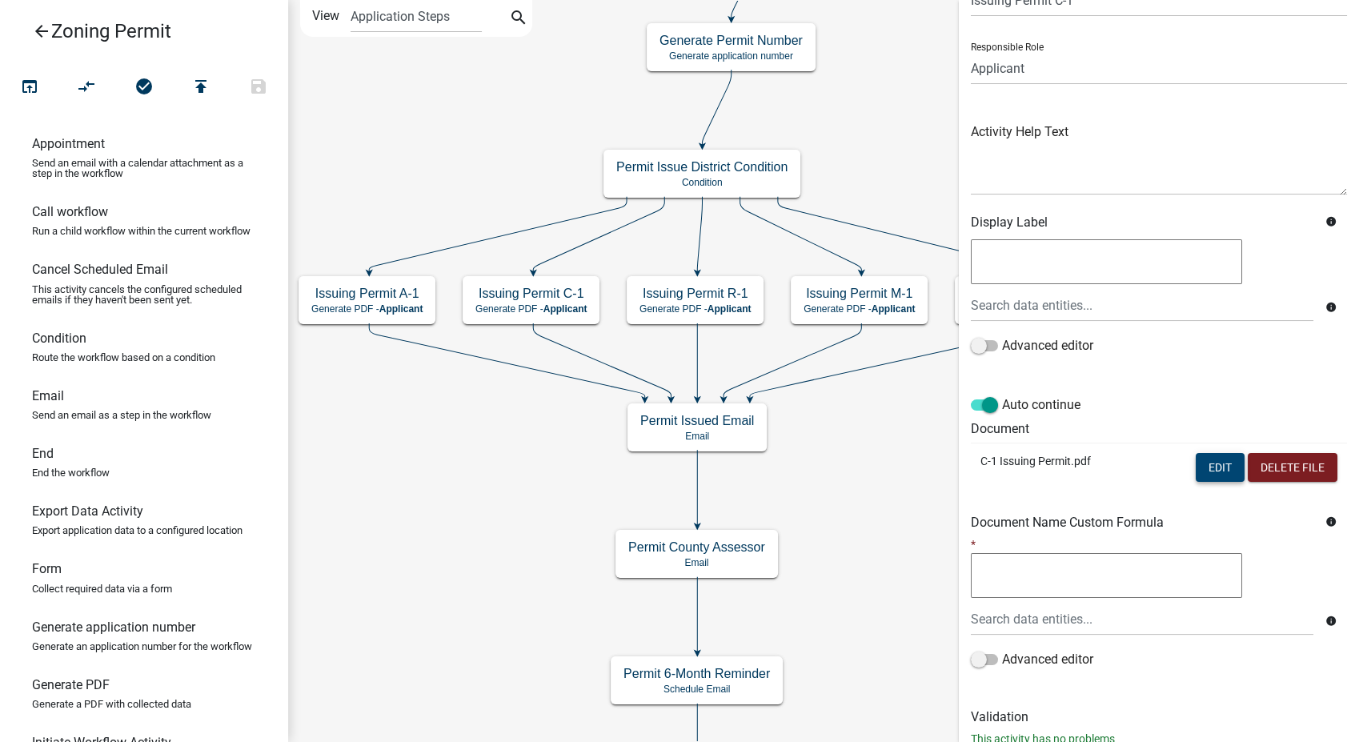
scroll to position [134, 0]
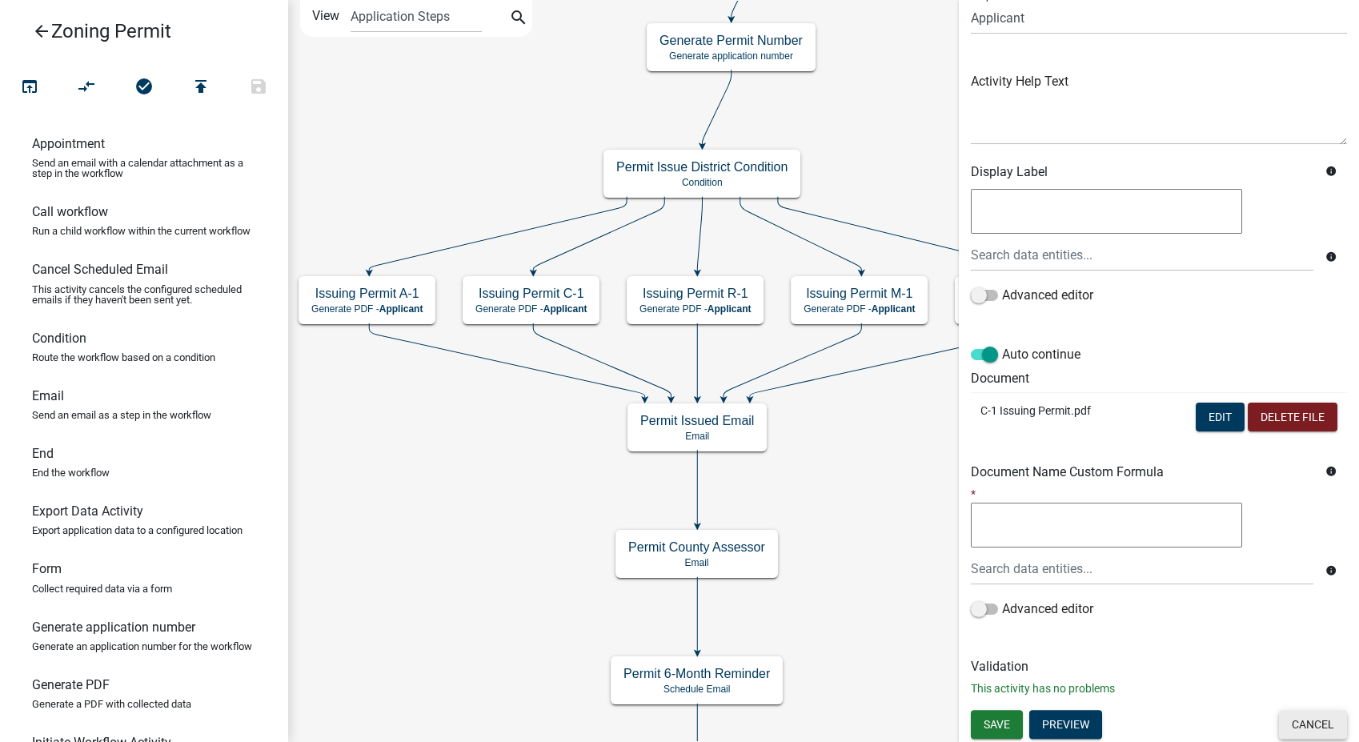
click at [1296, 731] on button "Cancel" at bounding box center [1313, 724] width 68 height 29
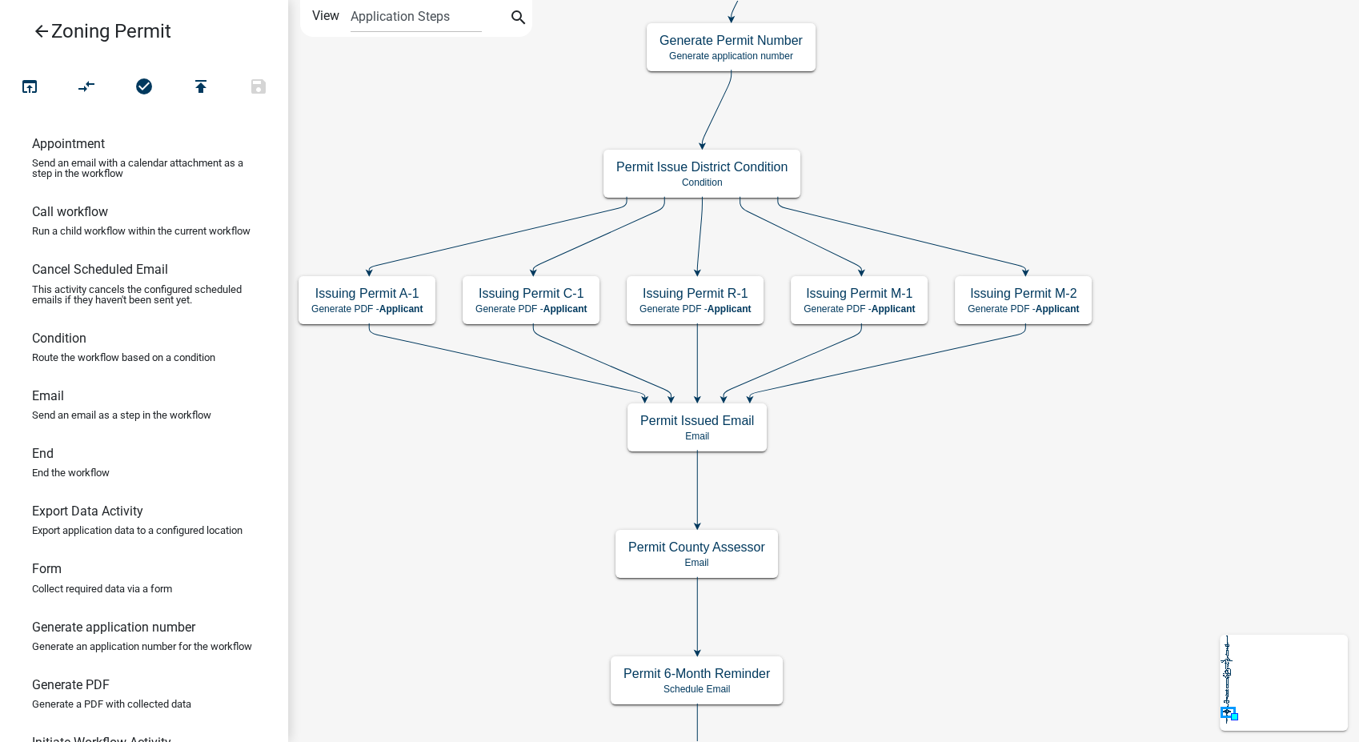
scroll to position [0, 0]
click at [354, 283] on div "Issuing Permit A-1 Generate PDF - Applicant" at bounding box center [366, 300] width 137 height 48
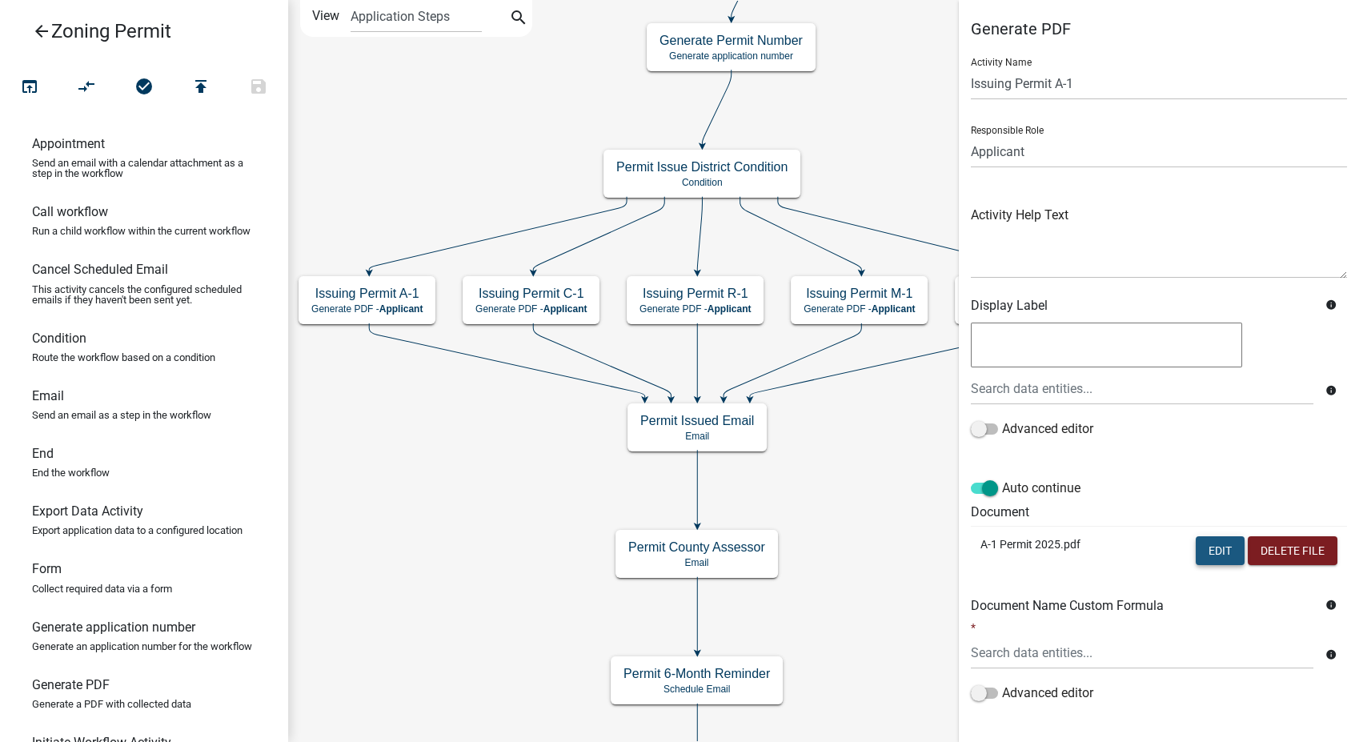
click at [1218, 542] on button "Edit" at bounding box center [1219, 550] width 49 height 29
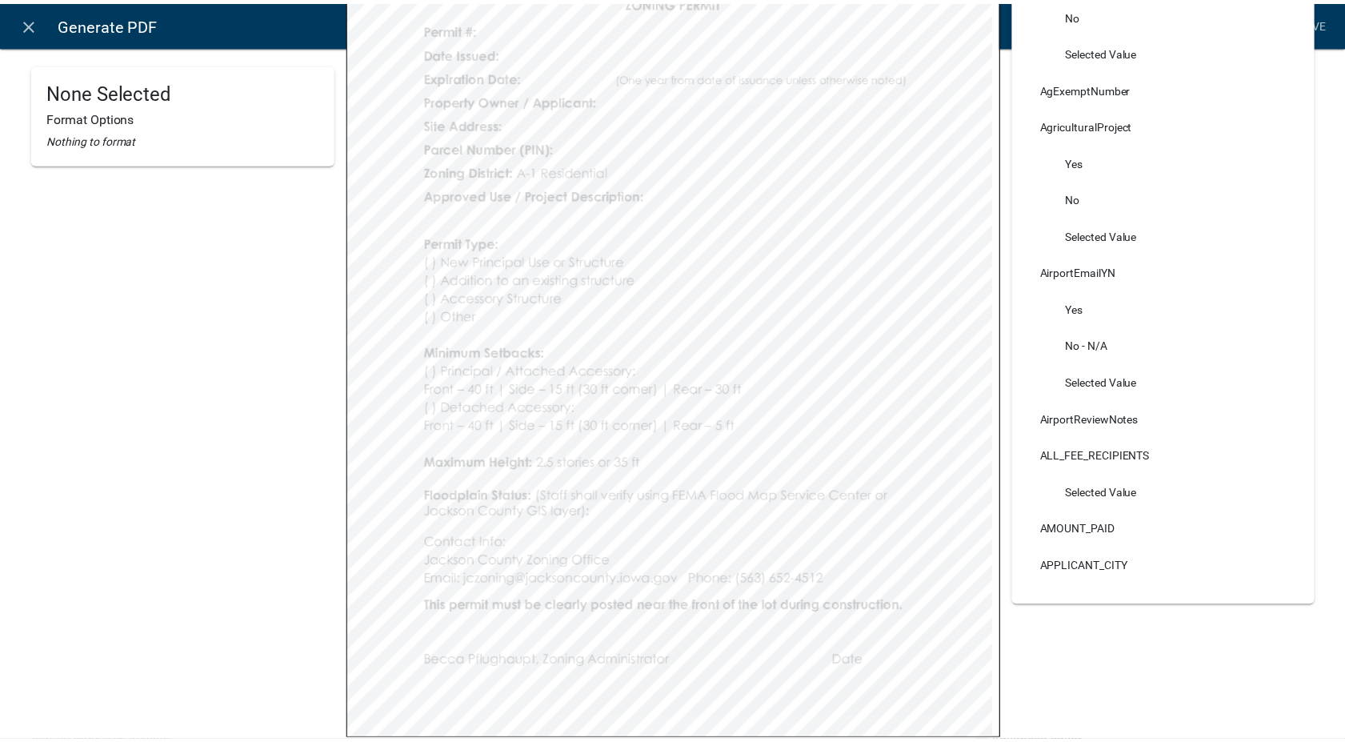
scroll to position [355, 0]
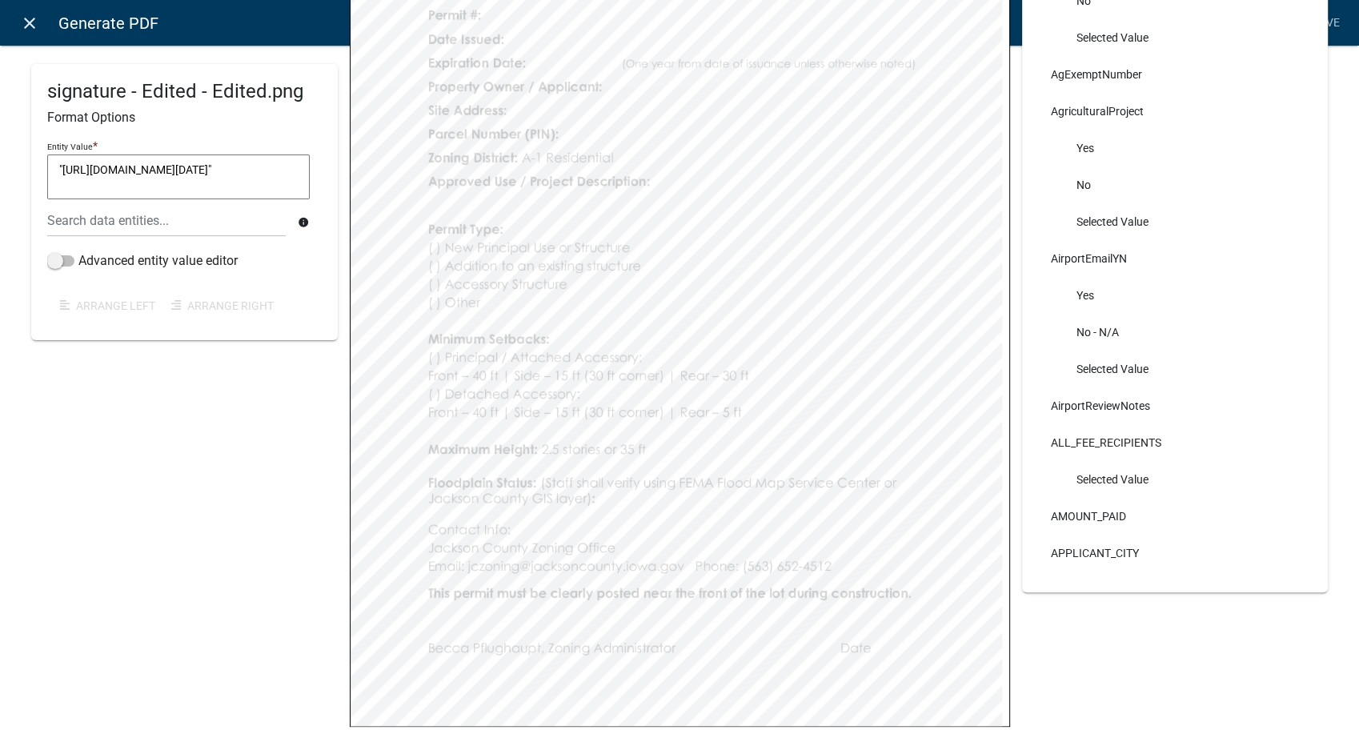
click at [29, 14] on icon "close" at bounding box center [29, 23] width 19 height 19
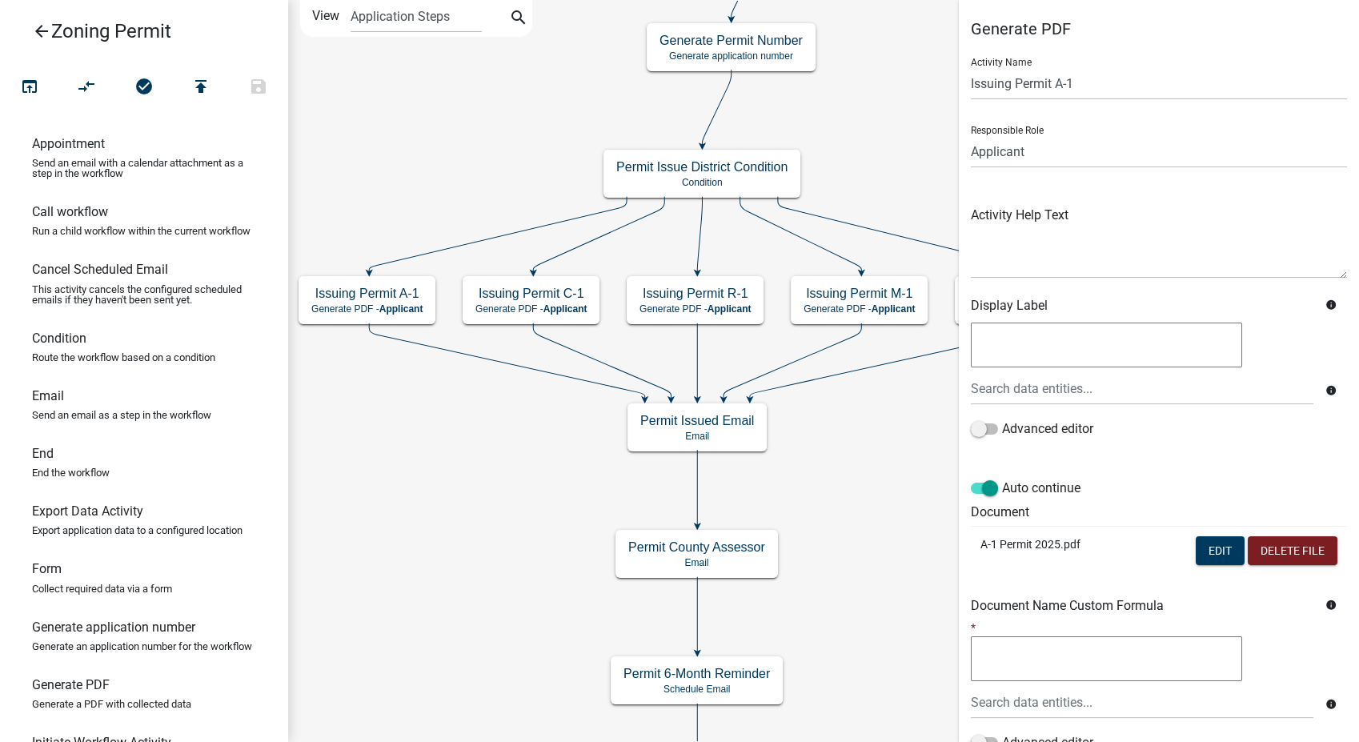
click at [46, 23] on icon "arrow_back" at bounding box center [41, 33] width 19 height 22
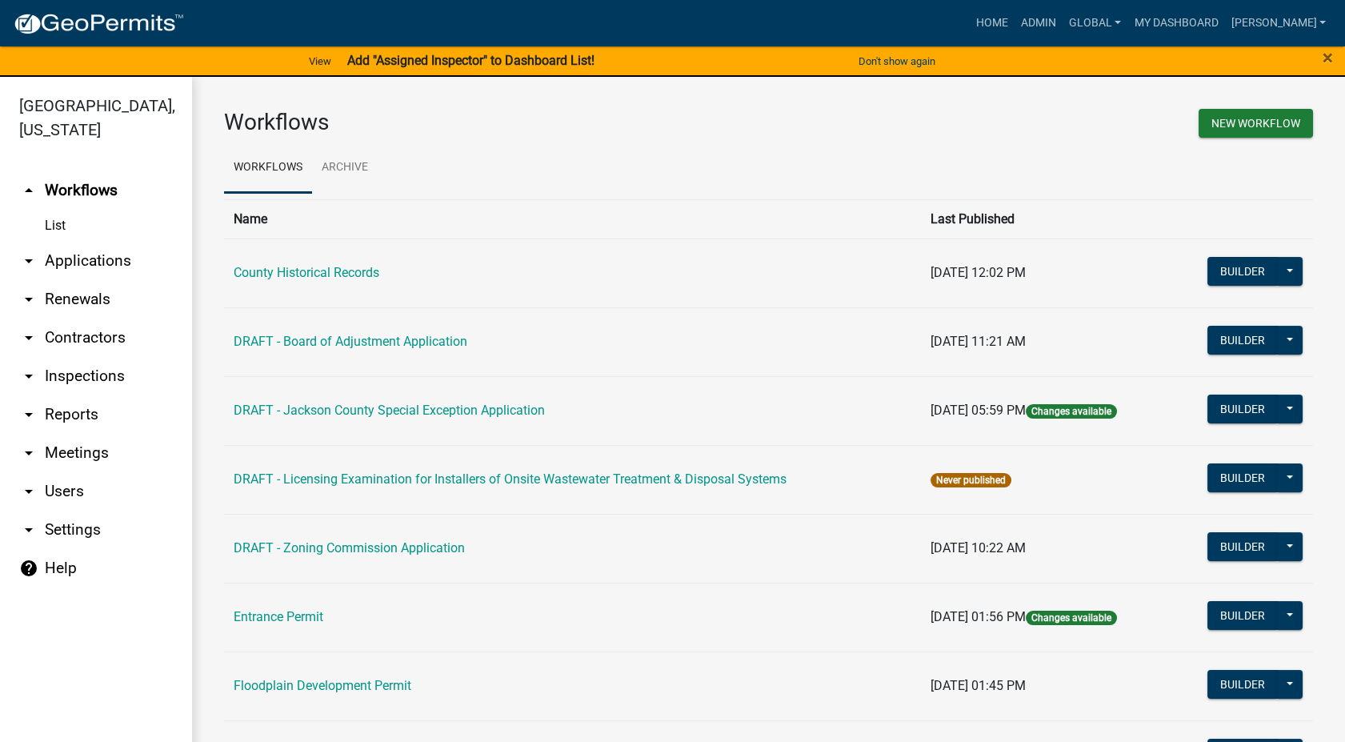
click at [68, 511] on link "arrow_drop_down Settings" at bounding box center [96, 530] width 192 height 38
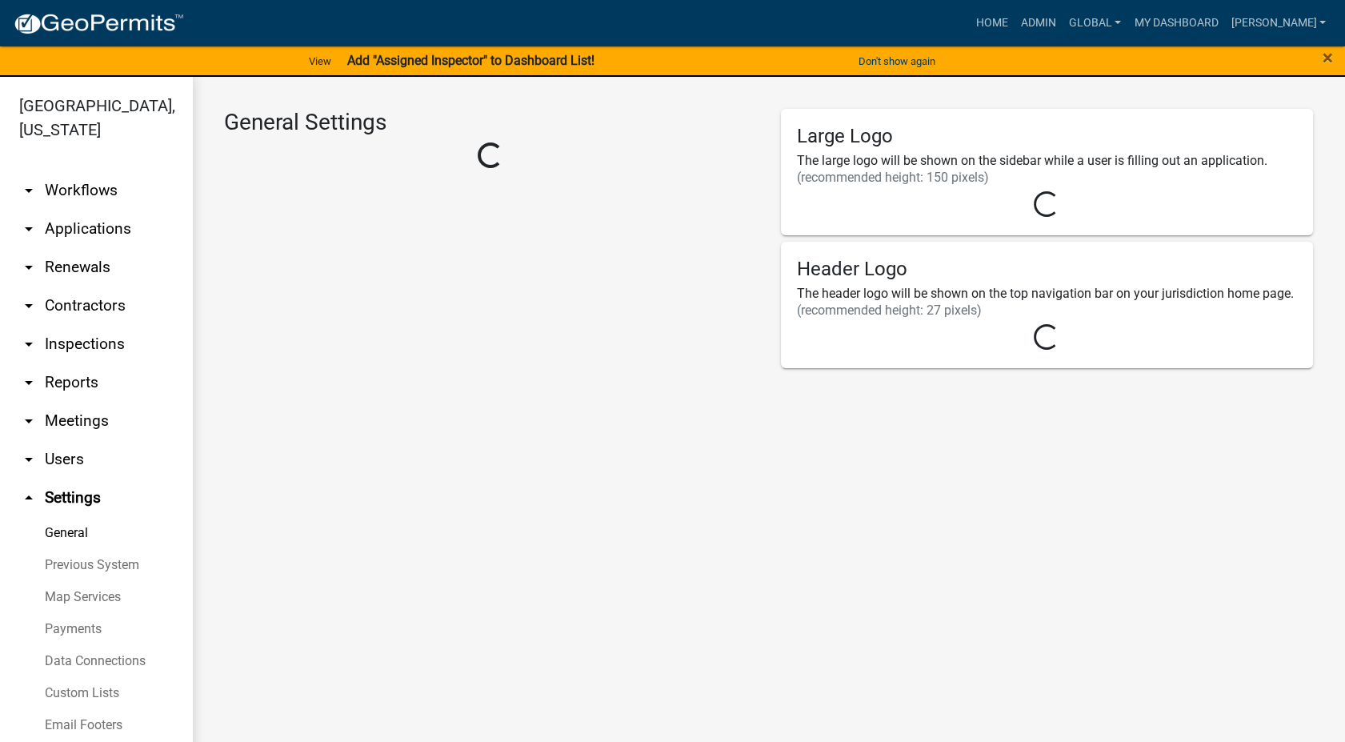
select select "4e6239ca-378a-4524-a1df-e9807819813a"
select select "IA"
select select "Central Standard Time"
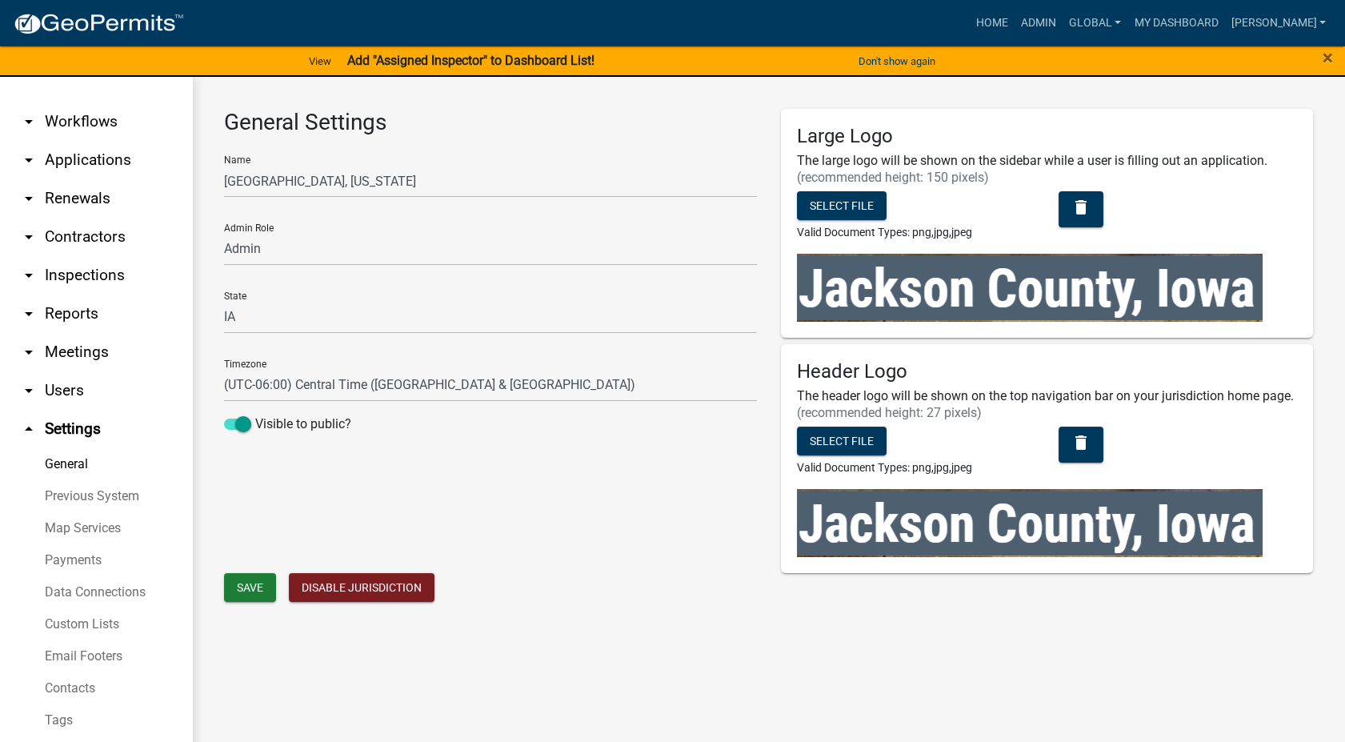
scroll to position [121, 0]
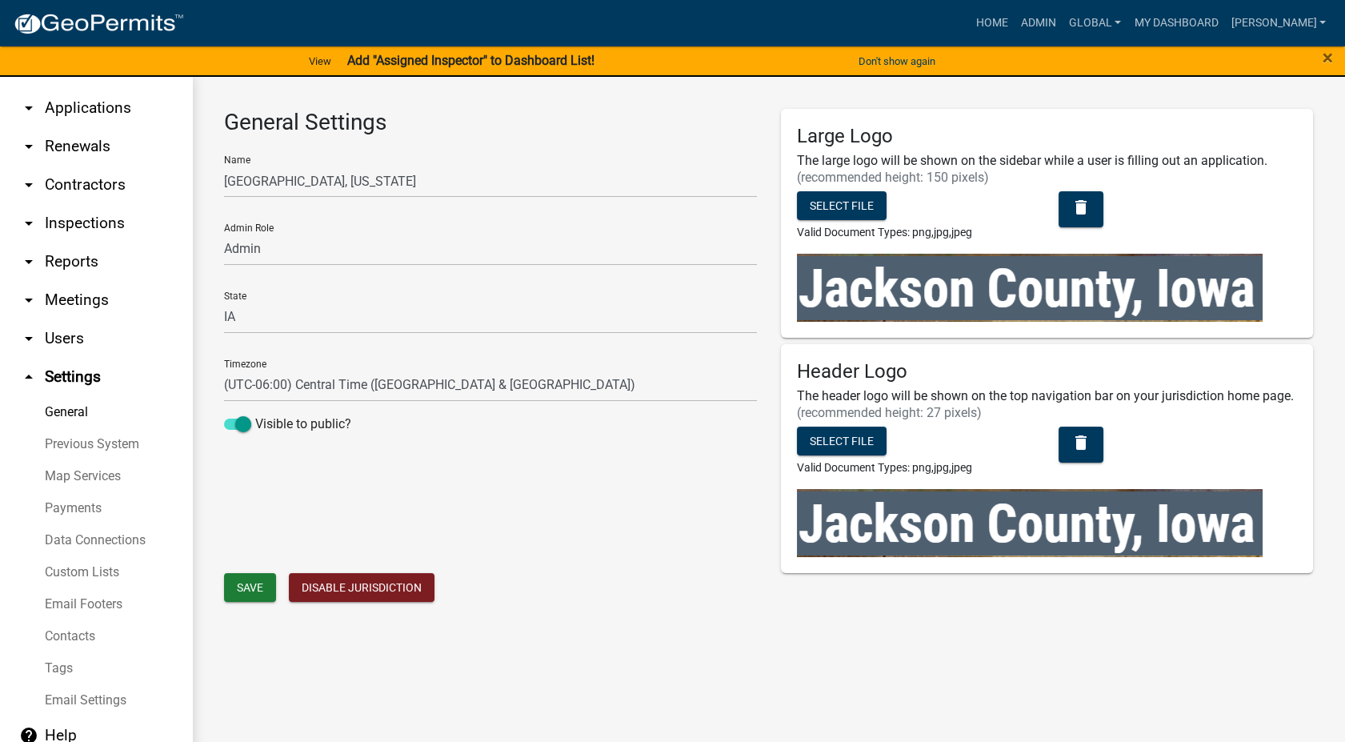
click at [64, 569] on link "Custom Lists" at bounding box center [96, 572] width 192 height 32
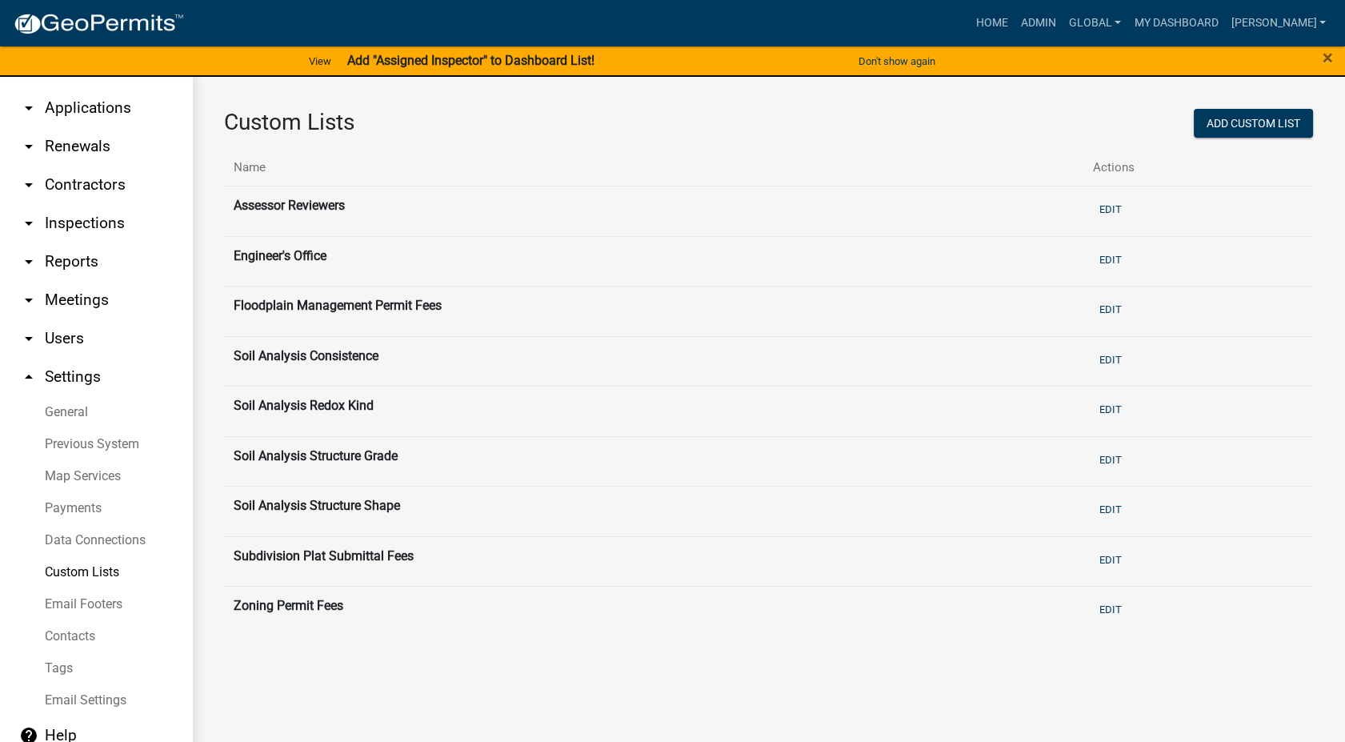
click at [30, 374] on icon "arrow_drop_up" at bounding box center [28, 376] width 19 height 19
select select "IA"
select select "Central Standard Time"
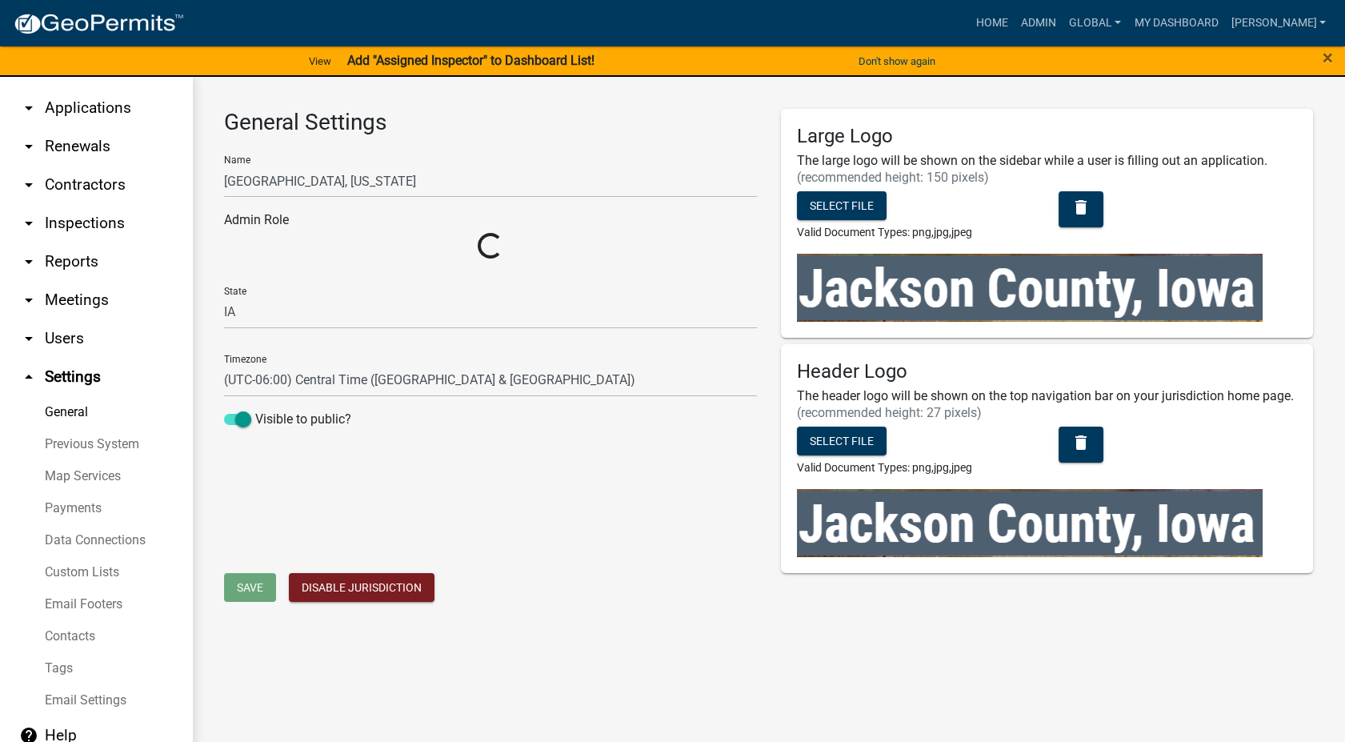
select select "4e6239ca-378a-4524-a1df-e9807819813a"
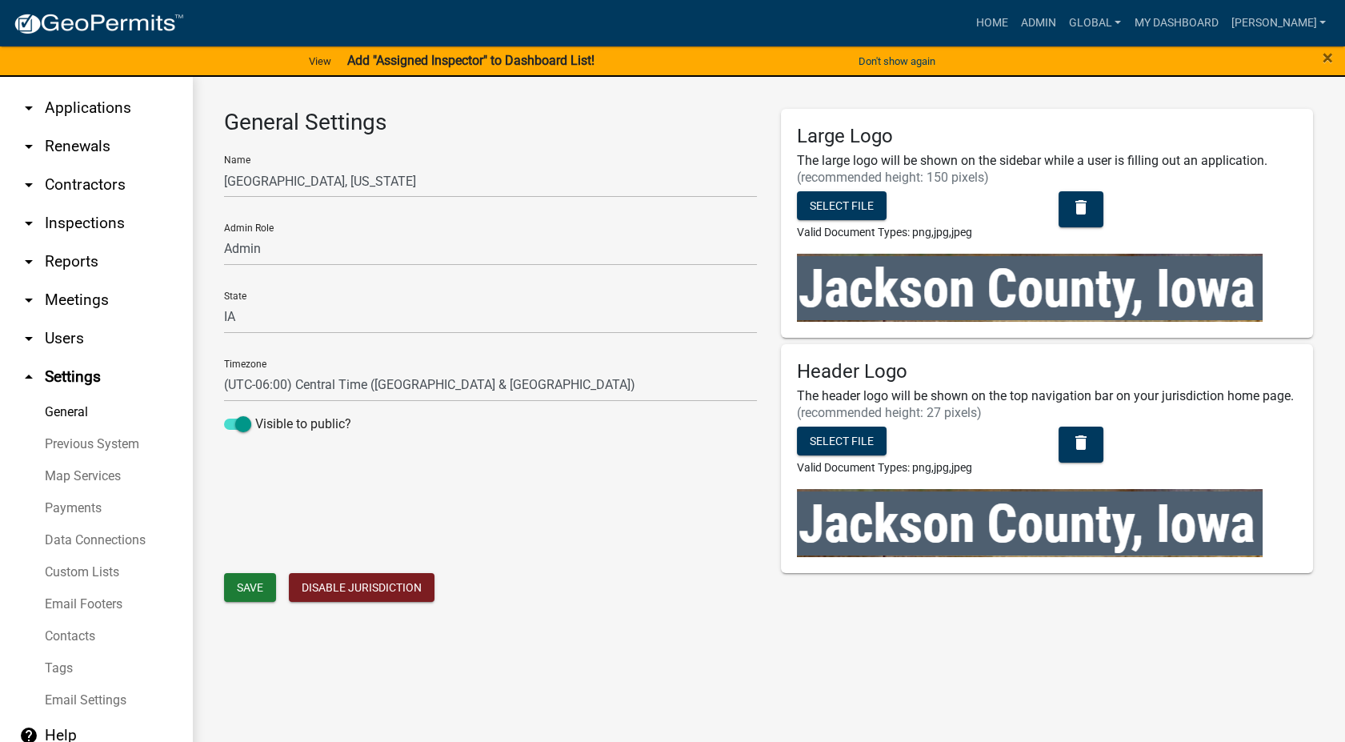
click at [58, 338] on link "arrow_drop_down Users" at bounding box center [96, 338] width 192 height 38
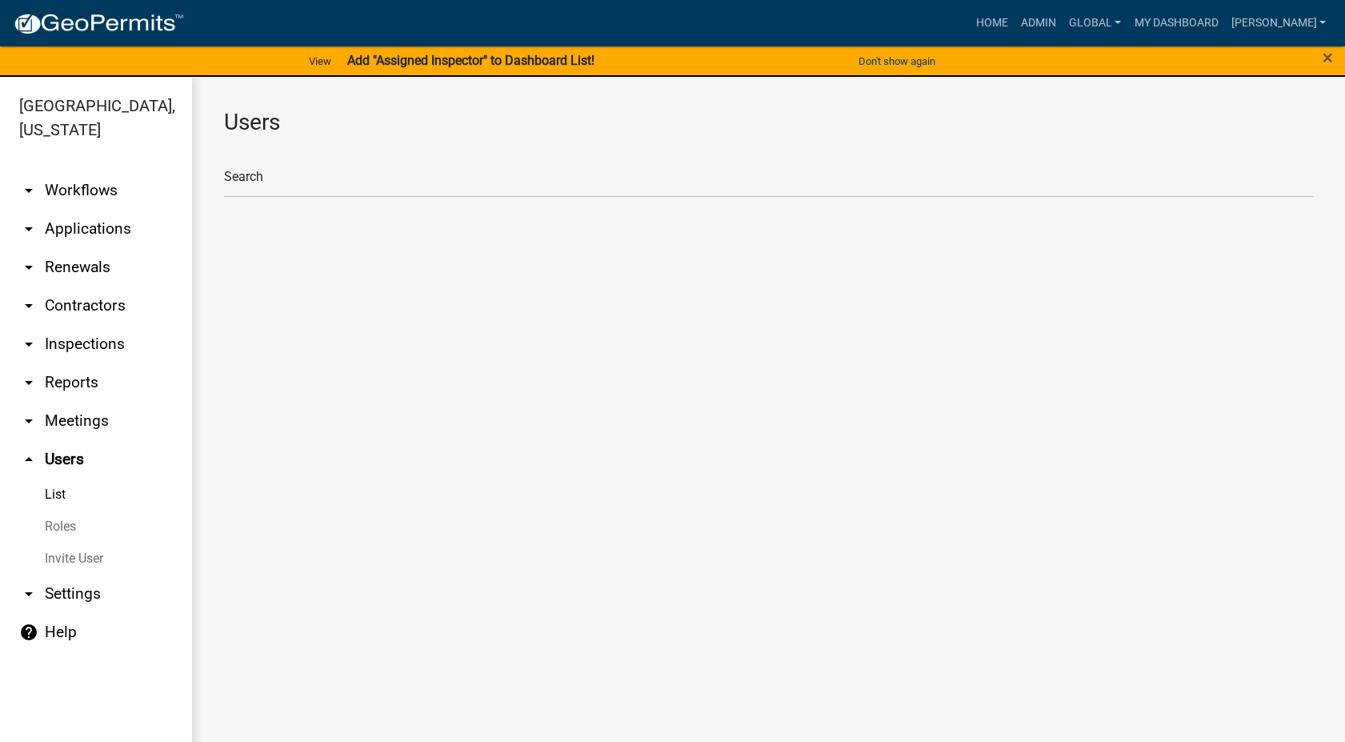
click at [80, 511] on link "Roles" at bounding box center [96, 527] width 192 height 32
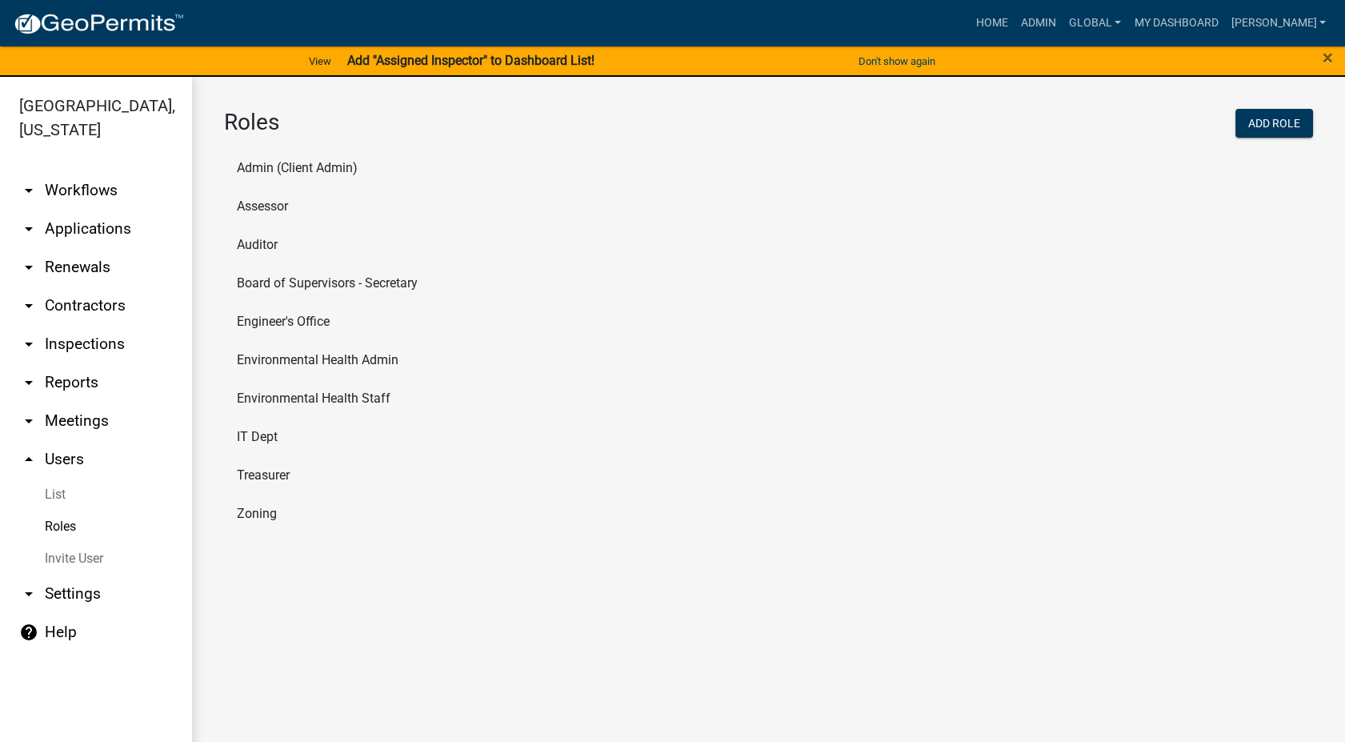
click at [258, 517] on li "Zoning" at bounding box center [768, 514] width 1089 height 38
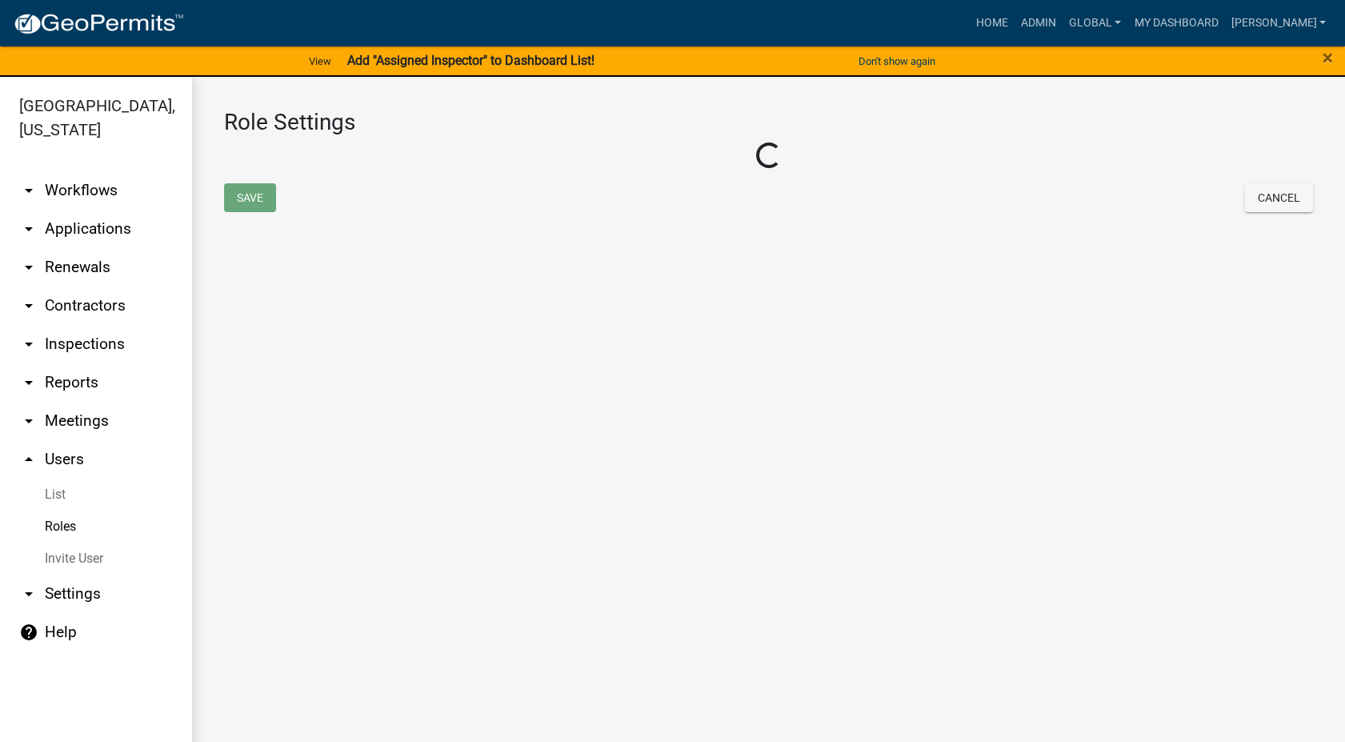
select select "5: purple"
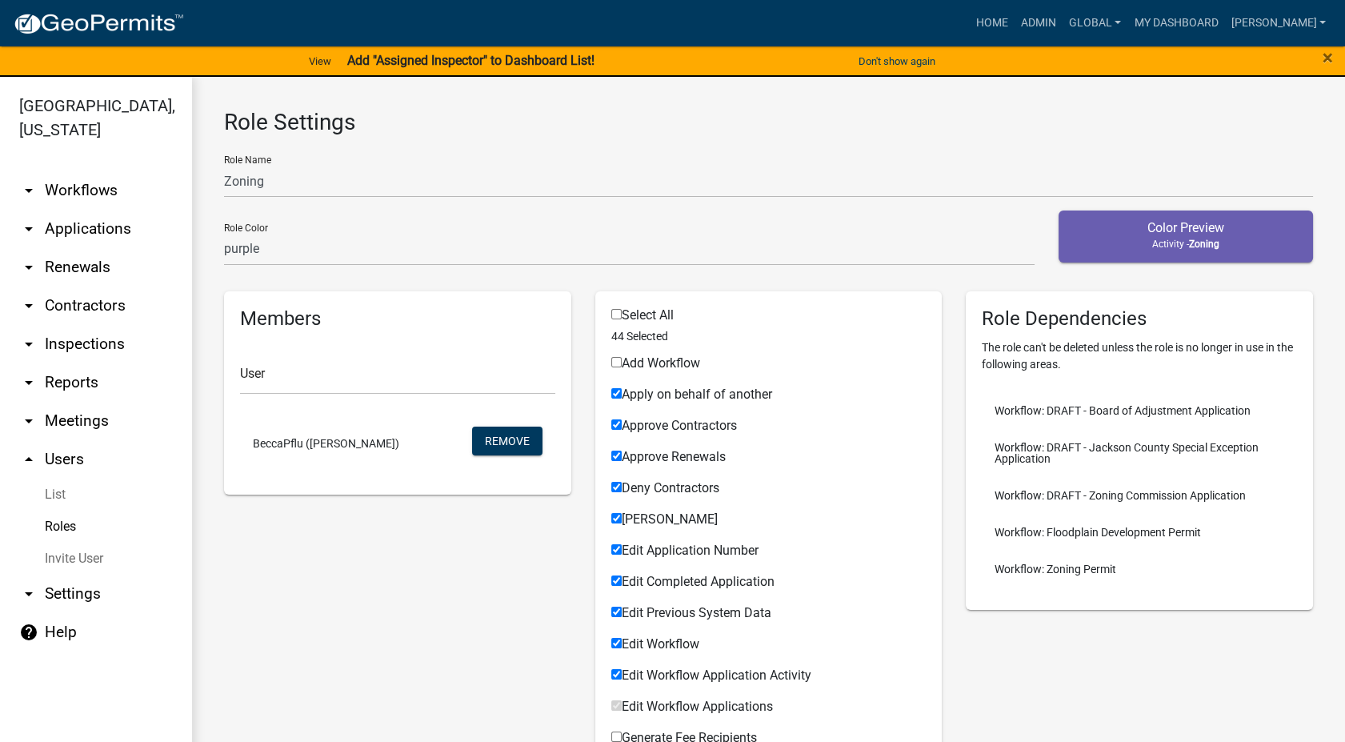
click at [90, 171] on link "arrow_drop_down Workflows" at bounding box center [96, 190] width 192 height 38
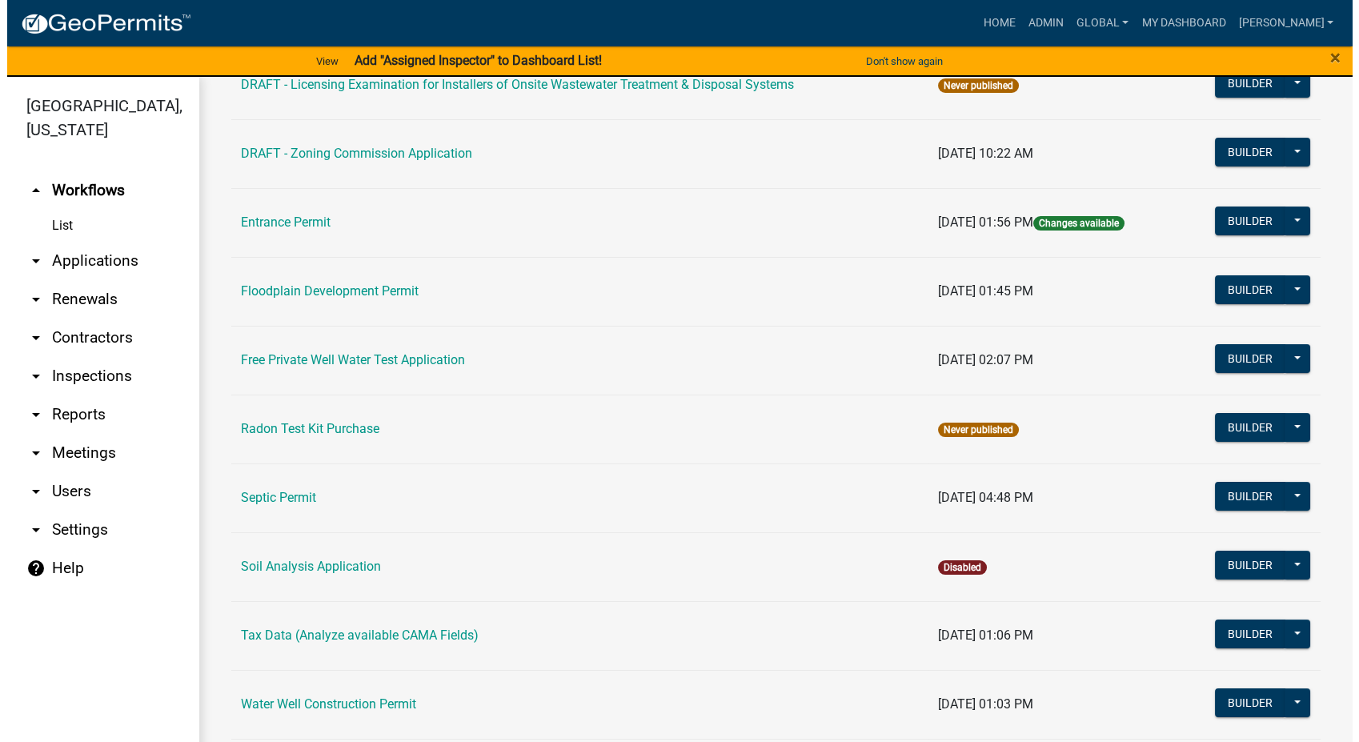
scroll to position [483, 0]
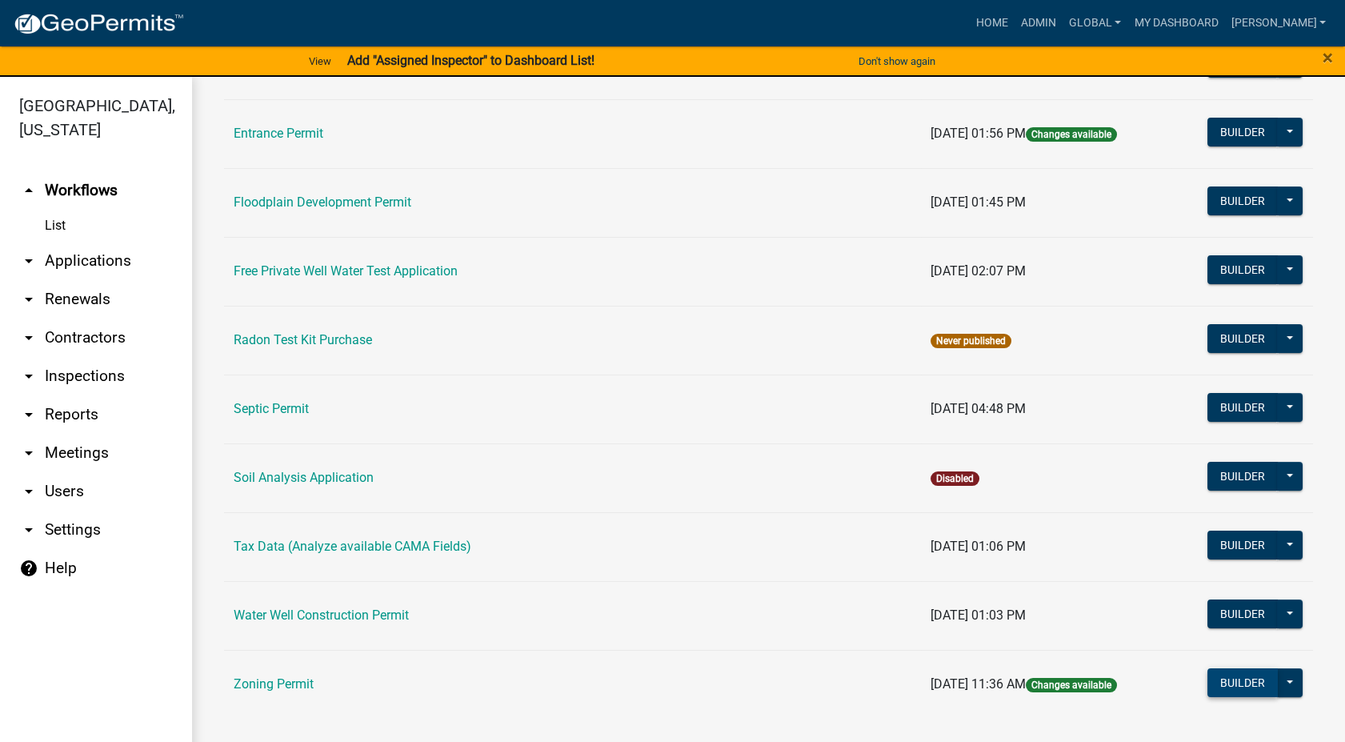
click at [1216, 679] on button "Builder" at bounding box center [1242, 682] width 70 height 29
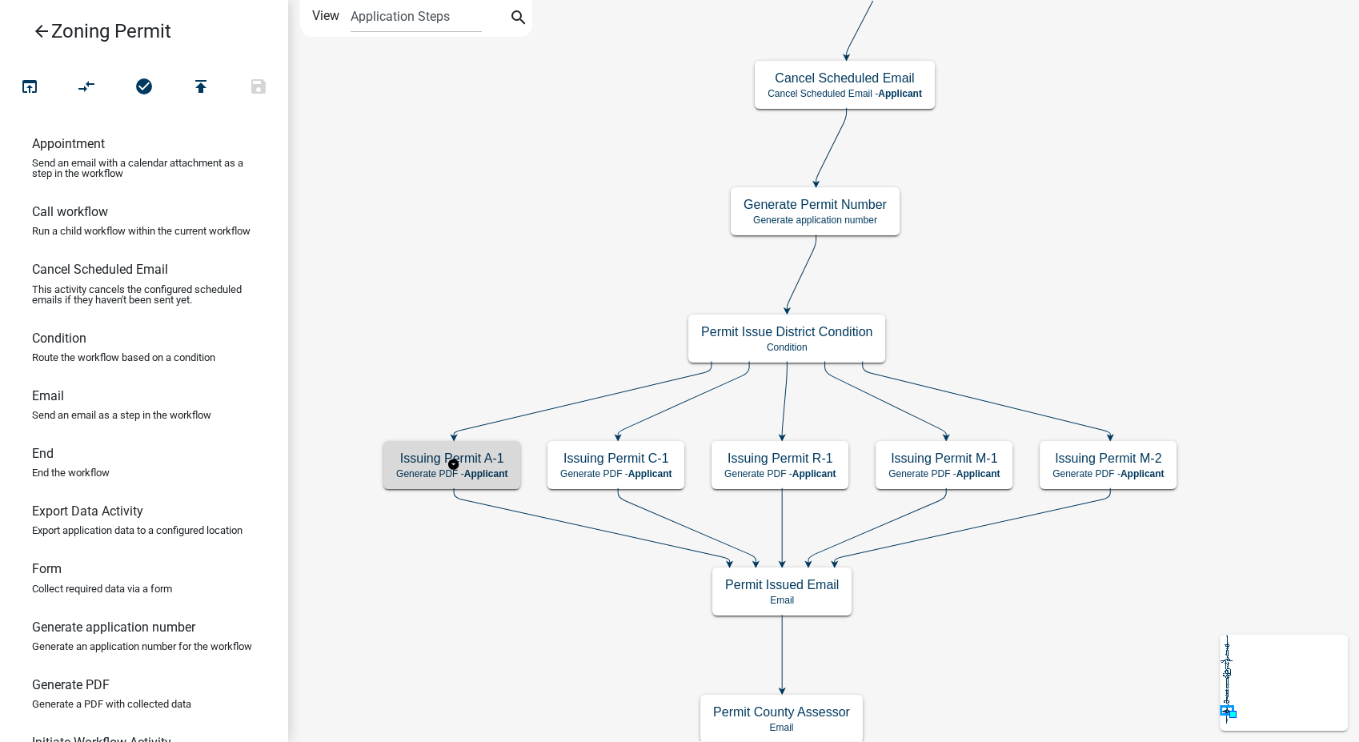
click at [407, 483] on div "Issuing Permit A-1 Generate PDF - Applicant" at bounding box center [451, 465] width 137 height 48
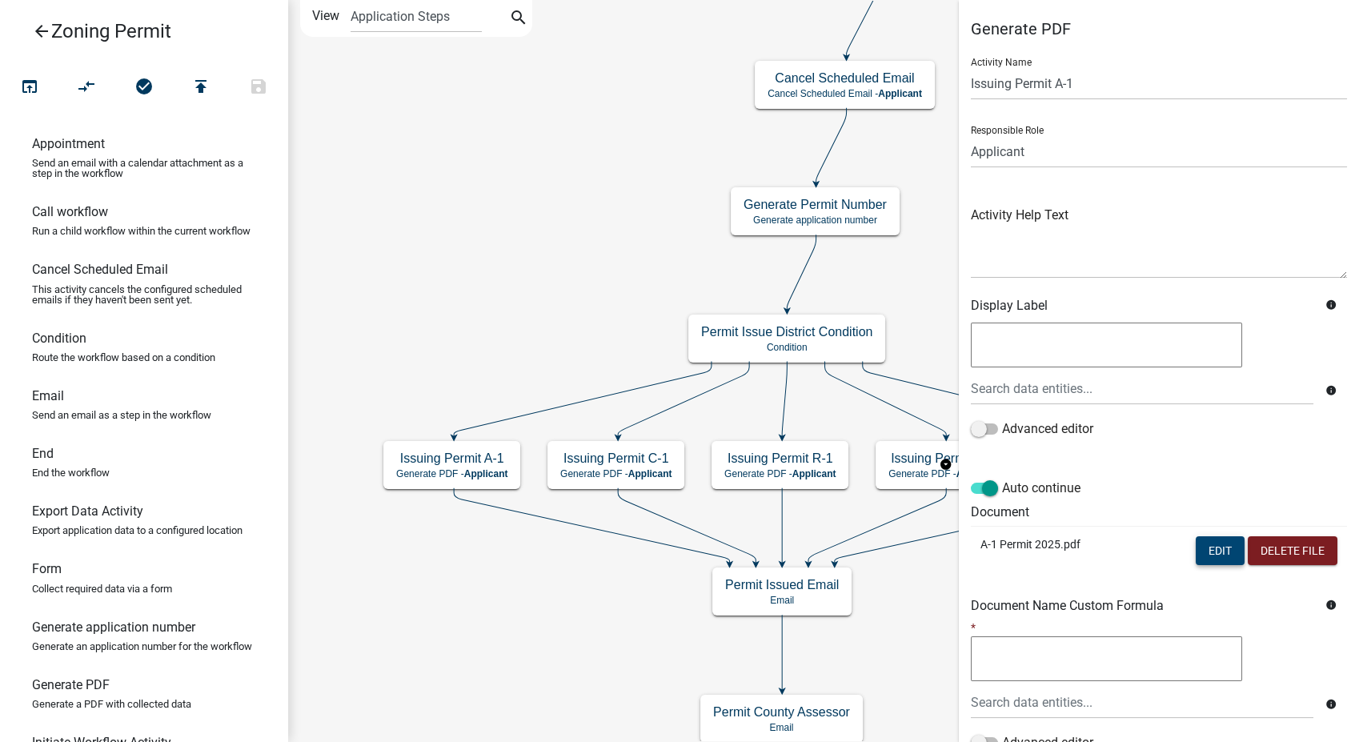
click at [1195, 541] on button "Edit" at bounding box center [1219, 550] width 49 height 29
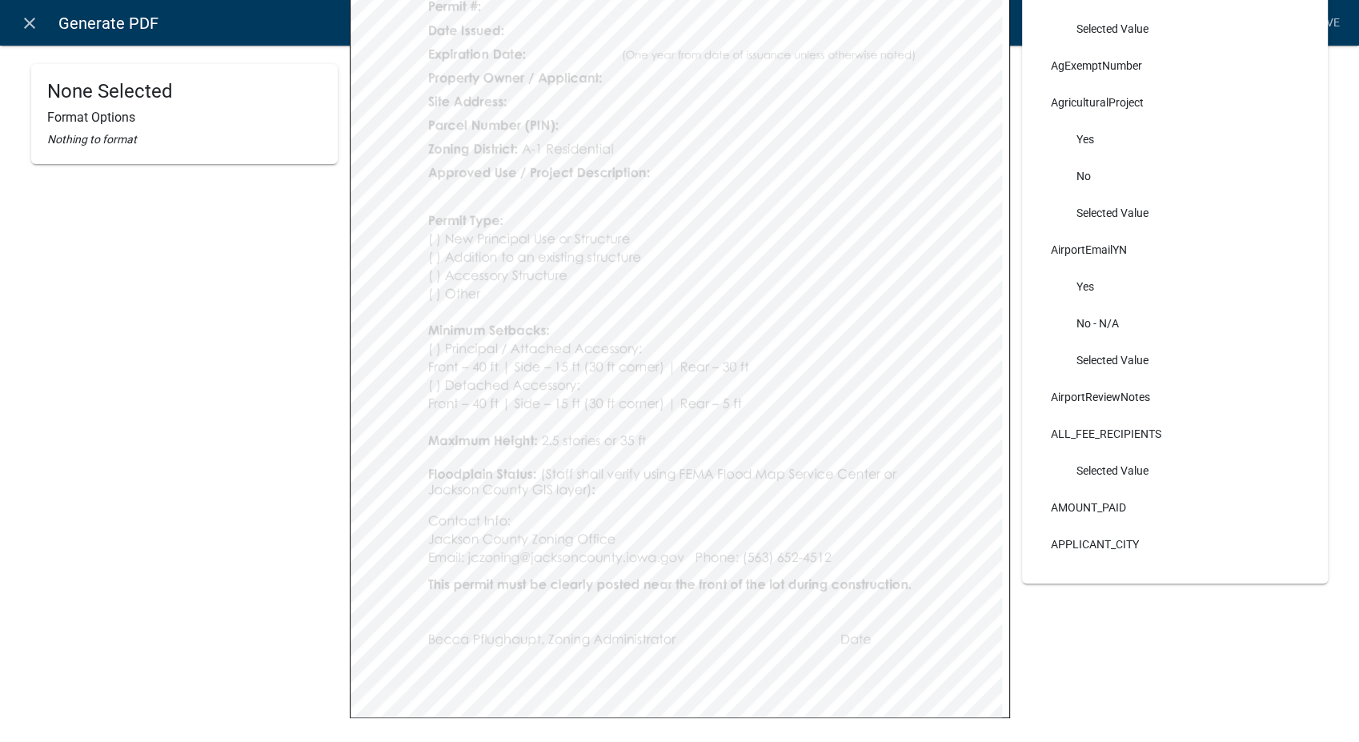
scroll to position [399, 0]
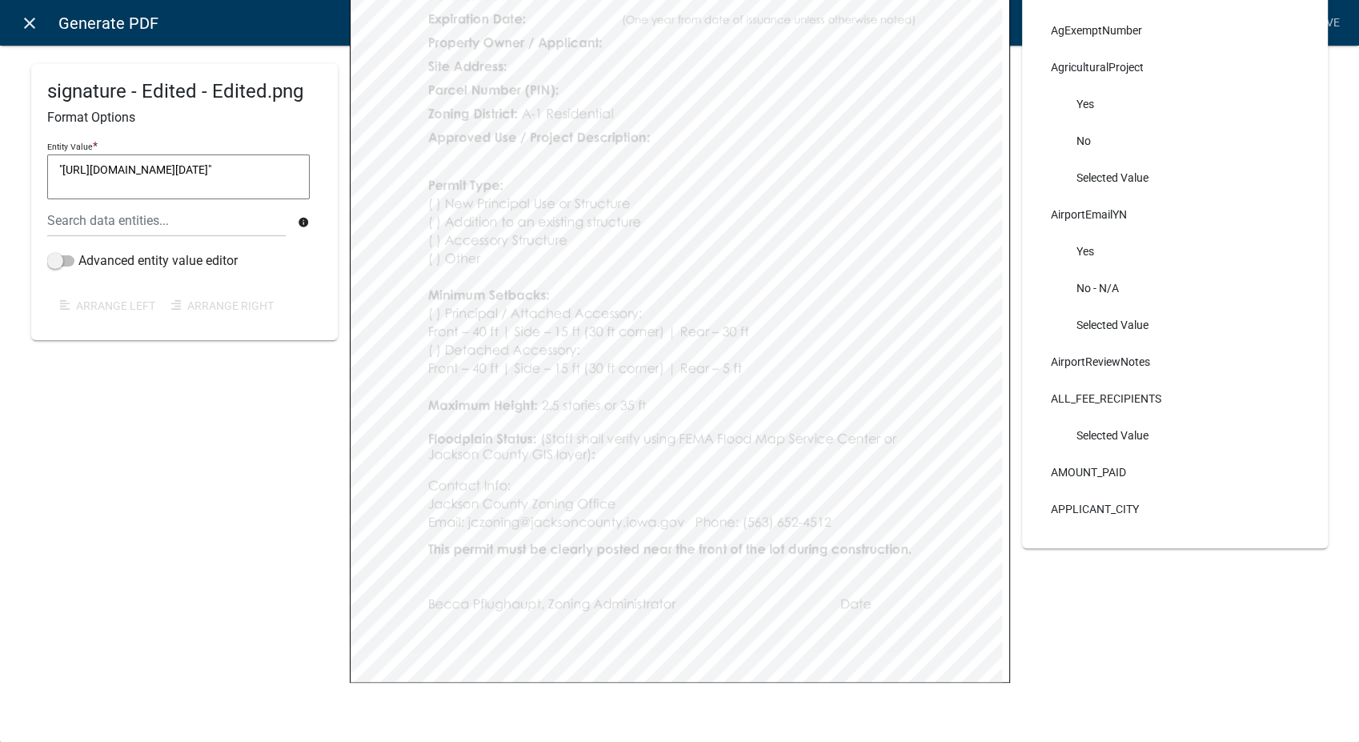
click at [28, 23] on icon "close" at bounding box center [29, 23] width 19 height 19
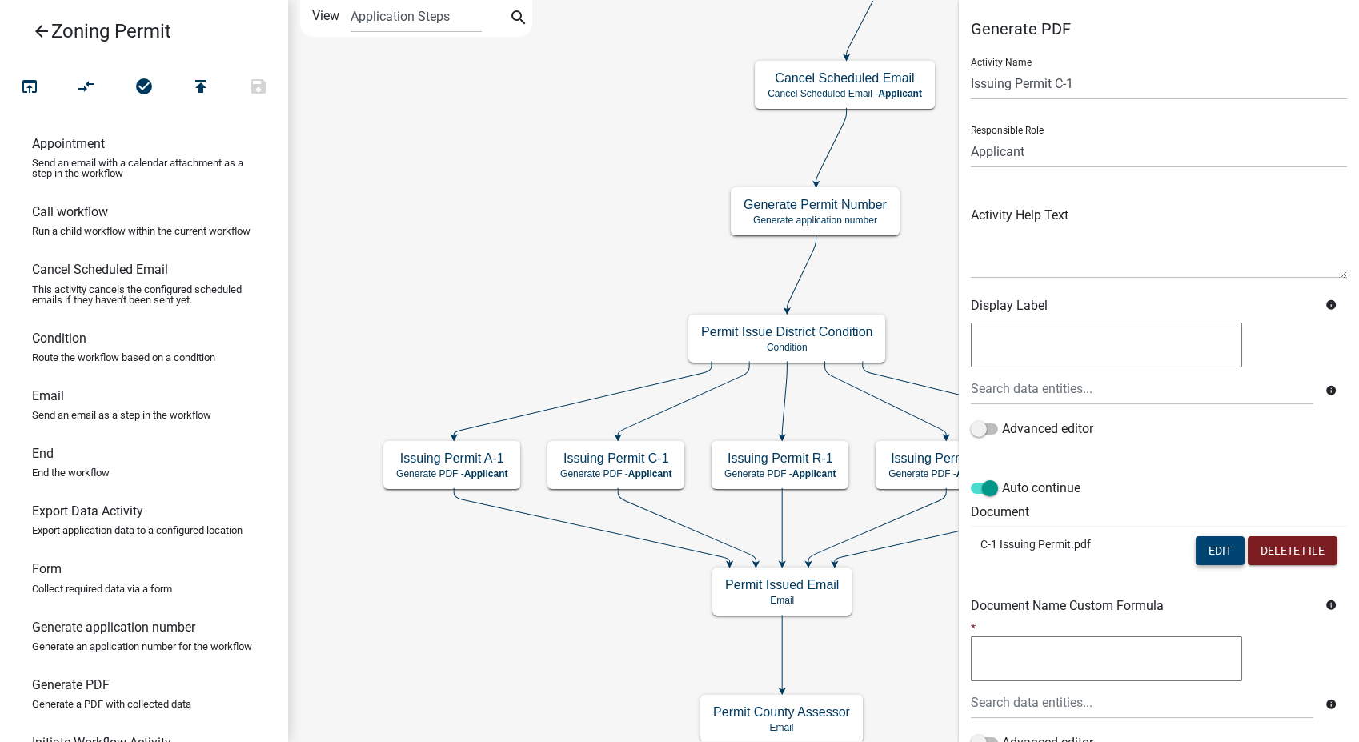
click at [1197, 559] on button "Edit" at bounding box center [1219, 550] width 49 height 29
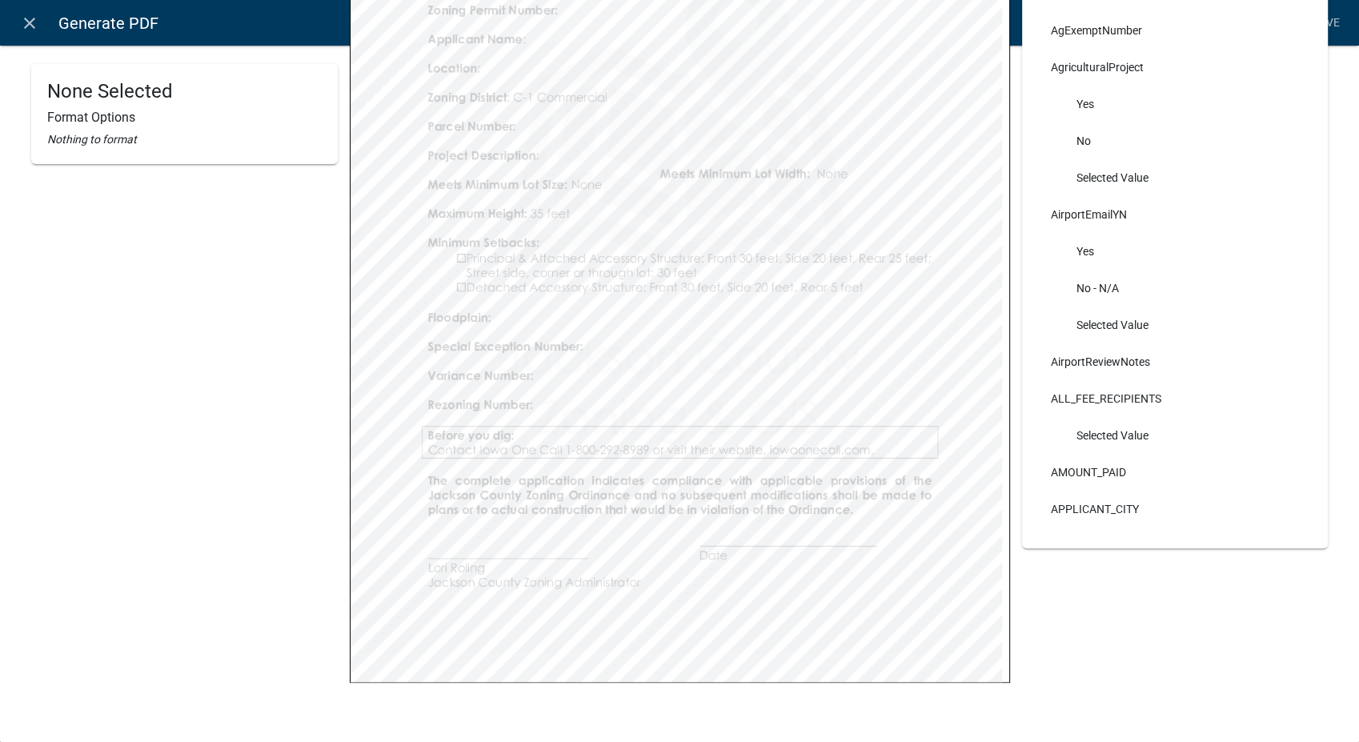
select select
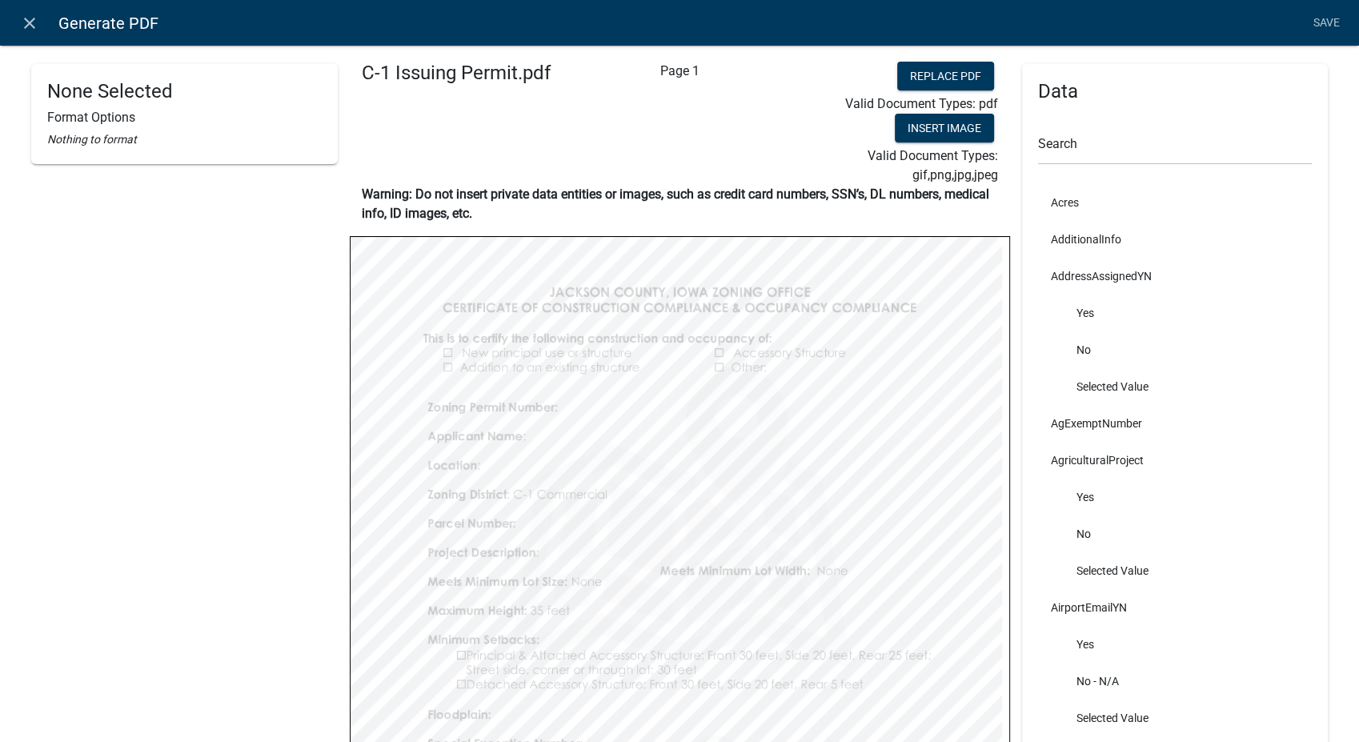
scroll to position [0, 0]
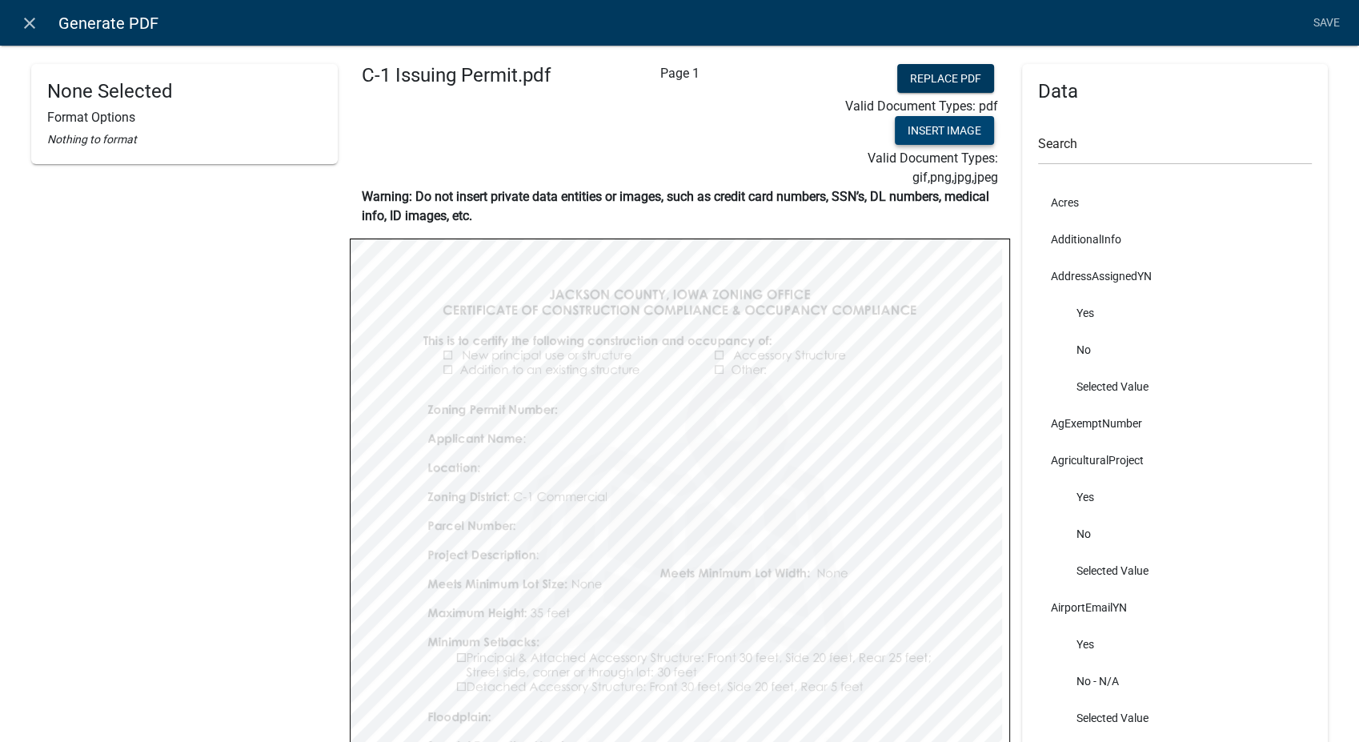
click at [913, 134] on button "Insert Image" at bounding box center [944, 130] width 99 height 29
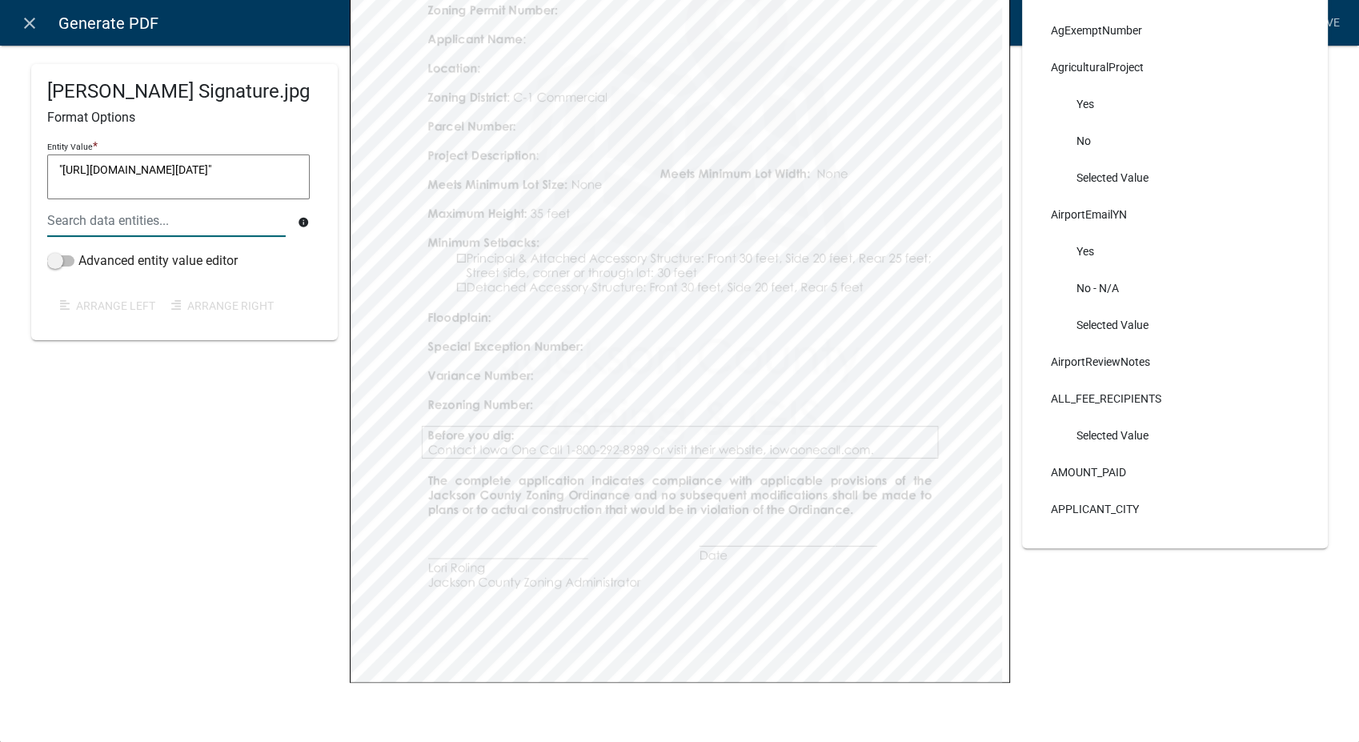
drag, startPoint x: 218, startPoint y: 182, endPoint x: 54, endPoint y: 154, distance: 166.4
click at [54, 154] on textarea ""[URL][DOMAIN_NAME][DATE]"" at bounding box center [178, 176] width 262 height 45
paste textarea "[ { "value": { "activity": { "routing": [ { "$id": "1", "targetId": "2c5eedc7-5…"
drag, startPoint x: 93, startPoint y: 179, endPoint x: 58, endPoint y: 143, distance: 49.8
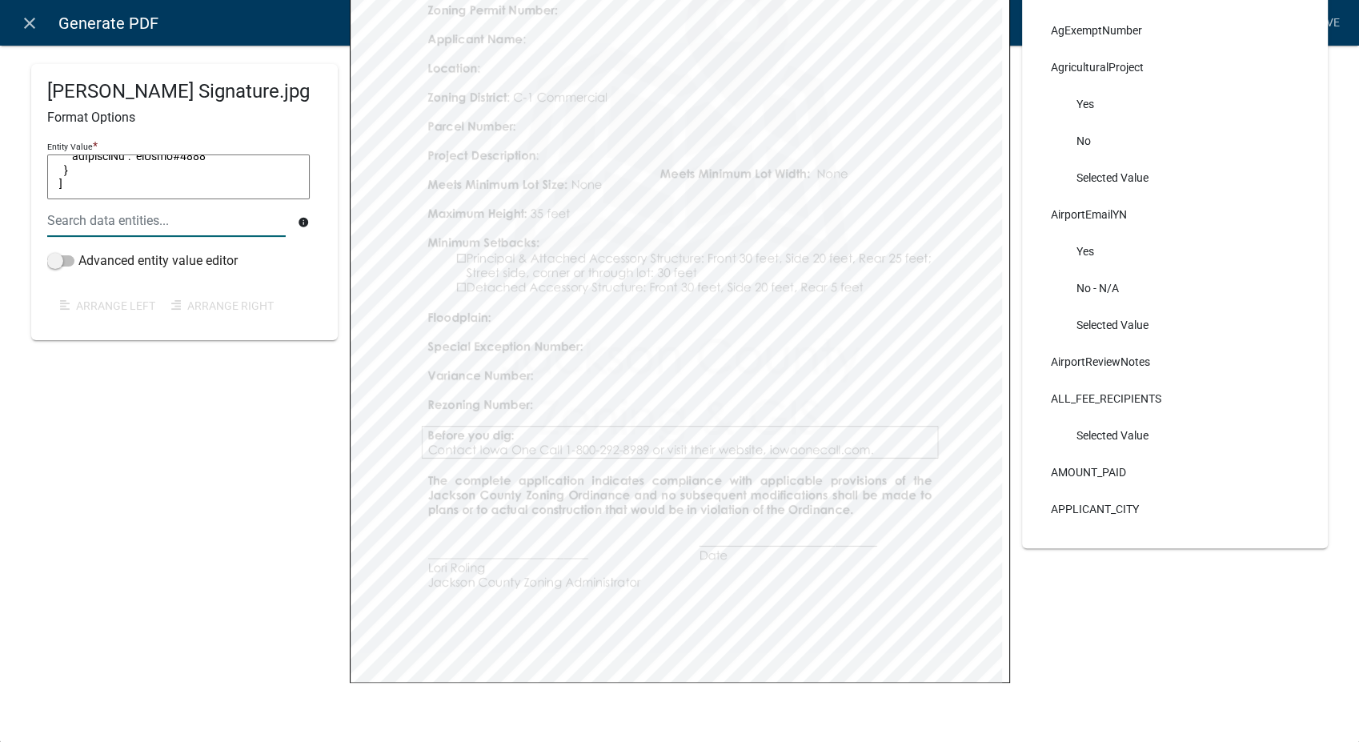
click at [58, 143] on div "Entity Value * [ { "value": { "activity": { "routing": [ { "$id": "1", "targetI…" at bounding box center [178, 171] width 262 height 66
type textarea "[ { "value": { "activity": { "routing": [ { "$id": "1", "targetId": "2c5eedc7-5…"
click at [23, 17] on icon "close" at bounding box center [29, 23] width 19 height 19
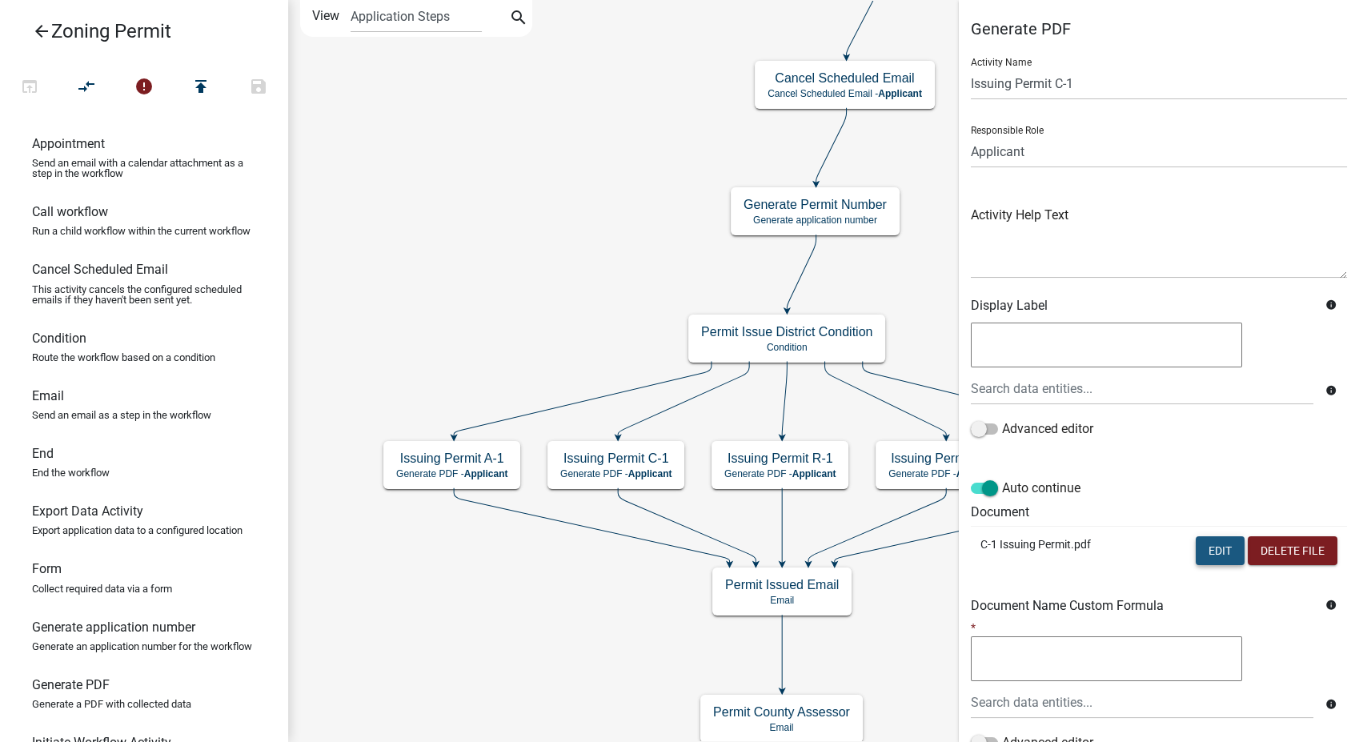
click at [1197, 553] on button "Edit" at bounding box center [1219, 550] width 49 height 29
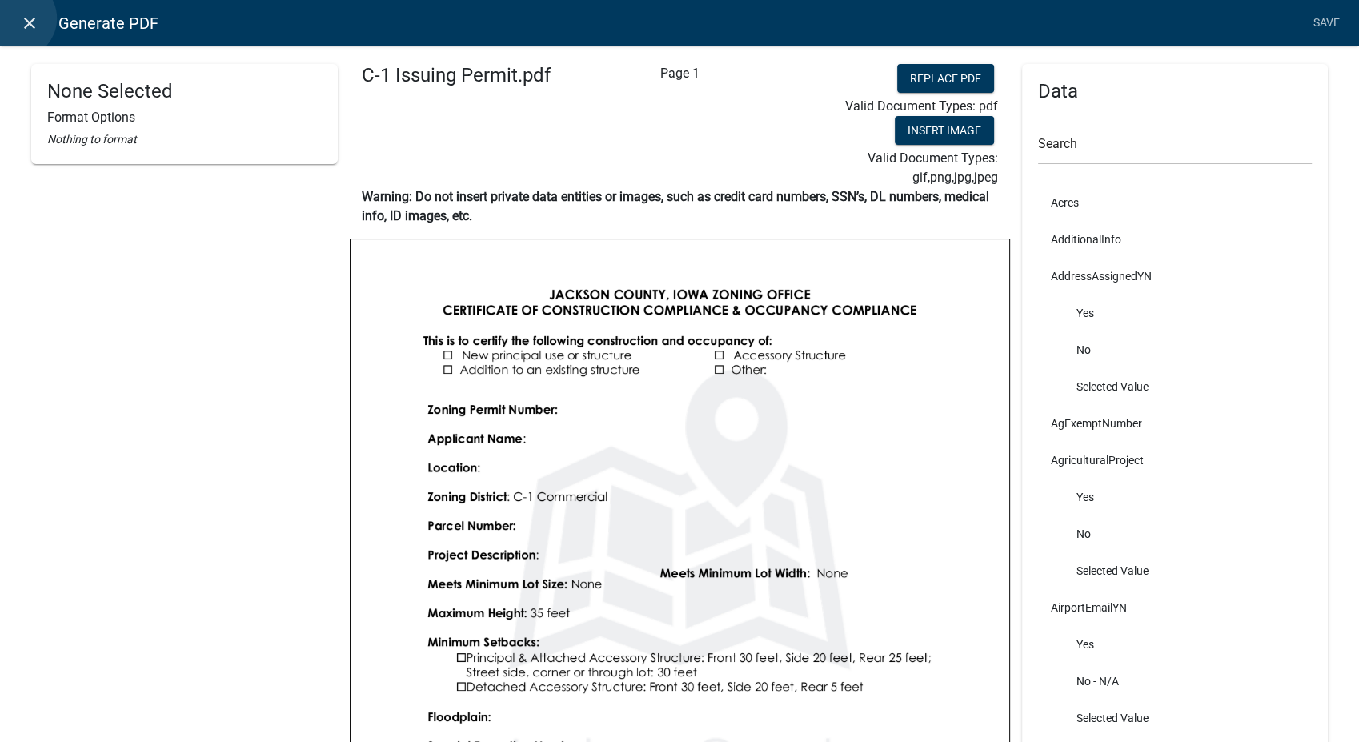
click at [16, 18] on link "close" at bounding box center [29, 22] width 33 height 33
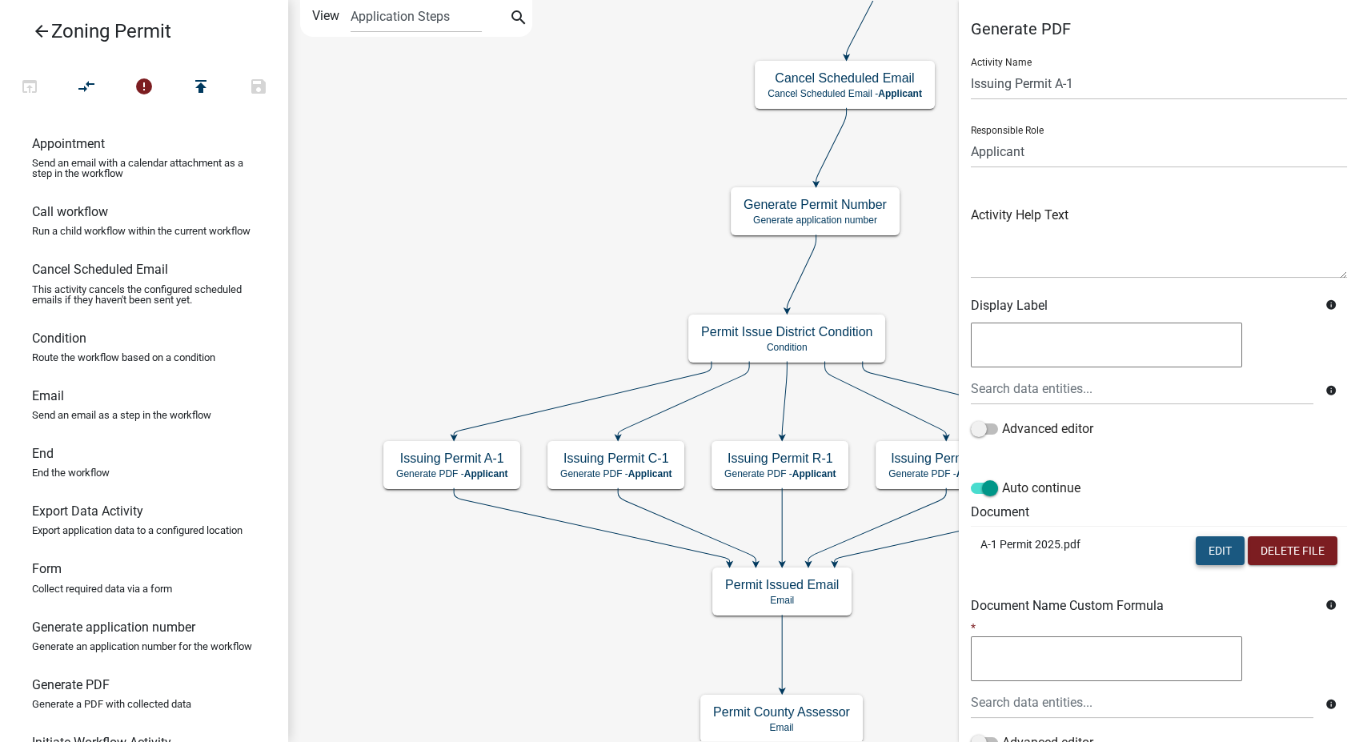
click at [1207, 545] on button "Edit" at bounding box center [1219, 550] width 49 height 29
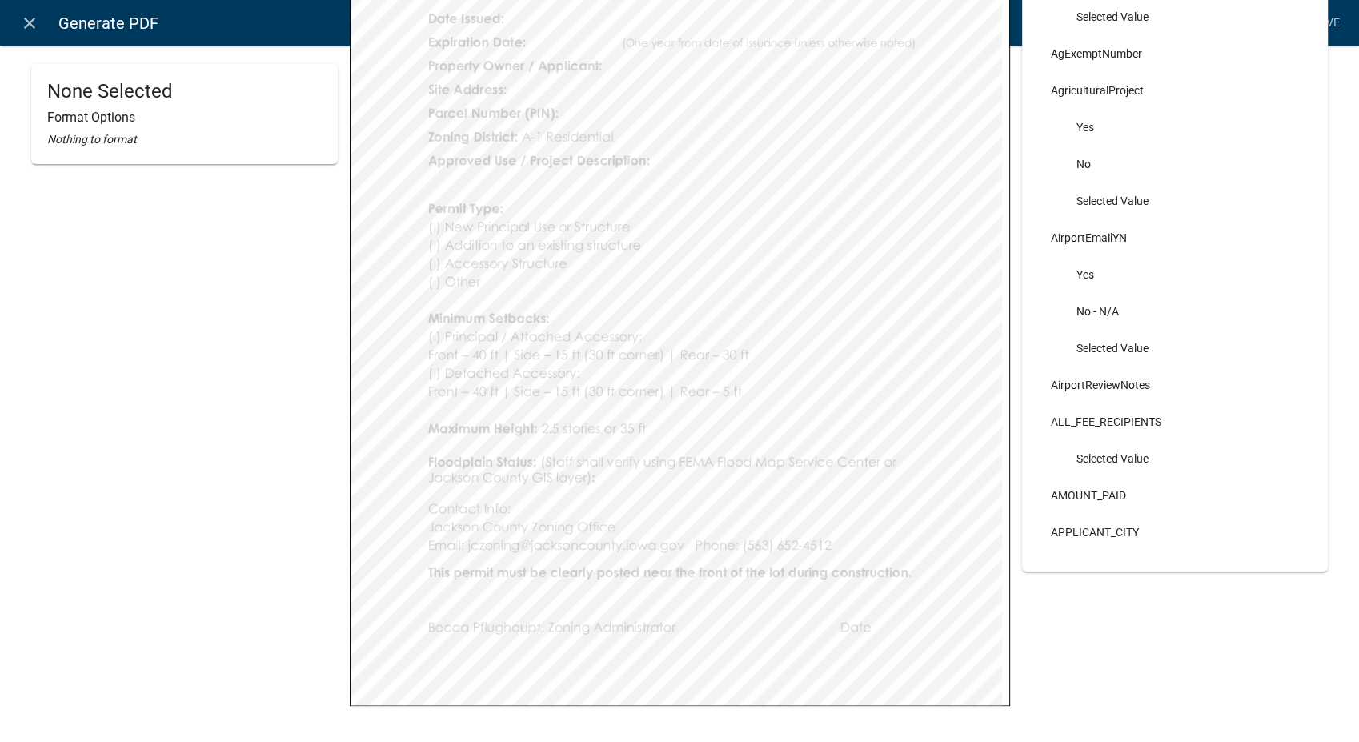
scroll to position [399, 0]
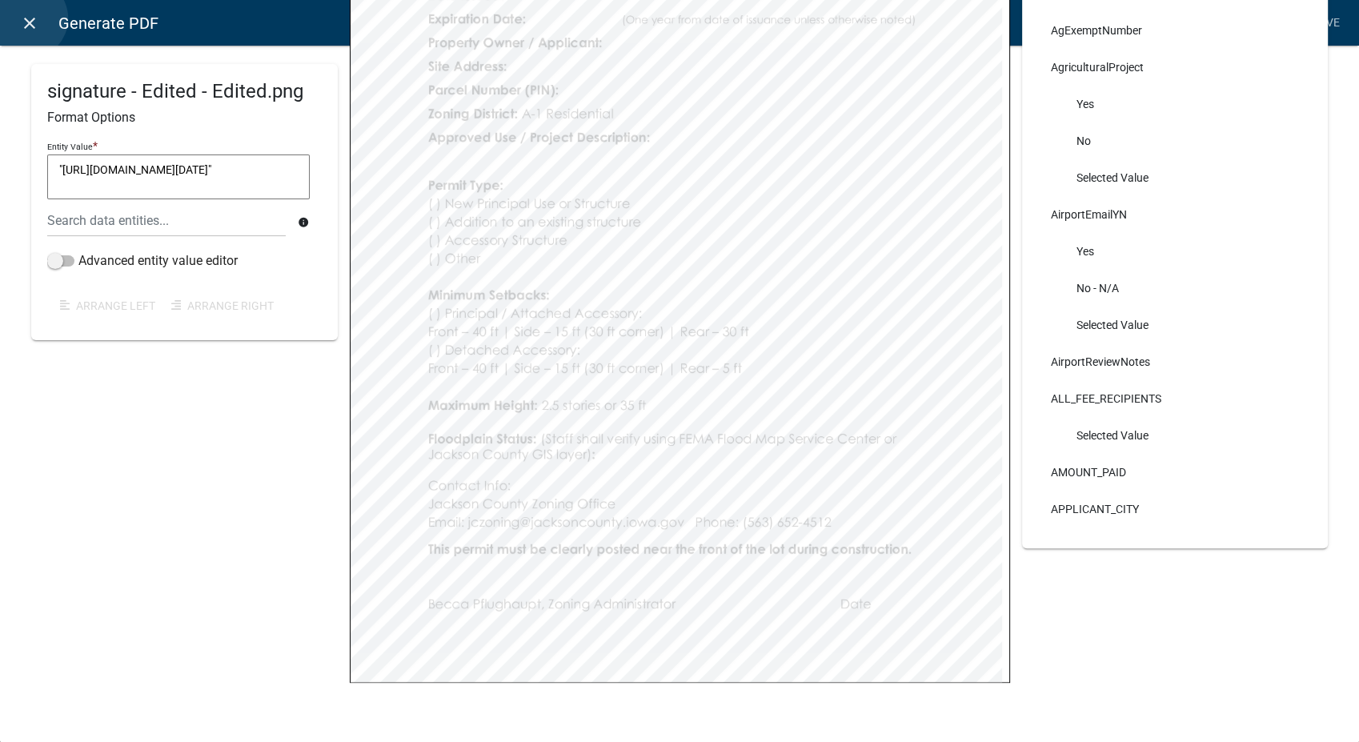
click at [27, 18] on icon "close" at bounding box center [29, 23] width 19 height 19
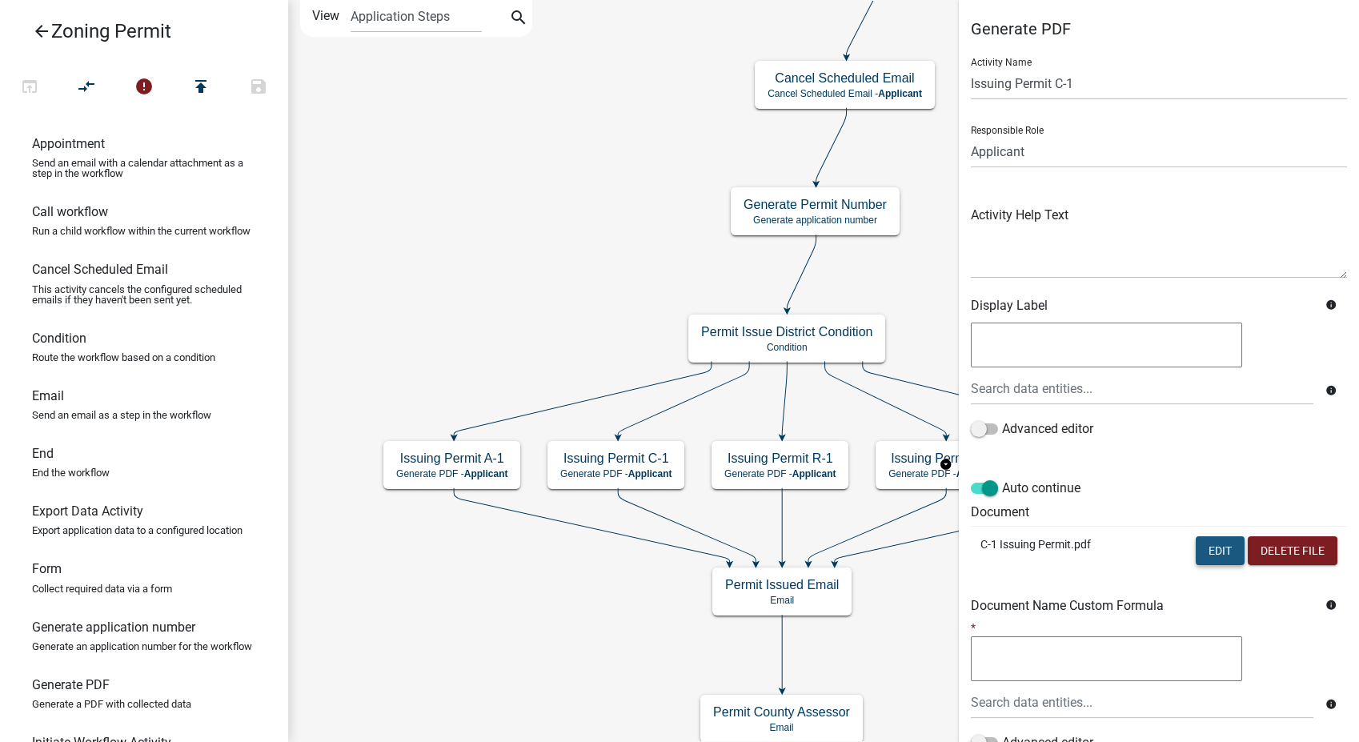
click at [1206, 554] on button "Edit" at bounding box center [1219, 550] width 49 height 29
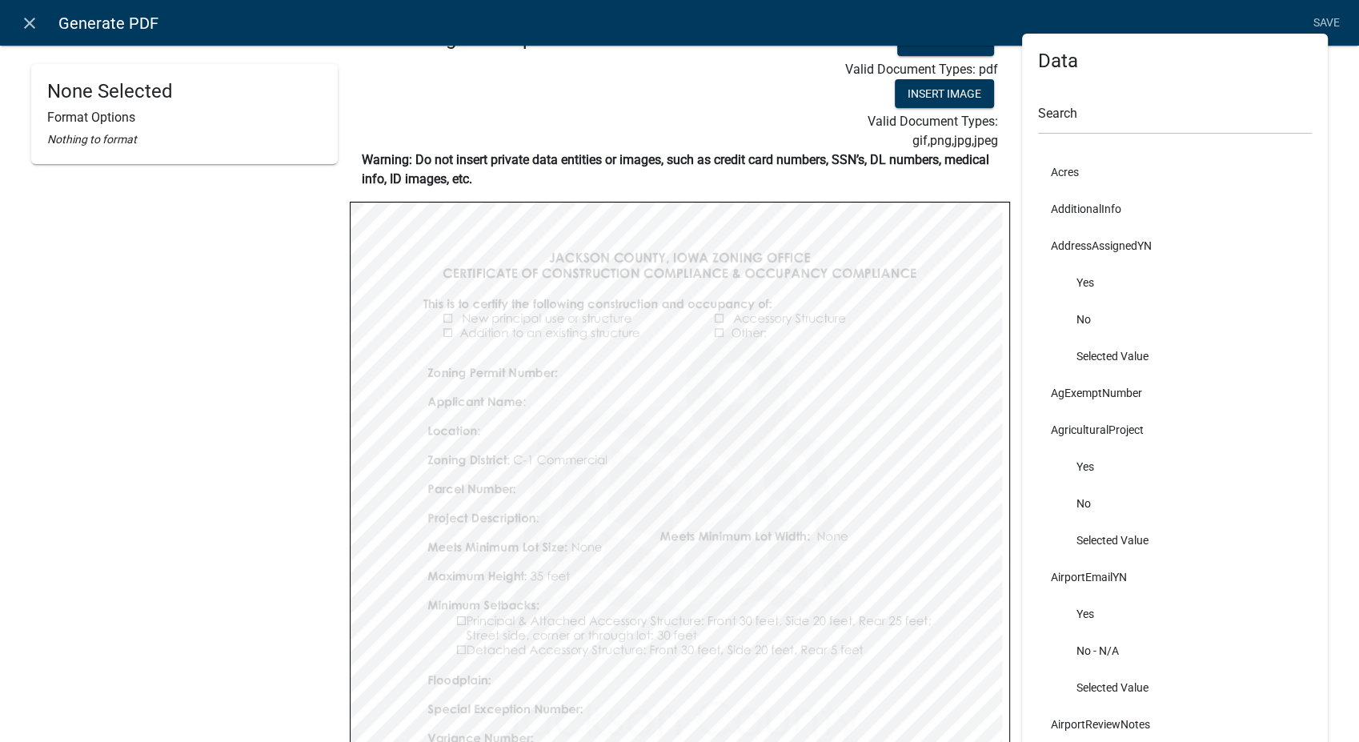
scroll to position [0, 0]
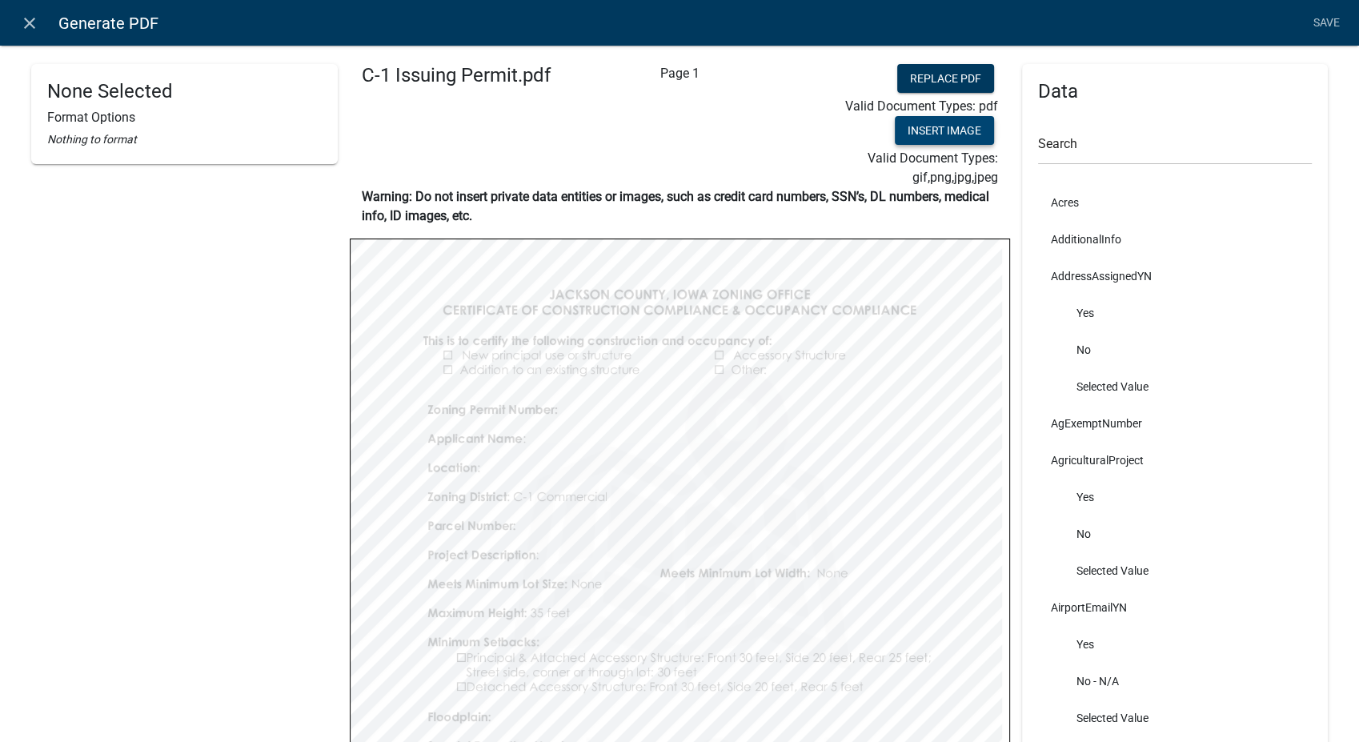
click at [912, 134] on button "Insert Image" at bounding box center [944, 130] width 99 height 29
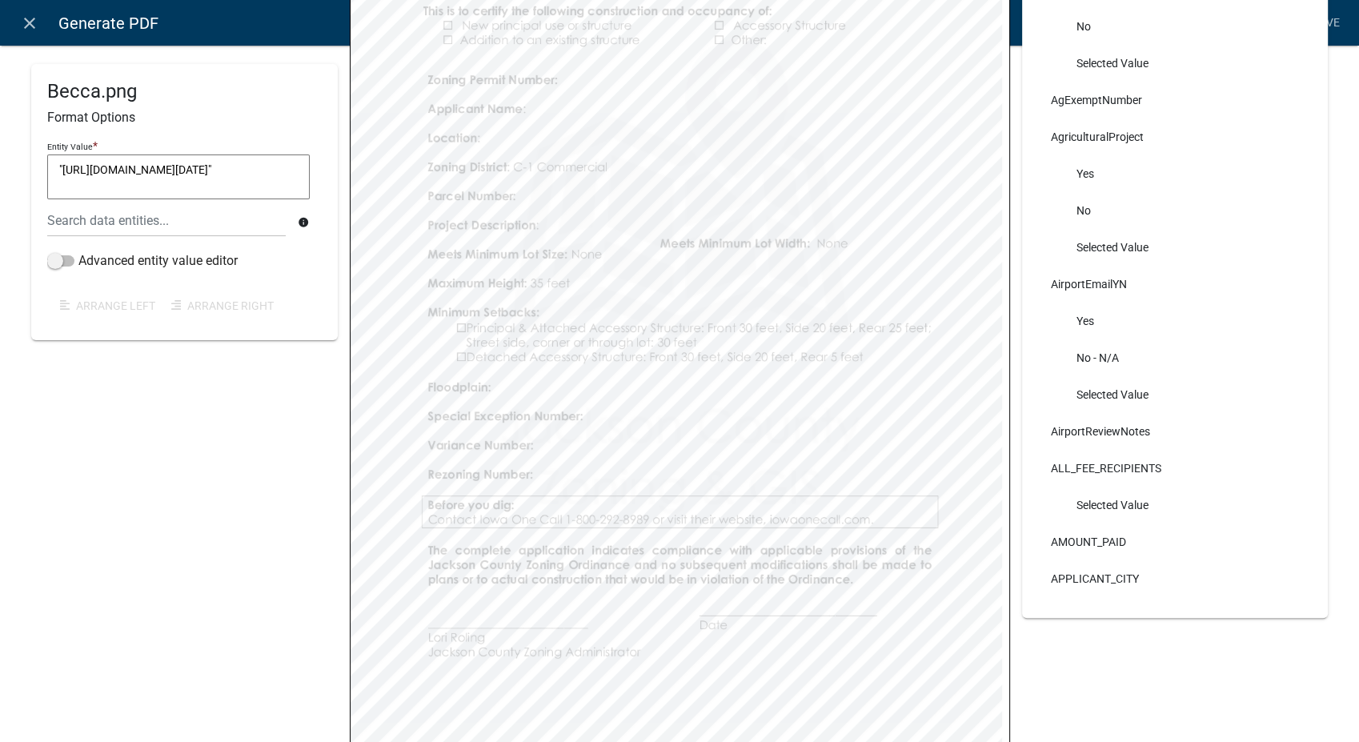
scroll to position [399, 0]
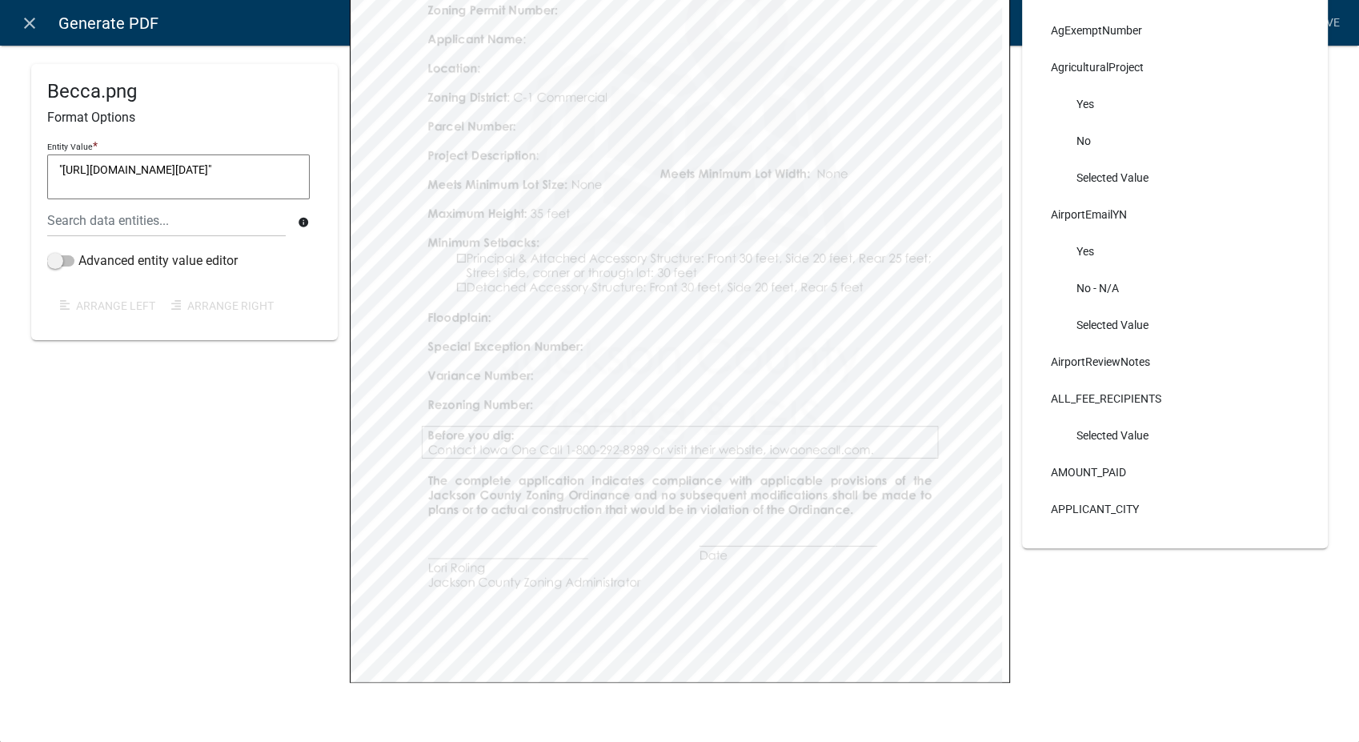
select select
click at [1338, 18] on link "Save" at bounding box center [1326, 23] width 40 height 30
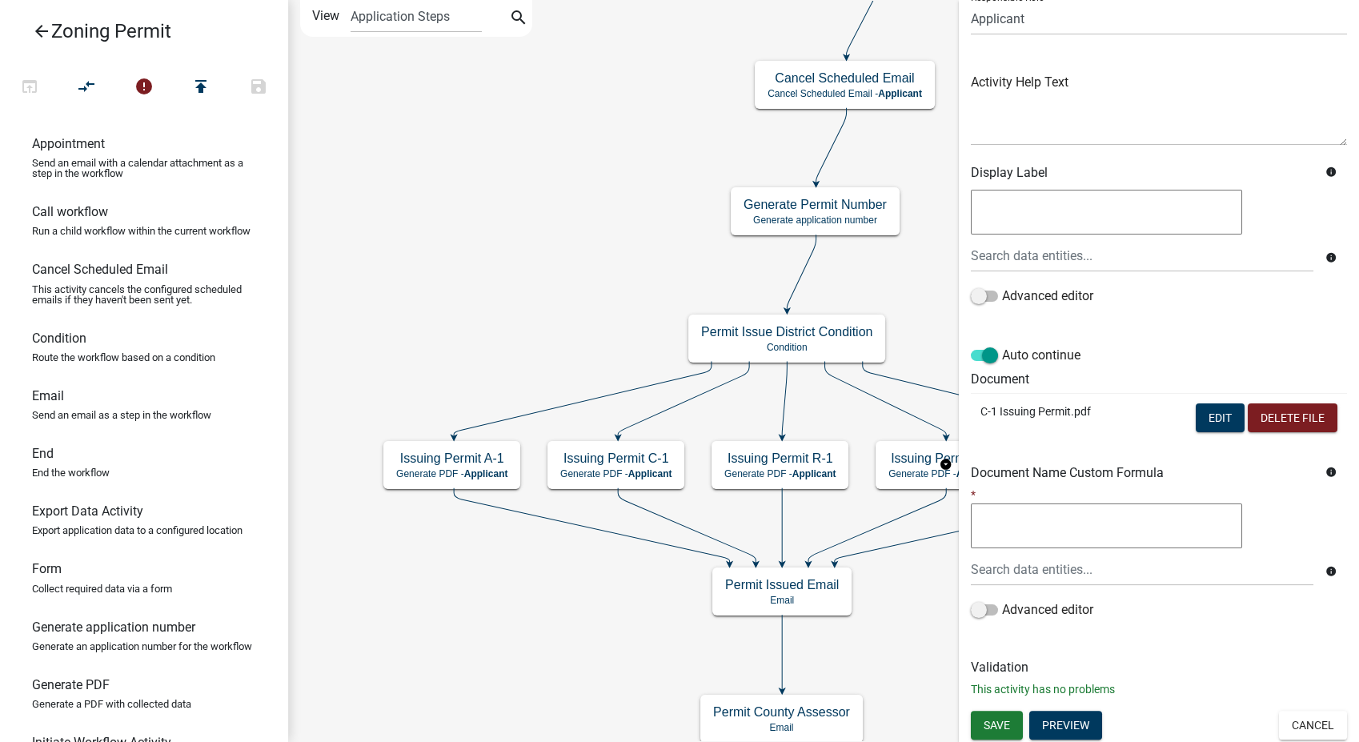
scroll to position [134, 0]
click at [979, 734] on button "Save" at bounding box center [997, 724] width 52 height 29
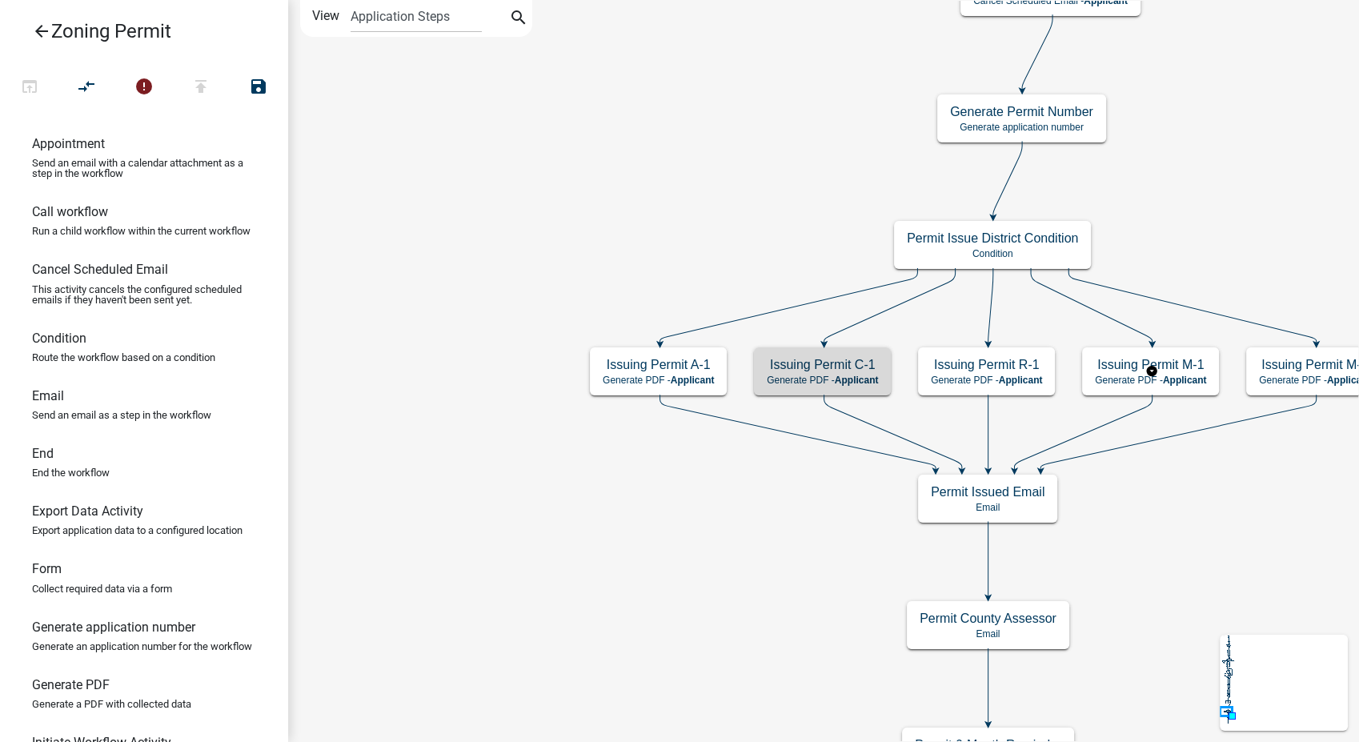
scroll to position [0, 0]
click at [835, 378] on p "Generate PDF - Applicant" at bounding box center [822, 379] width 111 height 11
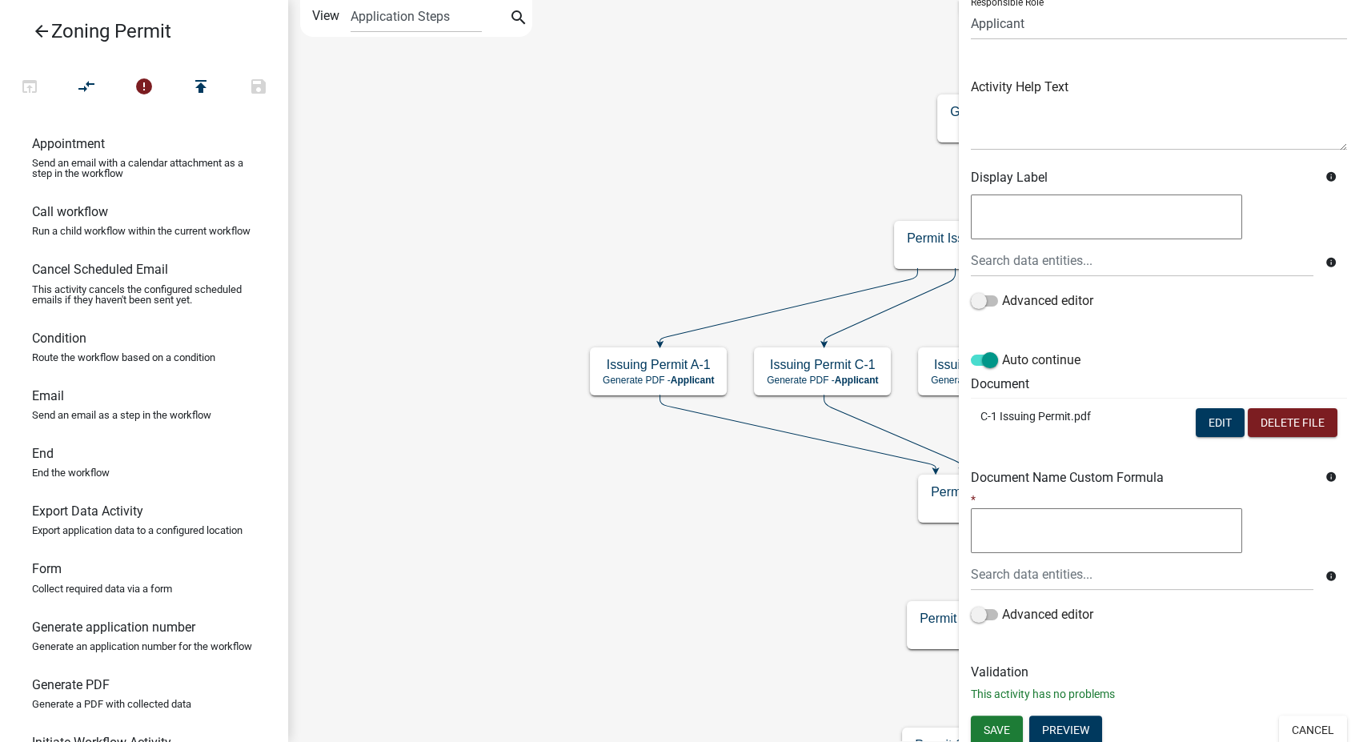
scroll to position [134, 0]
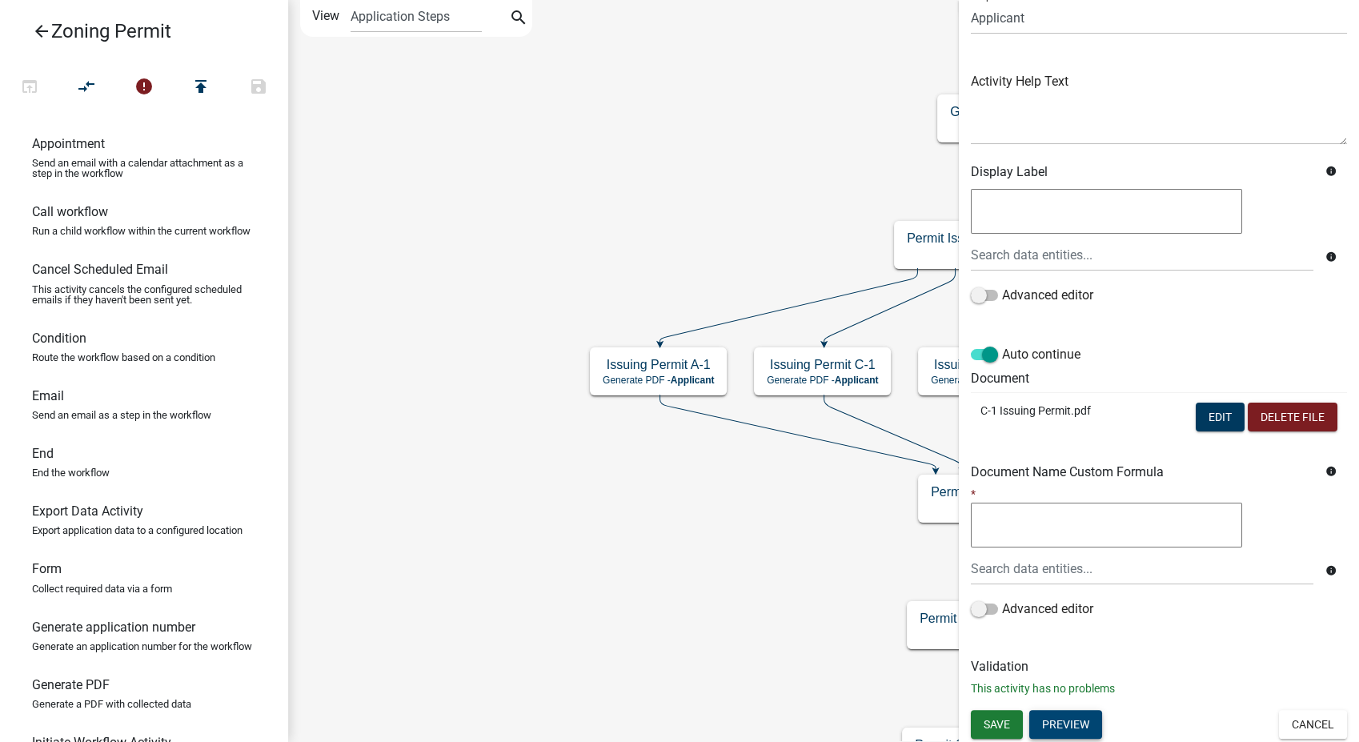
click at [1068, 723] on button "Preview" at bounding box center [1065, 724] width 73 height 29
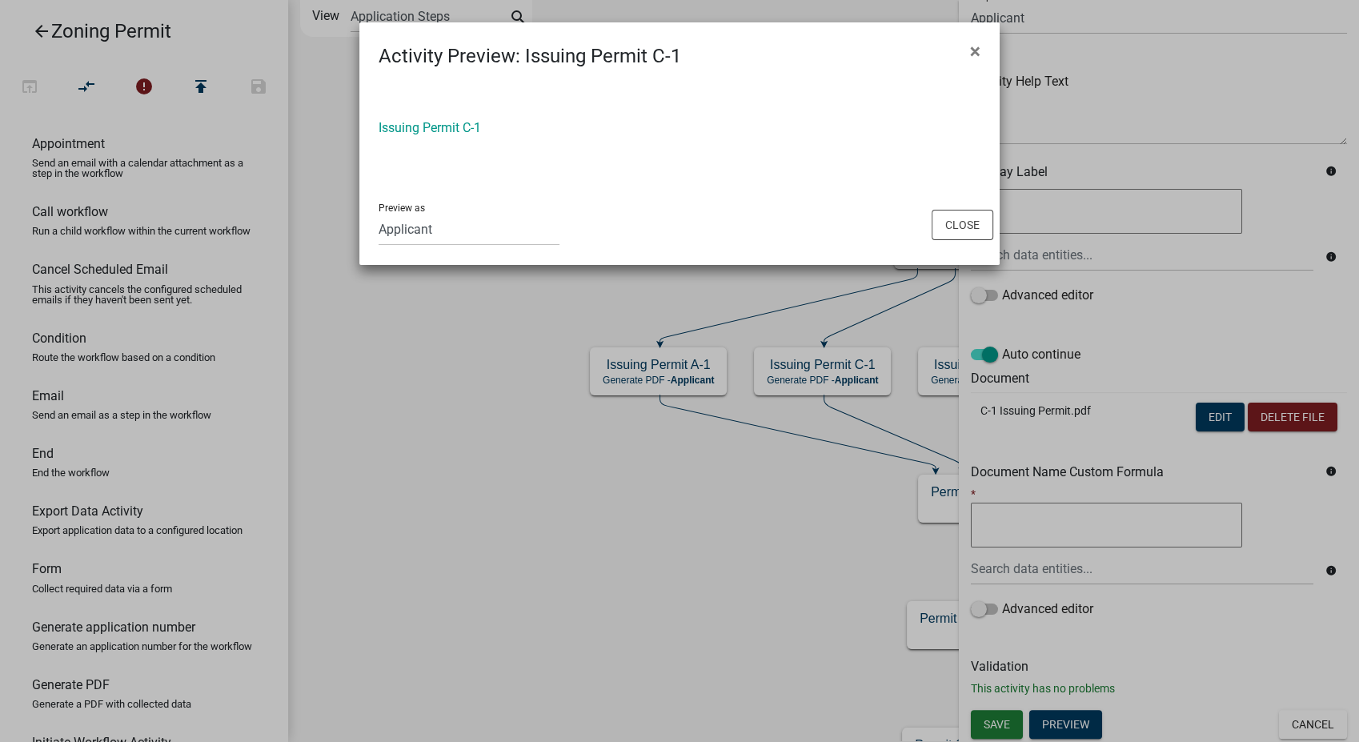
click at [439, 140] on div "Issuing Permit C-1" at bounding box center [679, 134] width 626 height 32
click at [441, 135] on link "Issuing Permit C-1" at bounding box center [429, 127] width 102 height 15
click at [957, 222] on button "Close" at bounding box center [962, 225] width 62 height 30
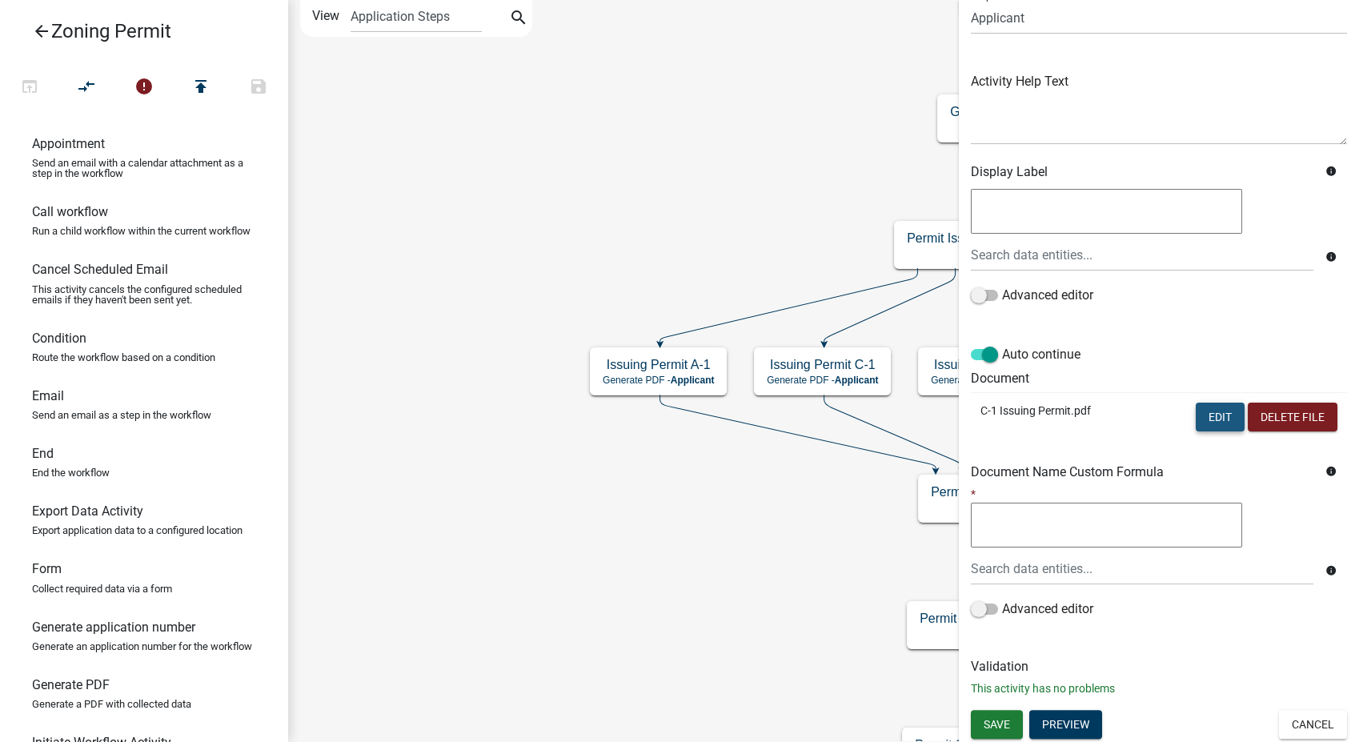
click at [1201, 415] on button "Edit" at bounding box center [1219, 416] width 49 height 29
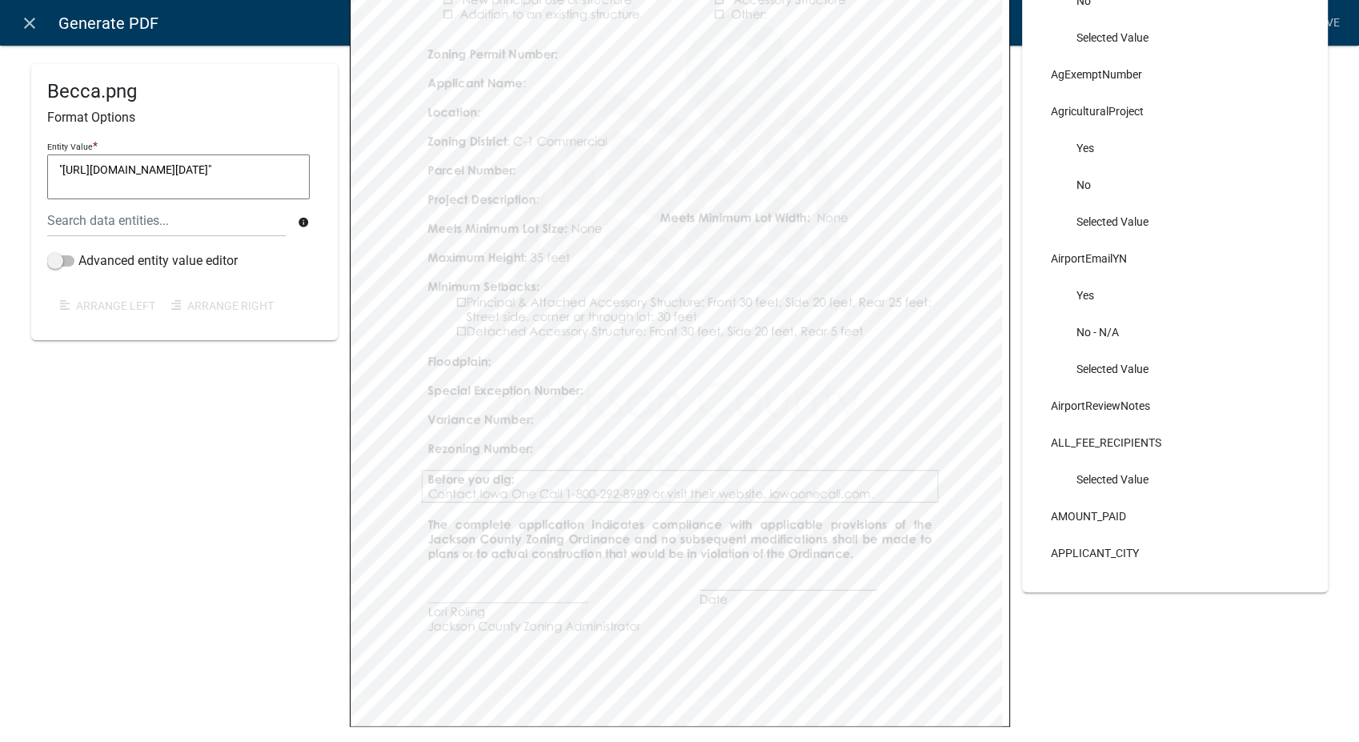
scroll to position [0, 0]
select select
select select "4"
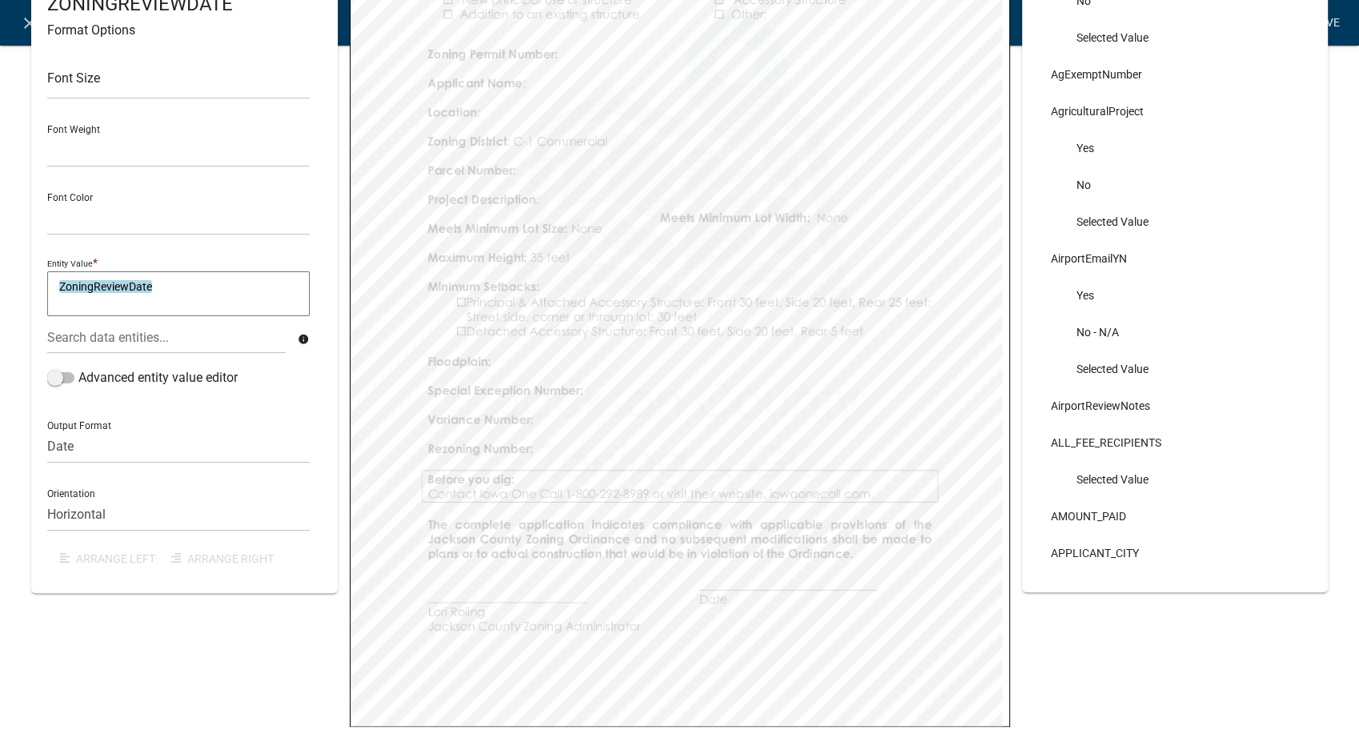
click at [1322, 21] on link "Save" at bounding box center [1326, 23] width 40 height 30
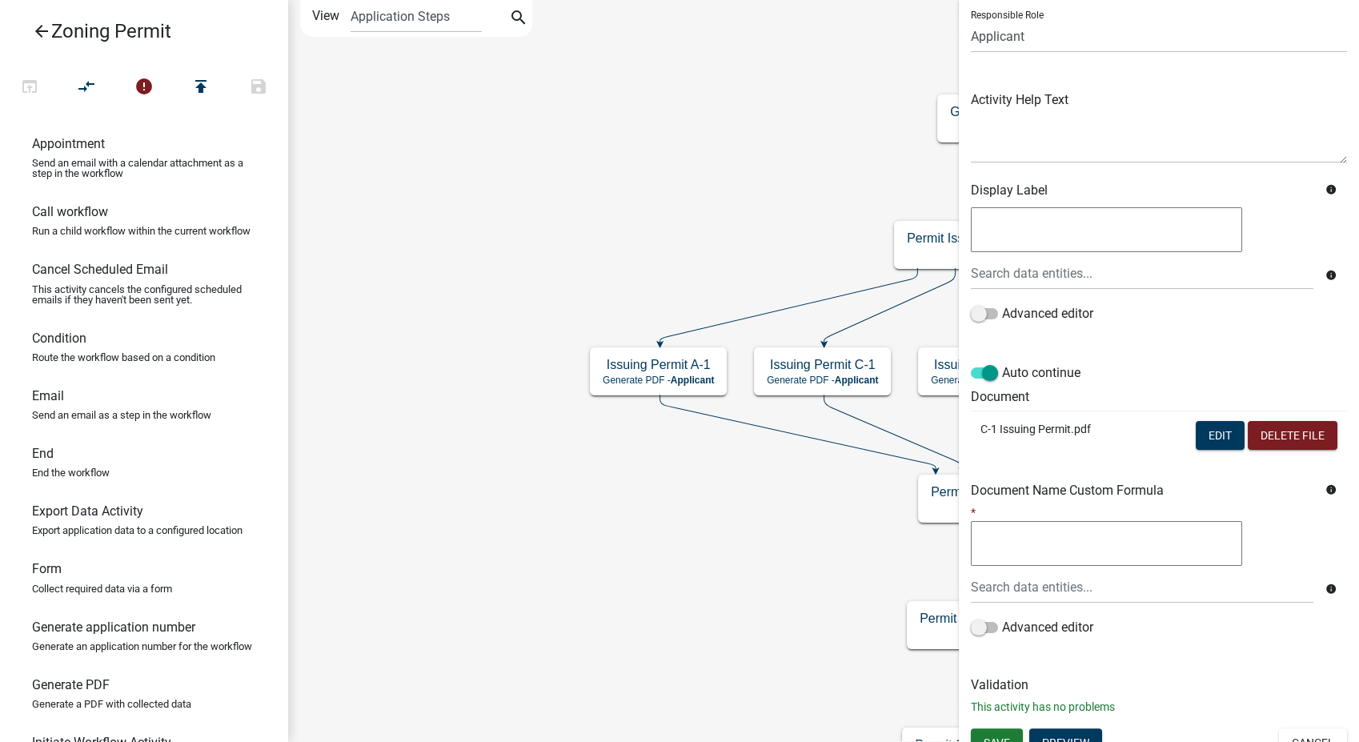
scroll to position [134, 0]
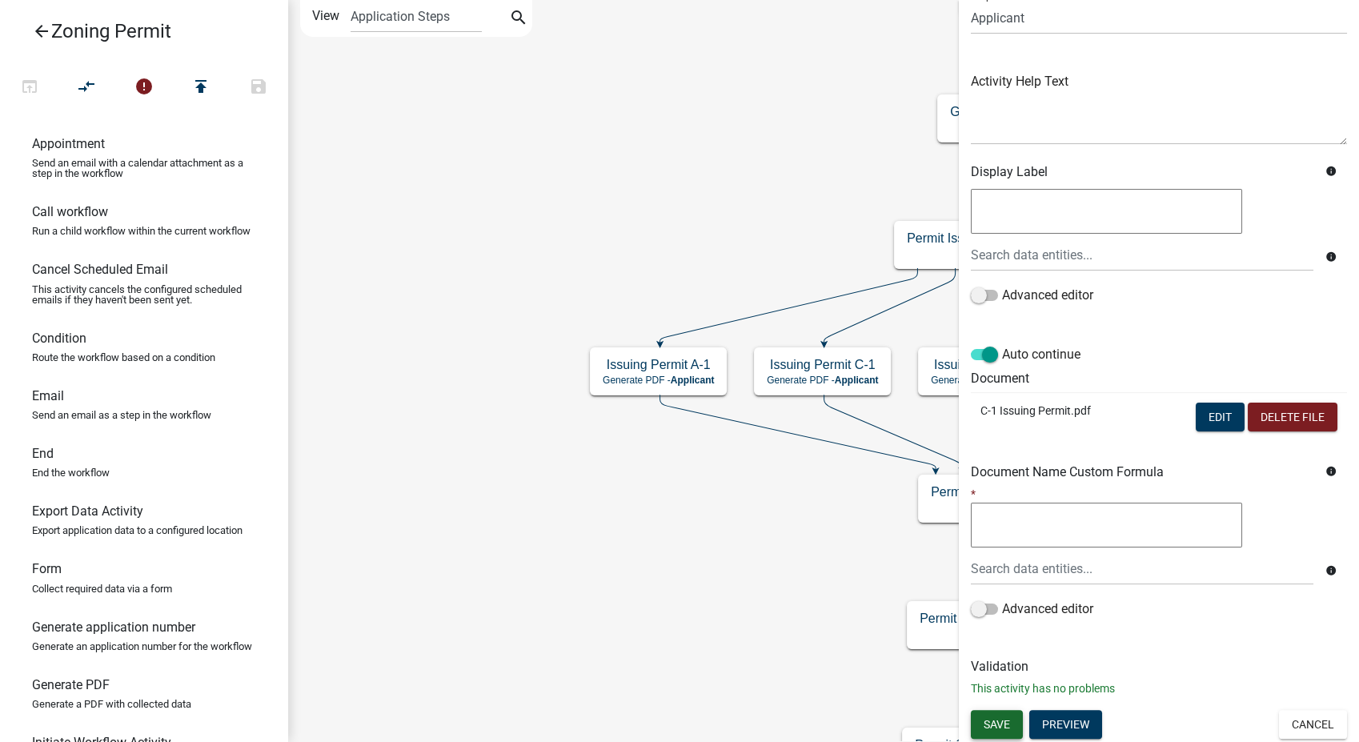
click at [1002, 726] on span "Save" at bounding box center [996, 723] width 26 height 13
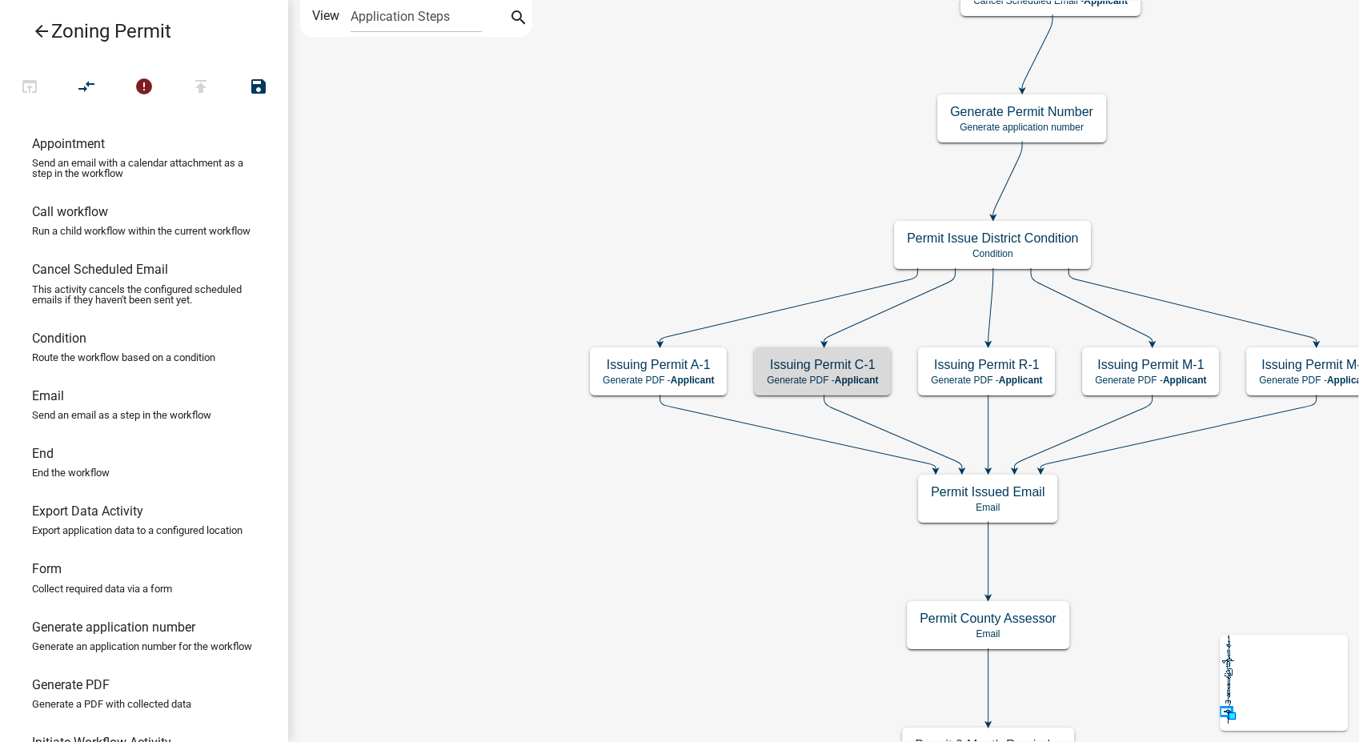
scroll to position [0, 0]
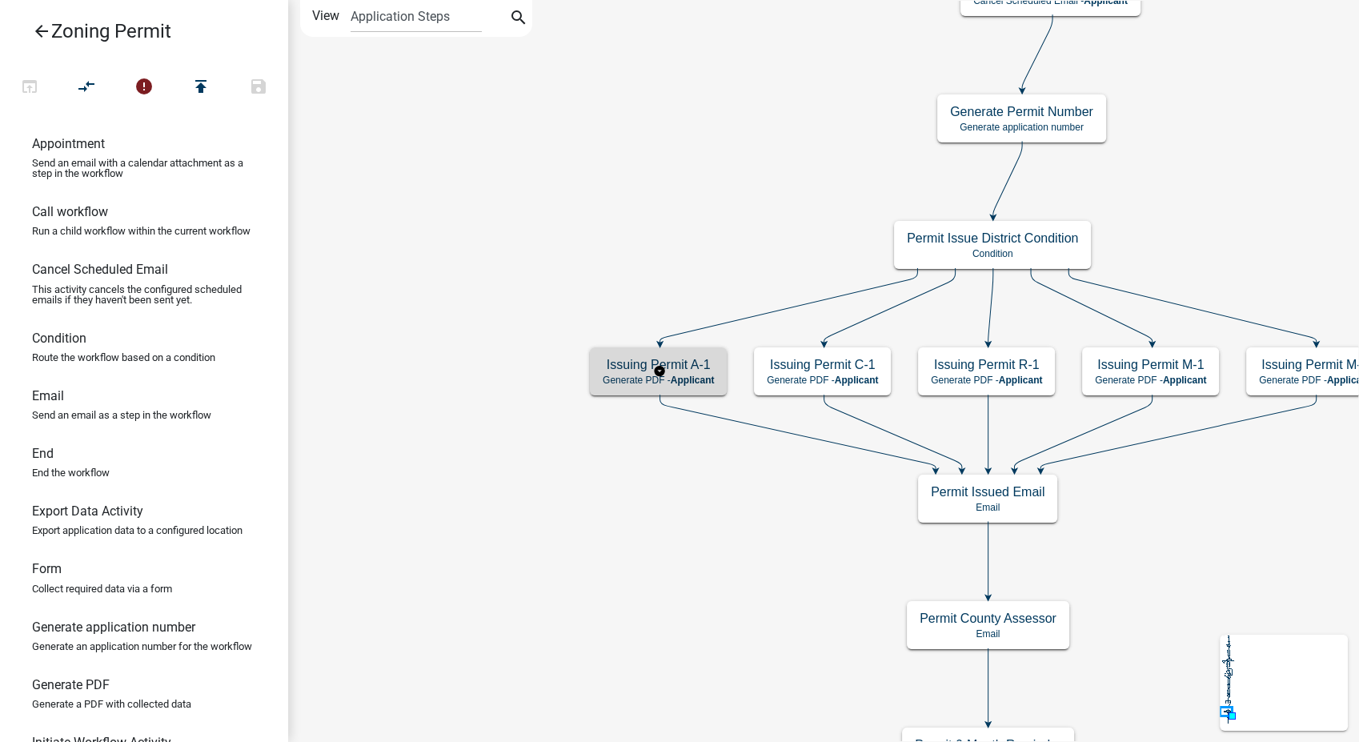
click at [701, 370] on h5 "Issuing Permit A-1" at bounding box center [658, 364] width 111 height 15
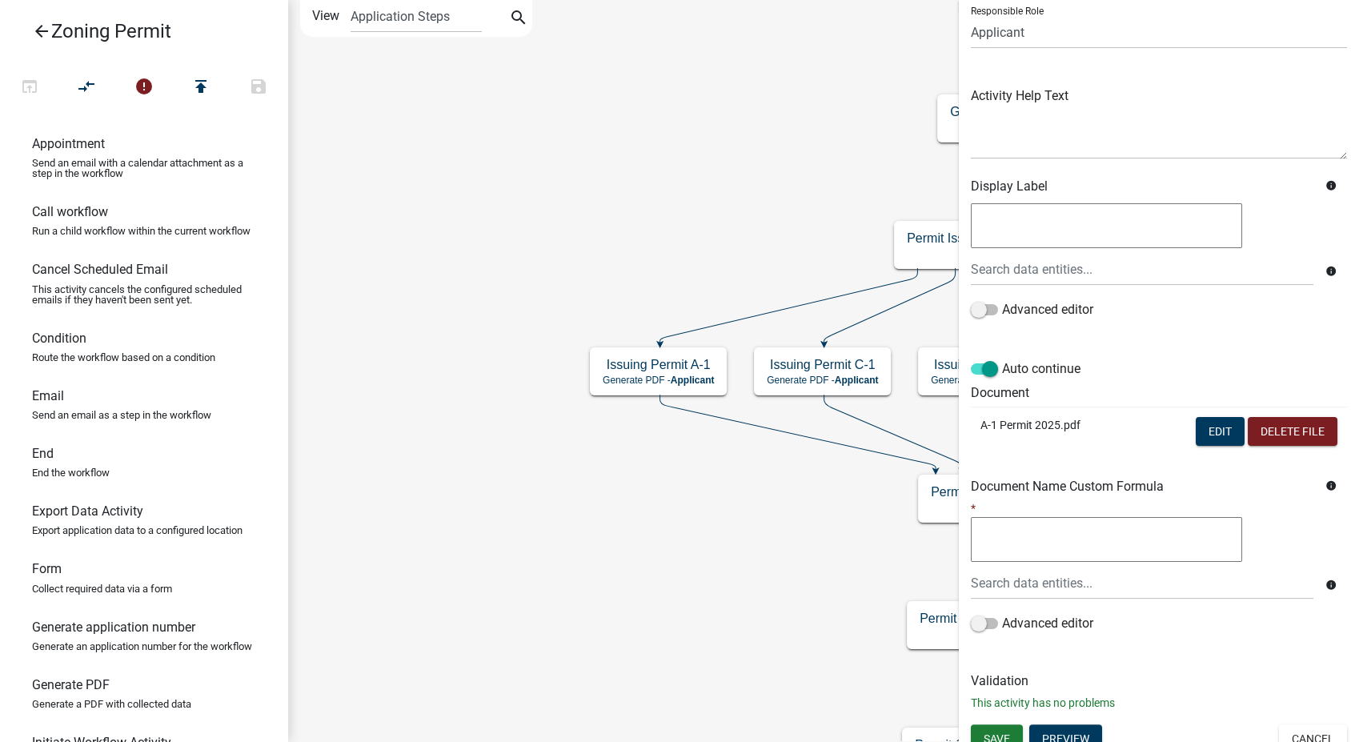
scroll to position [134, 0]
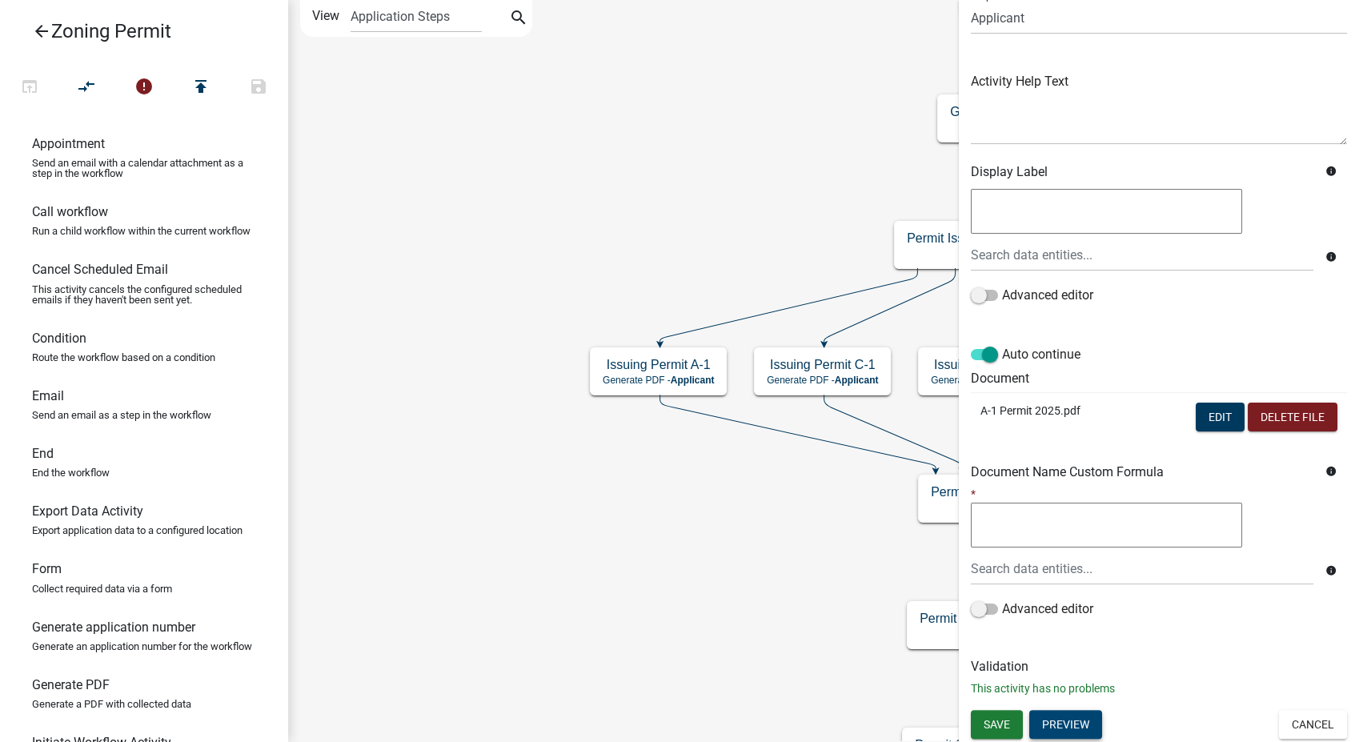
click at [1091, 723] on button "Preview" at bounding box center [1065, 724] width 73 height 29
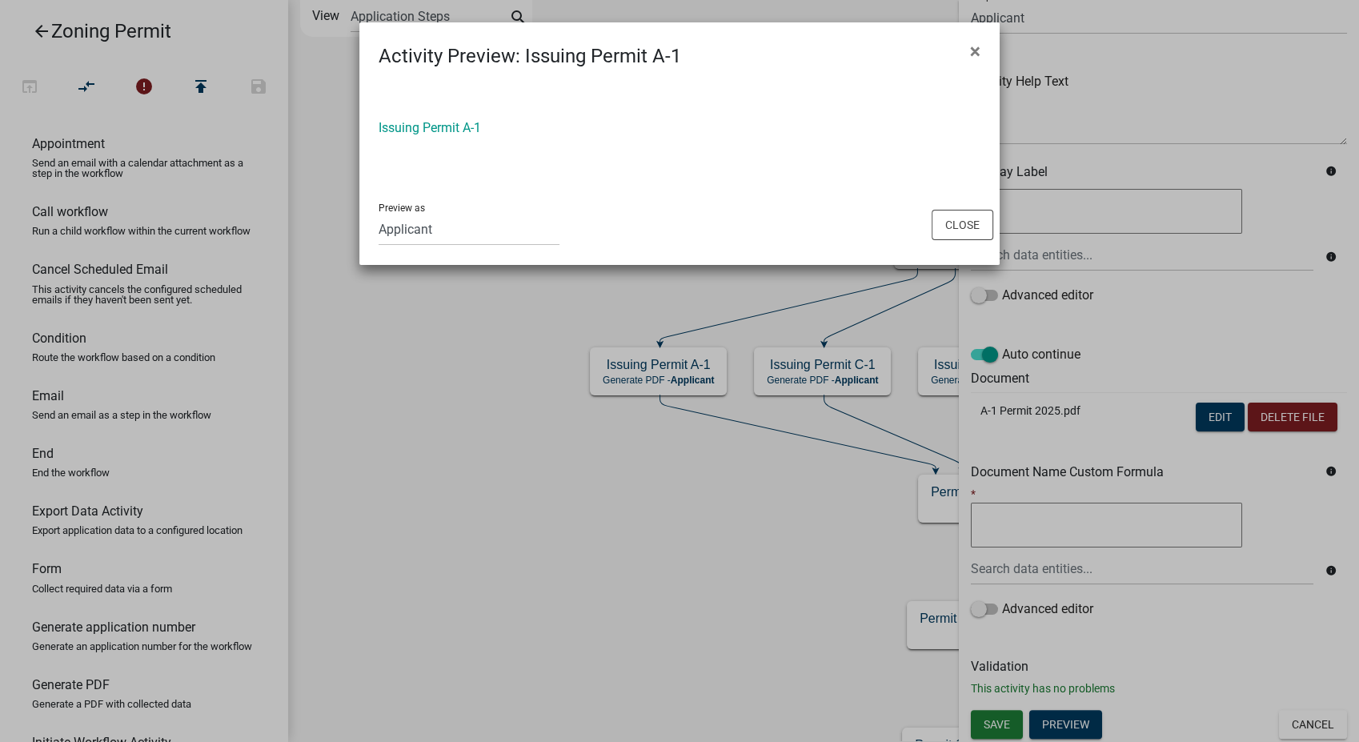
click at [426, 118] on div "Issuing Permit A-1" at bounding box center [679, 127] width 602 height 19
click at [418, 131] on link "Issuing Permit A-1" at bounding box center [429, 127] width 102 height 15
click at [949, 226] on button "Close" at bounding box center [962, 225] width 62 height 30
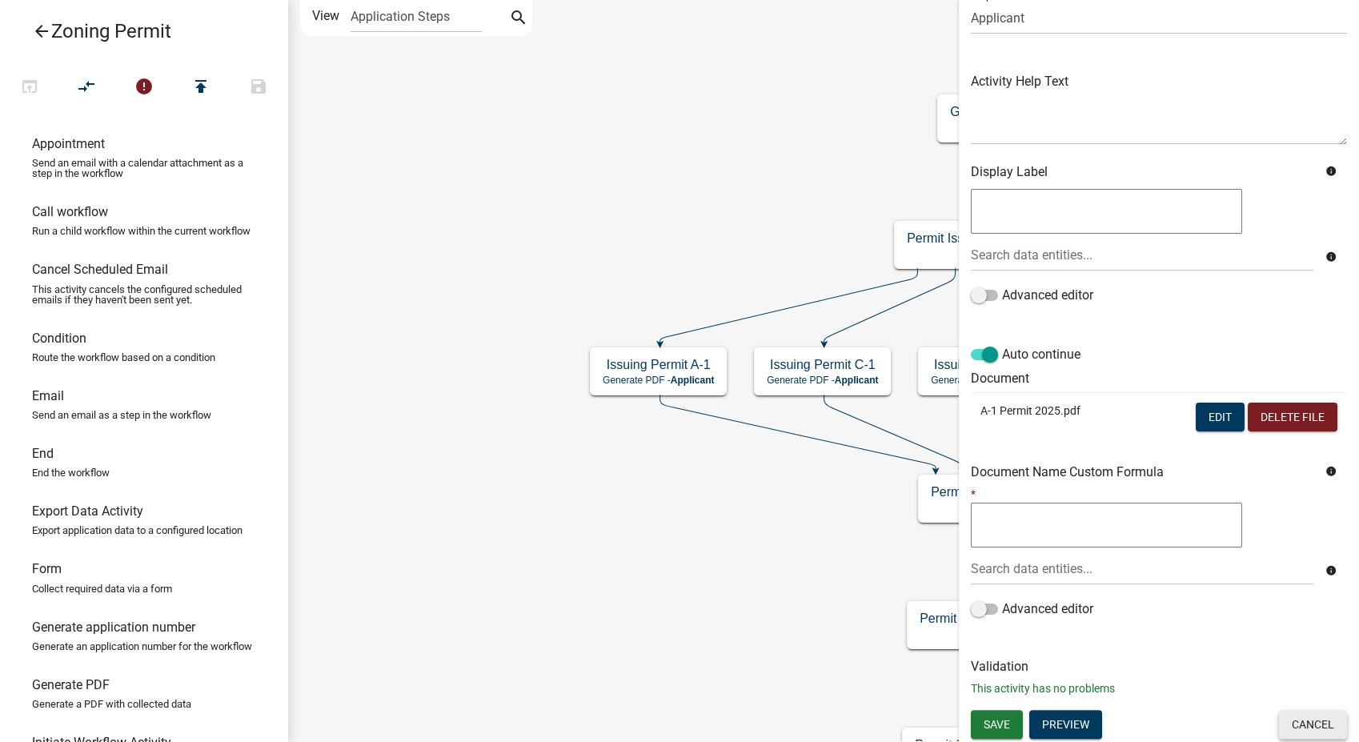
click at [1280, 719] on button "Cancel" at bounding box center [1313, 724] width 68 height 29
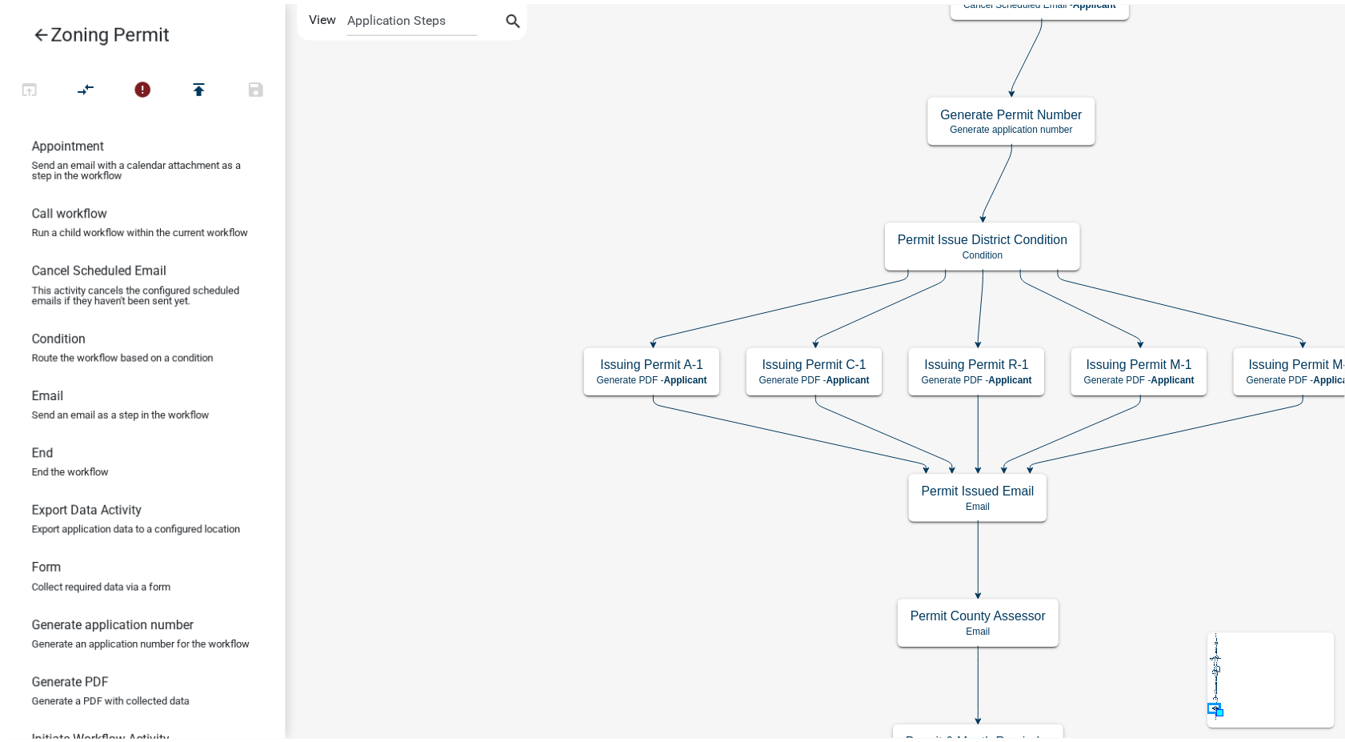
scroll to position [0, 0]
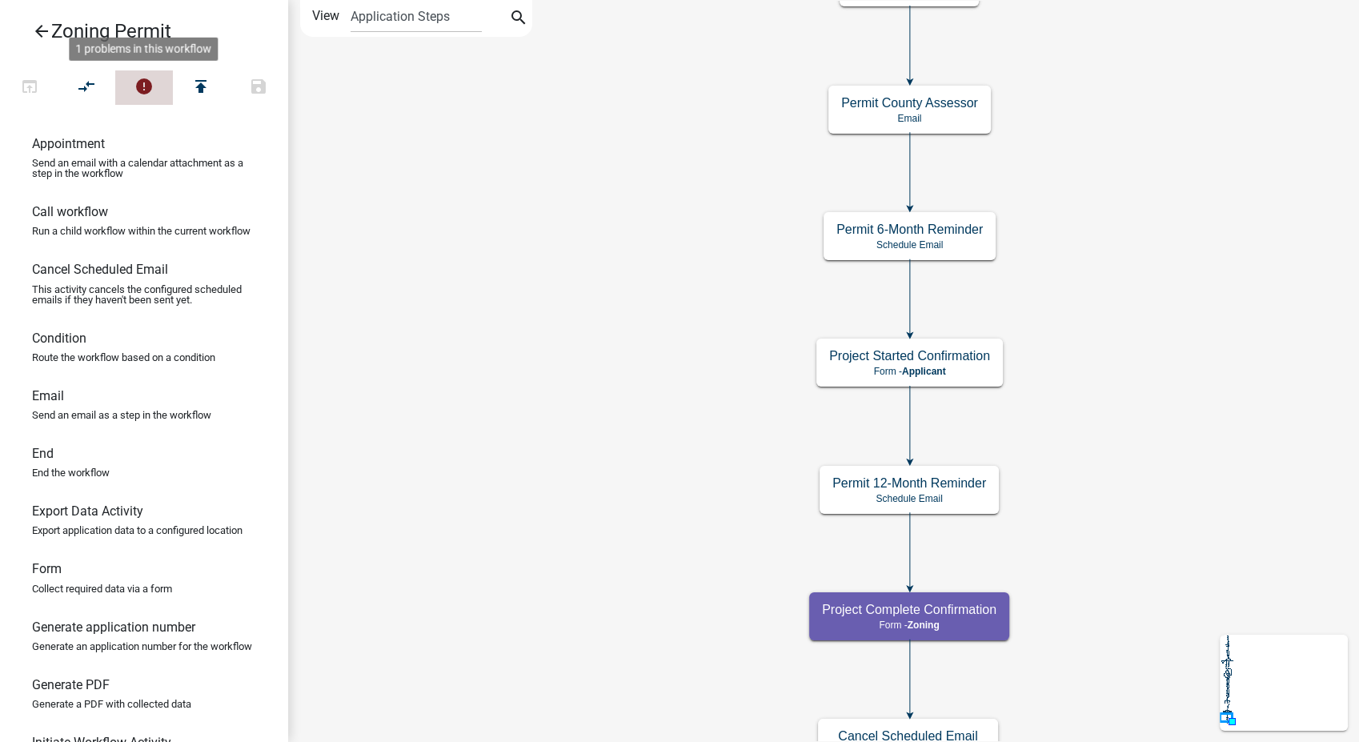
click at [148, 89] on icon "error" at bounding box center [143, 88] width 19 height 22
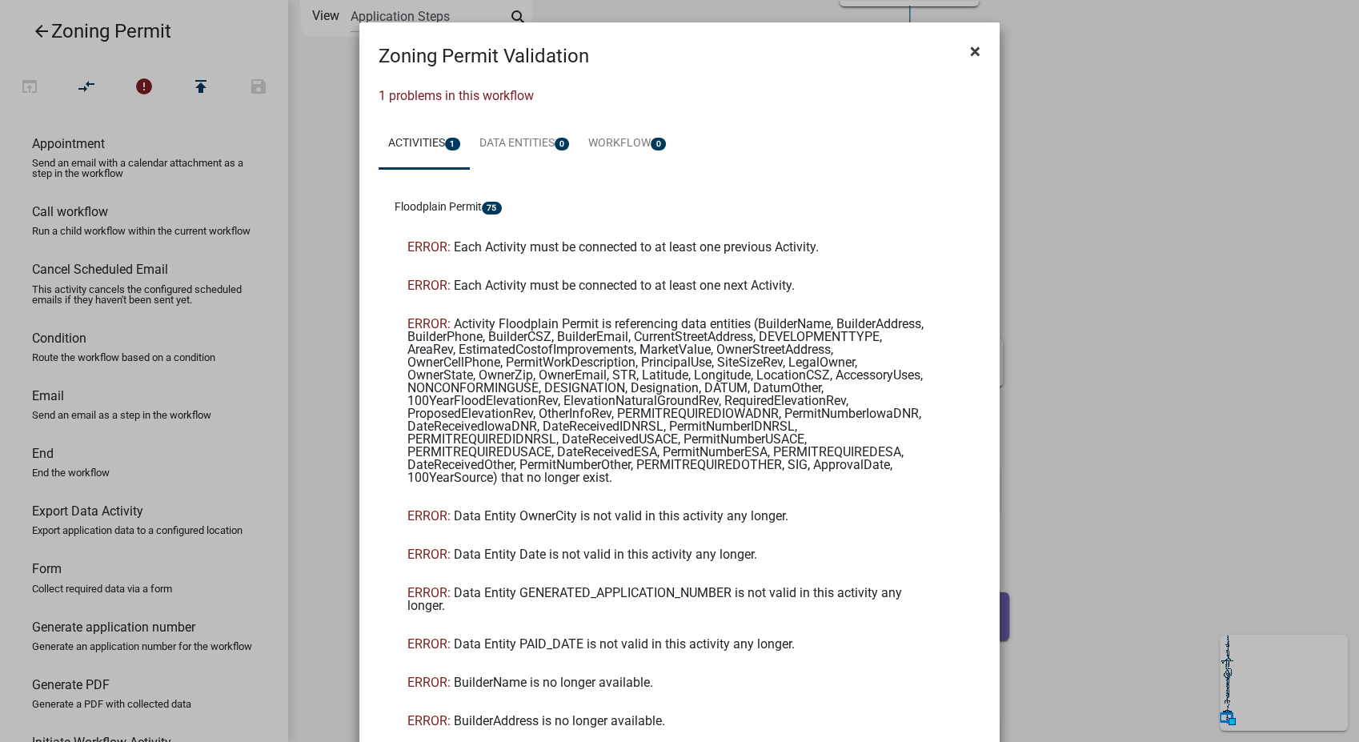
click at [970, 48] on span "×" at bounding box center [975, 51] width 10 height 22
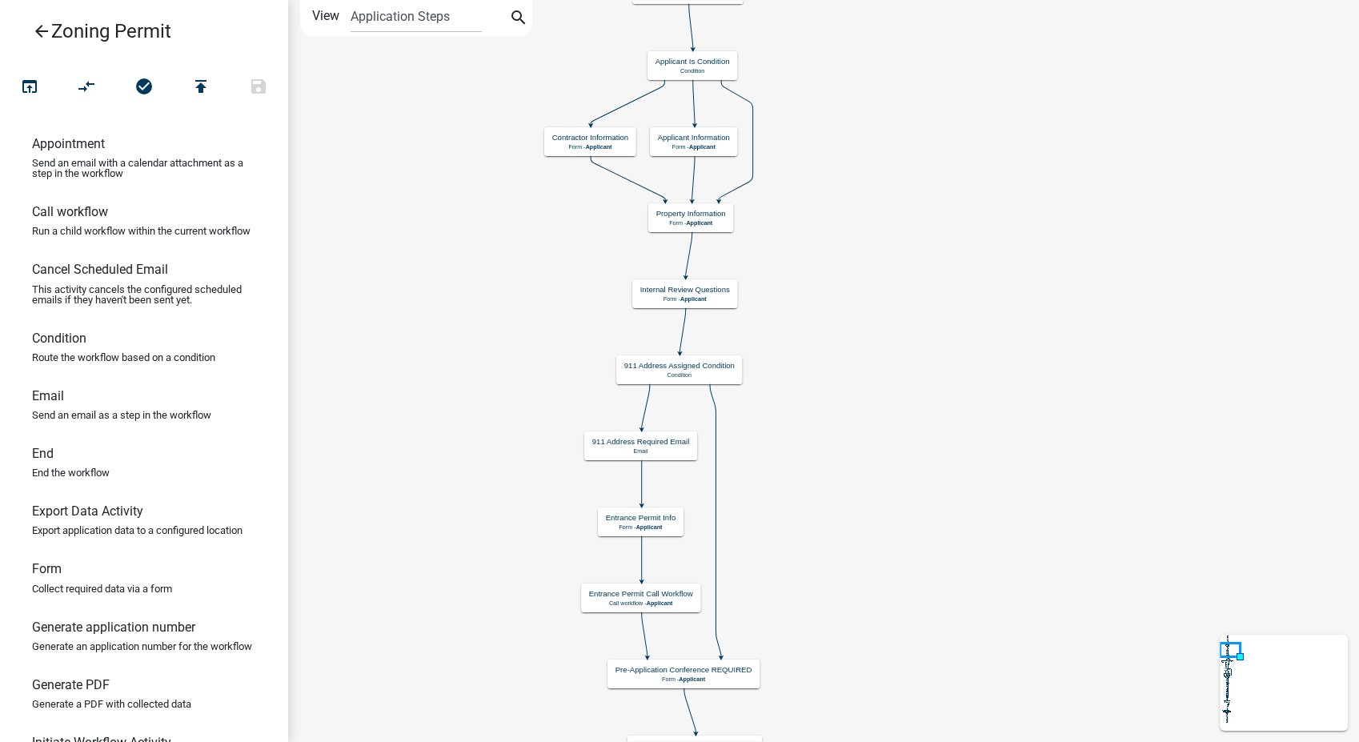
click at [36, 29] on icon "arrow_back" at bounding box center [41, 33] width 19 height 22
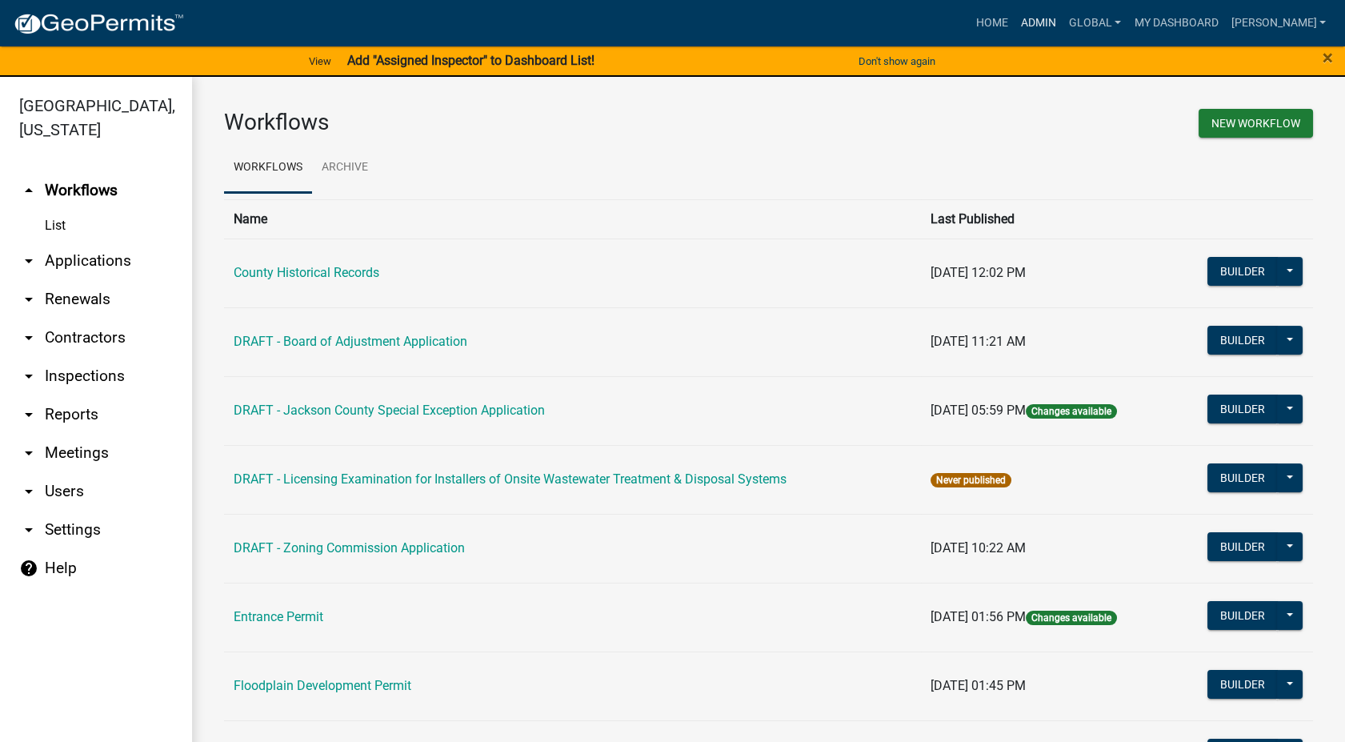
click at [1056, 16] on link "Admin" at bounding box center [1039, 23] width 48 height 30
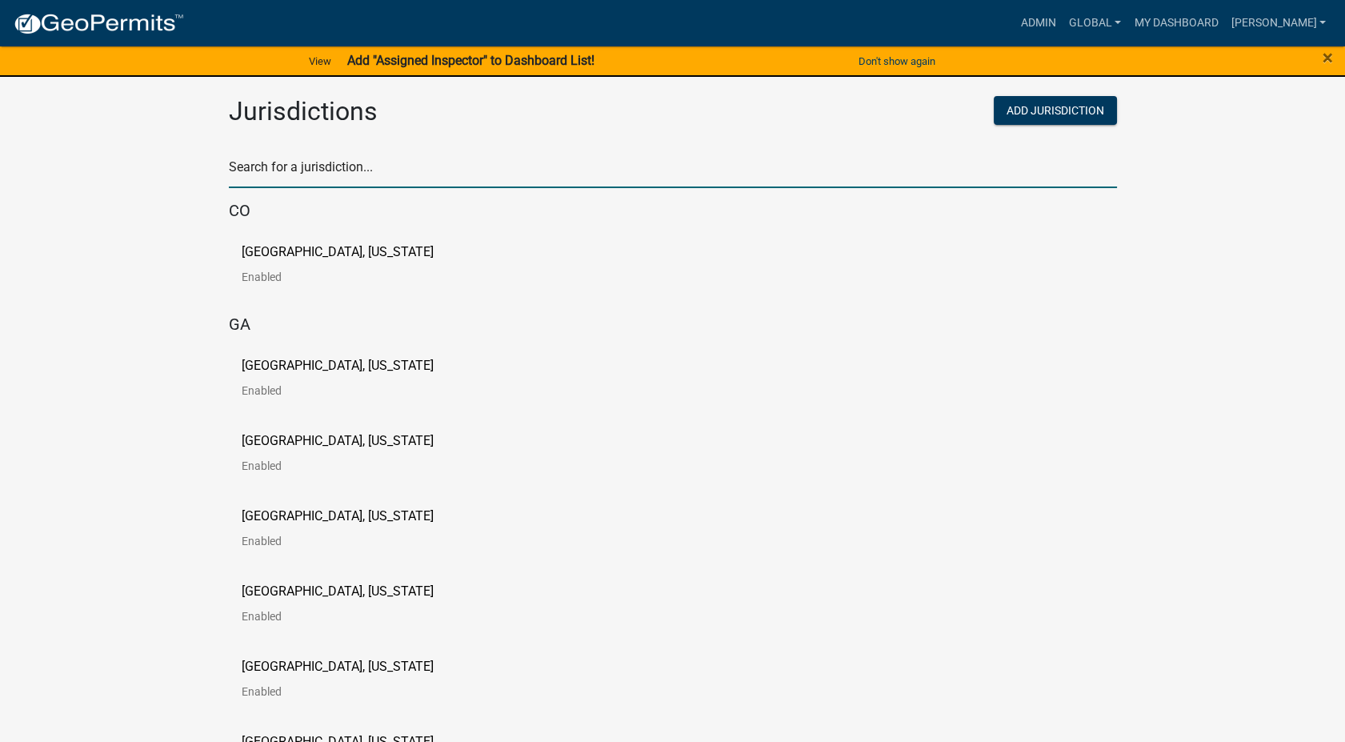
click at [320, 169] on input "text" at bounding box center [673, 171] width 888 height 33
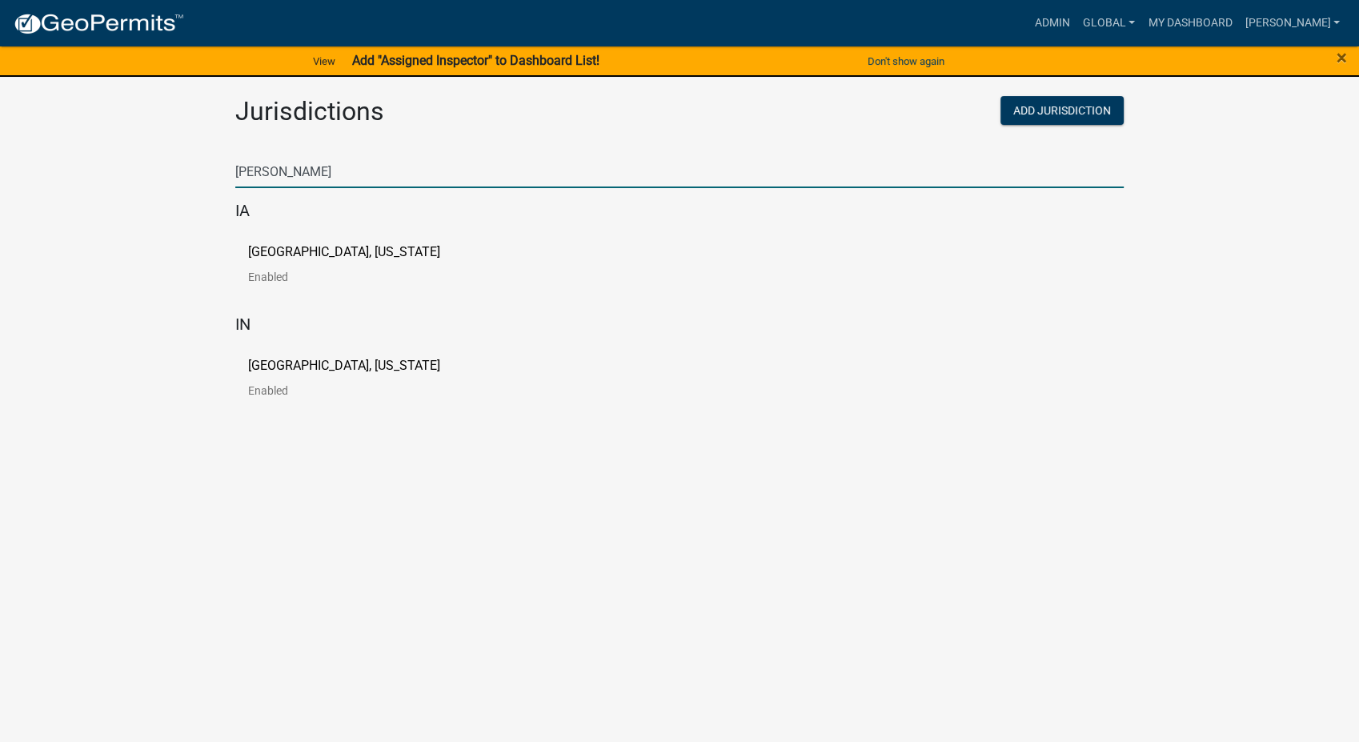
type input "[PERSON_NAME]"
click at [251, 250] on p "[GEOGRAPHIC_DATA], [US_STATE]" at bounding box center [344, 252] width 192 height 13
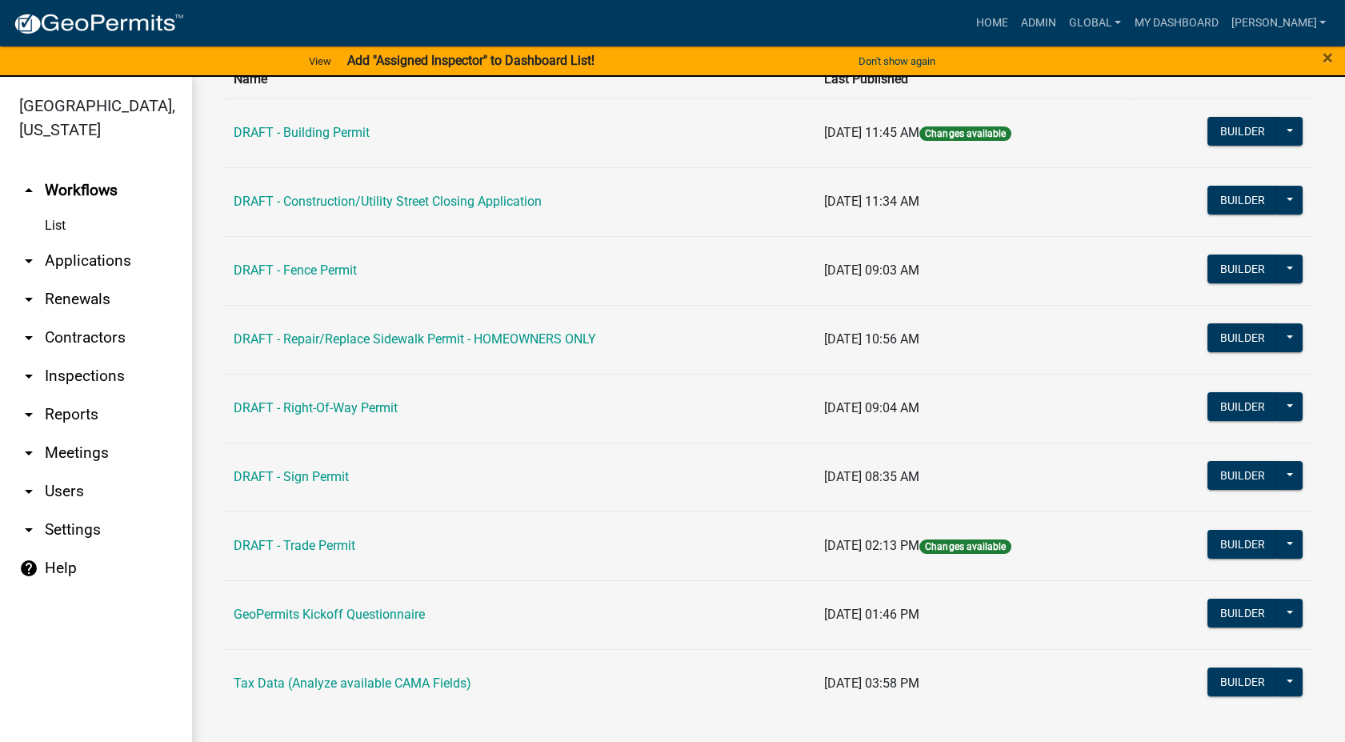
scroll to position [19, 0]
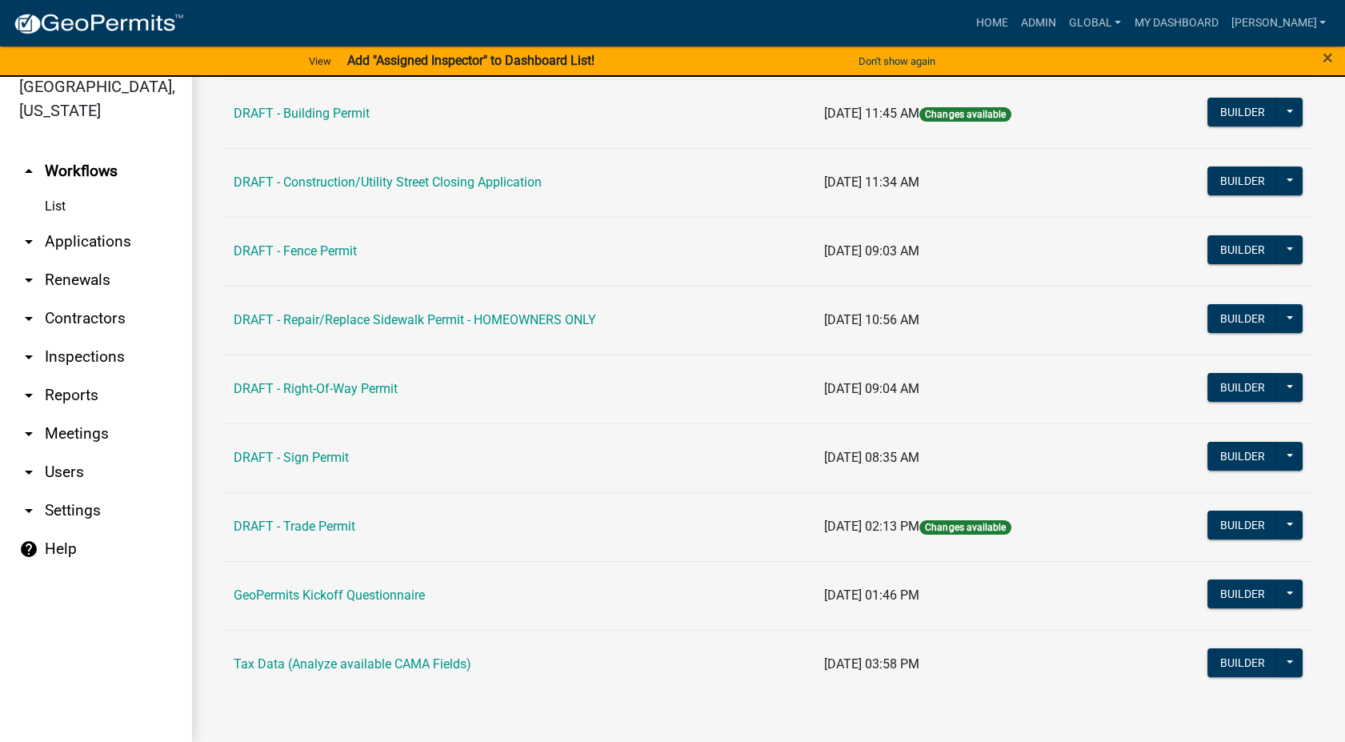
click at [94, 299] on link "arrow_drop_down Contractors" at bounding box center [96, 318] width 192 height 38
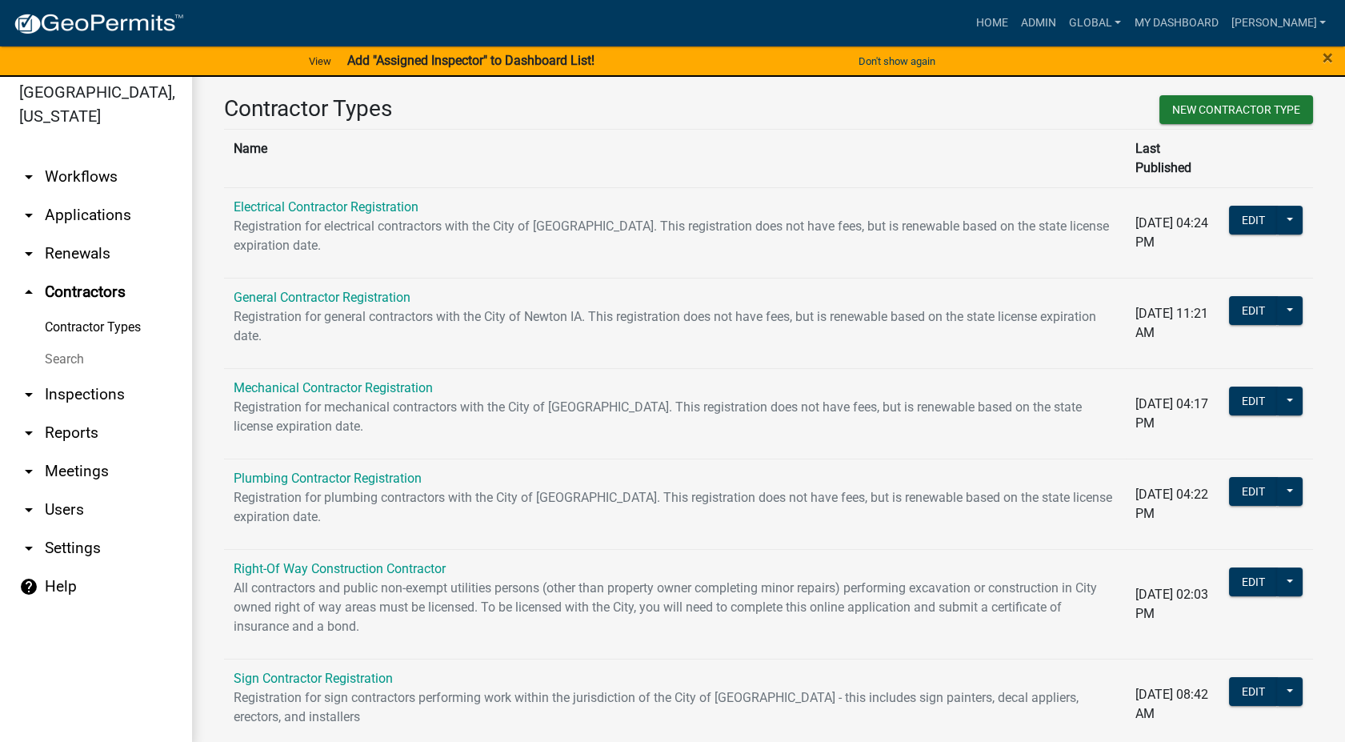
scroll to position [19, 0]
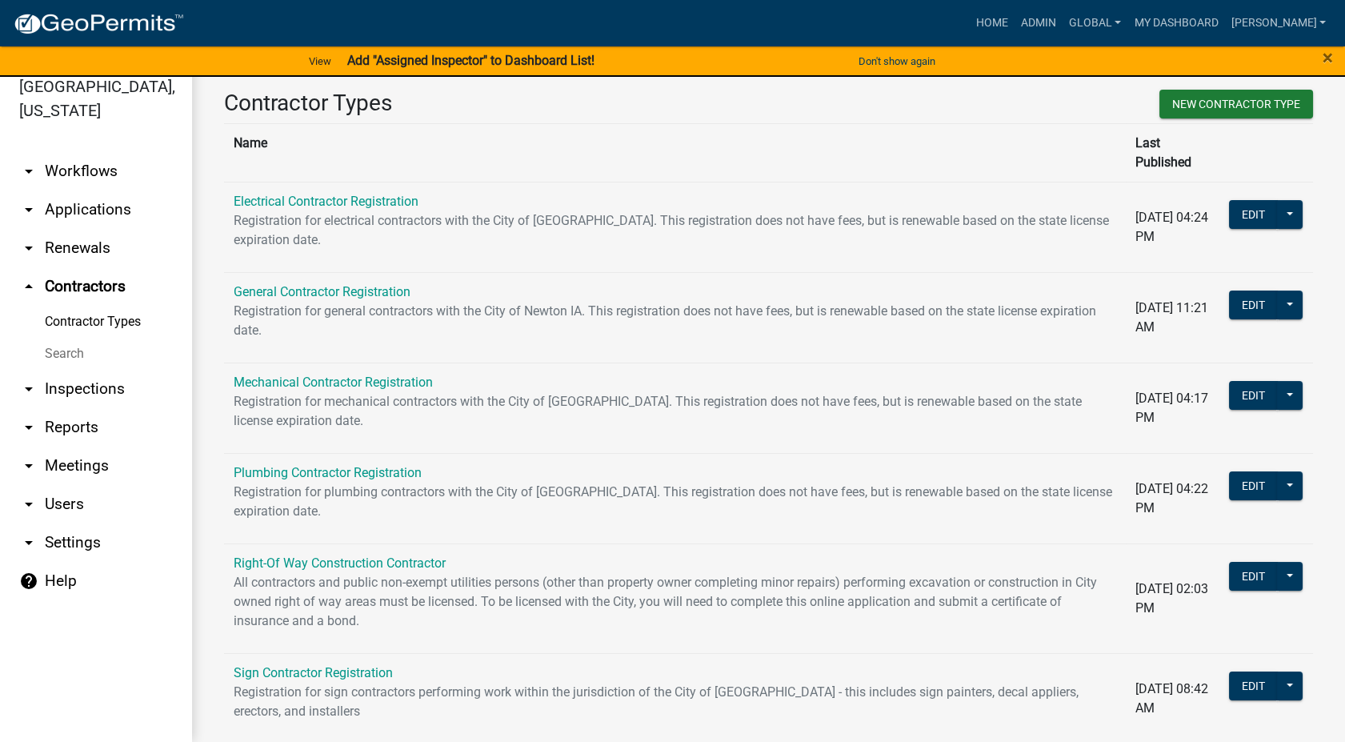
click at [104, 157] on link "arrow_drop_down Workflows" at bounding box center [96, 171] width 192 height 38
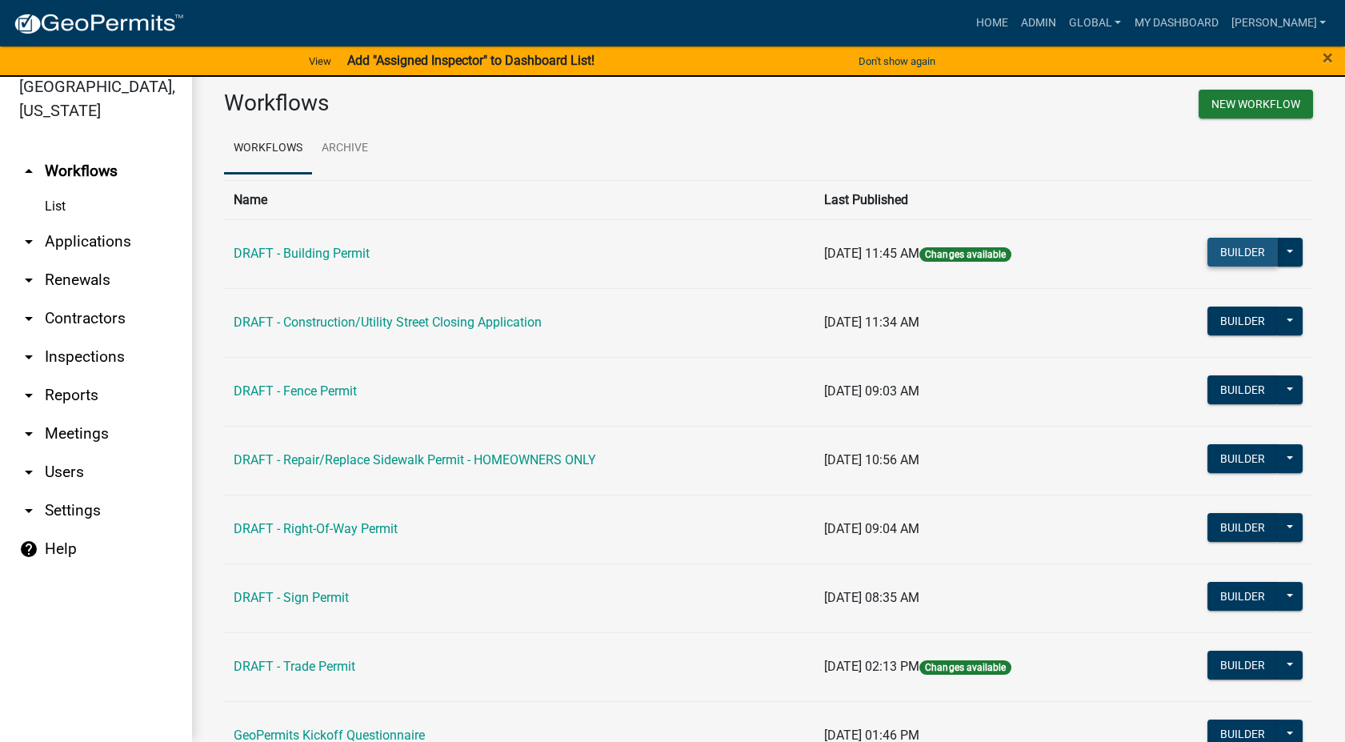
click at [1215, 254] on button "Builder" at bounding box center [1242, 252] width 70 height 29
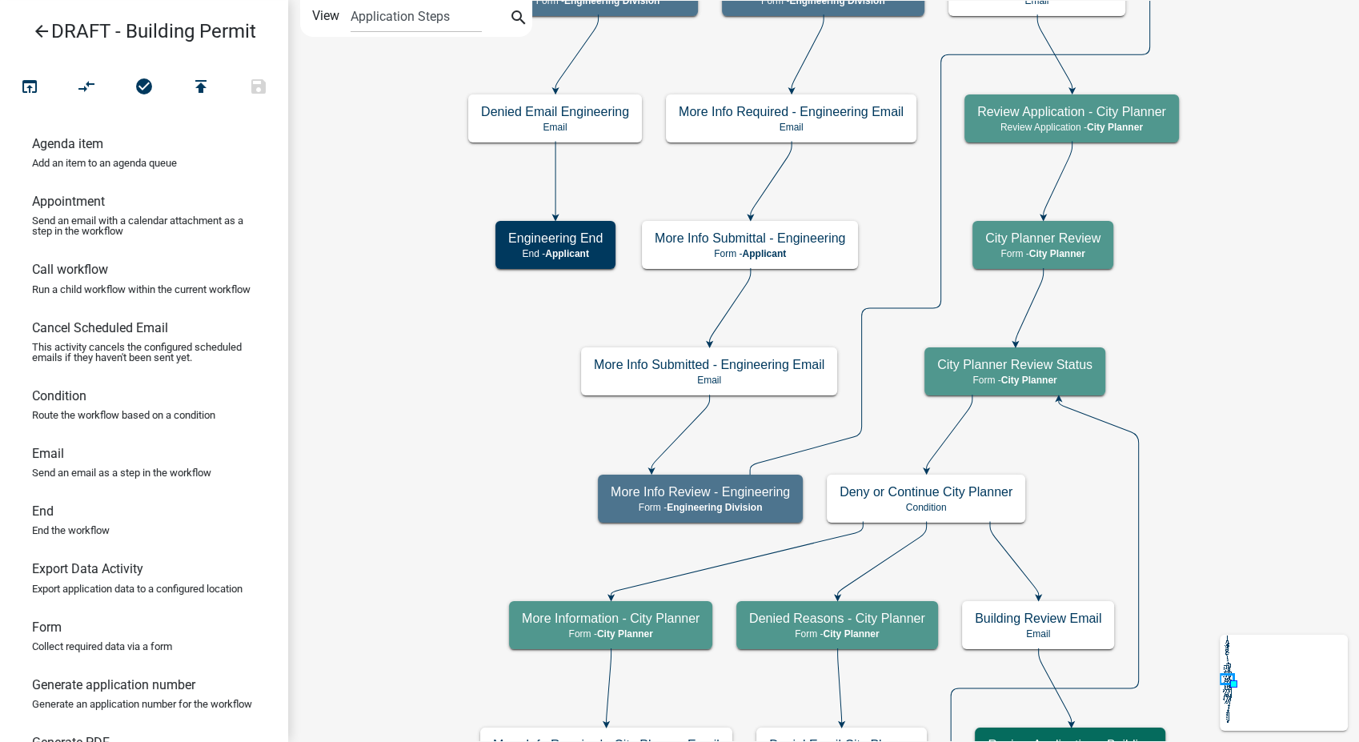
click at [47, 29] on icon "arrow_back" at bounding box center [41, 33] width 19 height 22
